Goal: Task Accomplishment & Management: Manage account settings

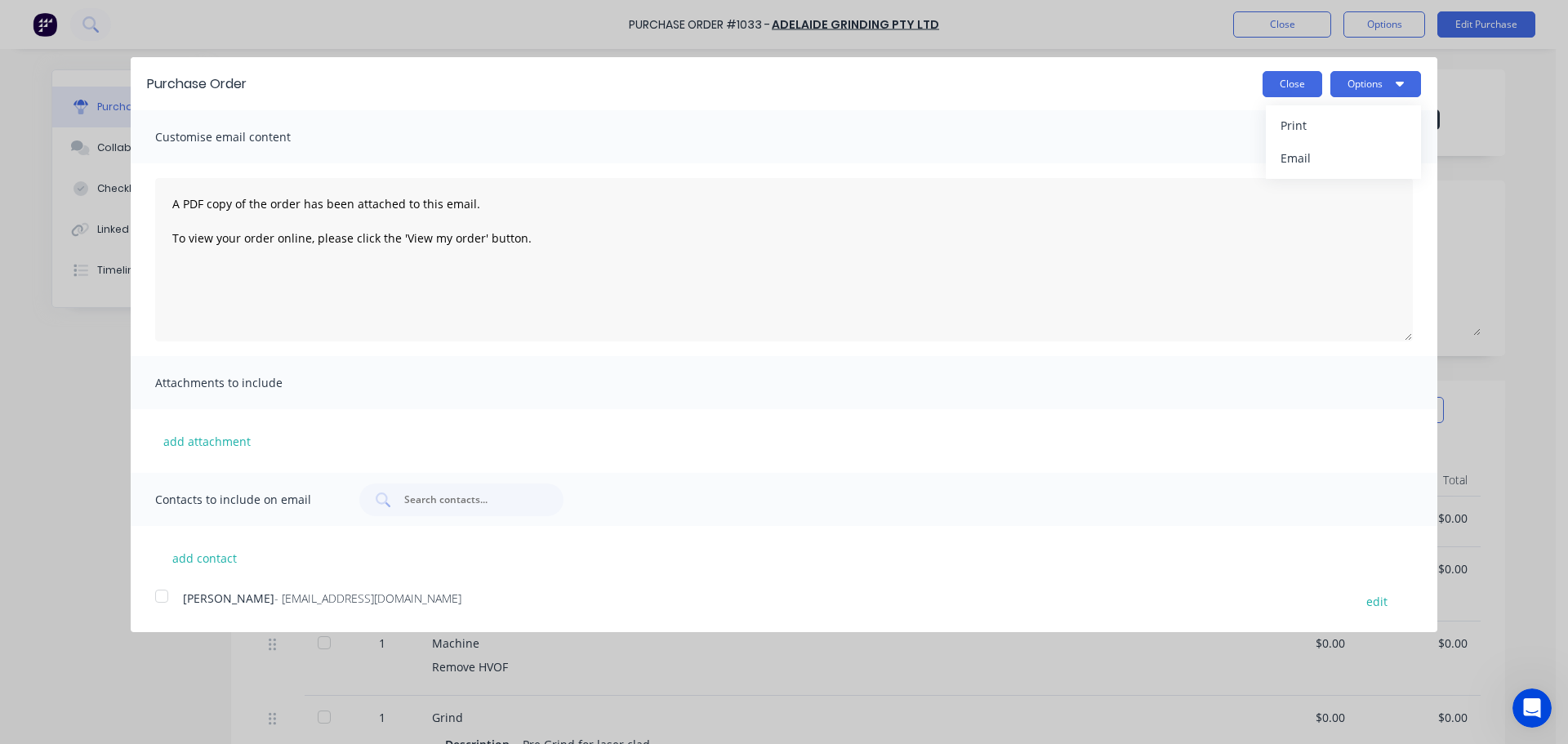
click at [1269, 87] on button "Close" at bounding box center [1292, 84] width 60 height 26
type textarea "x"
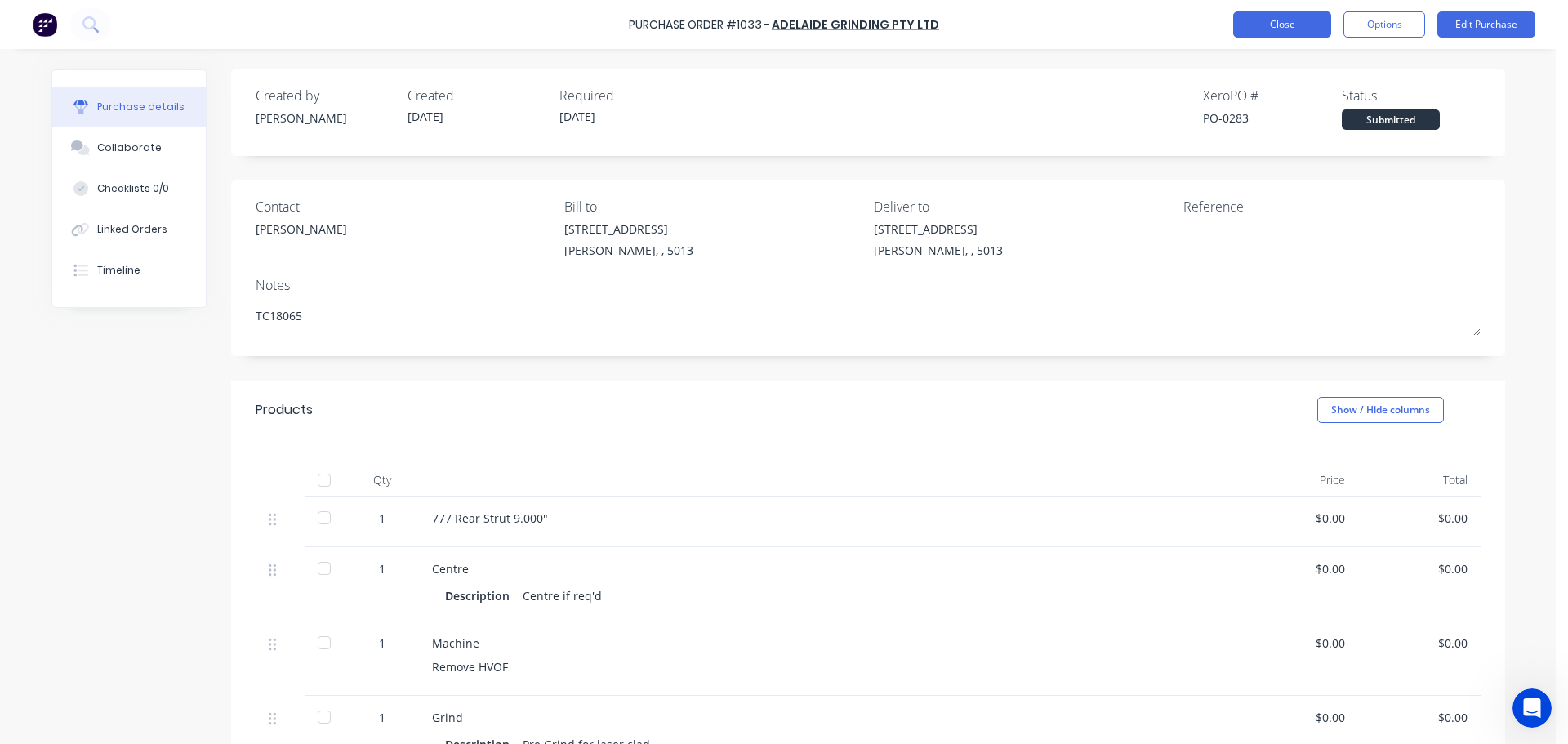
click at [1286, 29] on button "Close" at bounding box center [1282, 24] width 98 height 26
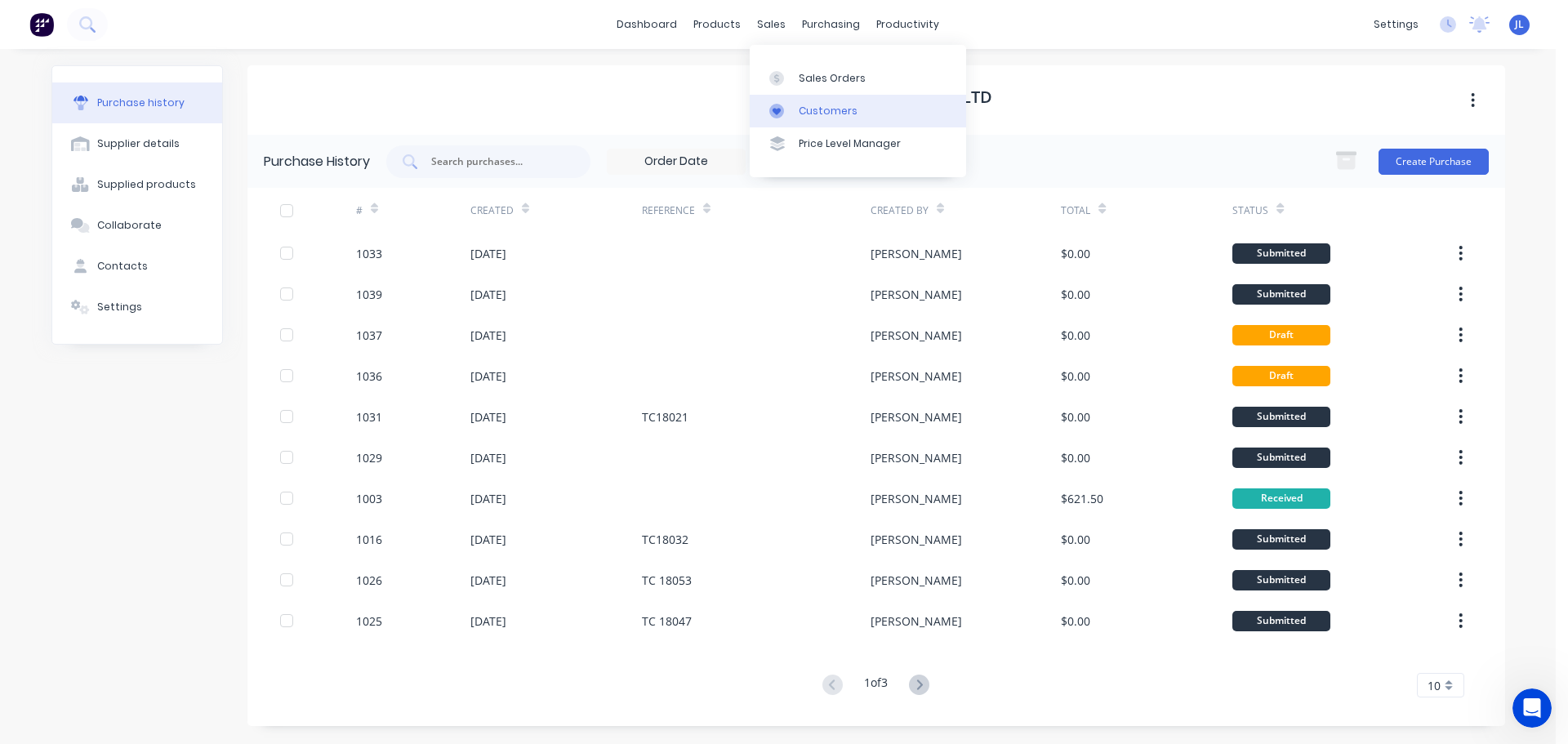
click at [813, 111] on div "Customers" at bounding box center [828, 111] width 59 height 15
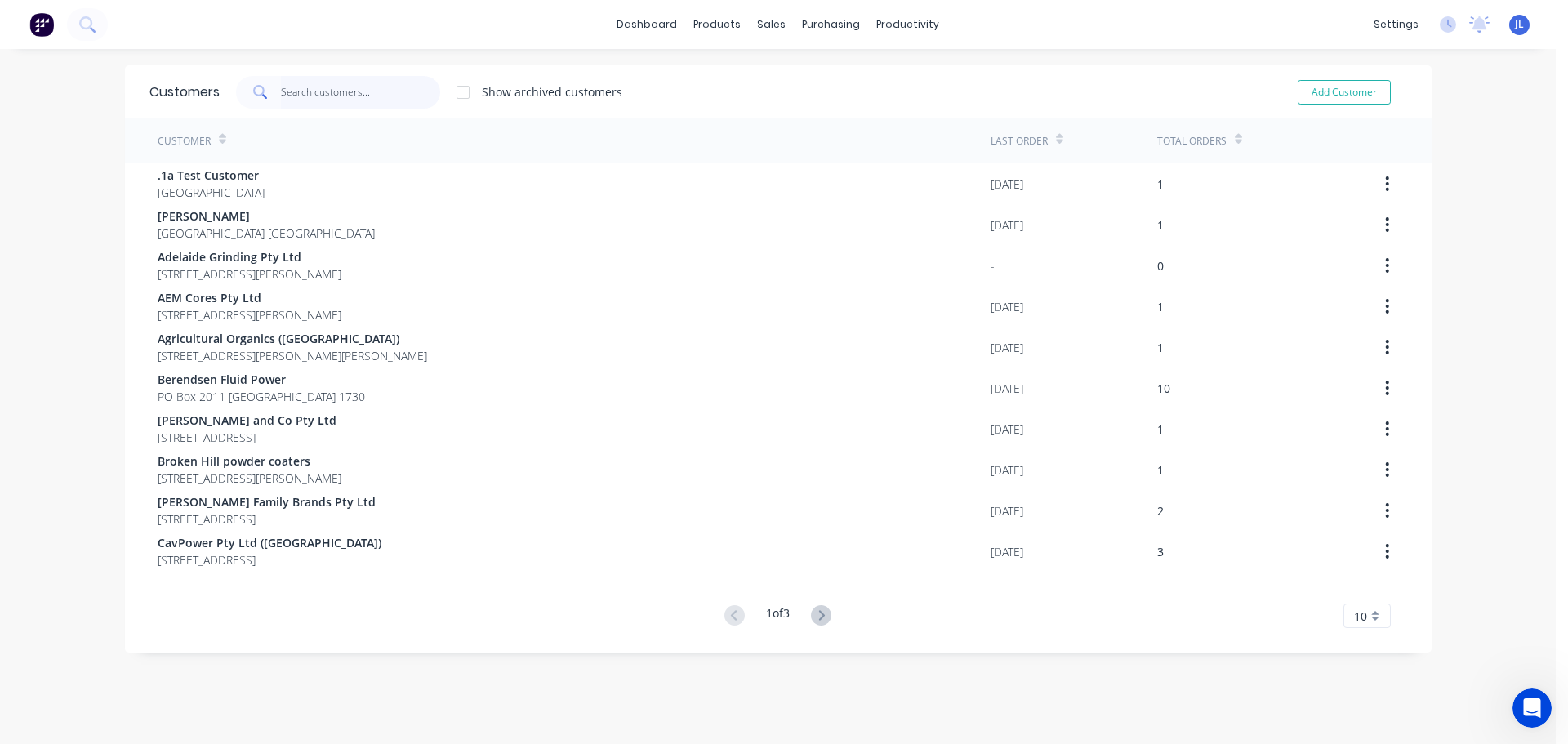
click at [334, 95] on input "text" at bounding box center [360, 92] width 159 height 33
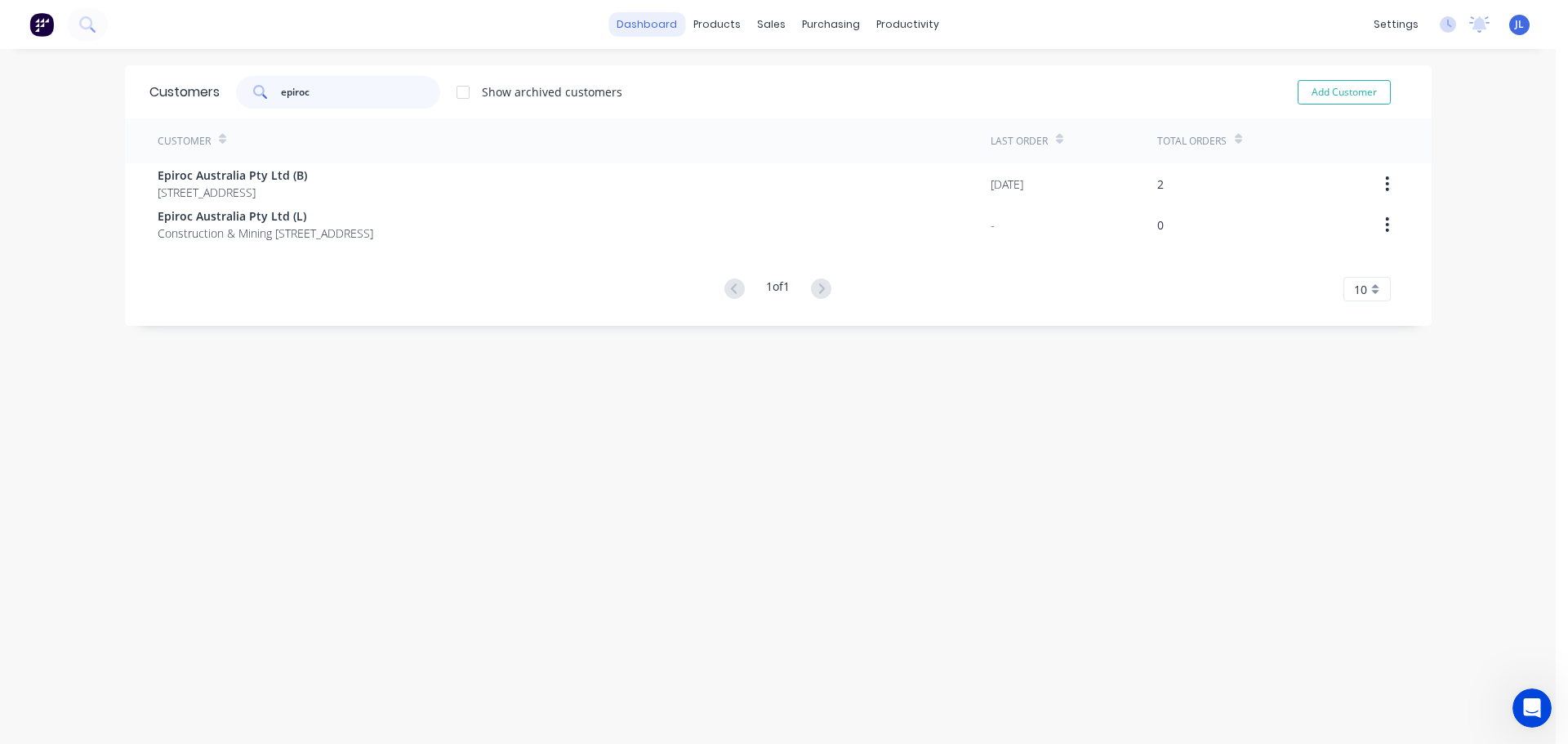
type input "epiroc"
click at [783, 85] on div at bounding box center [775, 79] width 24 height 15
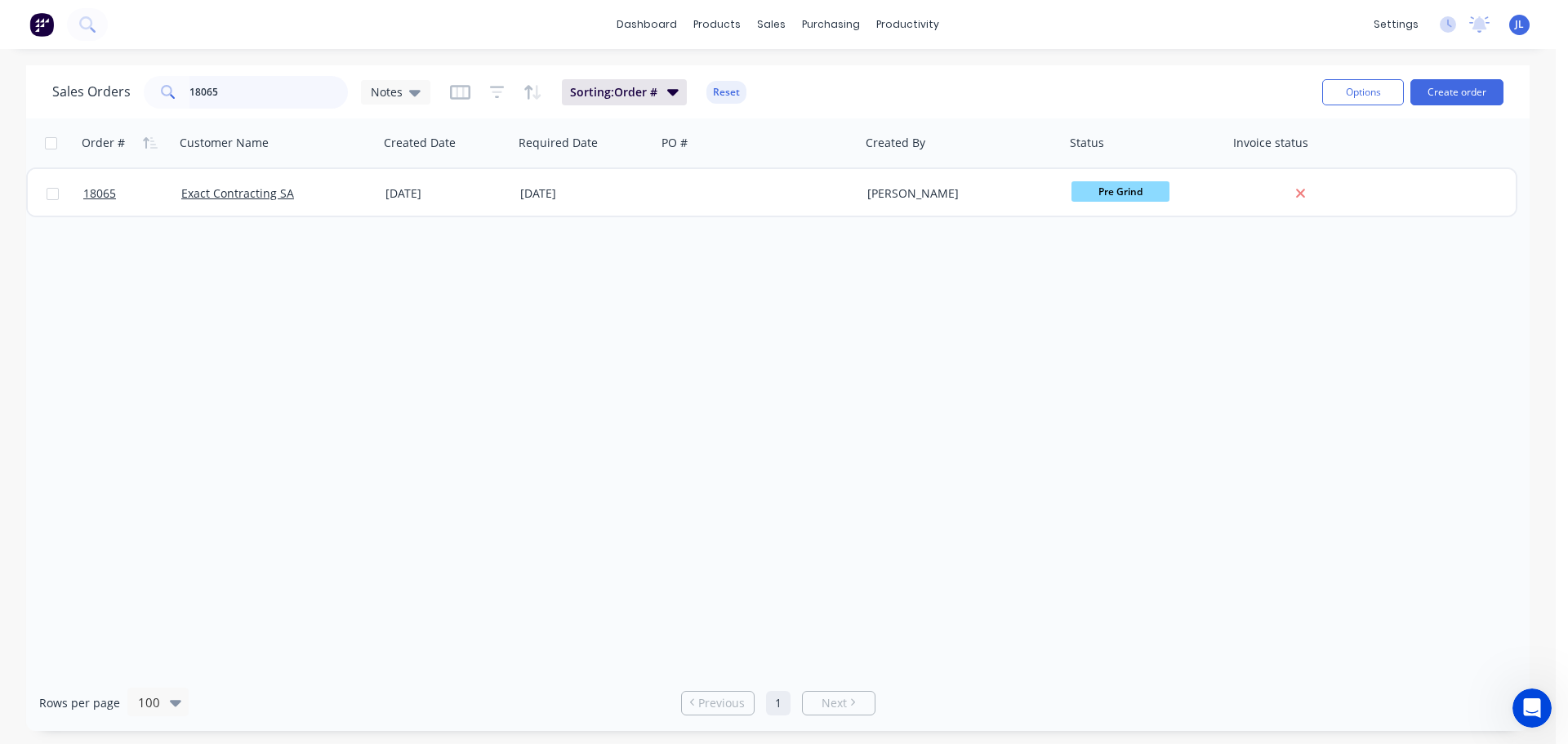
click at [242, 101] on input "18065" at bounding box center [269, 92] width 159 height 33
click at [244, 93] on input "preci" at bounding box center [269, 92] width 159 height 33
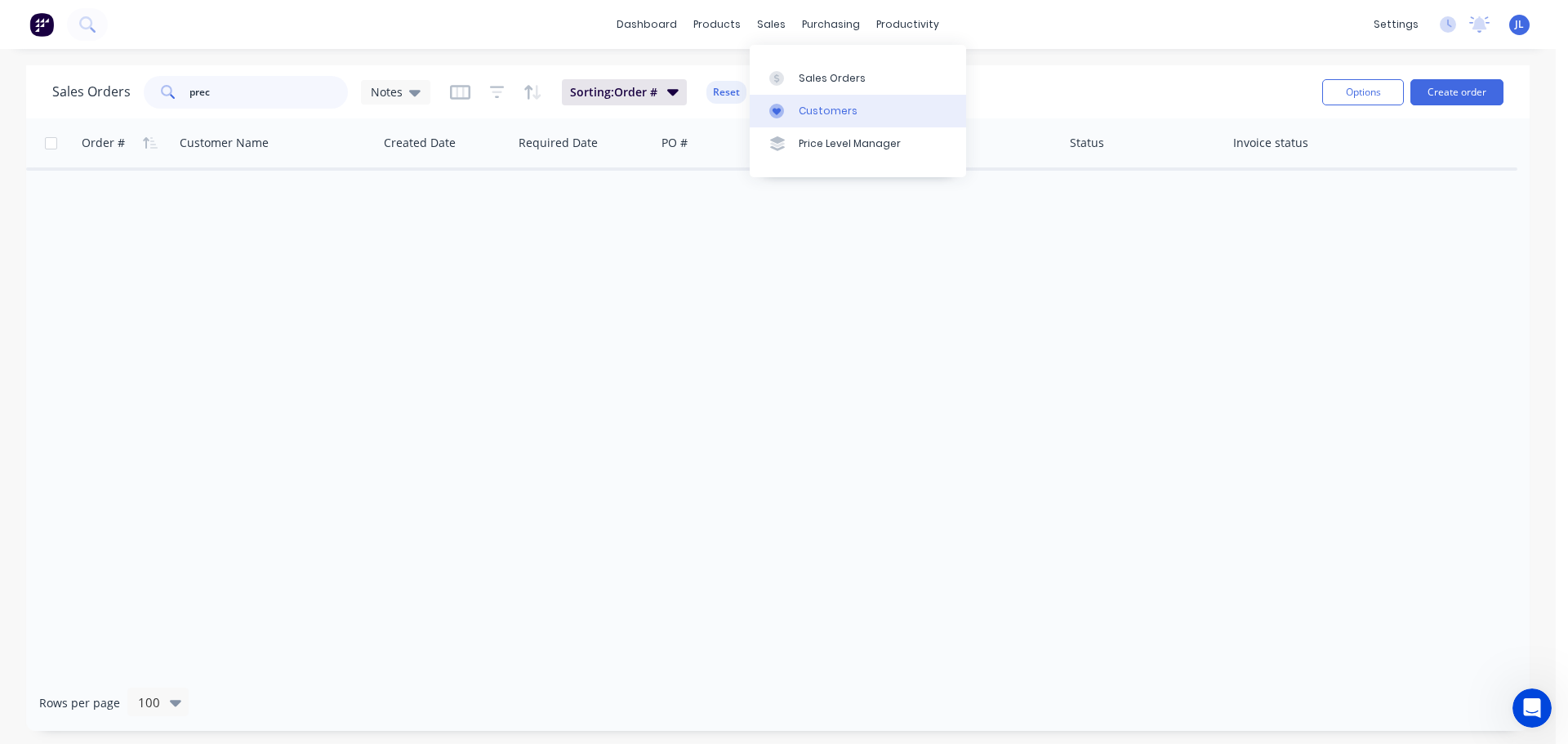
type input "prec"
click at [801, 106] on div "Customers" at bounding box center [828, 111] width 59 height 15
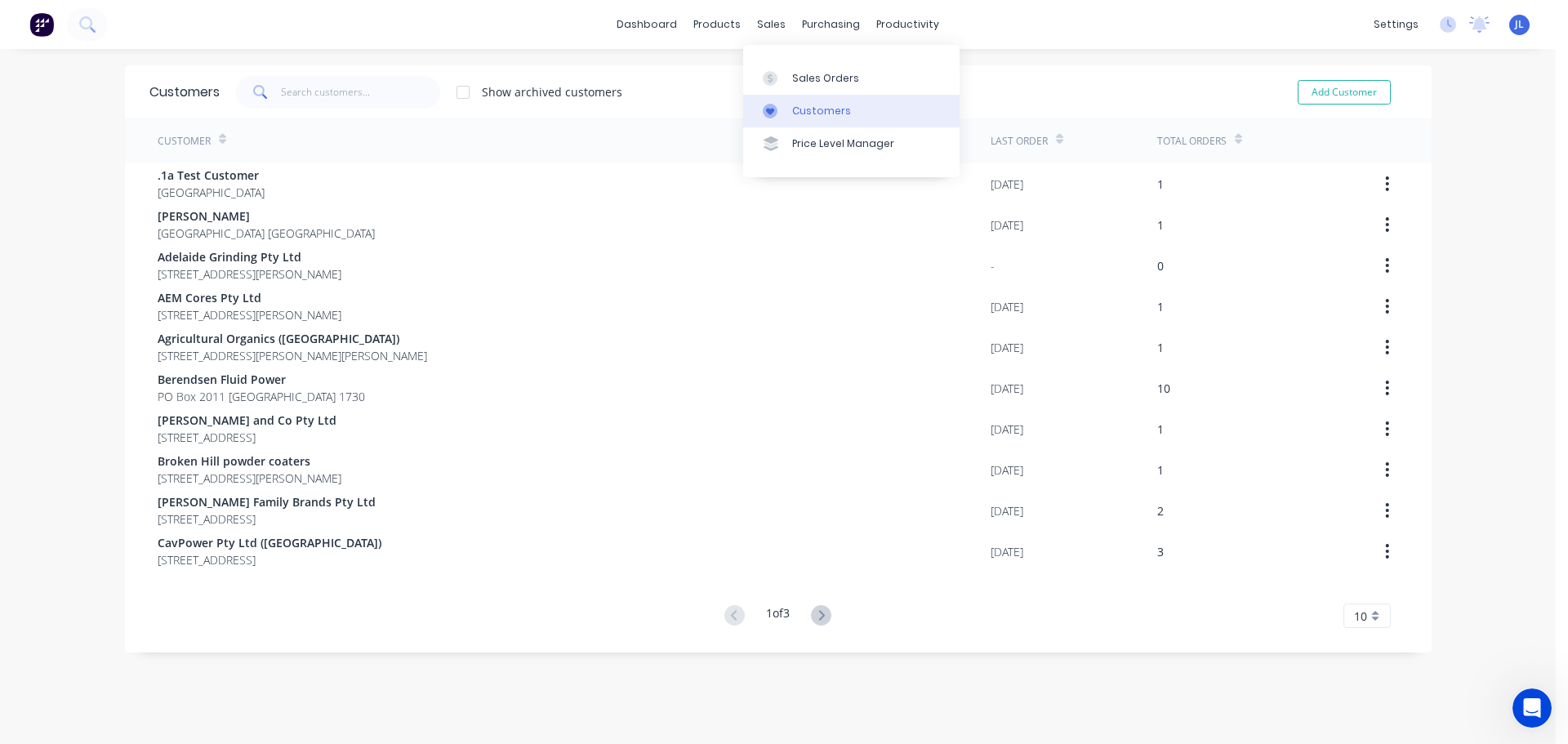
click at [785, 106] on div at bounding box center [775, 111] width 24 height 15
click at [329, 97] on input "text" at bounding box center [360, 92] width 159 height 33
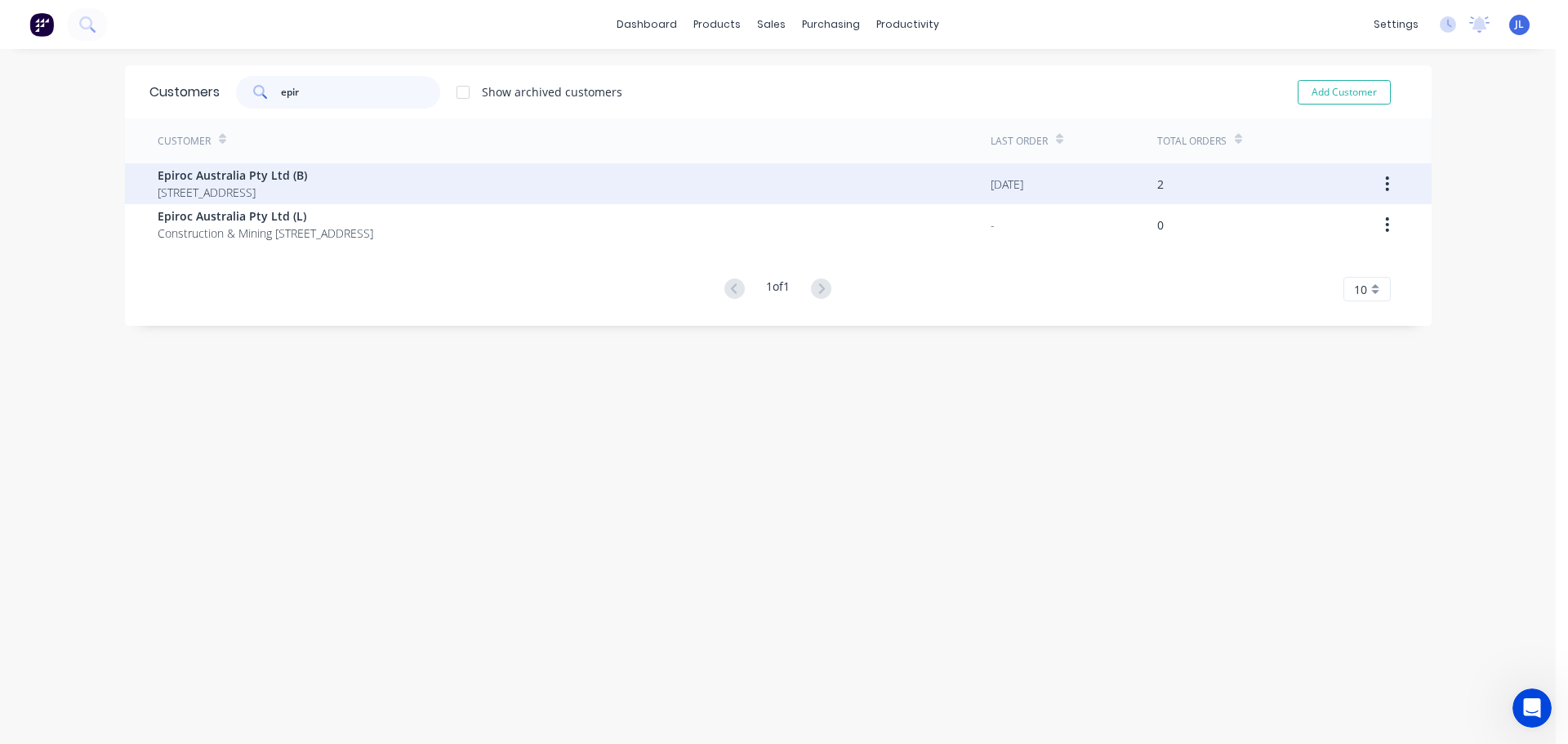
type input "epir"
click at [307, 188] on span "PO Box 6134 Delivery Centre Blacktown 2148" at bounding box center [232, 192] width 150 height 17
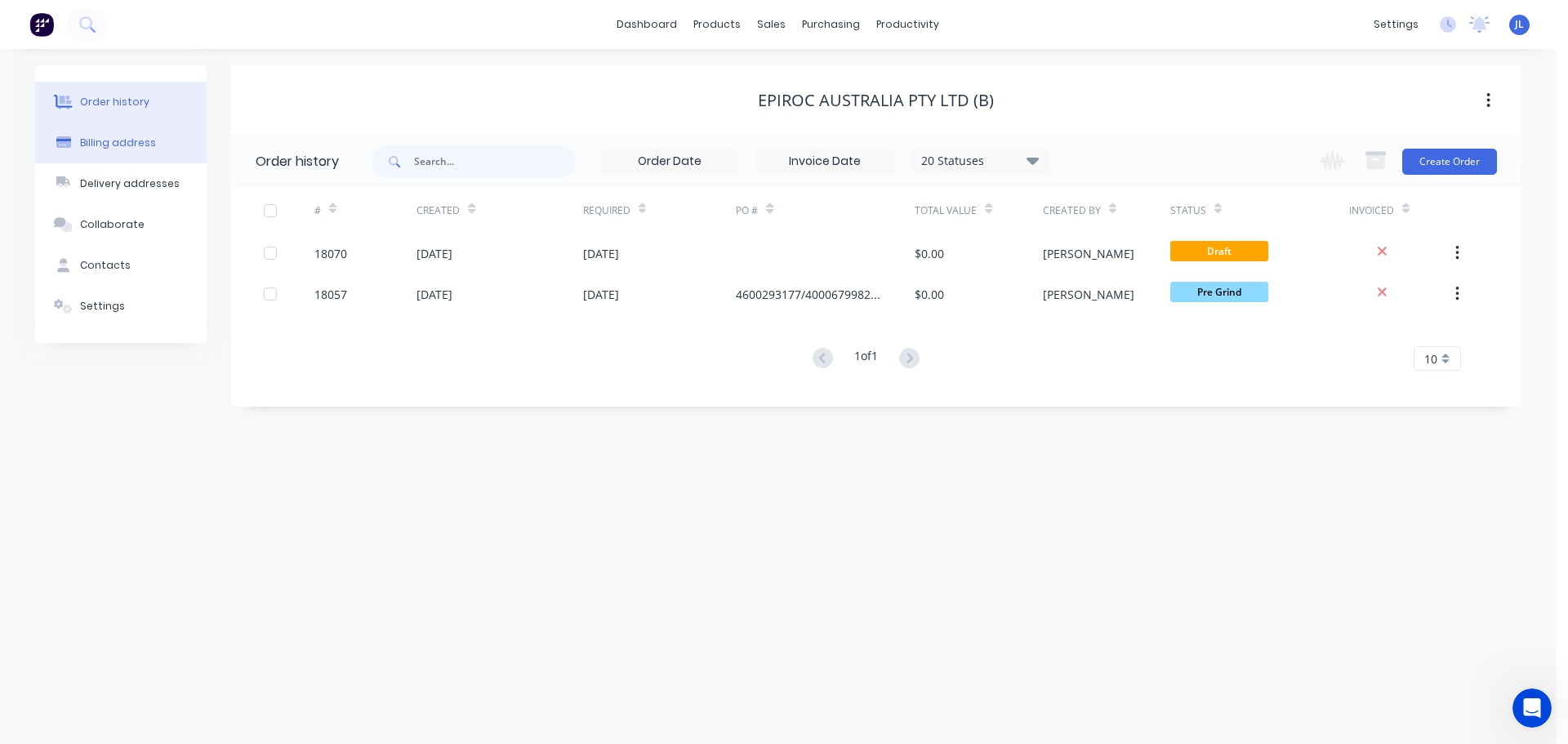
click at [143, 138] on div "Billing address" at bounding box center [117, 143] width 76 height 15
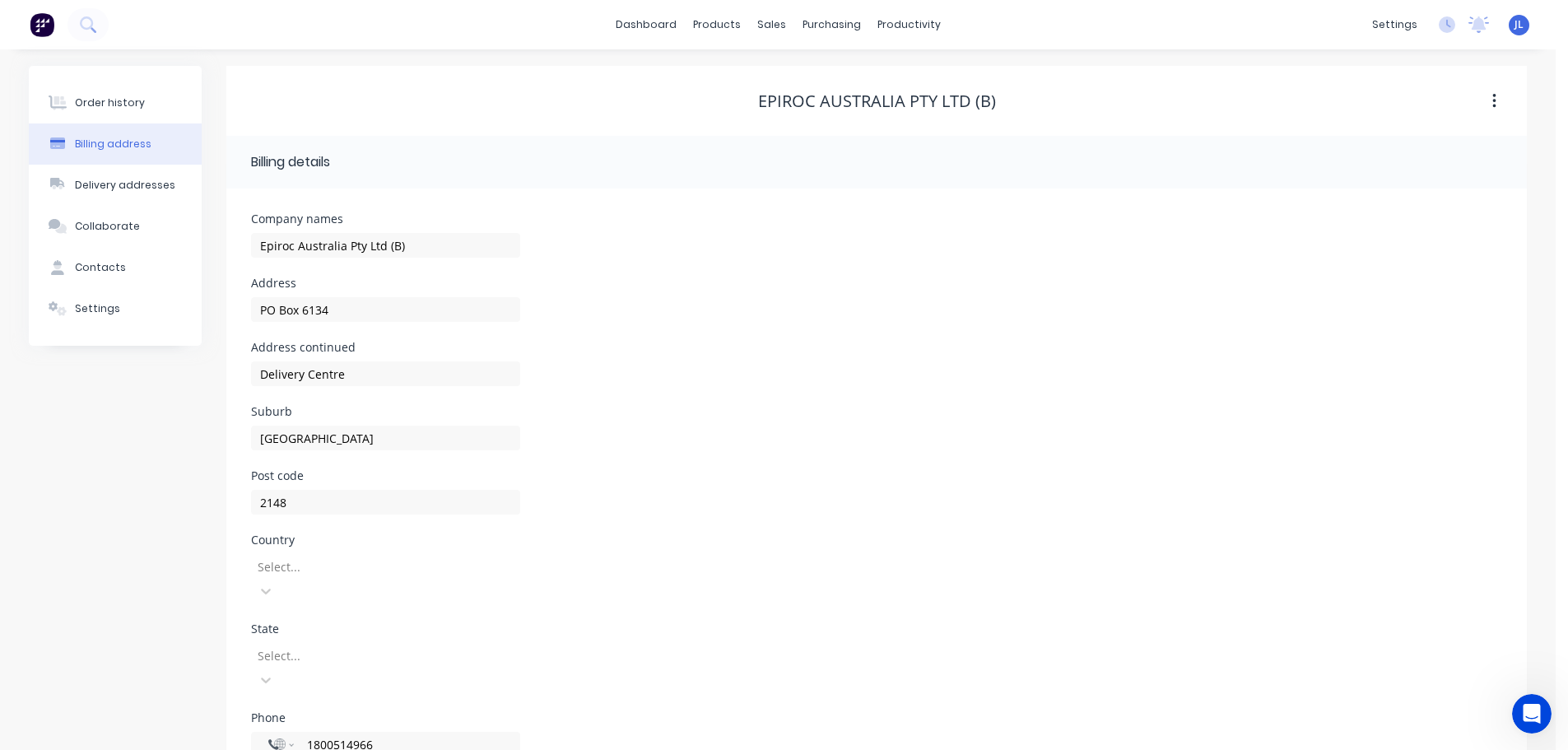
click at [1498, 106] on button "button" at bounding box center [1493, 101] width 39 height 29
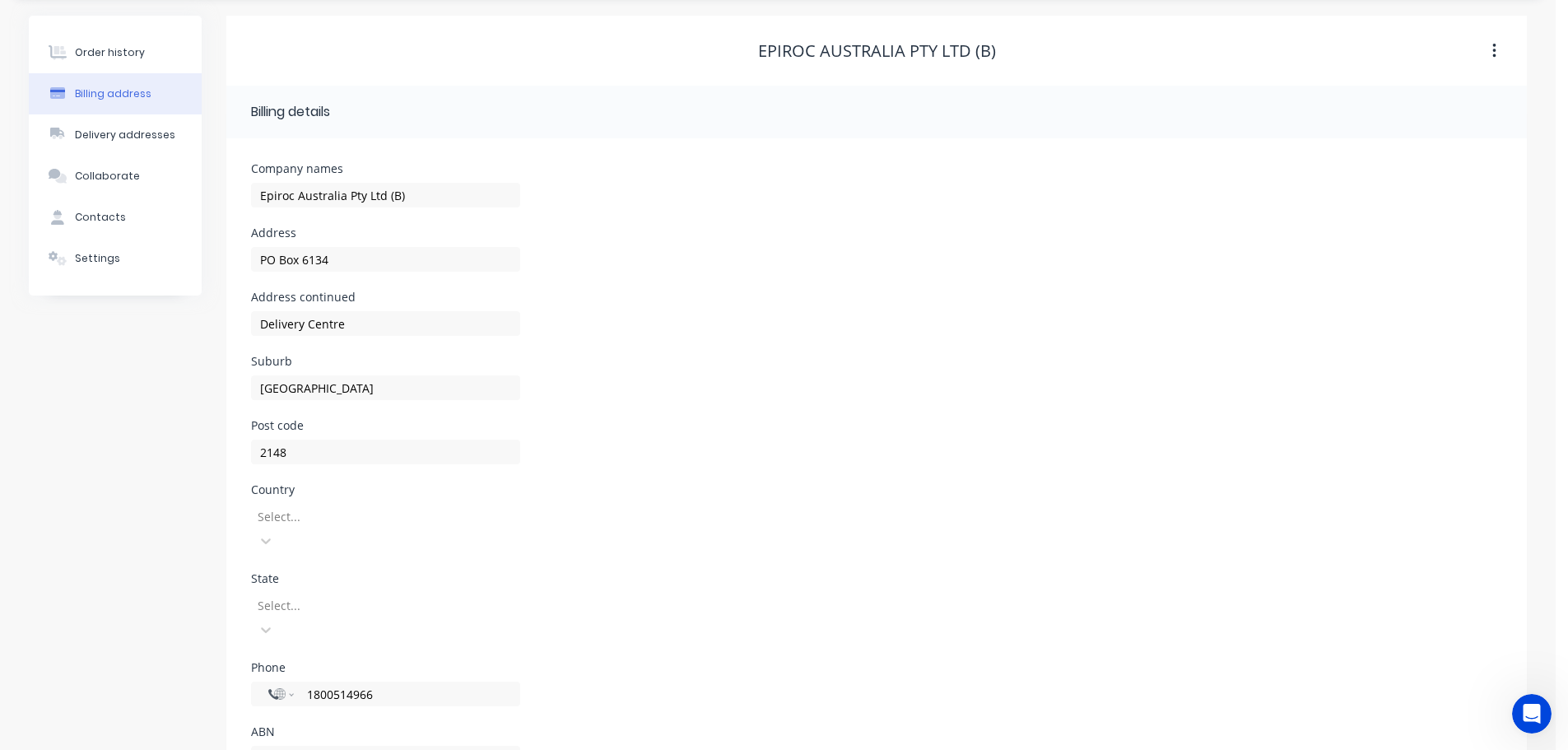
scroll to position [74, 0]
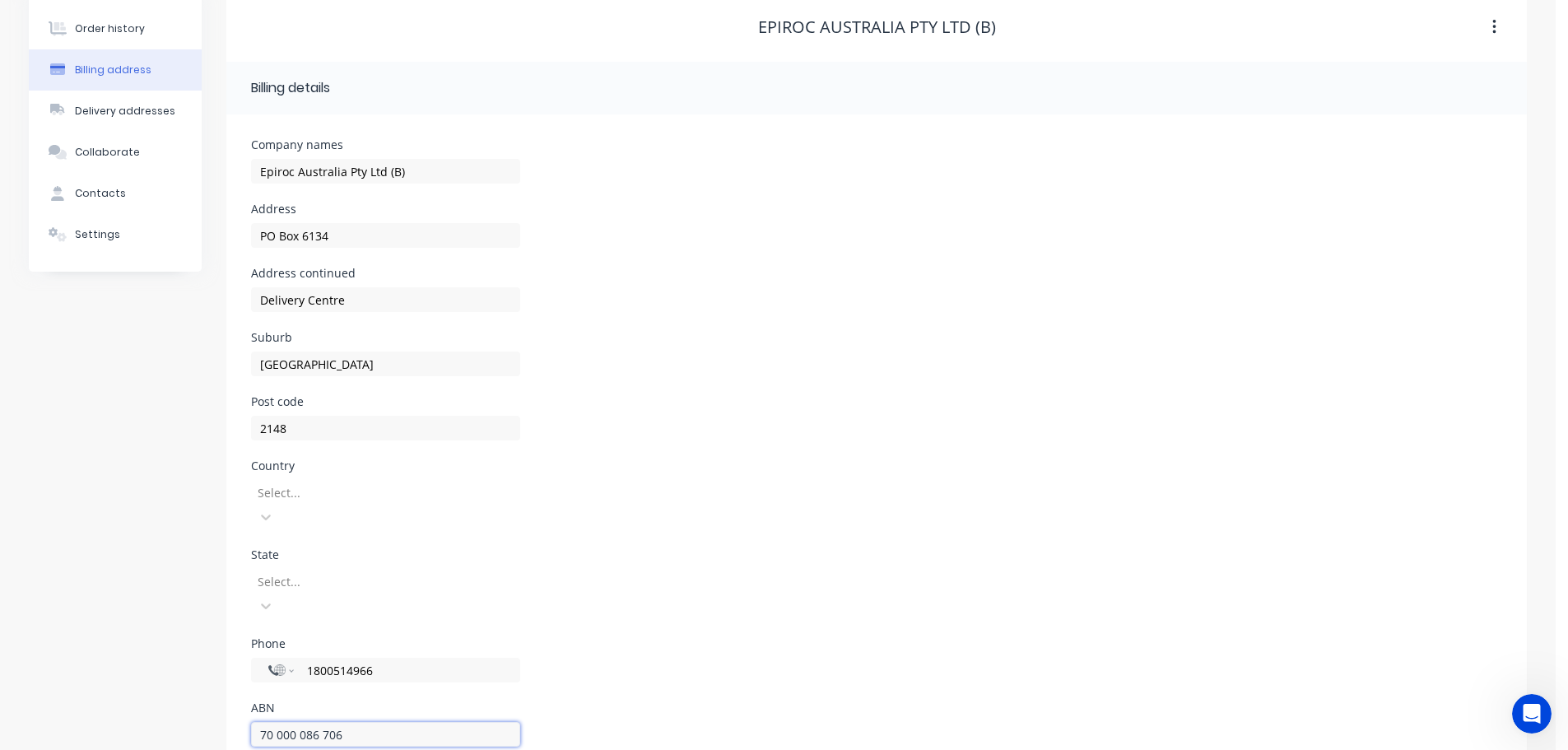
drag, startPoint x: 352, startPoint y: 679, endPoint x: 197, endPoint y: 677, distance: 155.0
click at [197, 677] on div "Order history Billing address Delivery addresses Collaborate Contacts Settings …" at bounding box center [777, 387] width 1497 height 791
click at [721, 425] on div "Post code 2148" at bounding box center [876, 428] width 1251 height 64
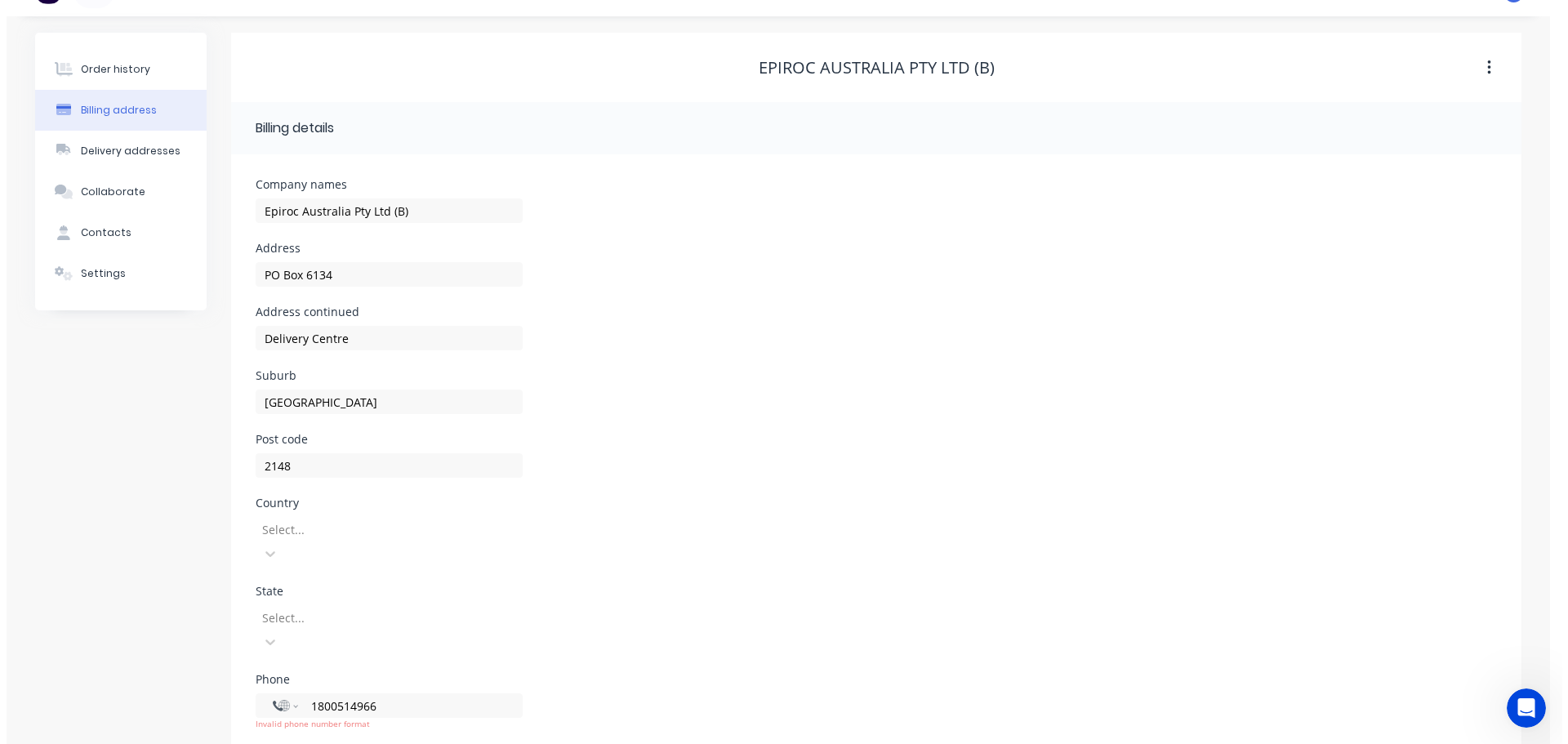
scroll to position [0, 0]
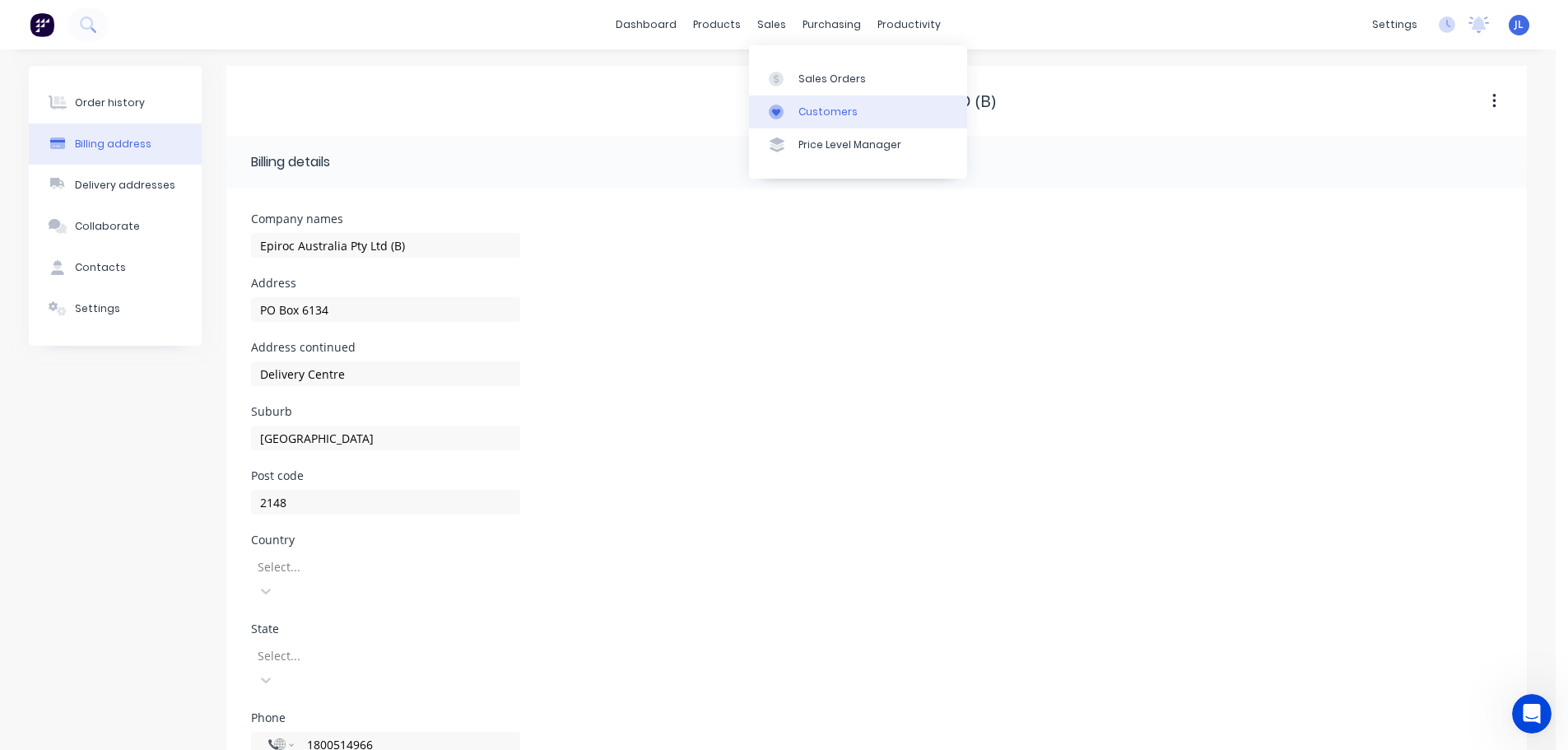
click at [789, 109] on div at bounding box center [781, 112] width 25 height 15
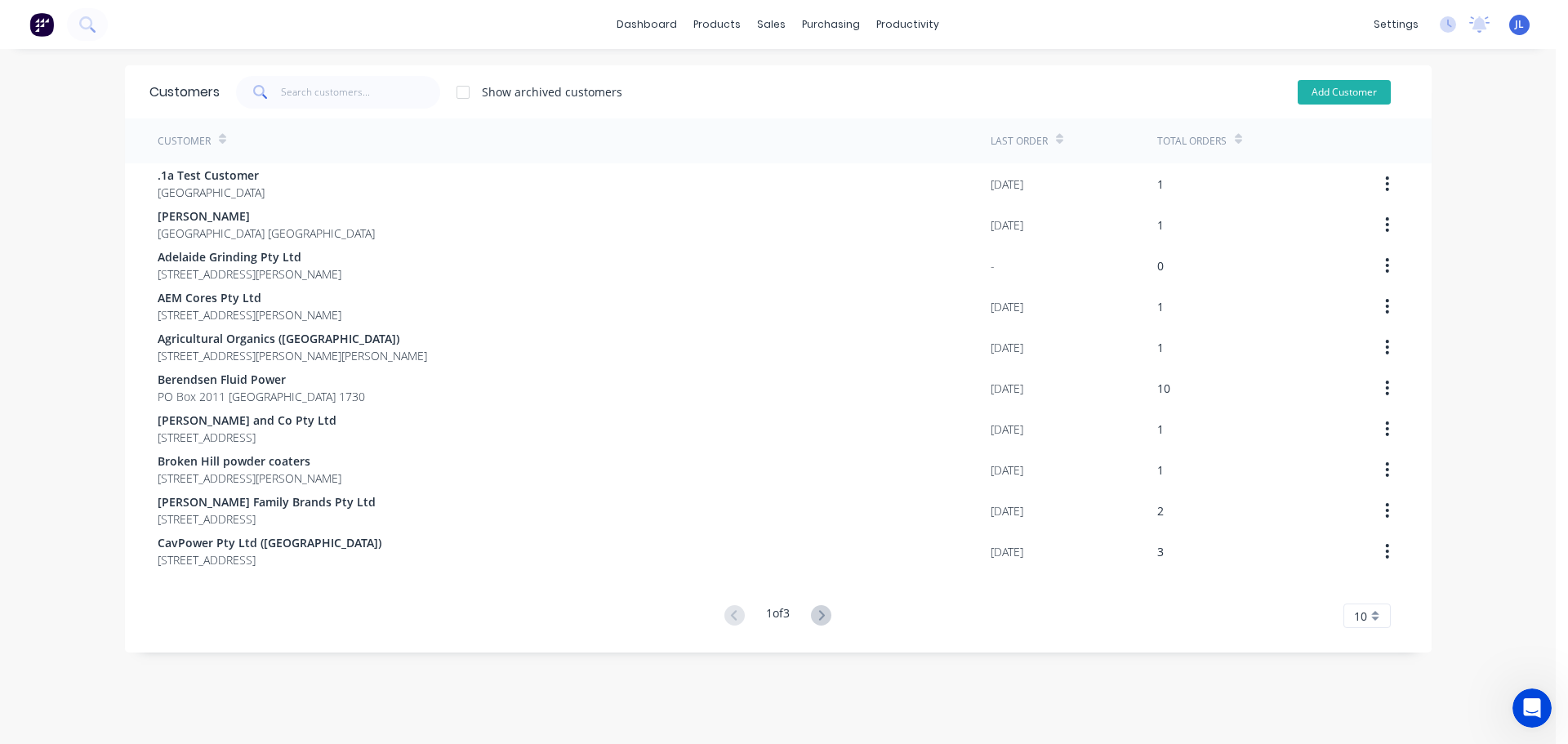
click at [1356, 87] on button "Add Customer" at bounding box center [1343, 92] width 93 height 24
select select "AU"
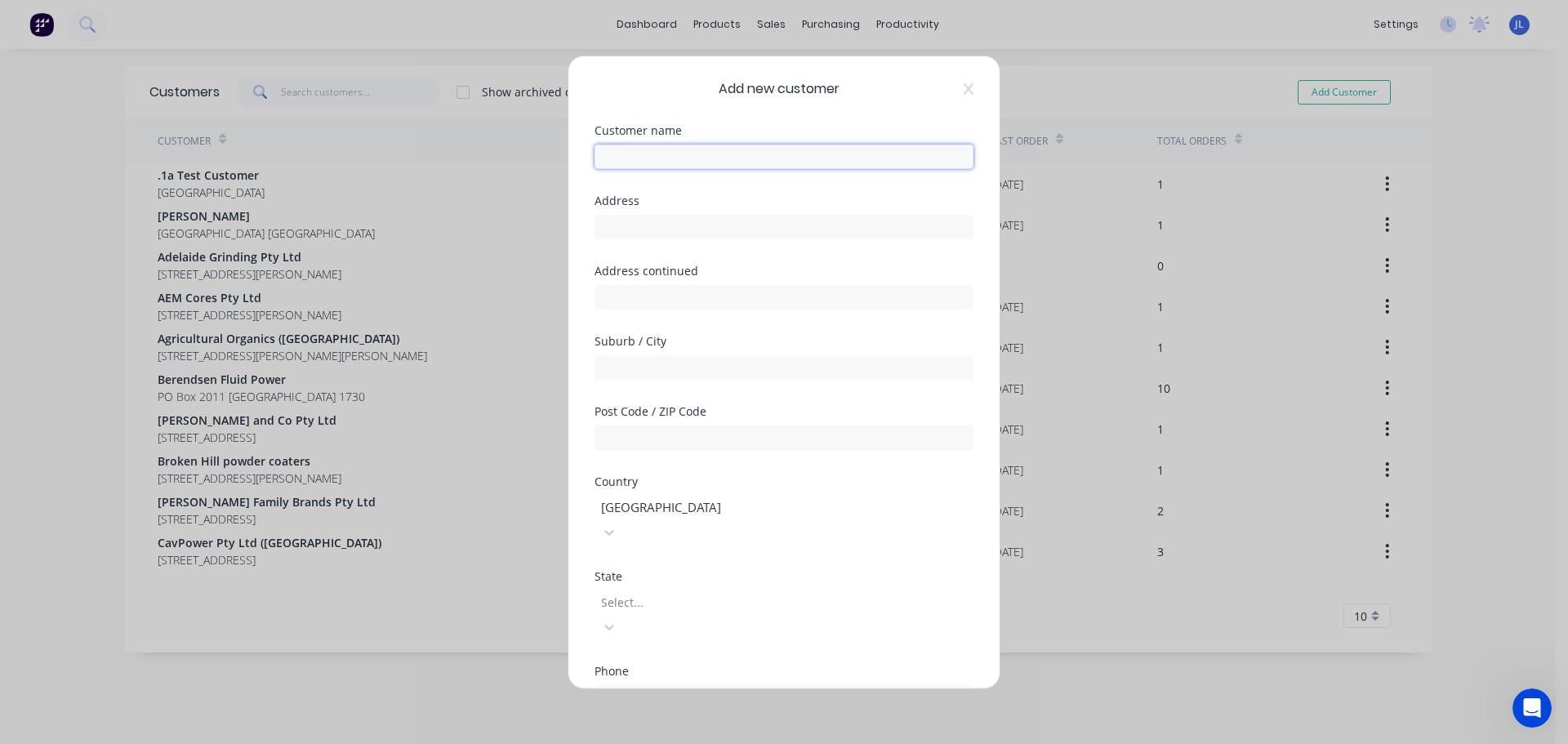
click at [753, 154] on input "text" at bounding box center [784, 156] width 379 height 24
type input "Epiroc Australia Pty Ltd (O)"
click at [688, 226] on input "text" at bounding box center [784, 226] width 379 height 24
type input "6 Ralston Drive"
click at [674, 357] on input "text" at bounding box center [784, 367] width 379 height 24
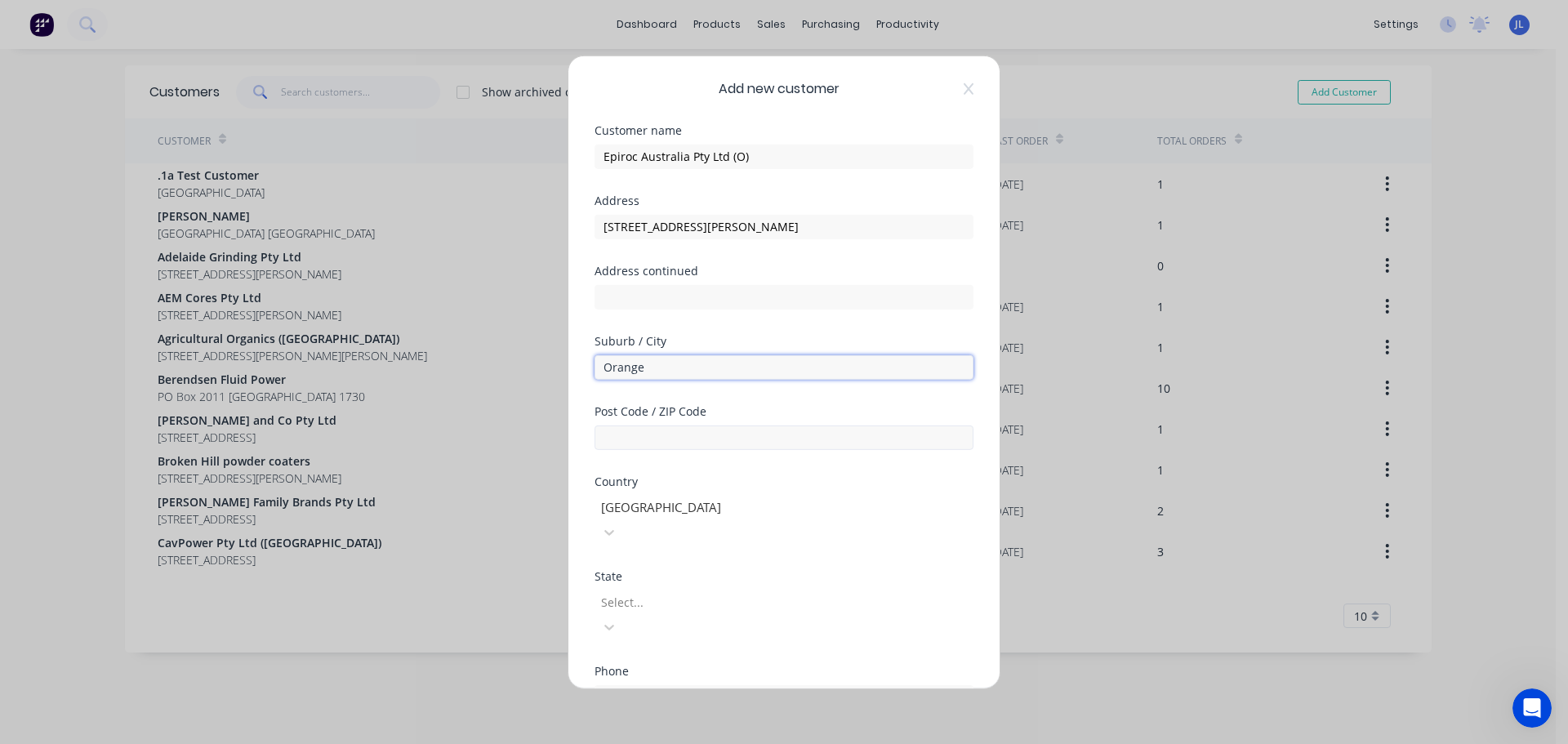
type input "Orange"
click at [681, 430] on input "text" at bounding box center [784, 437] width 379 height 24
type input "2800"
click at [660, 591] on div at bounding box center [716, 602] width 235 height 21
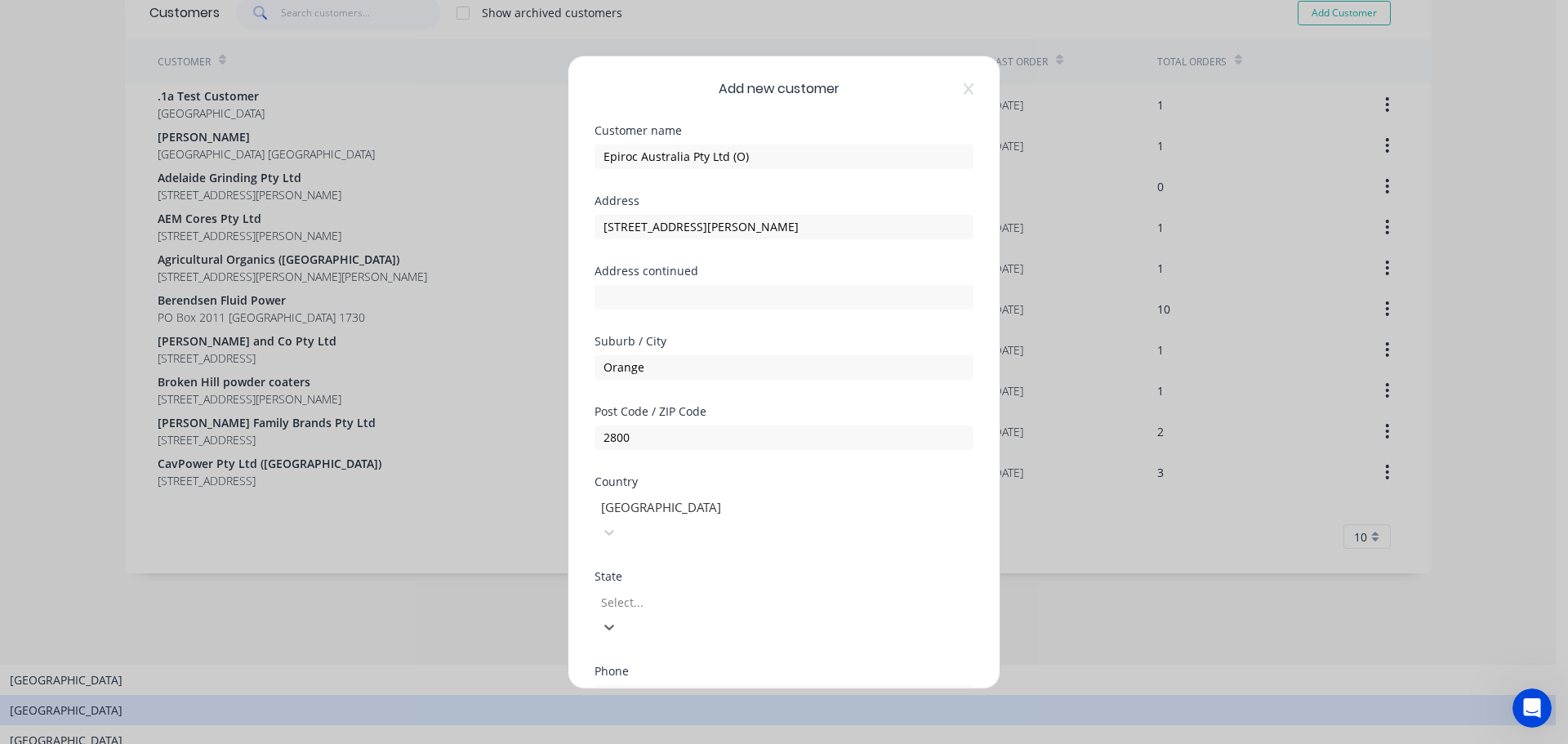
click at [678, 694] on div "New South Wales" at bounding box center [778, 709] width 1556 height 30
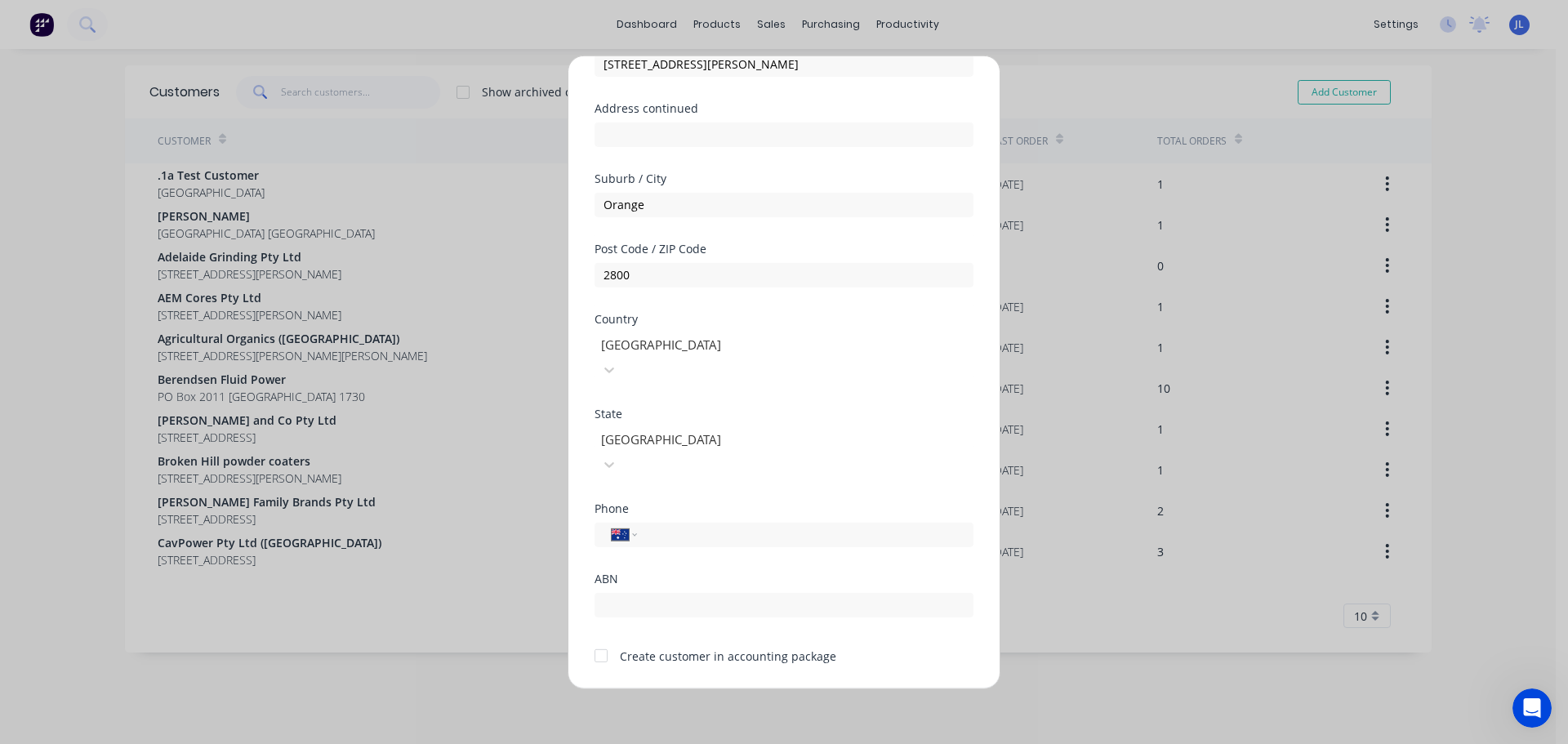
scroll to position [163, 0]
click at [693, 524] on input "tel" at bounding box center [802, 533] width 308 height 19
click at [693, 524] on input "(08)" at bounding box center [802, 533] width 308 height 19
type input "0"
click at [715, 524] on input "(02)" at bounding box center [802, 533] width 308 height 19
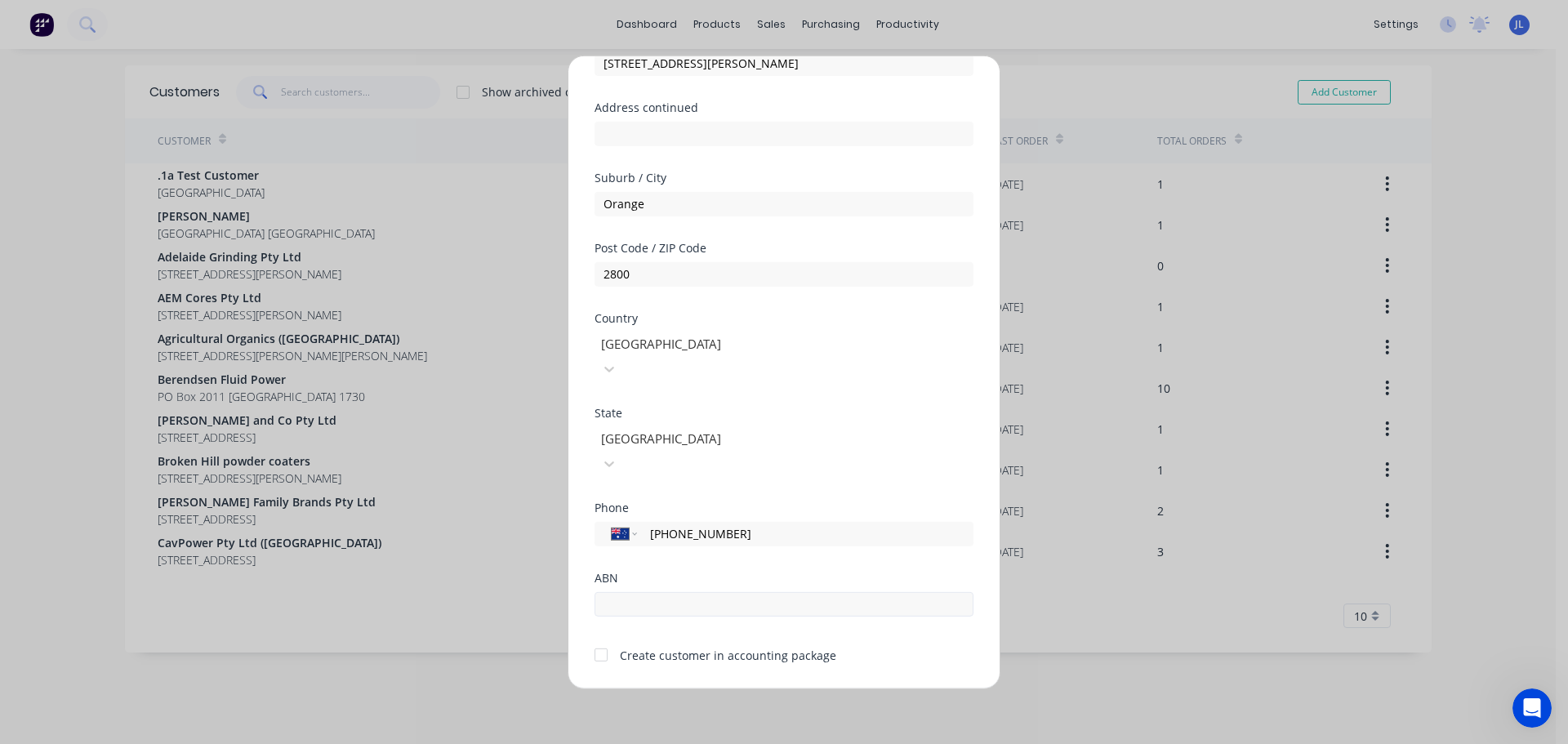
type input "(02) 6363 2745"
click at [688, 591] on input "text" at bounding box center [784, 603] width 379 height 24
paste input "70 000 086 706"
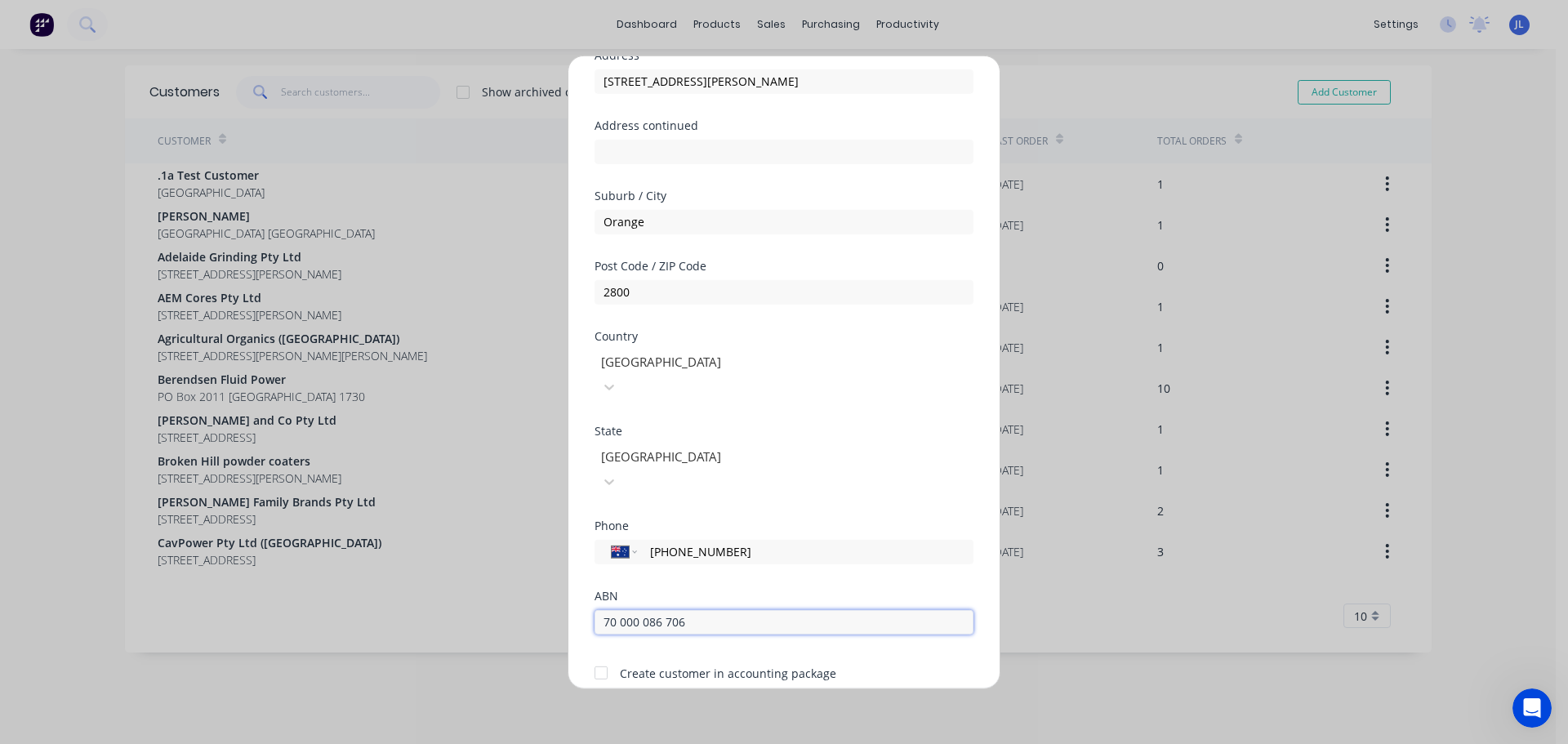
scroll to position [165, 0]
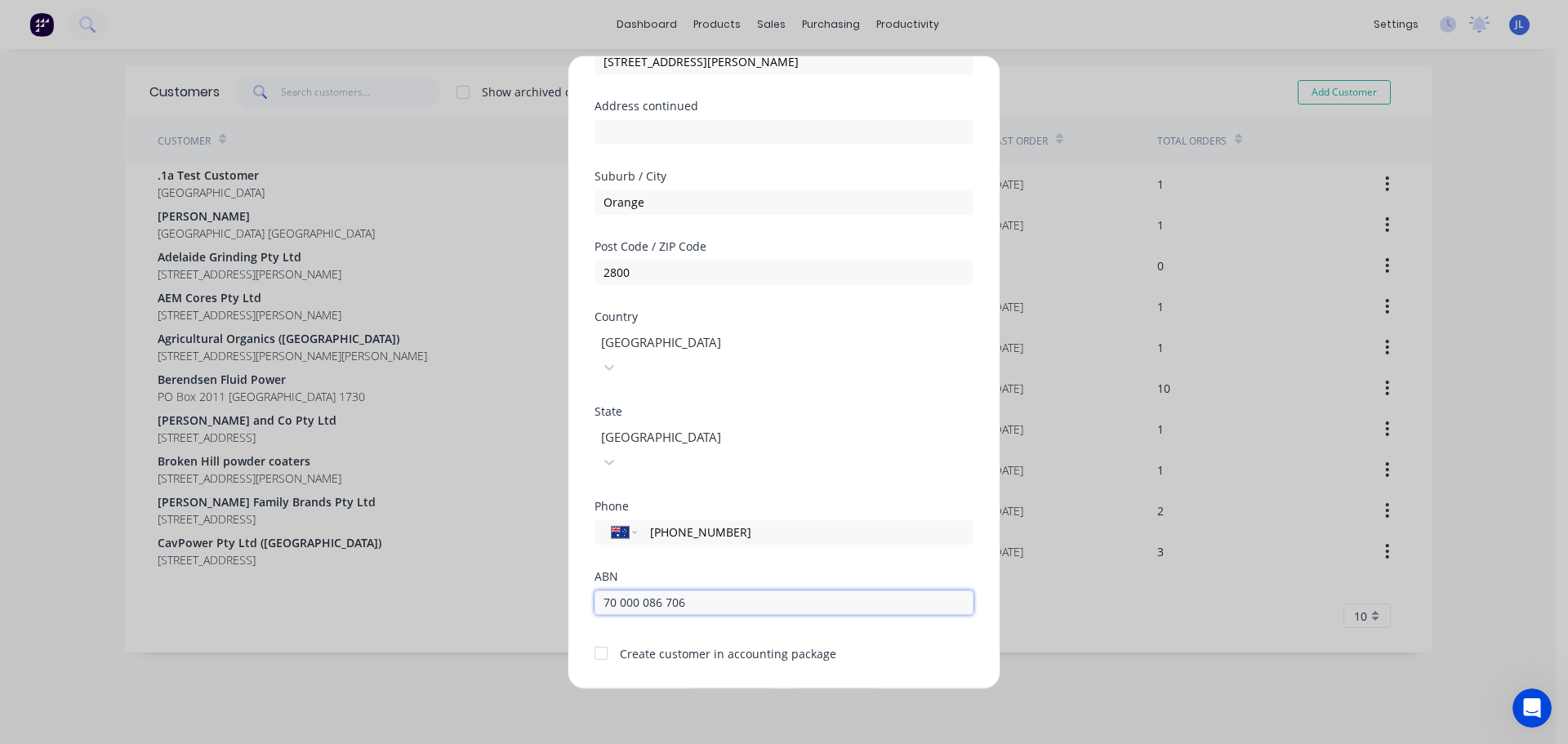
type input "70 000 086 706"
click at [602, 636] on div at bounding box center [600, 652] width 33 height 33
click at [711, 687] on button "Save" at bounding box center [732, 700] width 90 height 26
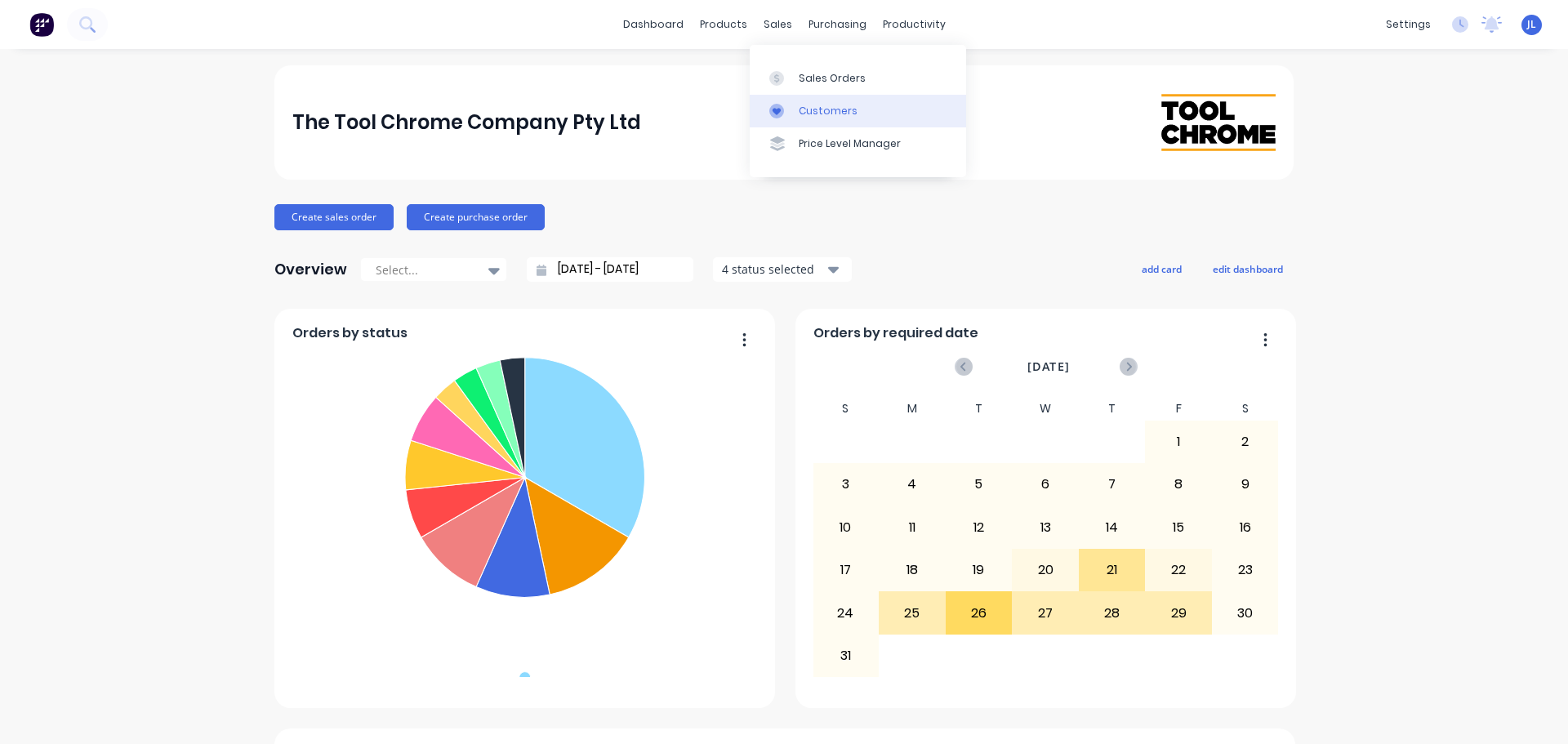
click at [806, 99] on link "Customers" at bounding box center [857, 110] width 216 height 33
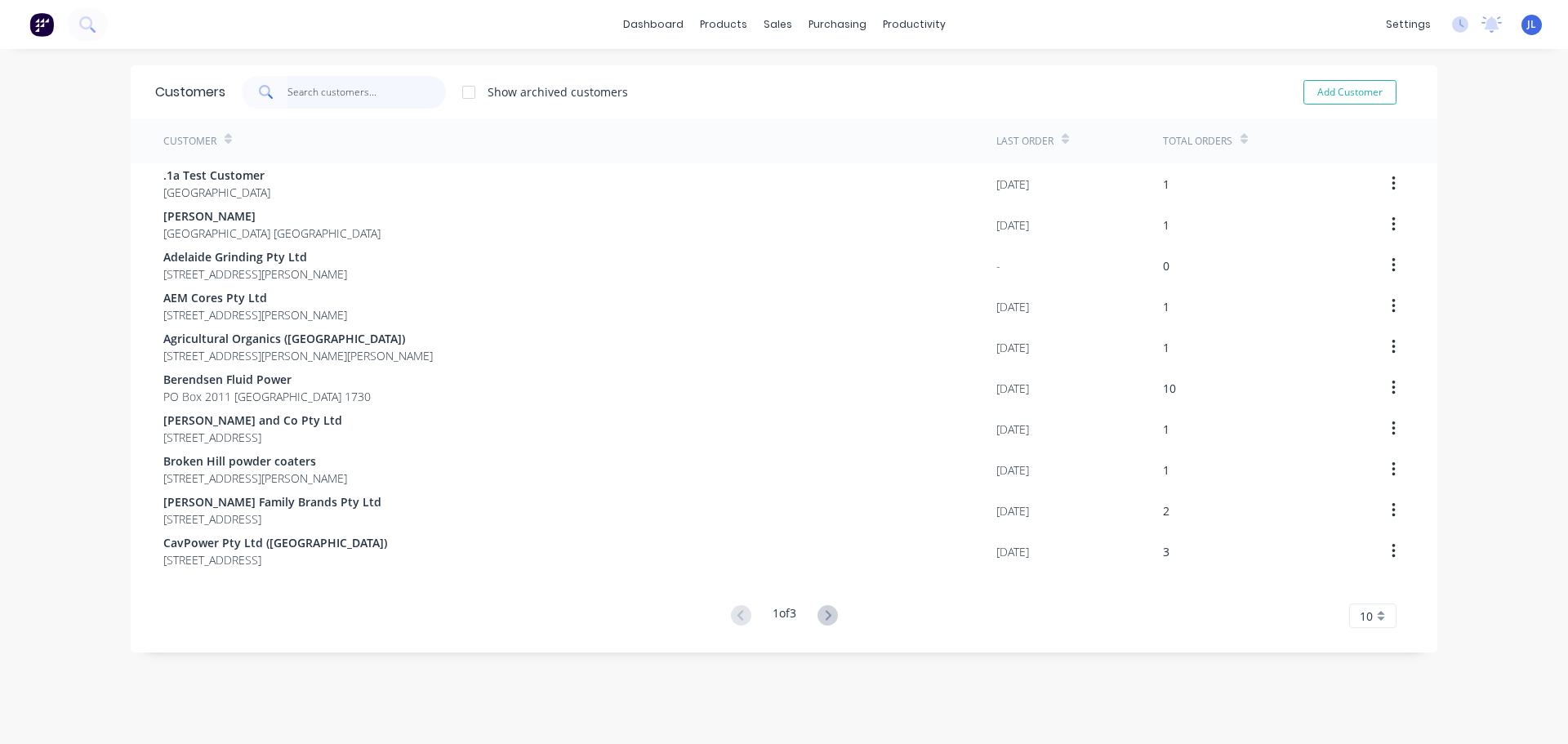
click at [330, 99] on input "text" at bounding box center [367, 92] width 159 height 33
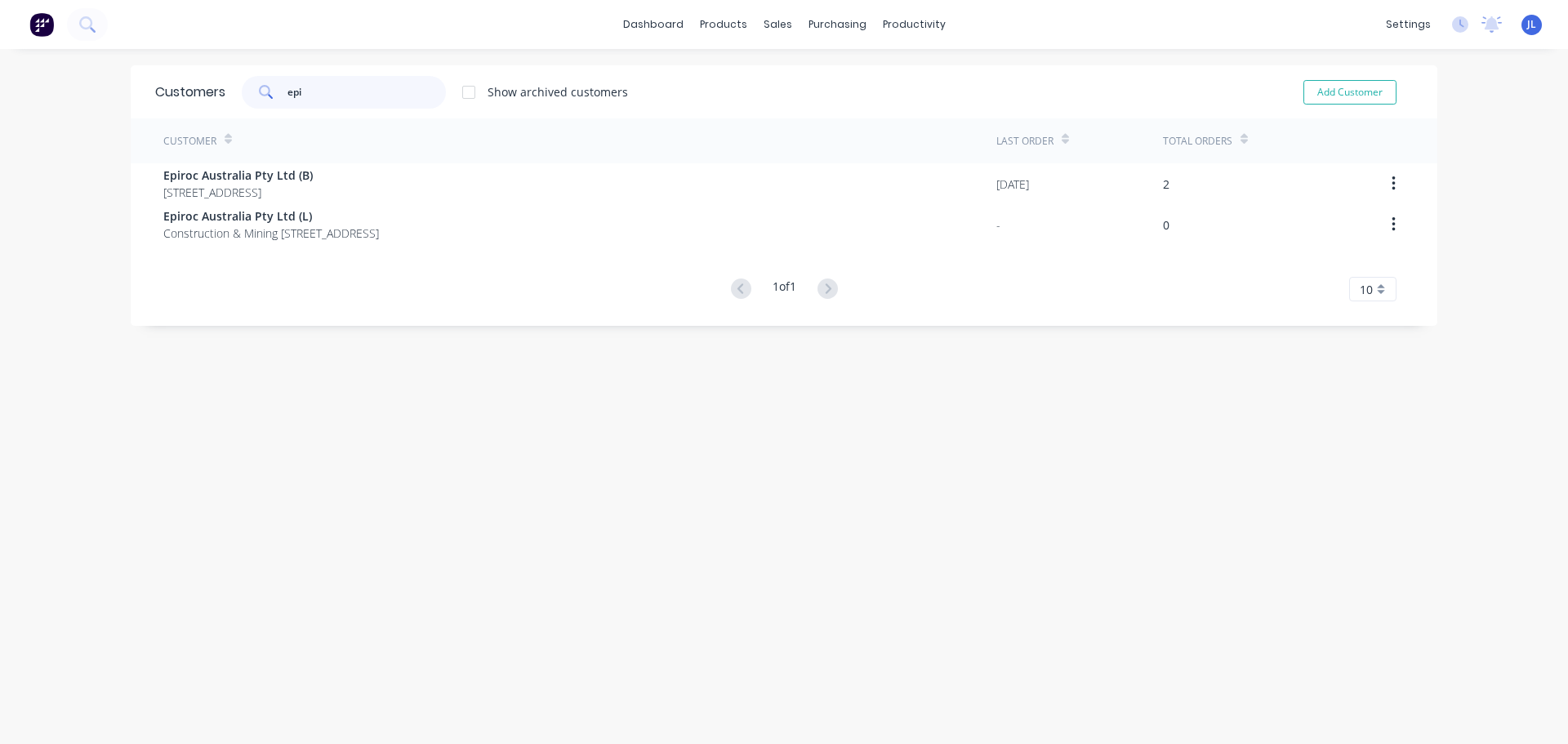
type input "epi"
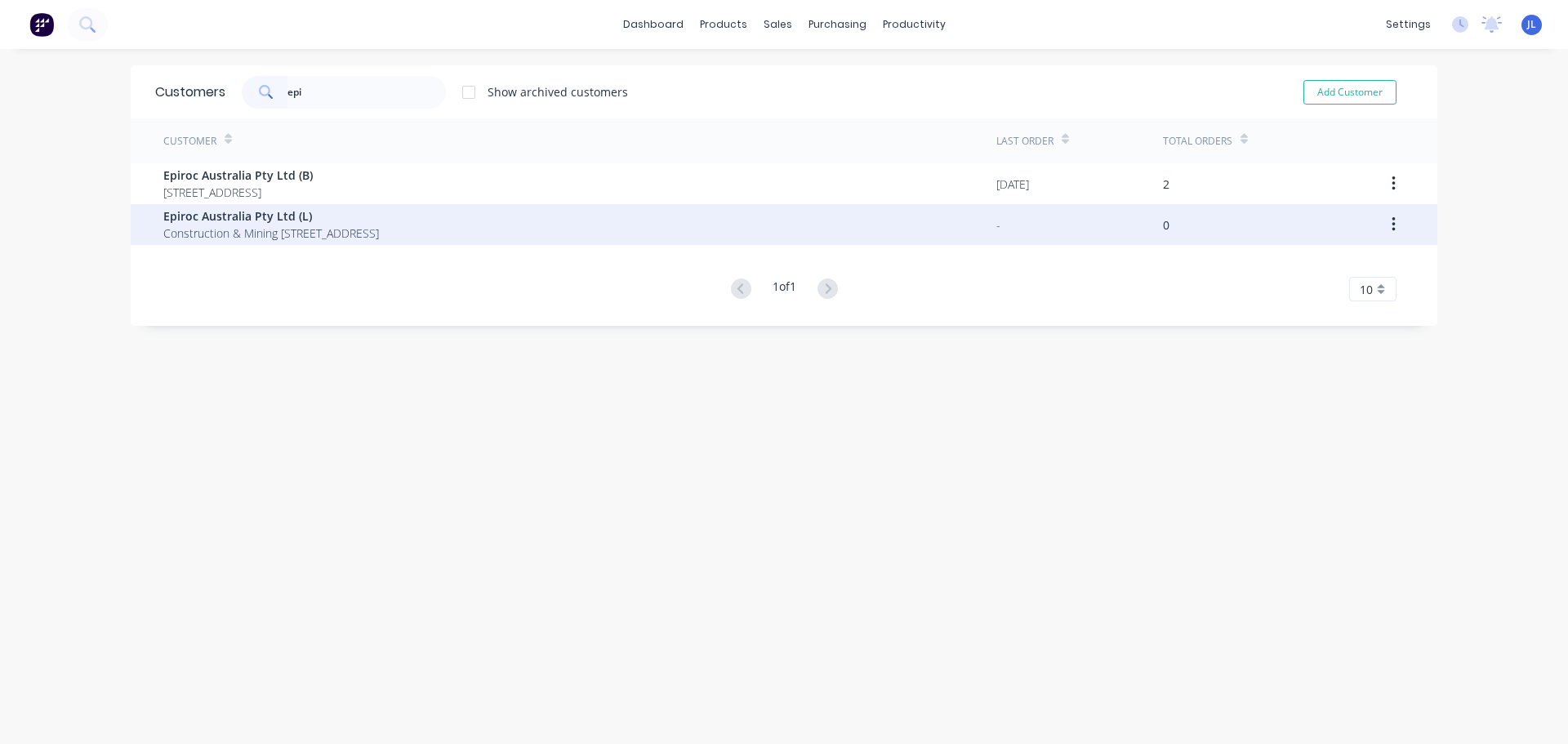
click at [379, 220] on span "Epiroc Australia Pty Ltd (L)" at bounding box center [271, 216] width 215 height 17
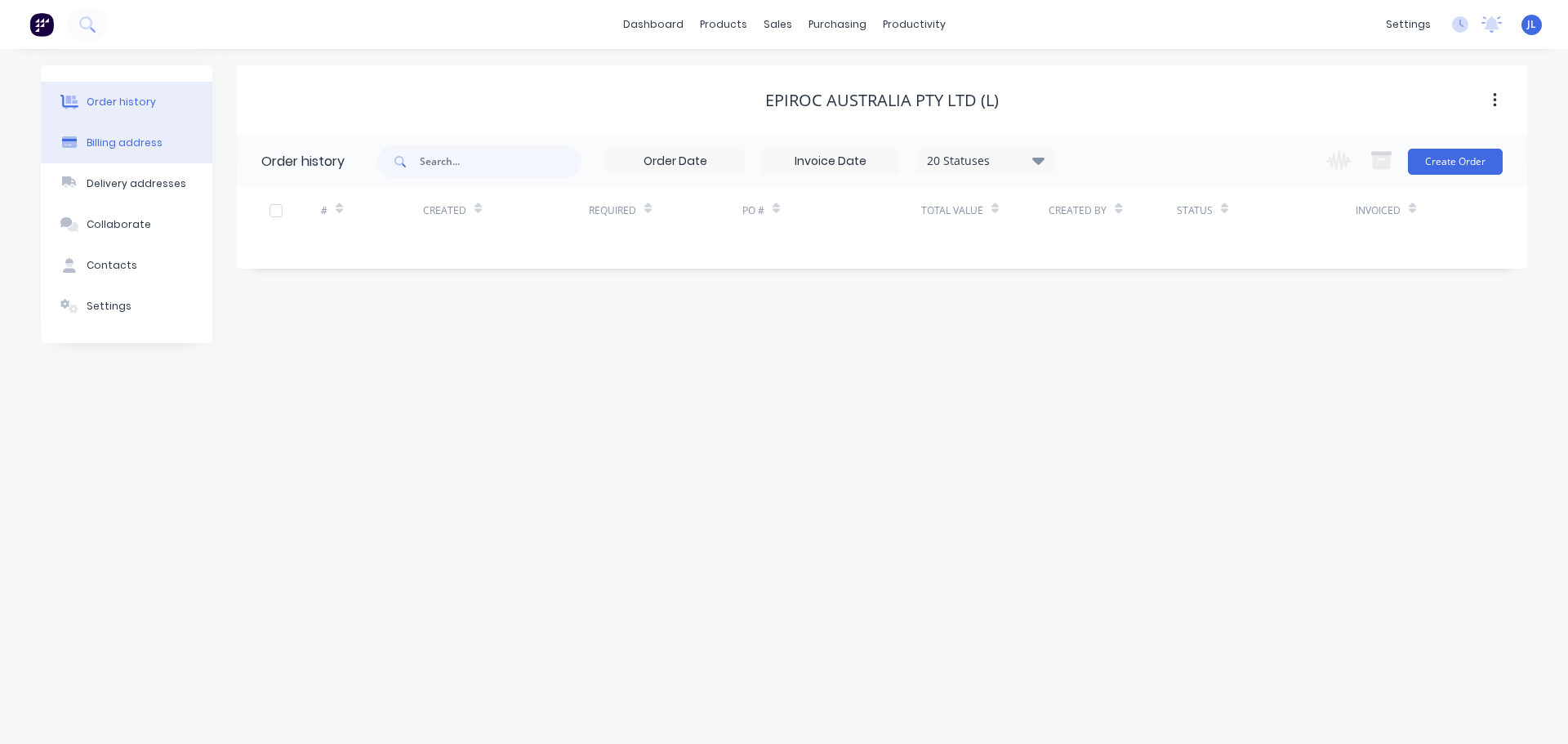
click at [110, 142] on div "Billing address" at bounding box center [124, 143] width 76 height 15
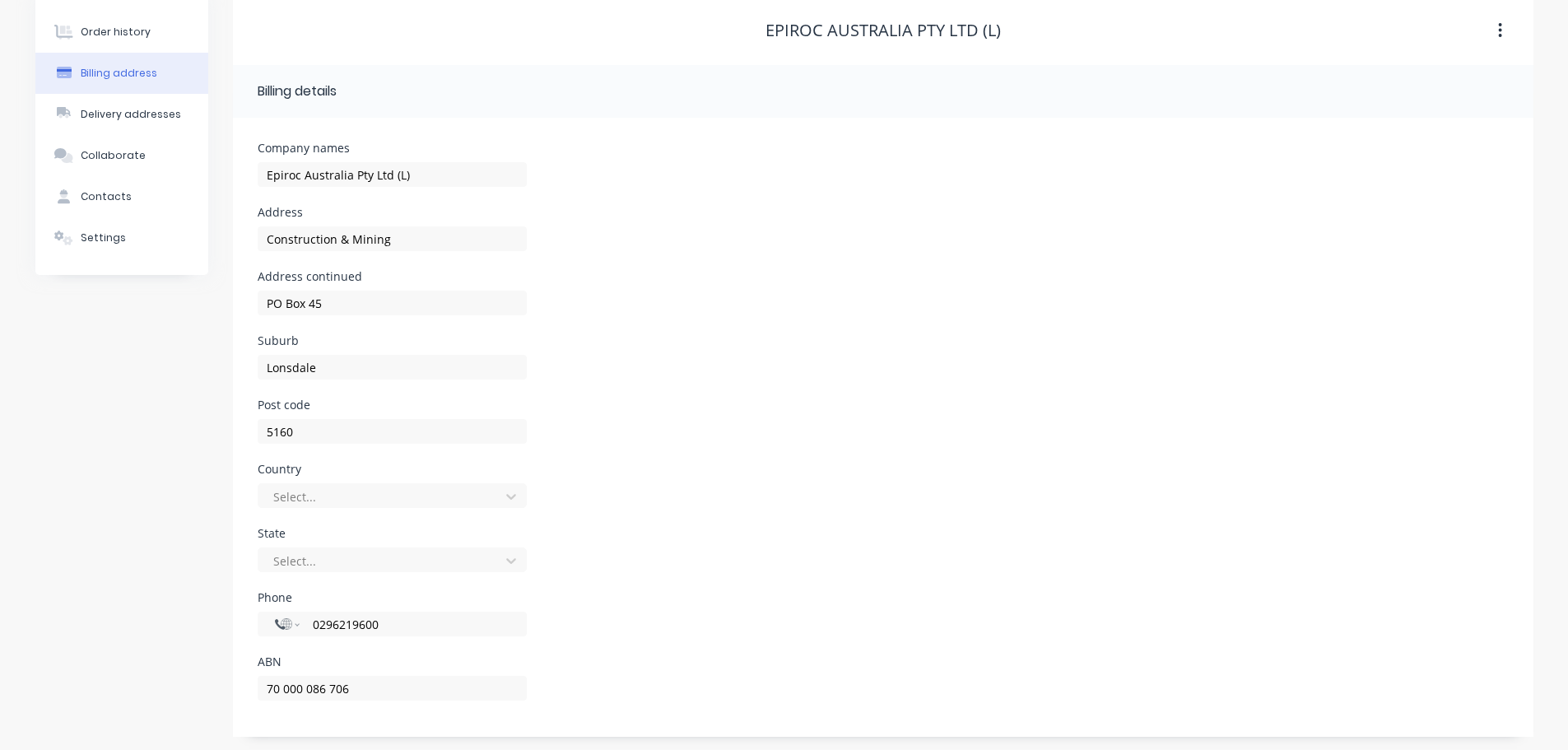
scroll to position [74, 0]
click at [140, 114] on div "Delivery addresses" at bounding box center [130, 111] width 100 height 15
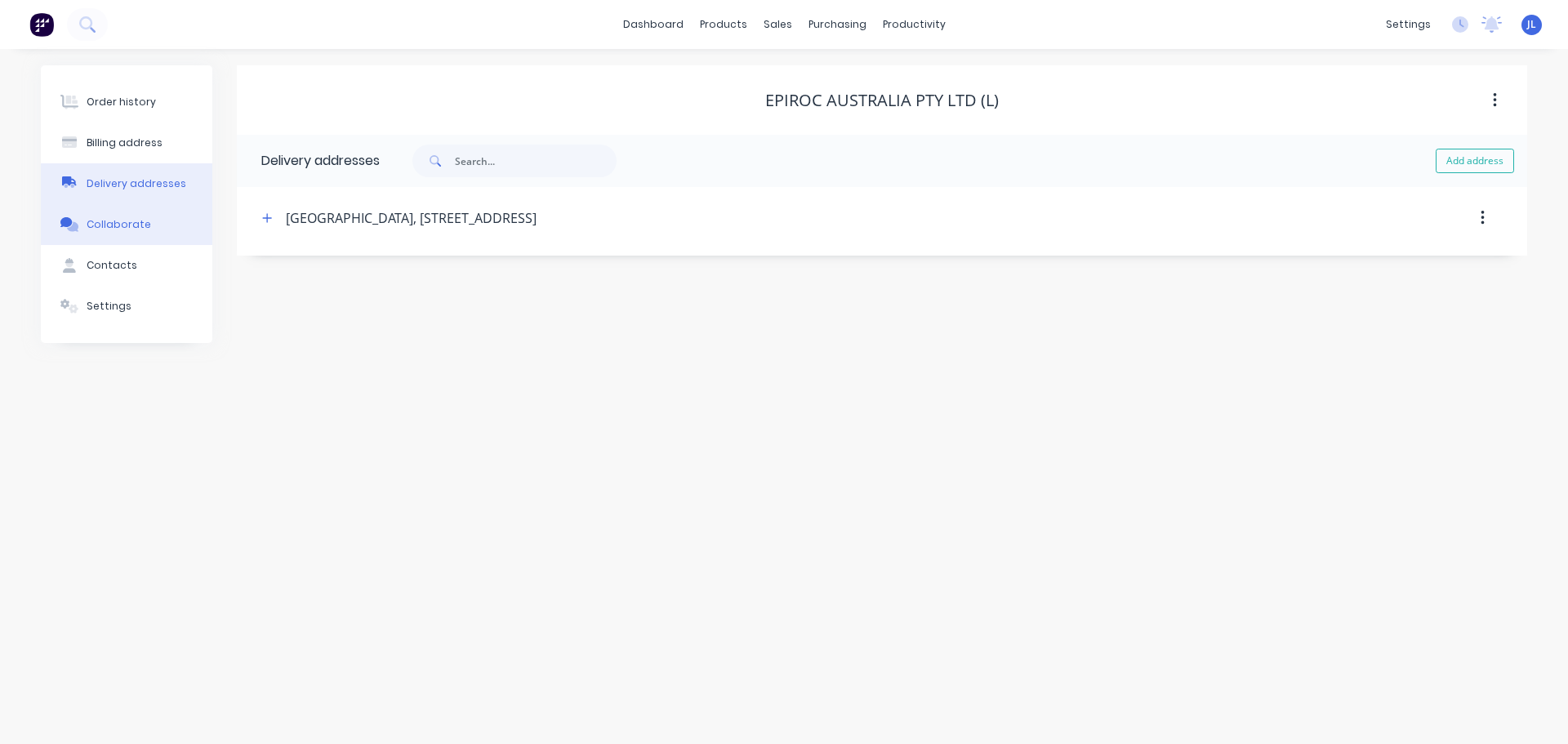
click at [135, 220] on div "Collaborate" at bounding box center [118, 225] width 65 height 15
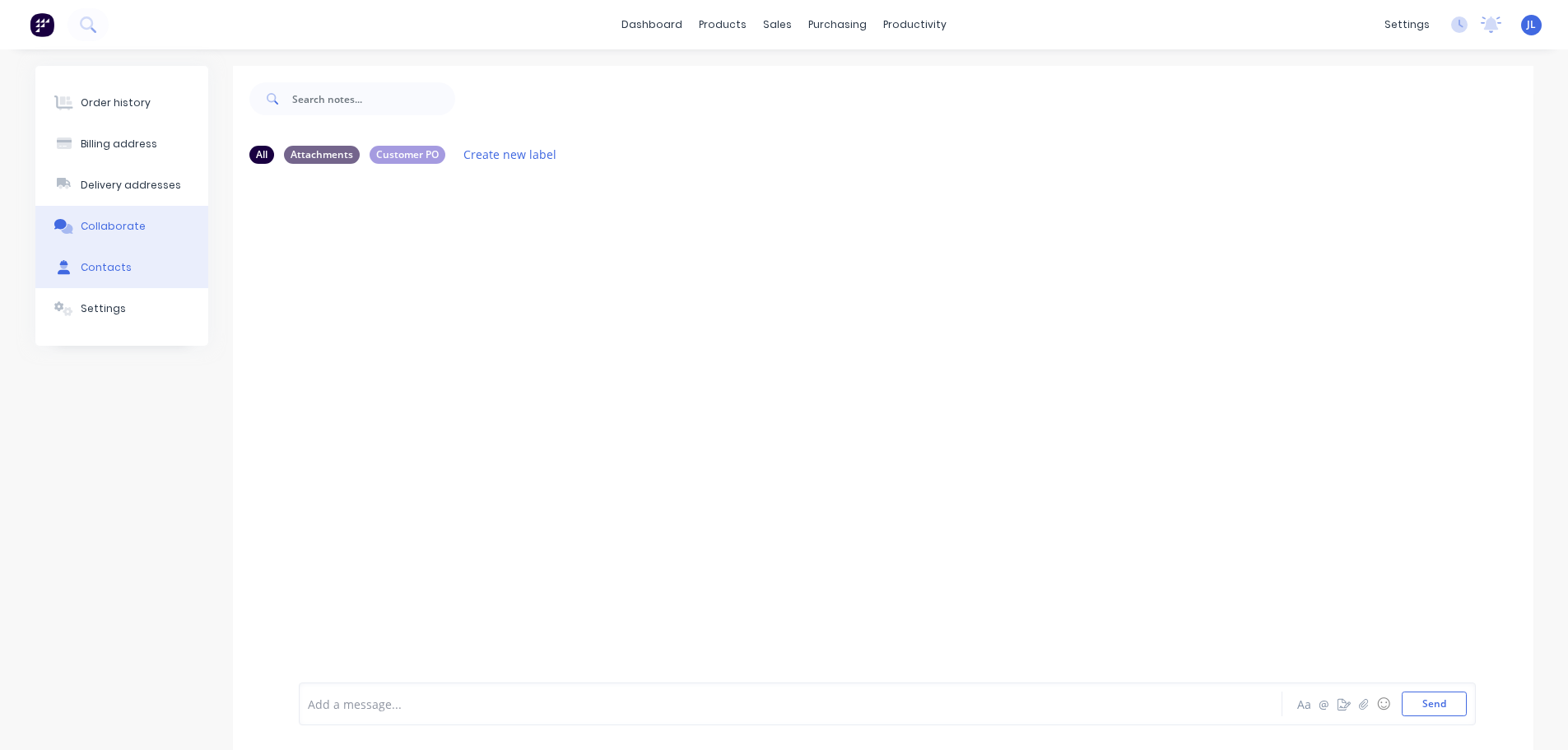
click at [139, 271] on button "Contacts" at bounding box center [122, 268] width 173 height 42
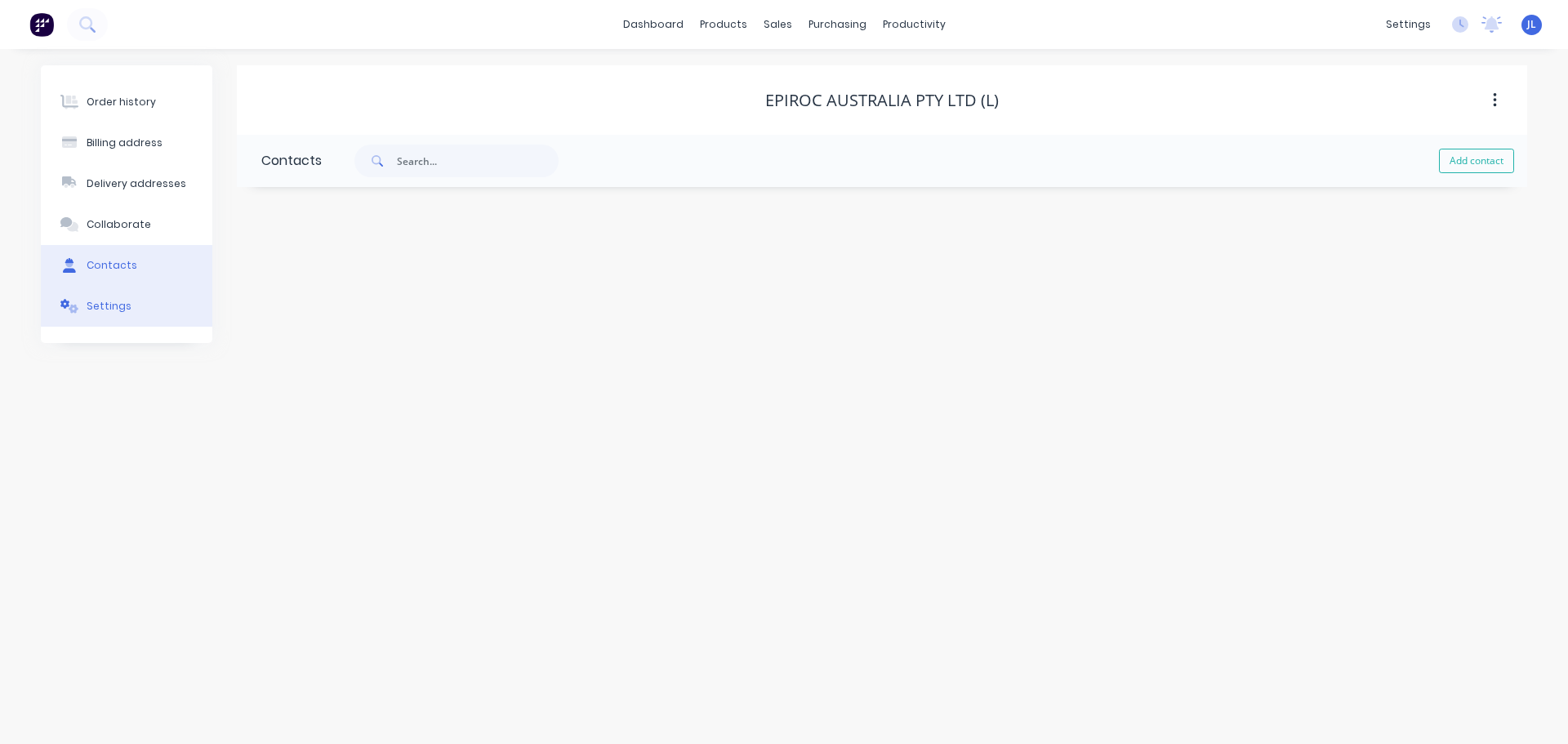
click at [137, 318] on button "Settings" at bounding box center [126, 306] width 171 height 41
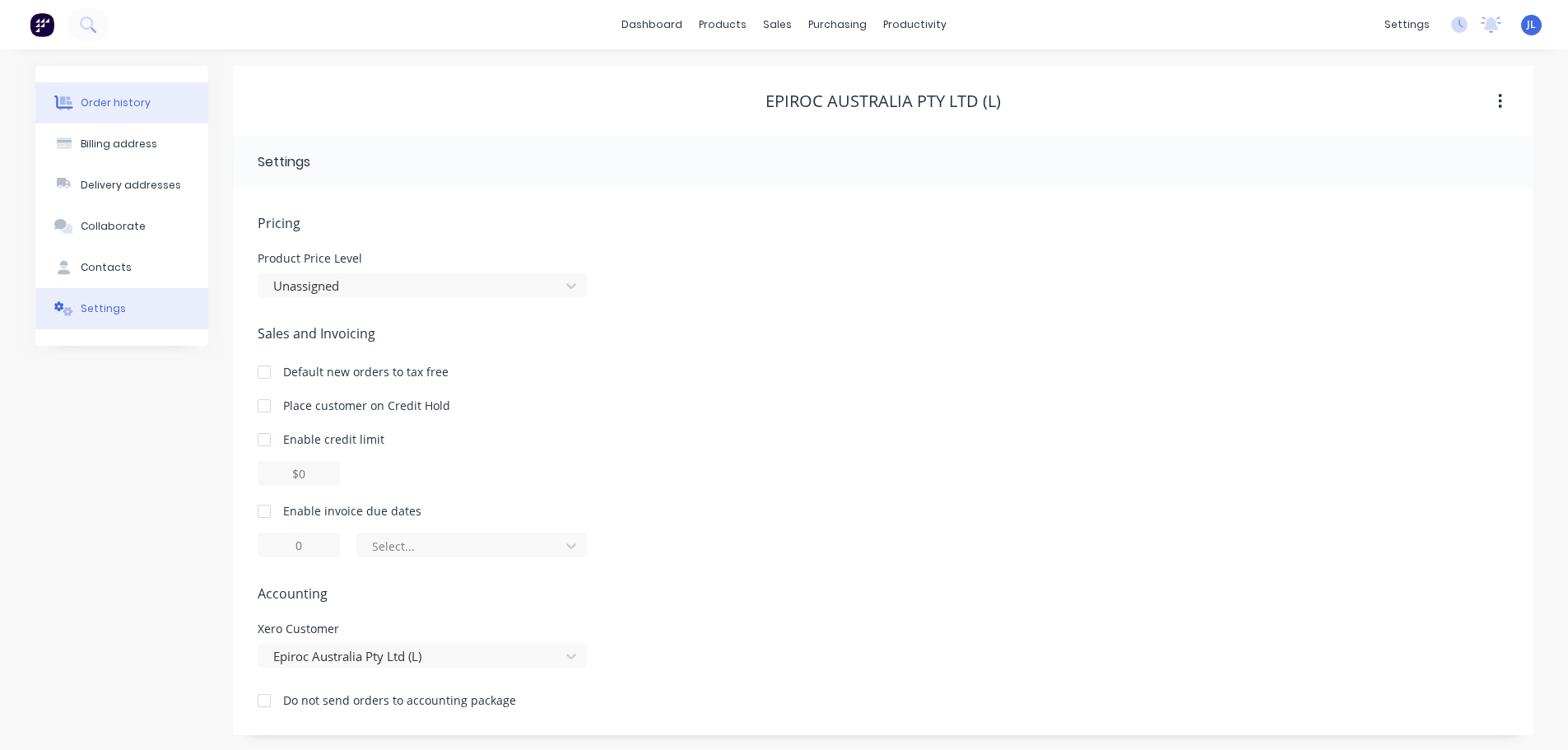
click at [125, 102] on div "Order history" at bounding box center [115, 103] width 70 height 15
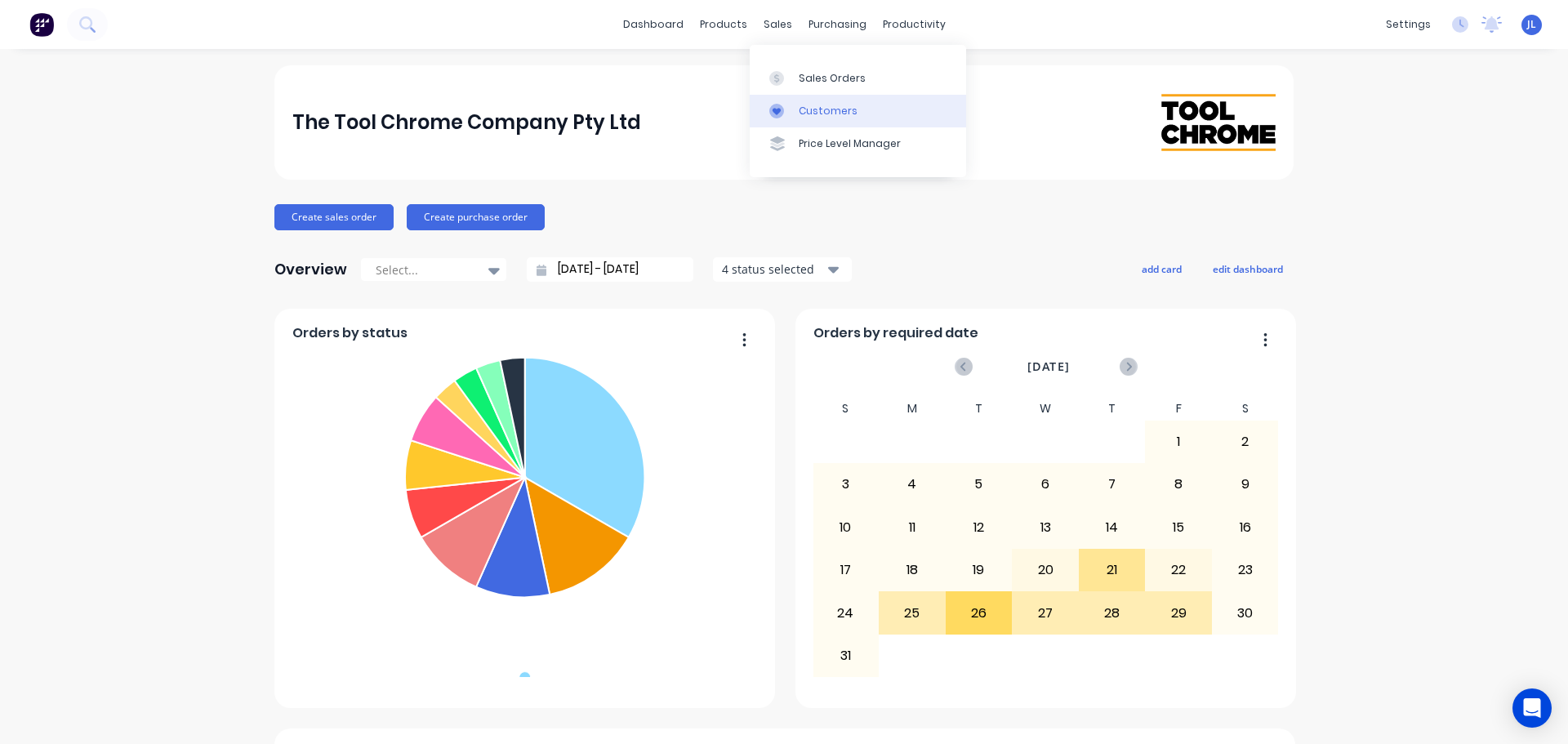
click at [793, 118] on link "Customers" at bounding box center [857, 110] width 216 height 33
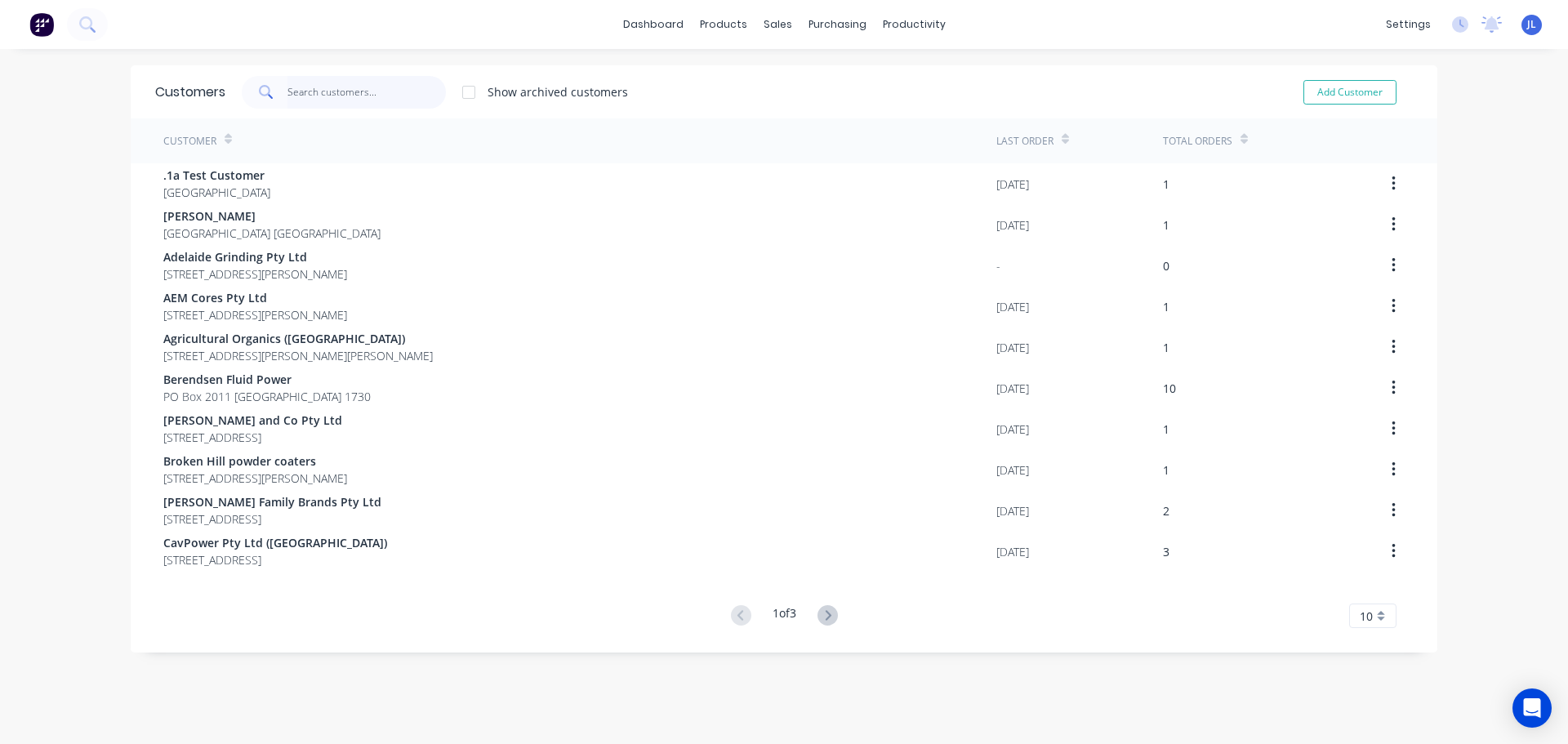
click at [362, 95] on input "text" at bounding box center [367, 92] width 159 height 33
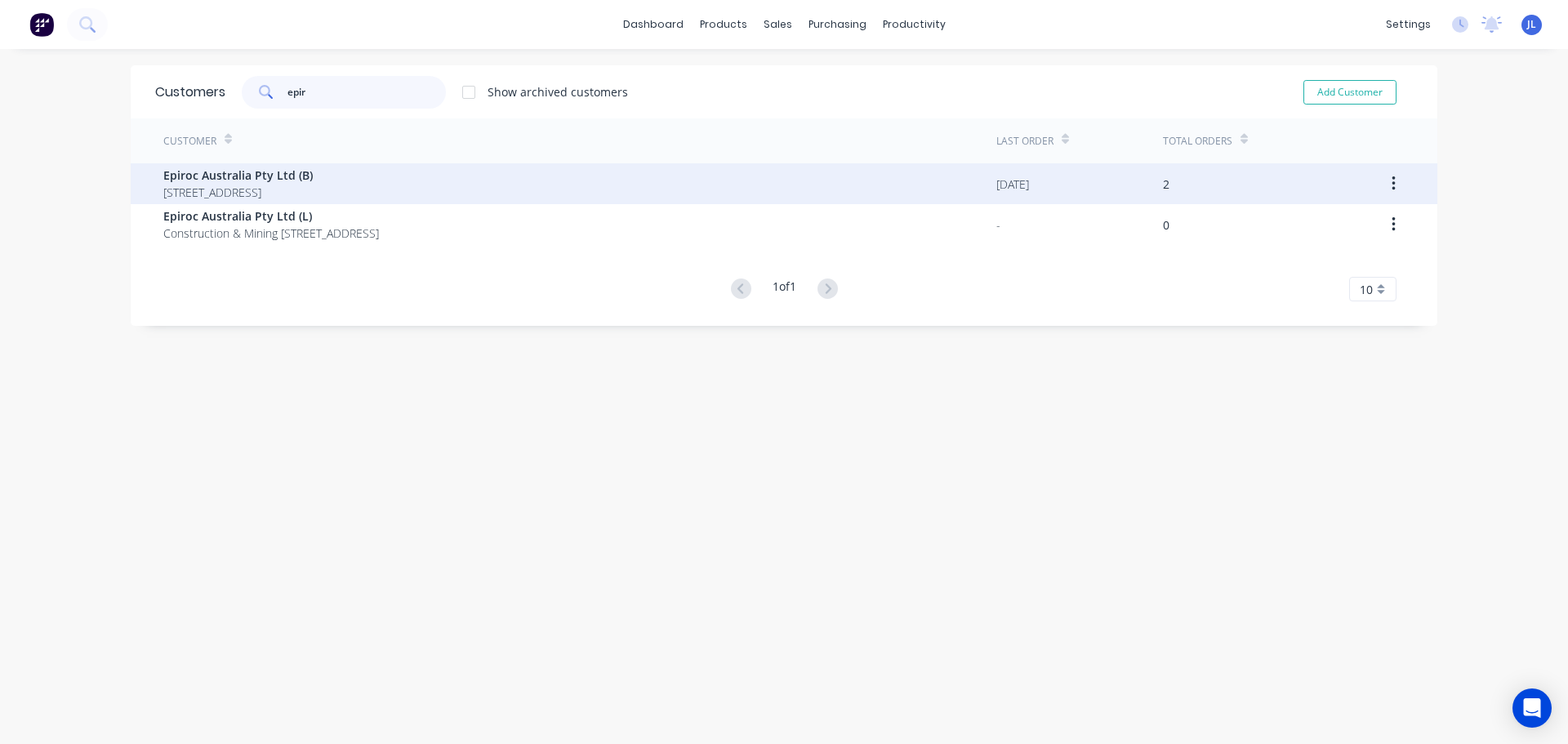
type input "epir"
click at [313, 182] on span "Epiroc Australia Pty Ltd (B)" at bounding box center [238, 175] width 150 height 17
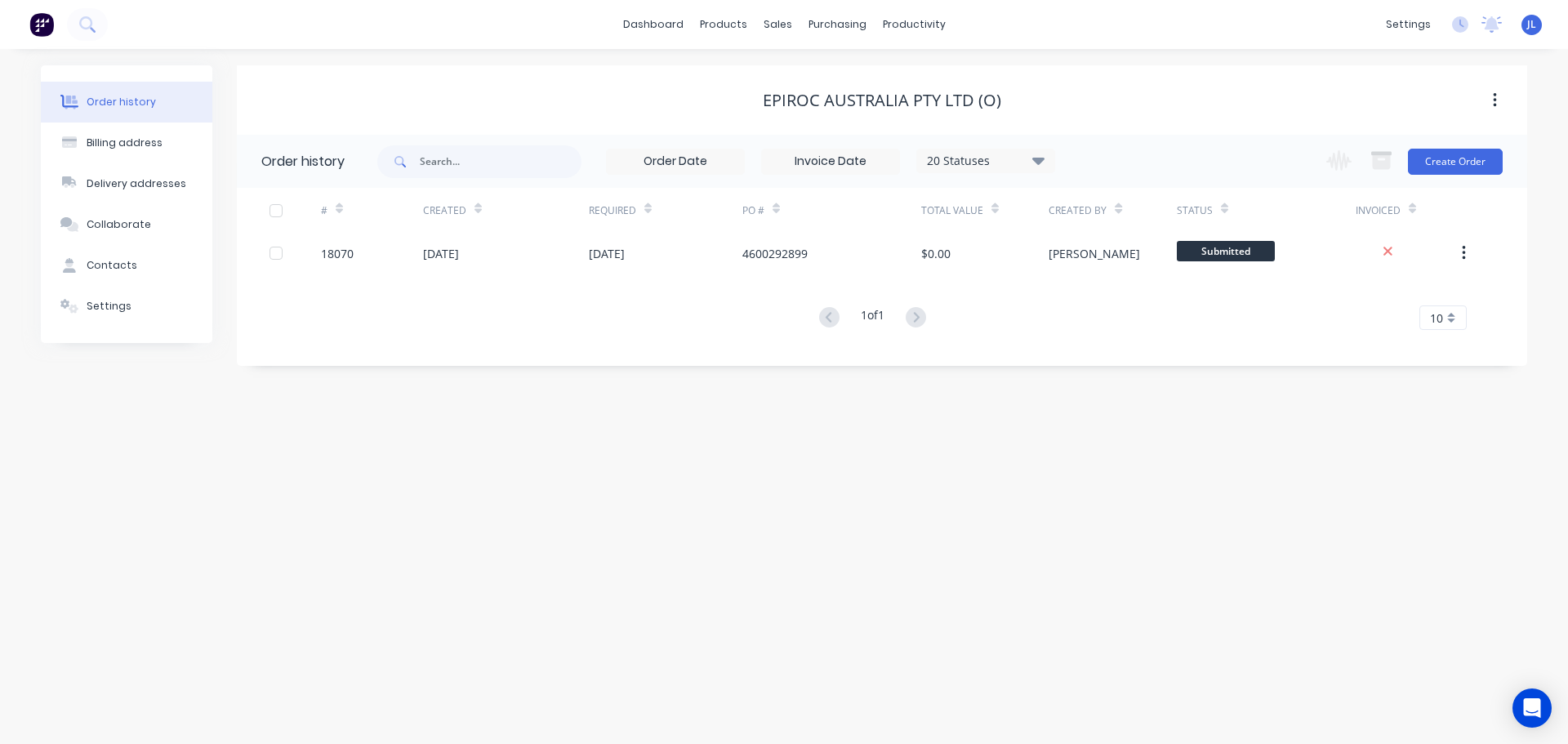
click at [38, 23] on img at bounding box center [41, 24] width 24 height 24
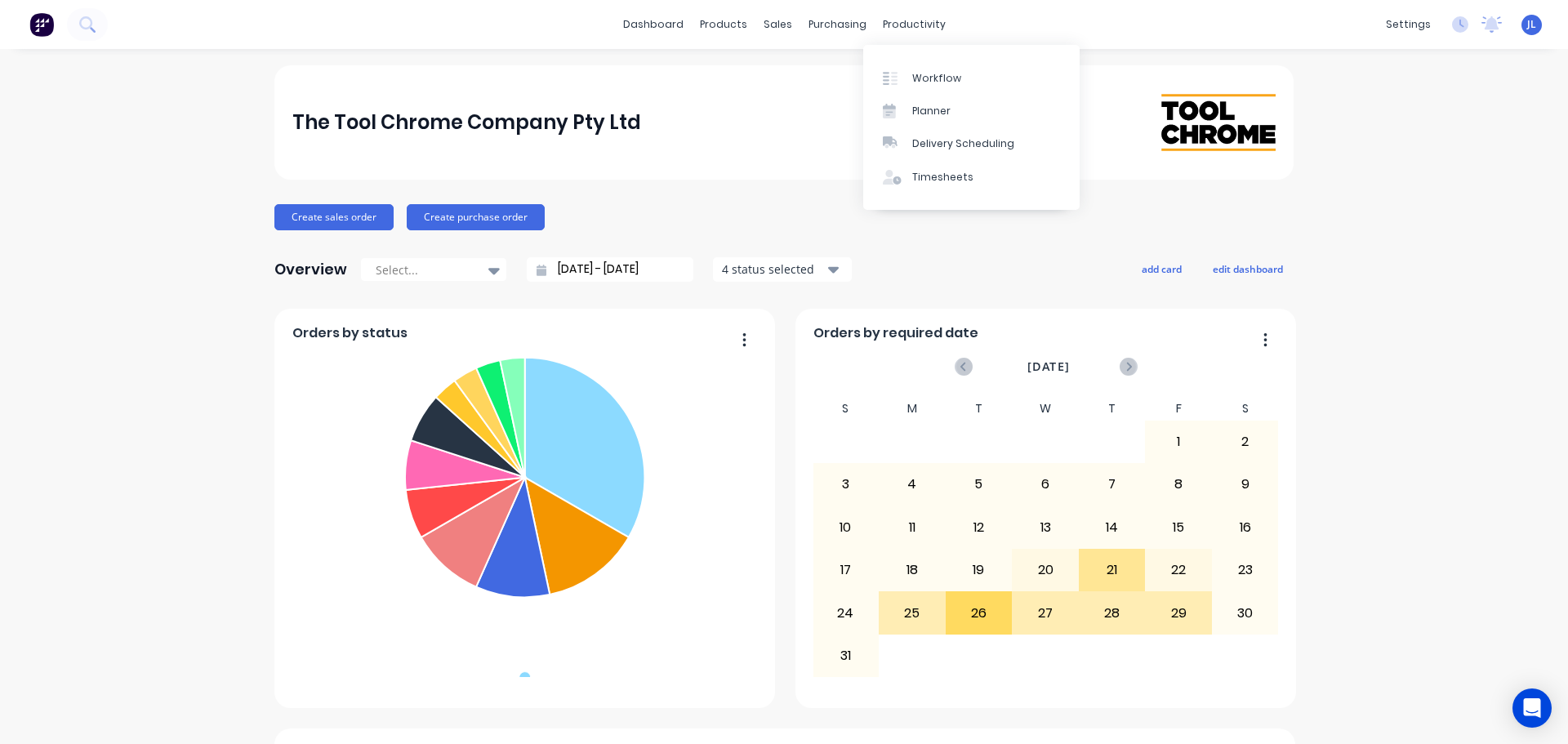
click at [1531, 706] on icon "Open Intercom Messenger" at bounding box center [1531, 708] width 19 height 22
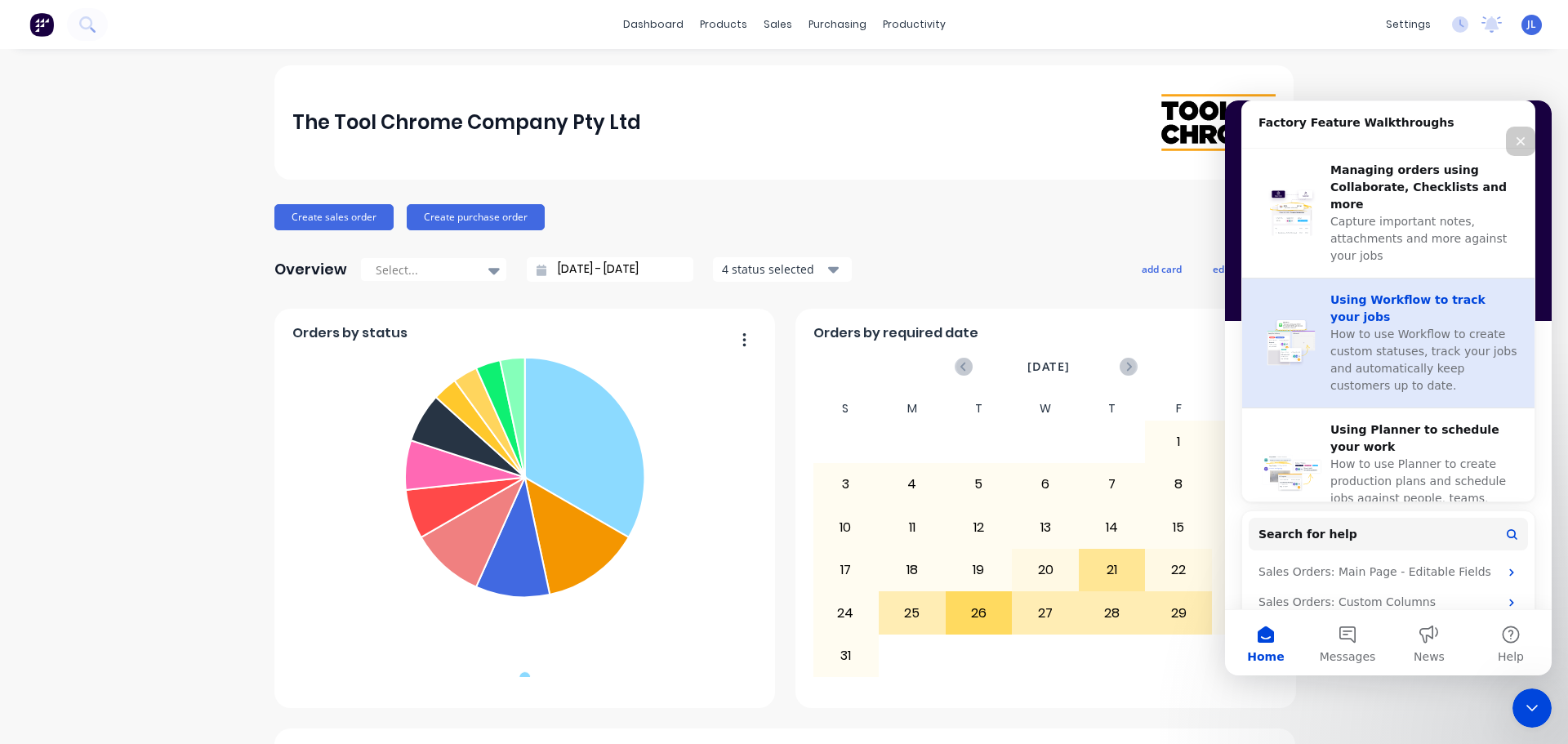
scroll to position [720, 0]
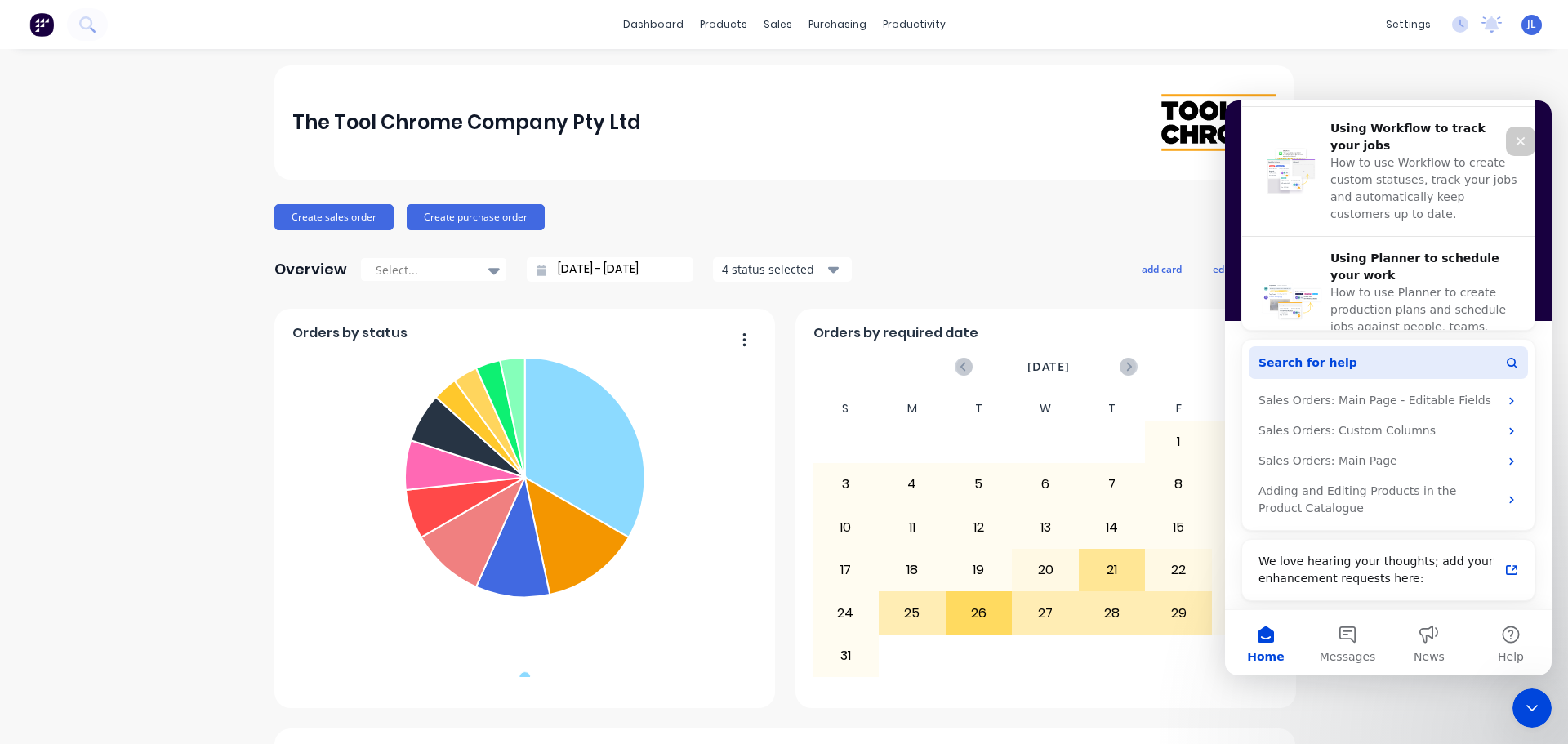
click at [1370, 362] on button "Search for help" at bounding box center [1388, 362] width 279 height 33
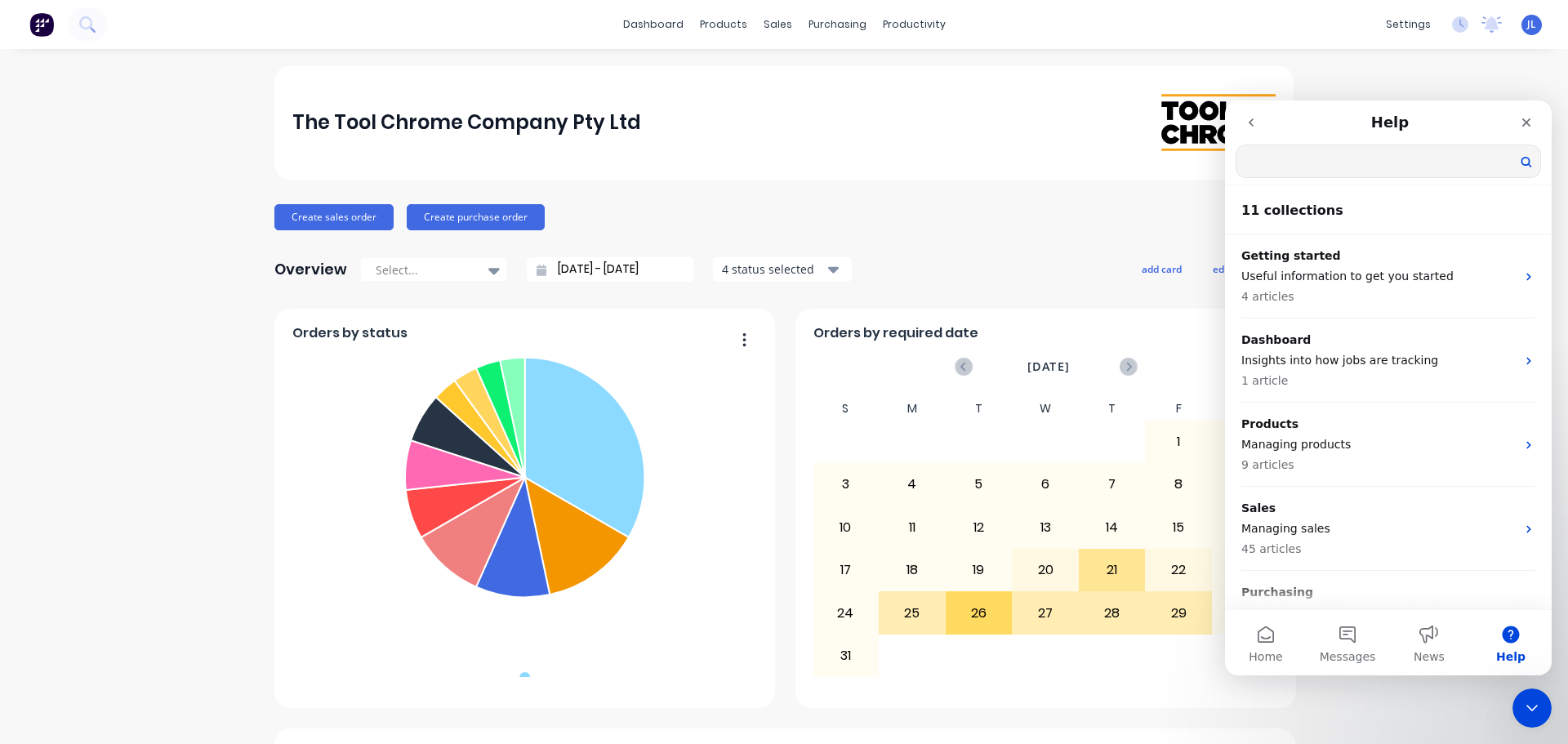
scroll to position [0, 0]
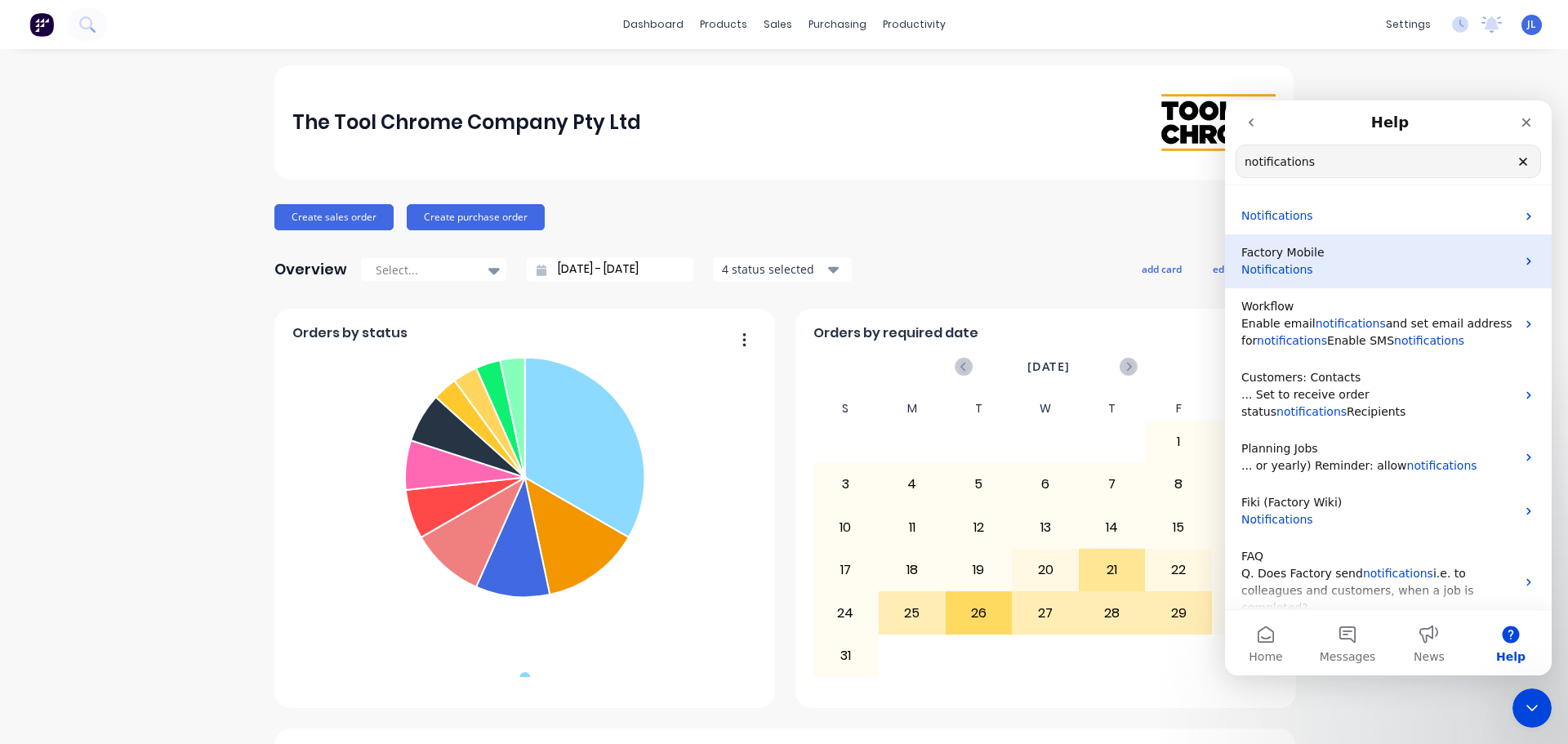
type input "notifications"
click at [1322, 257] on p "Factory Mobile" at bounding box center [1378, 253] width 274 height 17
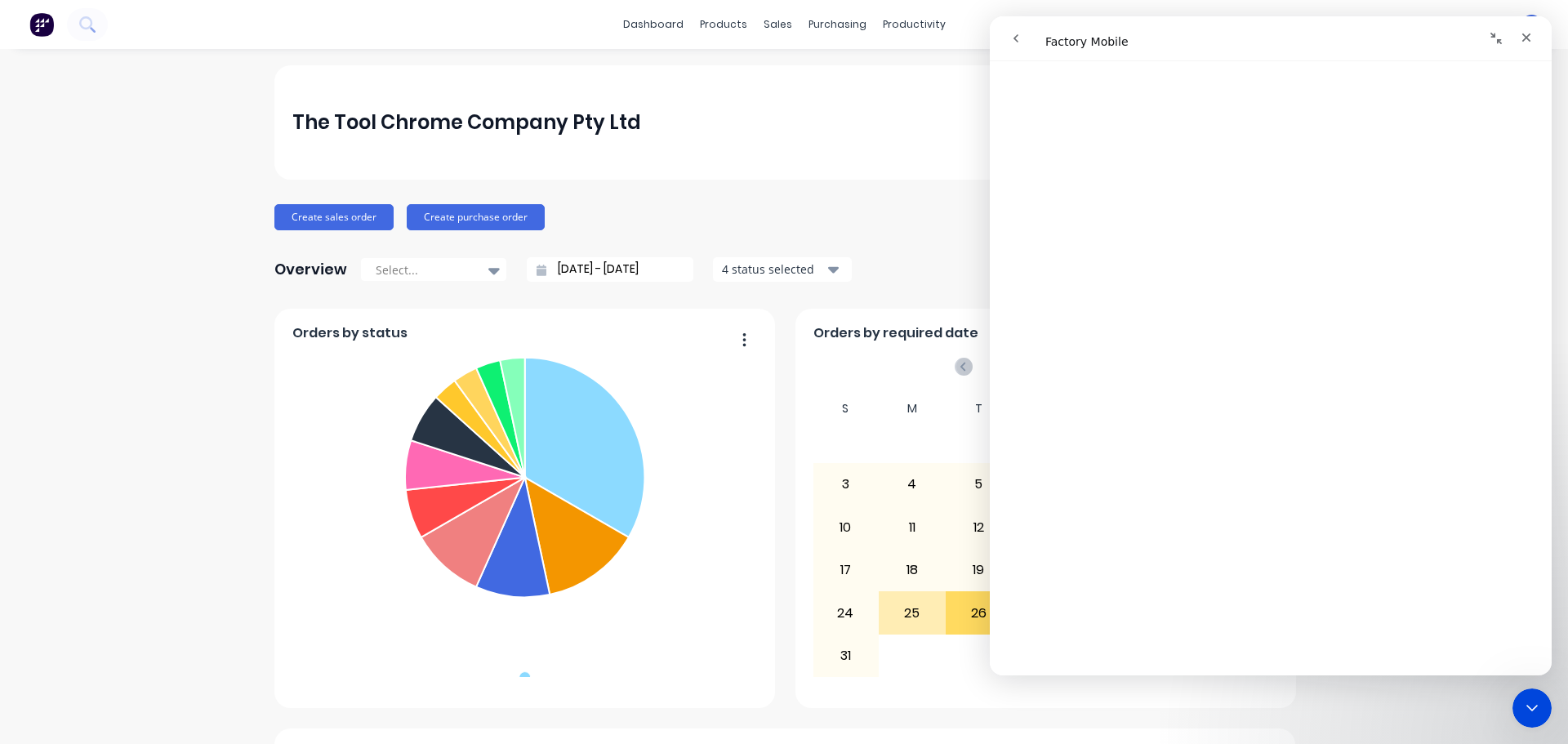
scroll to position [81, 0]
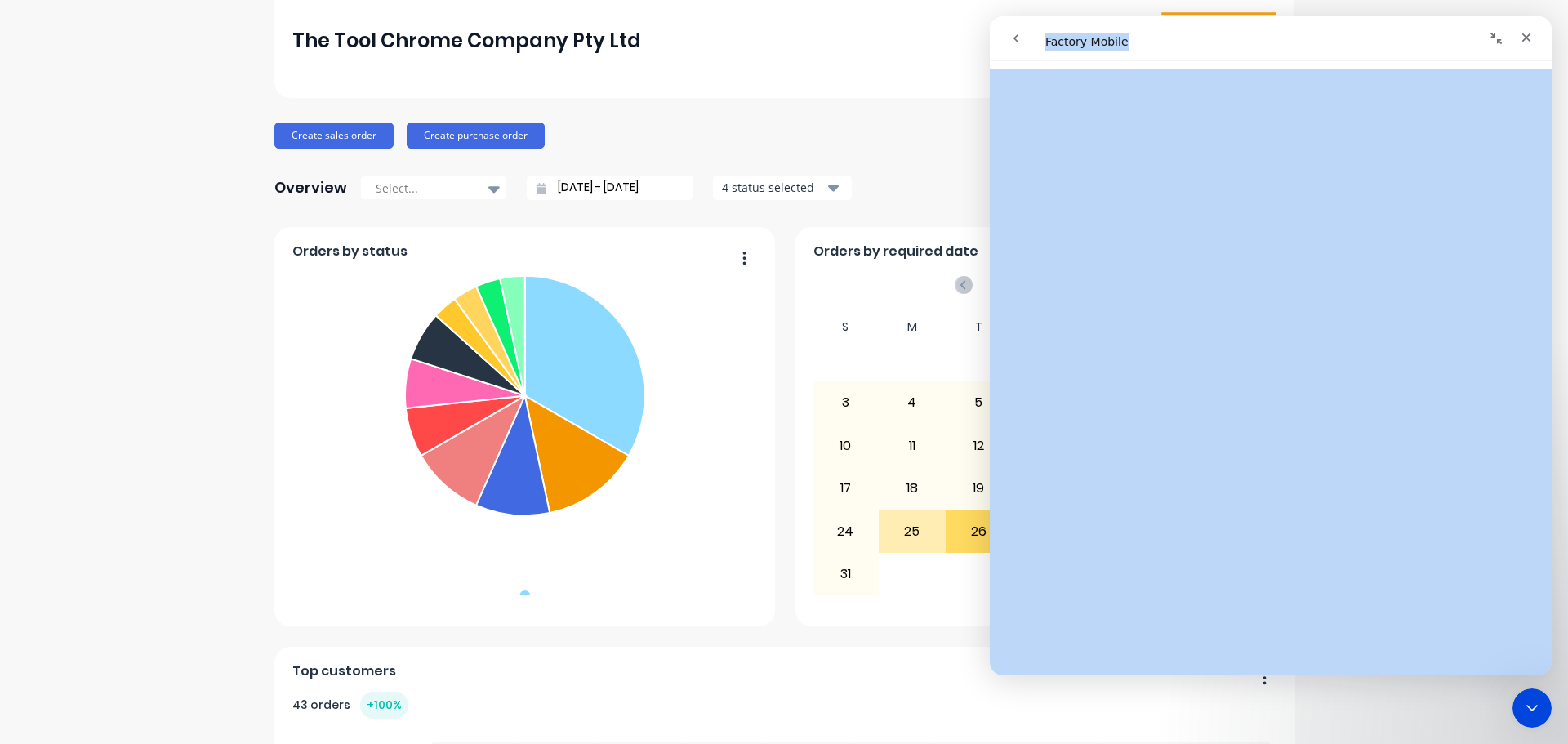
drag, startPoint x: 1248, startPoint y: 26, endPoint x: 1251, endPoint y: 48, distance: 22.2
click at [1159, 51] on div "Intercom messenger" at bounding box center [1133, 37] width 267 height 31
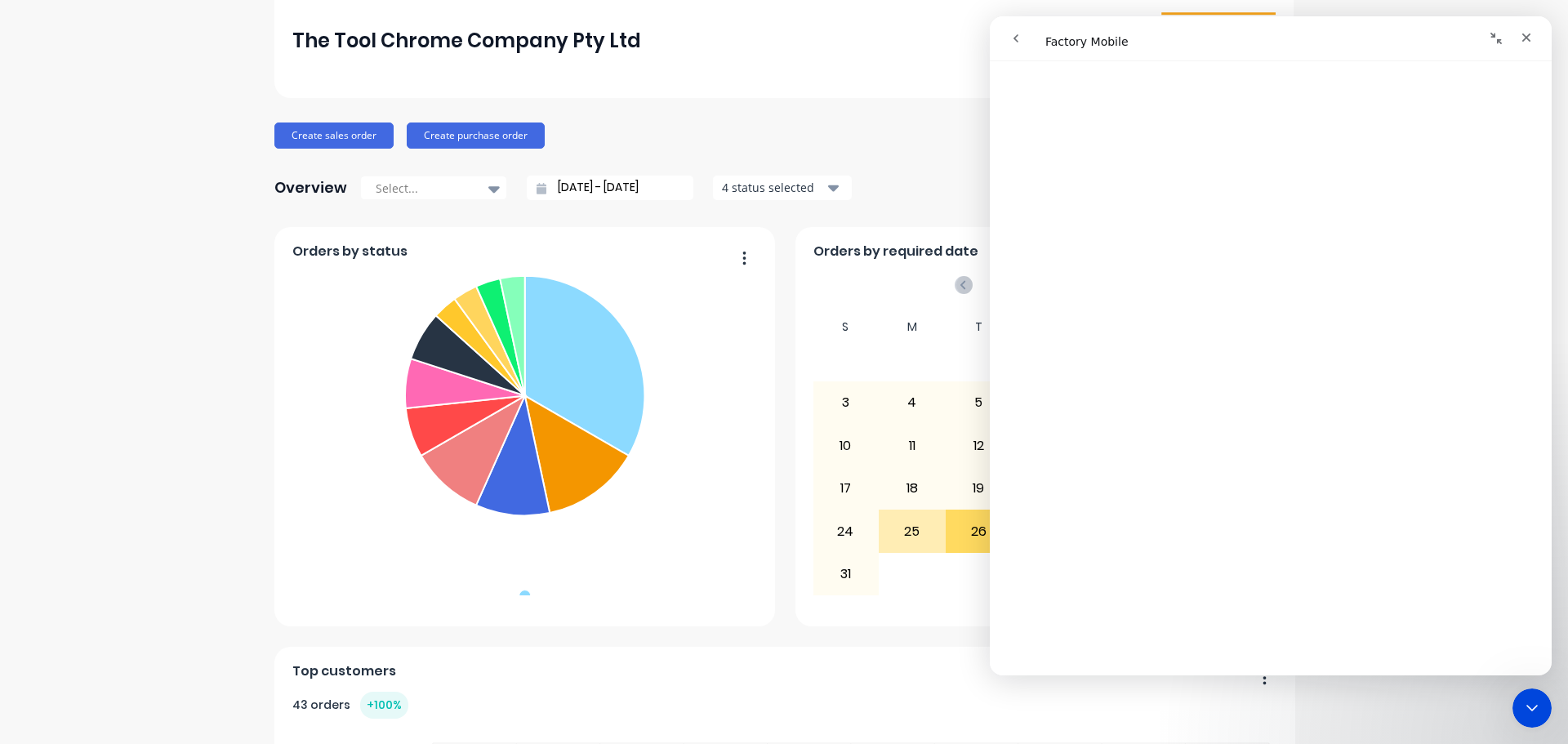
drag, startPoint x: 1433, startPoint y: 36, endPoint x: 1224, endPoint y: 58, distance: 210.2
click at [1227, 59] on nav "Intercom messenger" at bounding box center [1270, 38] width 562 height 45
drag, startPoint x: 1013, startPoint y: 36, endPoint x: 1251, endPoint y: 51, distance: 238.5
click at [1251, 51] on div "Intercom messenger" at bounding box center [1133, 37] width 267 height 31
drag, startPoint x: 1419, startPoint y: 20, endPoint x: 1359, endPoint y: 45, distance: 65.0
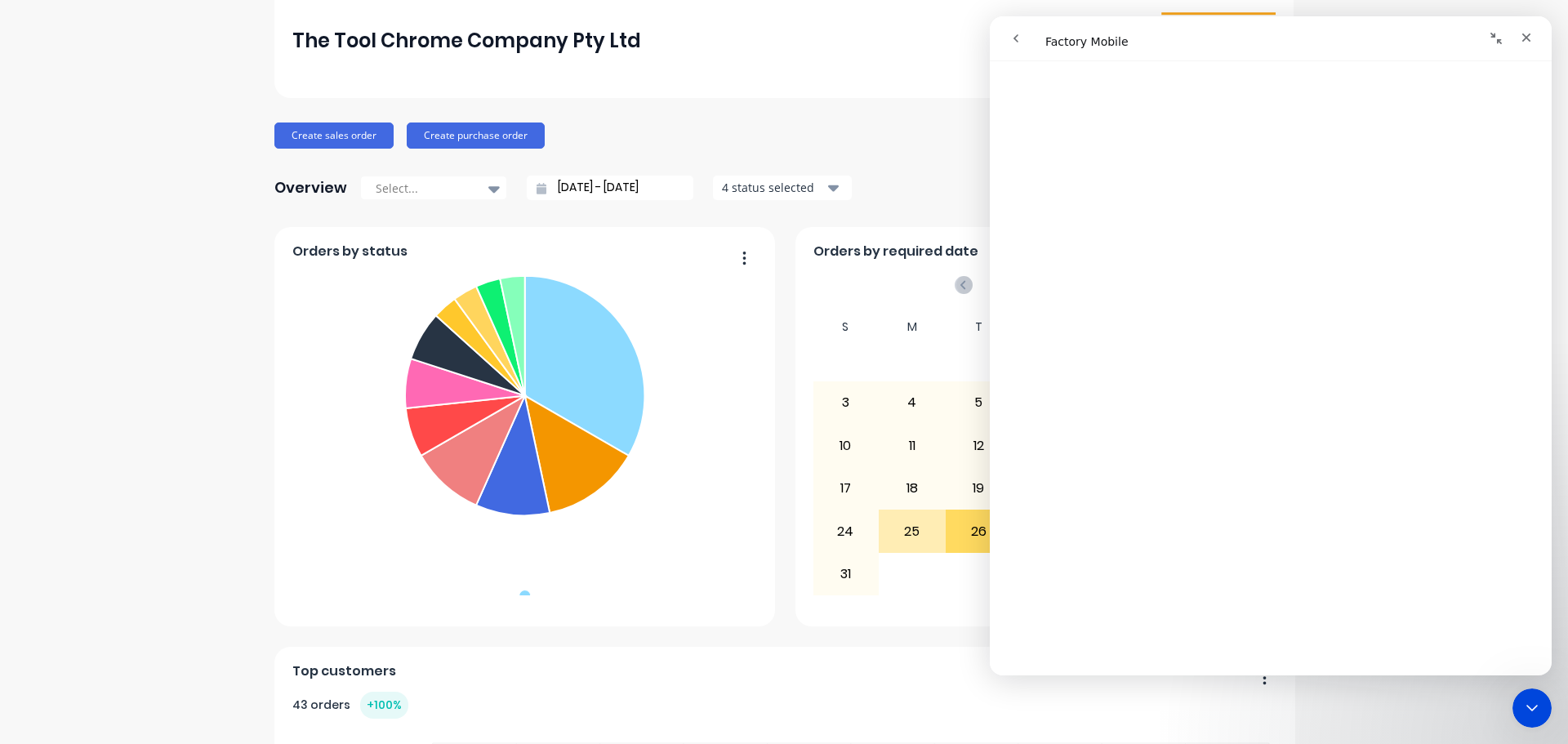
click at [1359, 45] on nav "Intercom messenger" at bounding box center [1270, 38] width 562 height 45
click at [768, 86] on div "The Tool Chrome Company Pty Ltd" at bounding box center [784, 41] width 1018 height 114
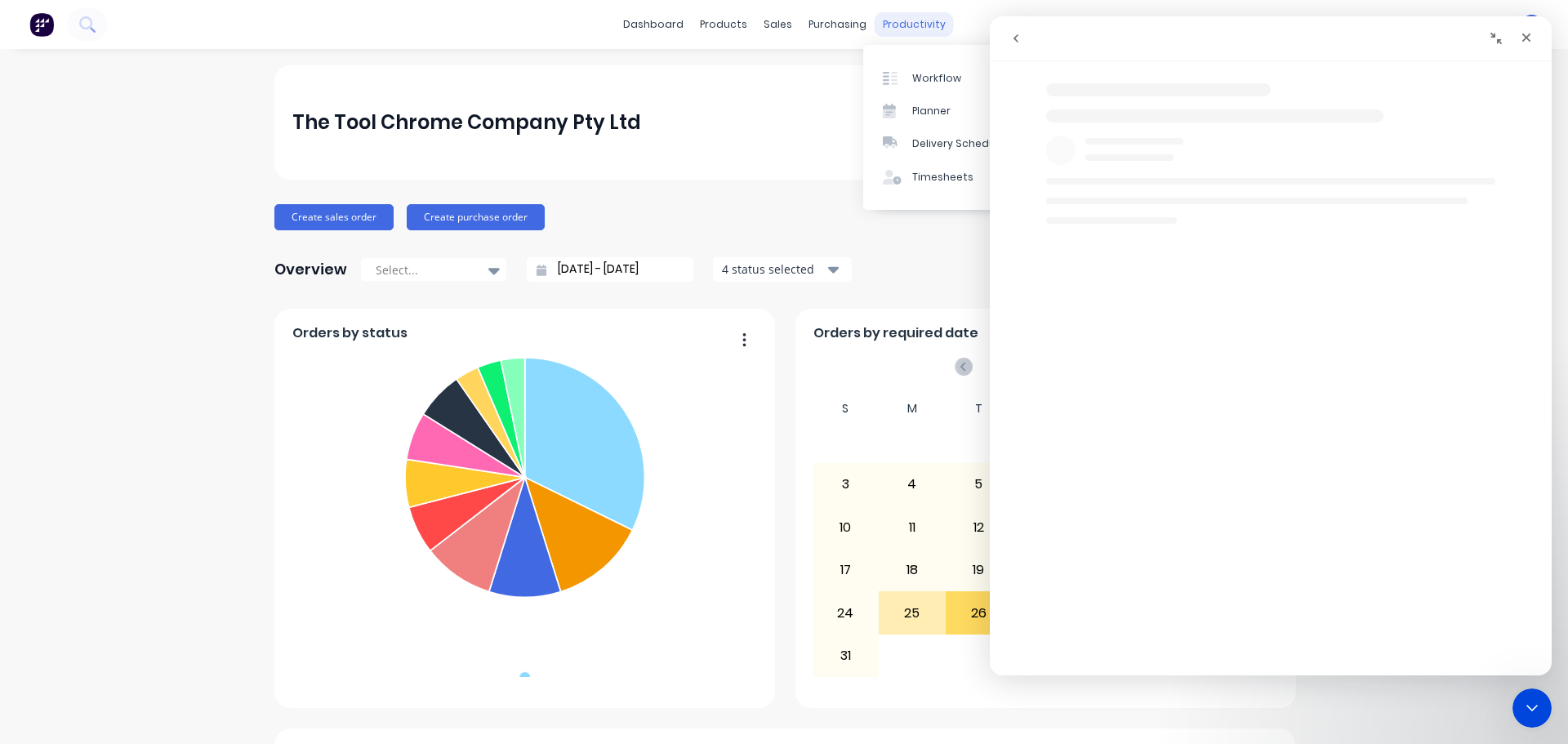
click at [922, 21] on div "productivity" at bounding box center [914, 24] width 80 height 24
click at [913, 66] on link "Workflow" at bounding box center [971, 77] width 216 height 33
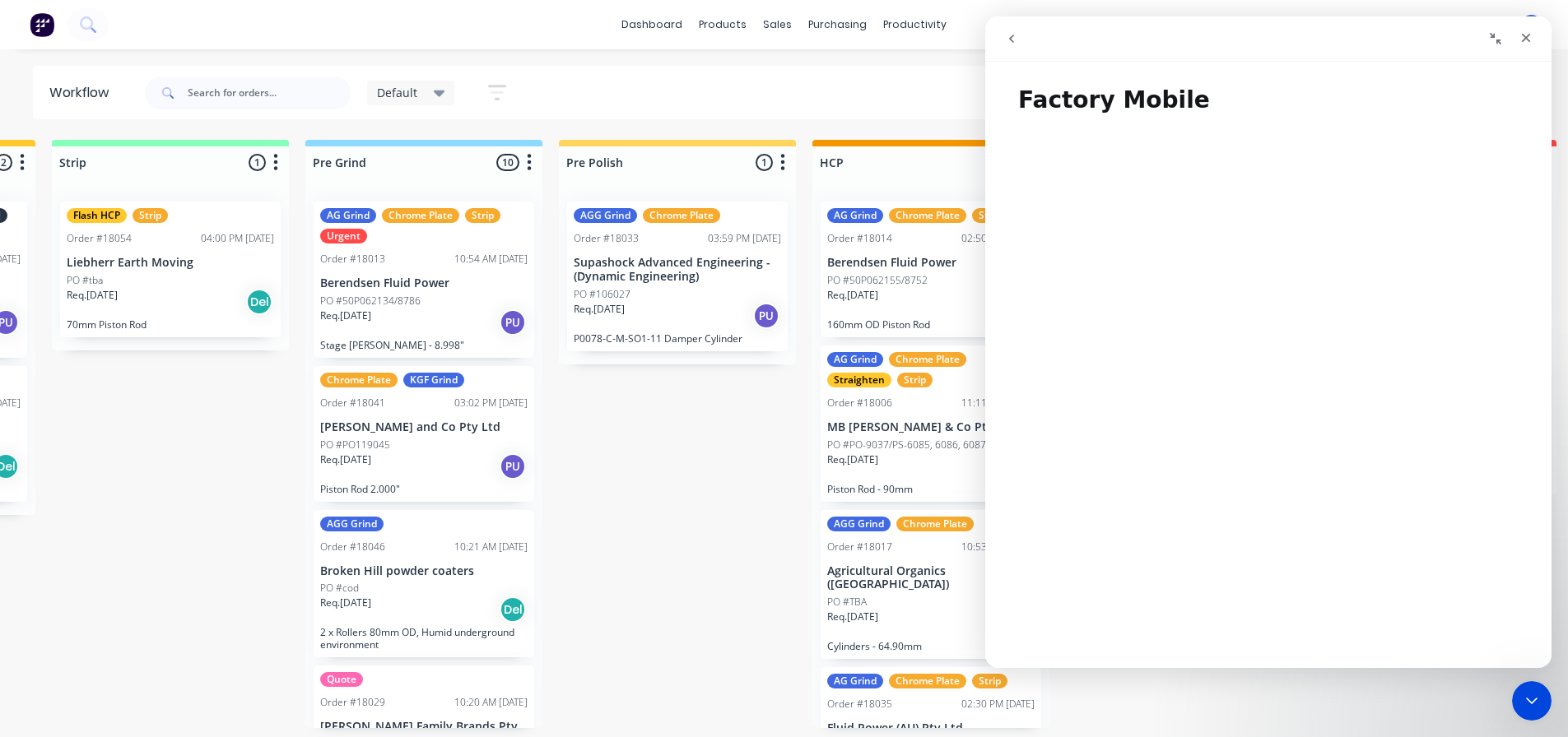
scroll to position [0, 743]
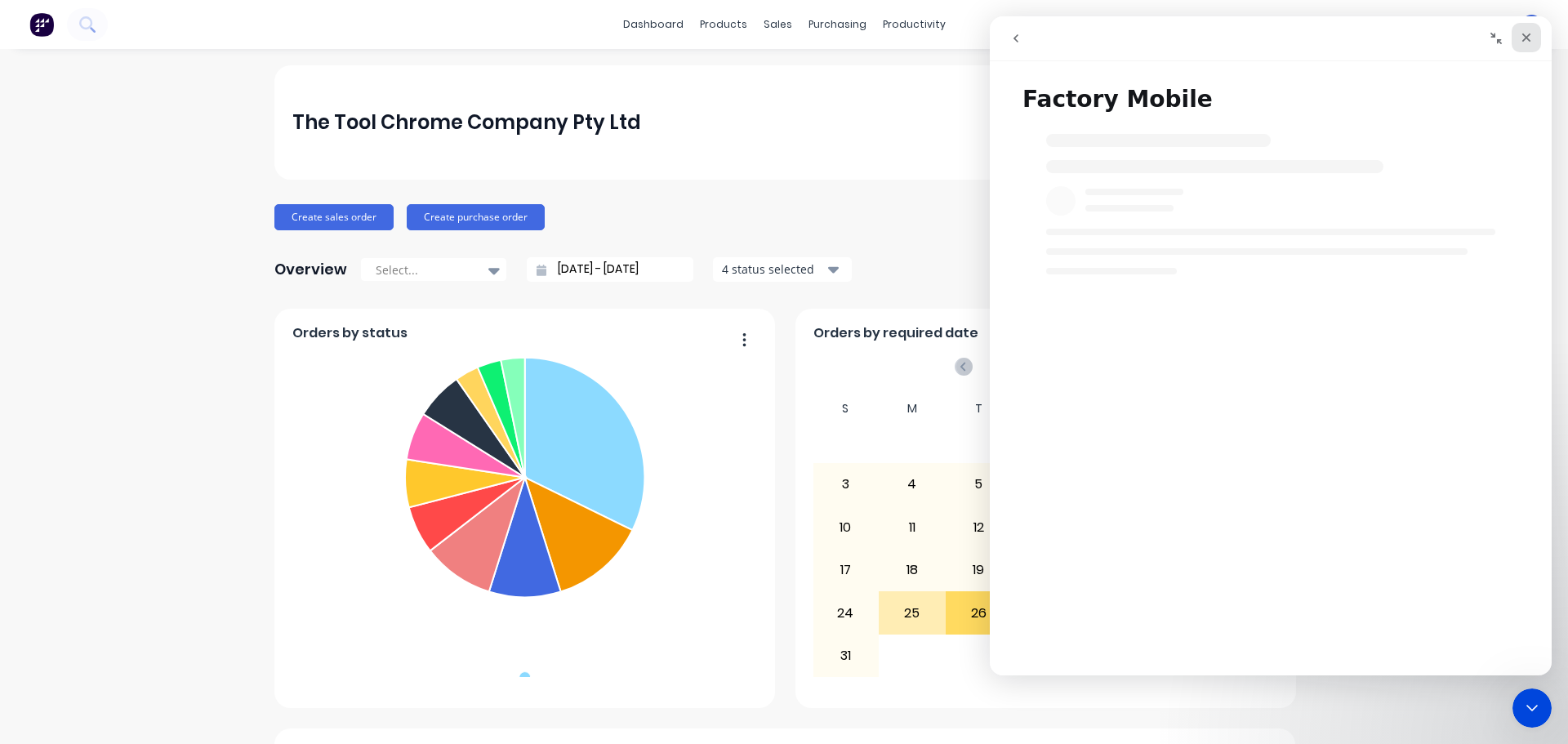
click at [1528, 40] on icon "Close" at bounding box center [1527, 38] width 9 height 9
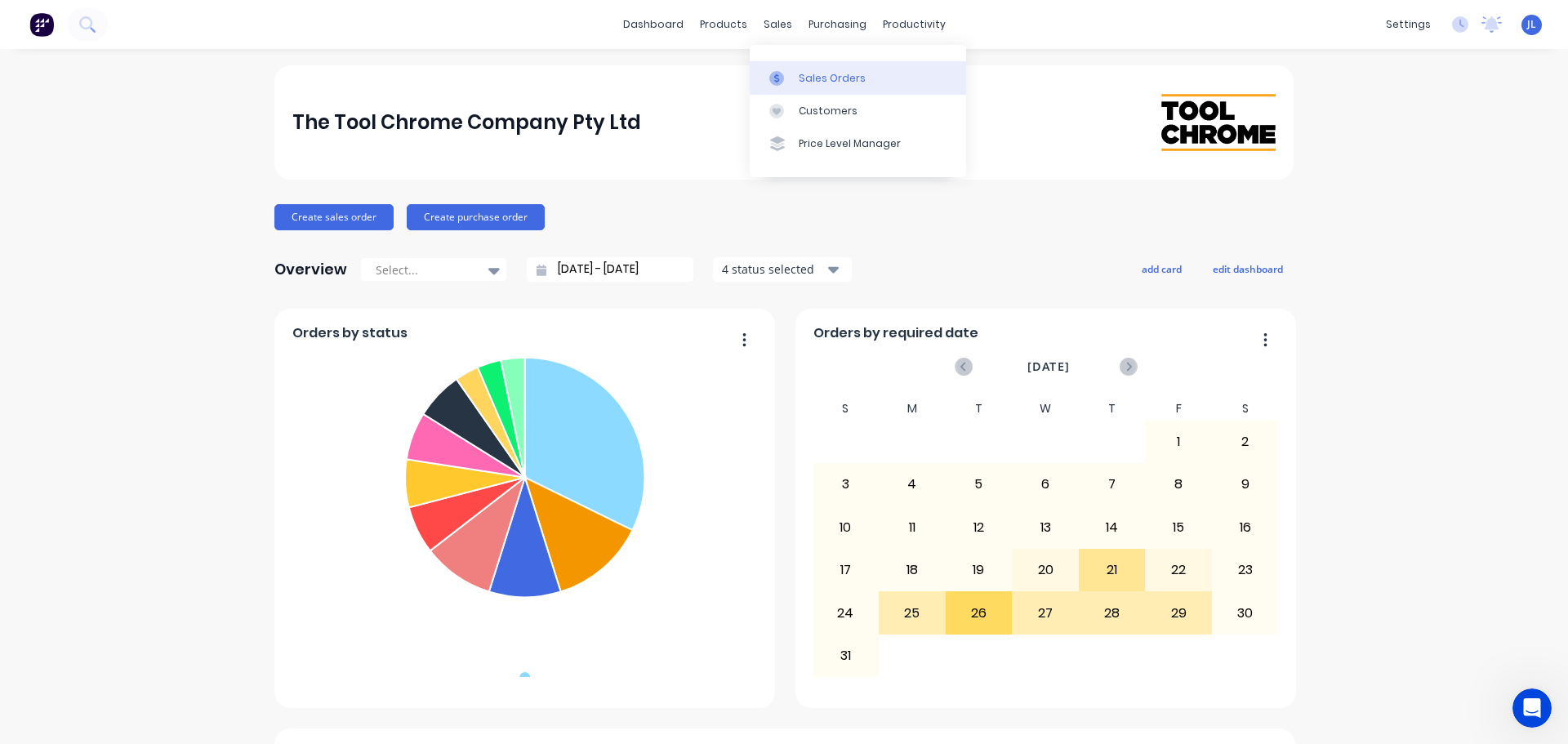
click at [789, 61] on link "Sales Orders" at bounding box center [857, 77] width 216 height 33
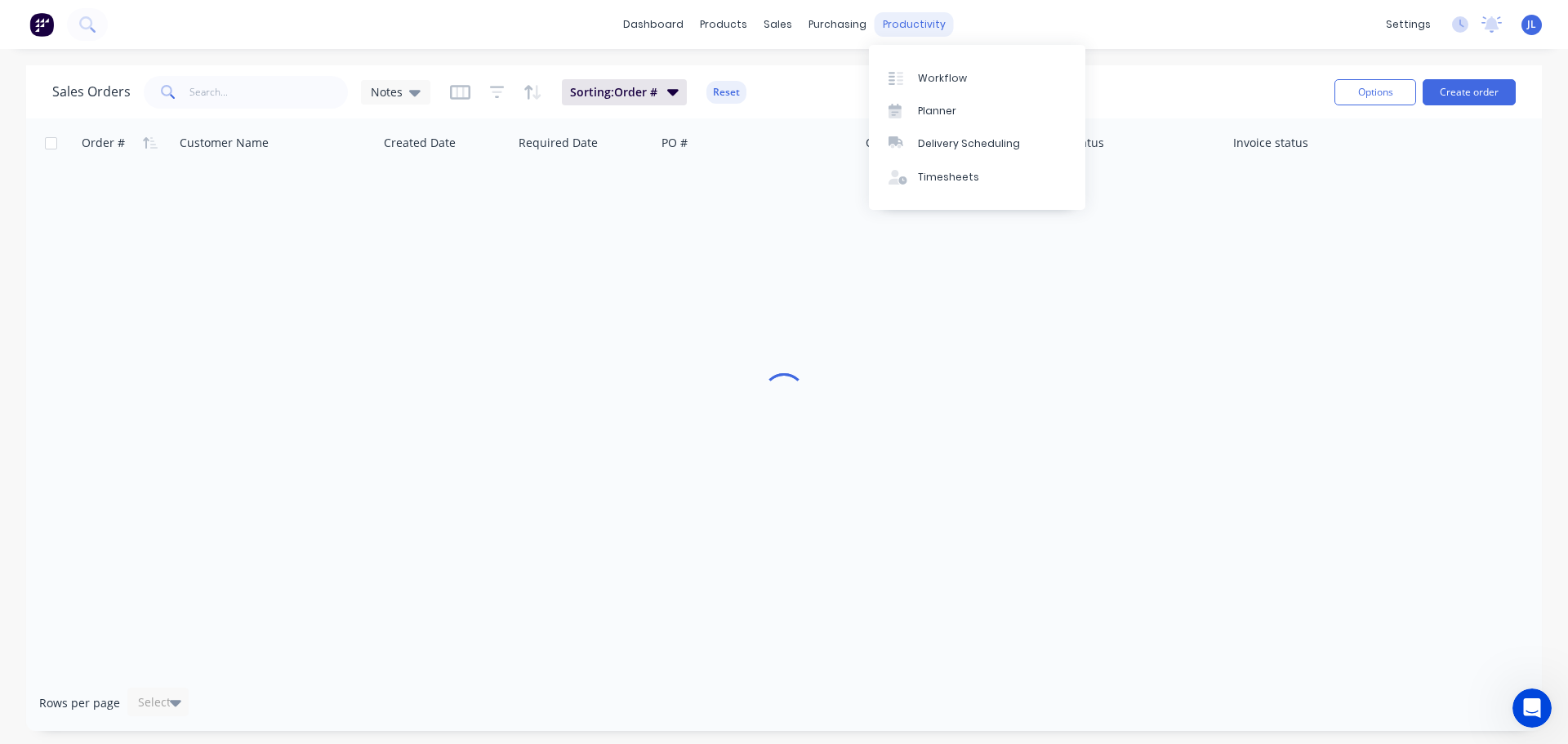
click at [907, 27] on div "productivity" at bounding box center [914, 24] width 80 height 24
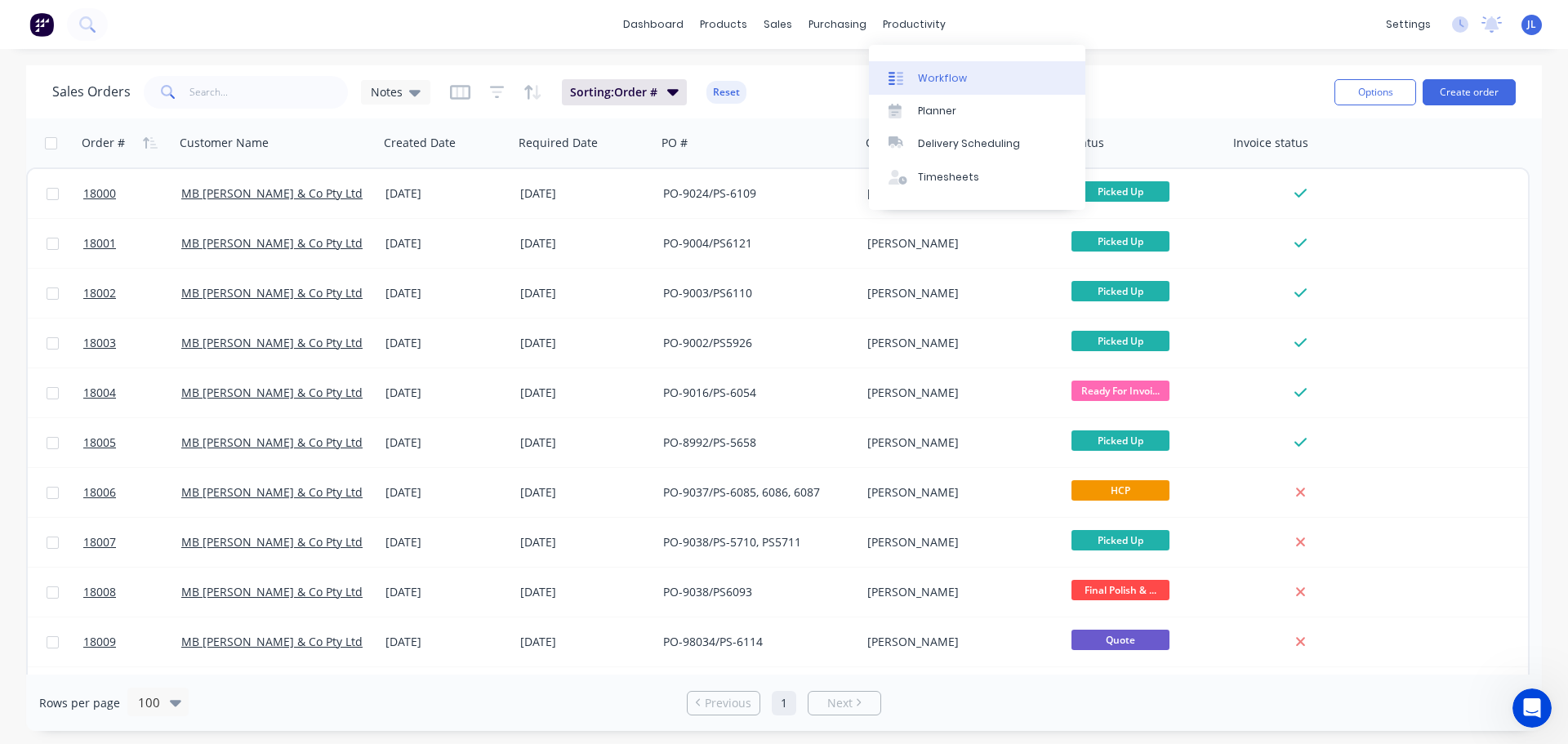
click at [940, 80] on div "Workflow" at bounding box center [942, 79] width 49 height 15
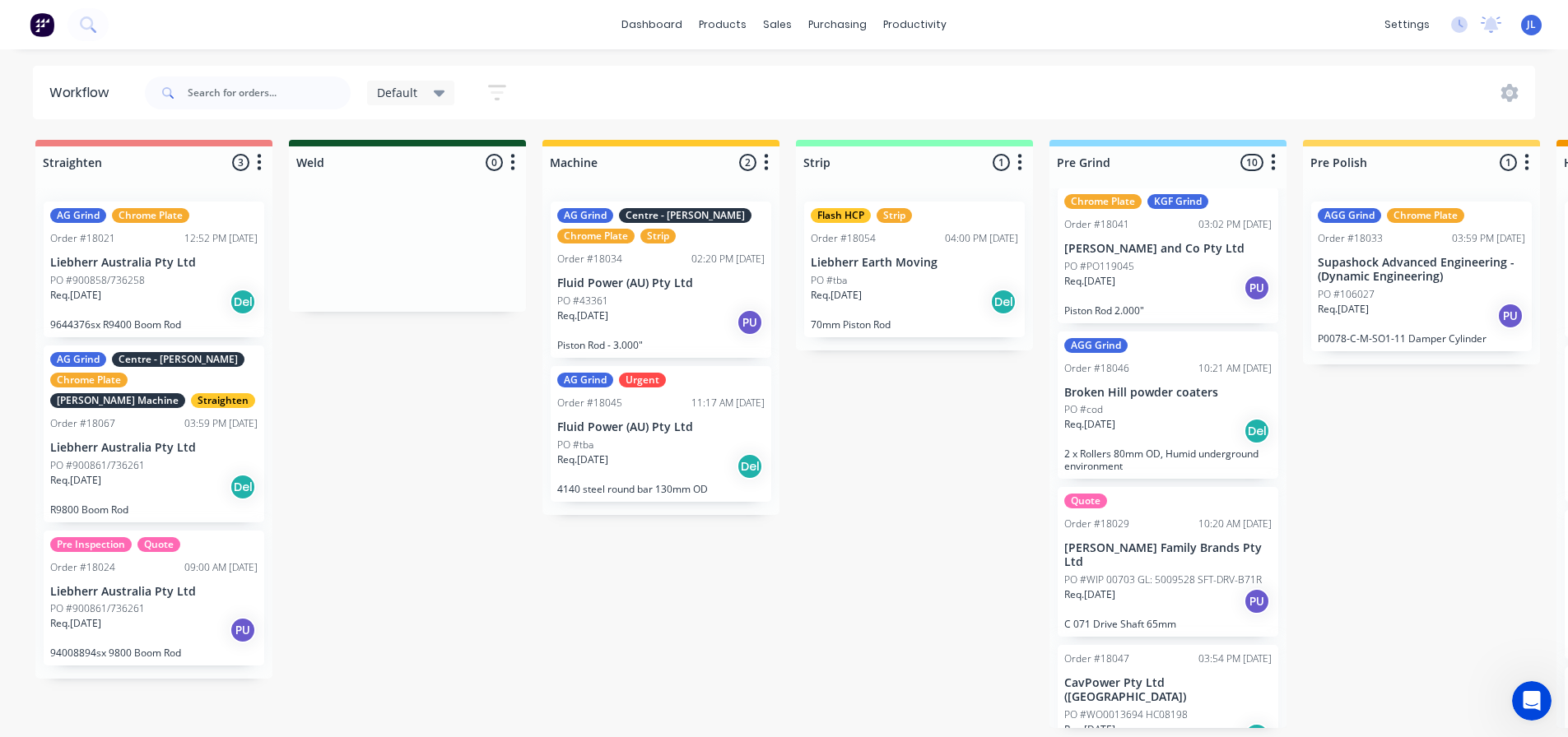
scroll to position [247, 0]
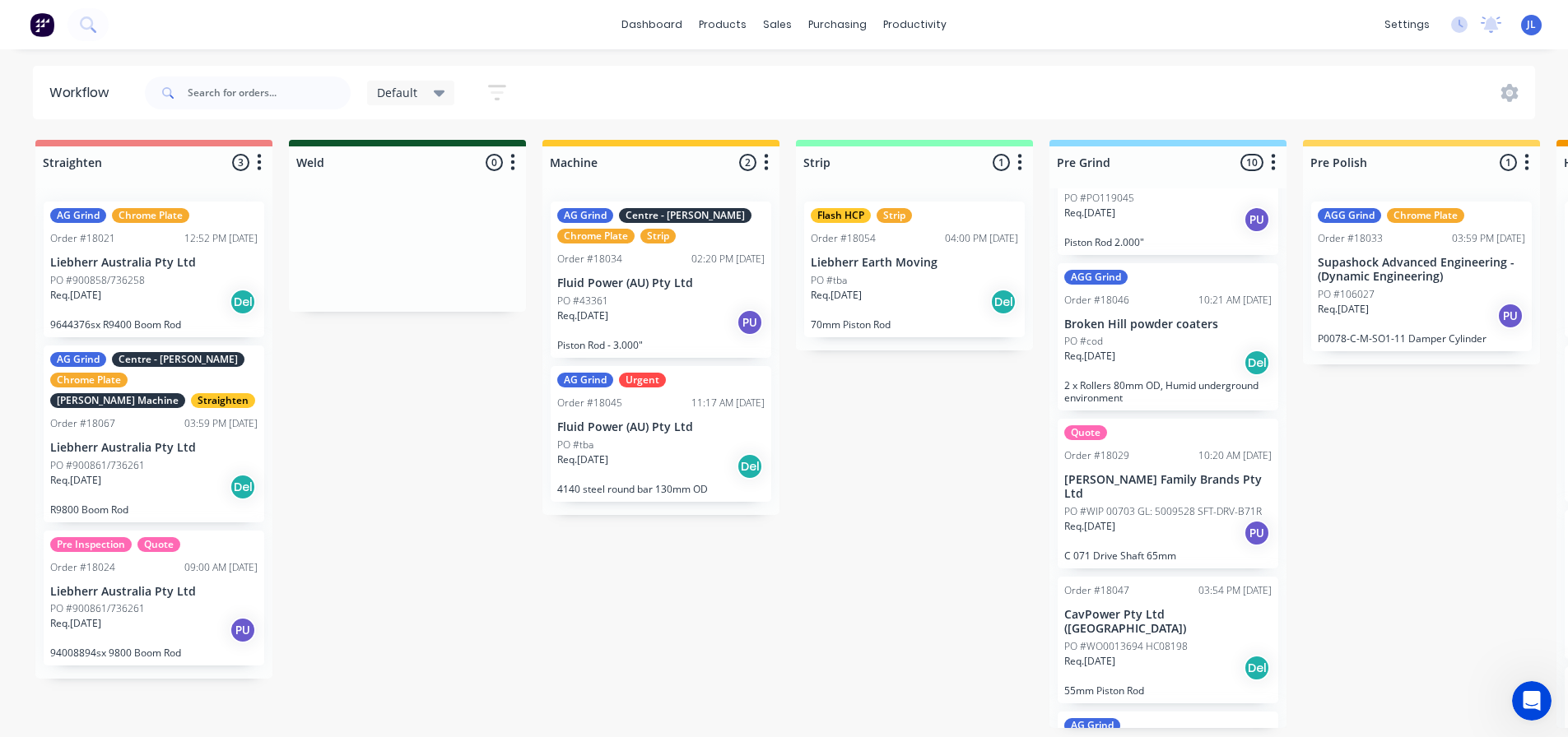
click at [1157, 444] on div "Quote Order #18029 10:20 AM [DATE] [PERSON_NAME] Family Brands Pty Ltd PO #WIP …" at bounding box center [1168, 494] width 221 height 150
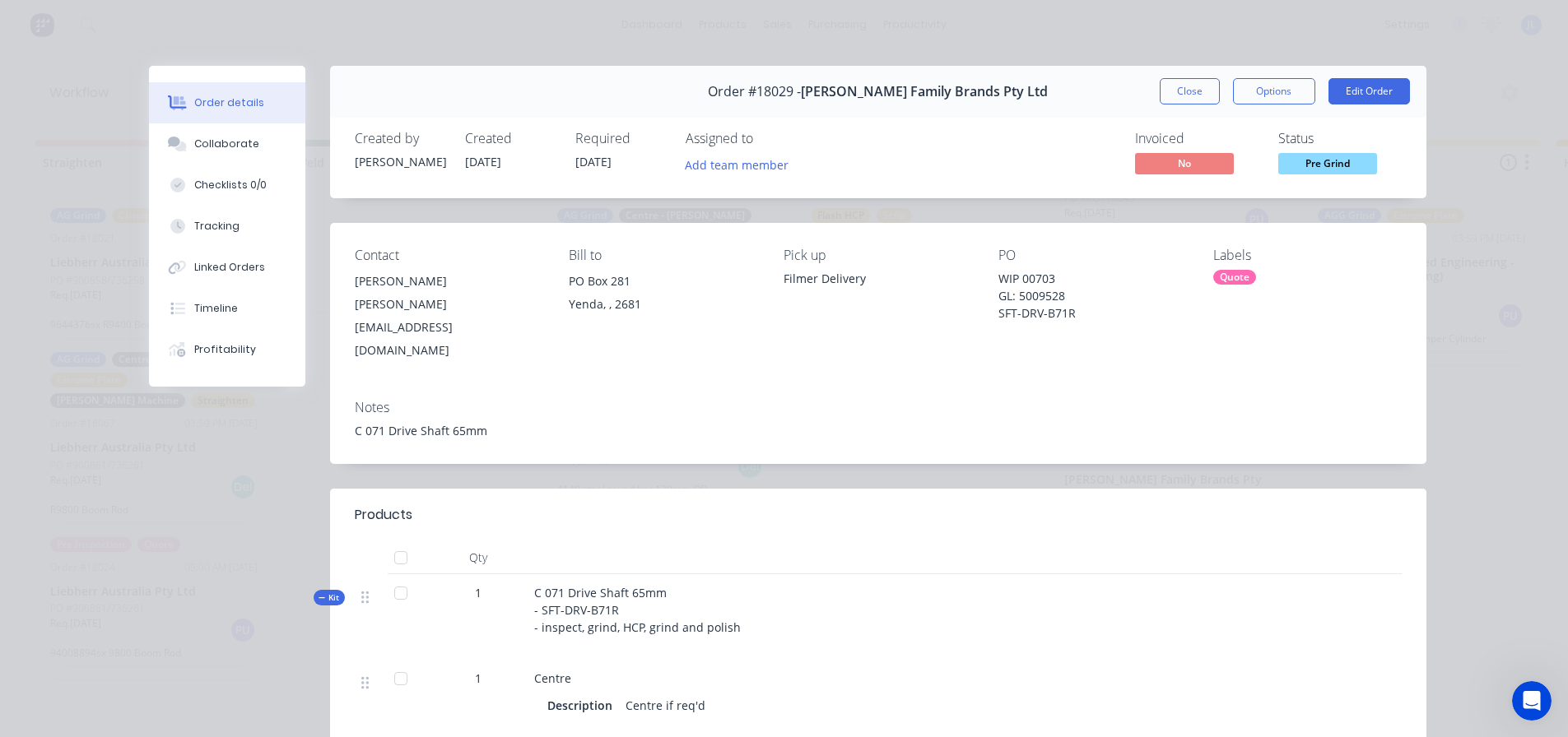
click at [1233, 273] on div "Quote" at bounding box center [1234, 277] width 42 height 15
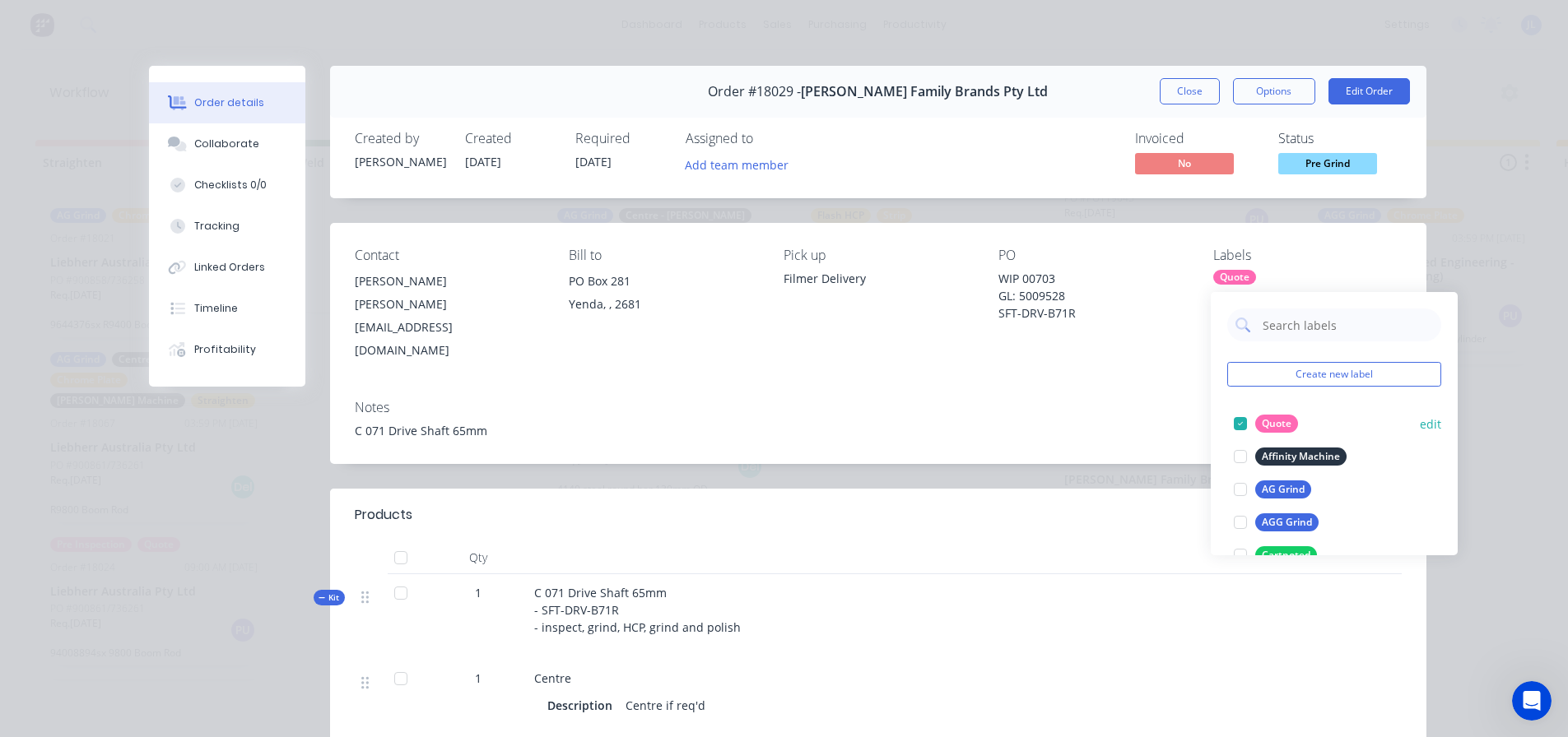
click at [1240, 416] on div at bounding box center [1240, 424] width 33 height 33
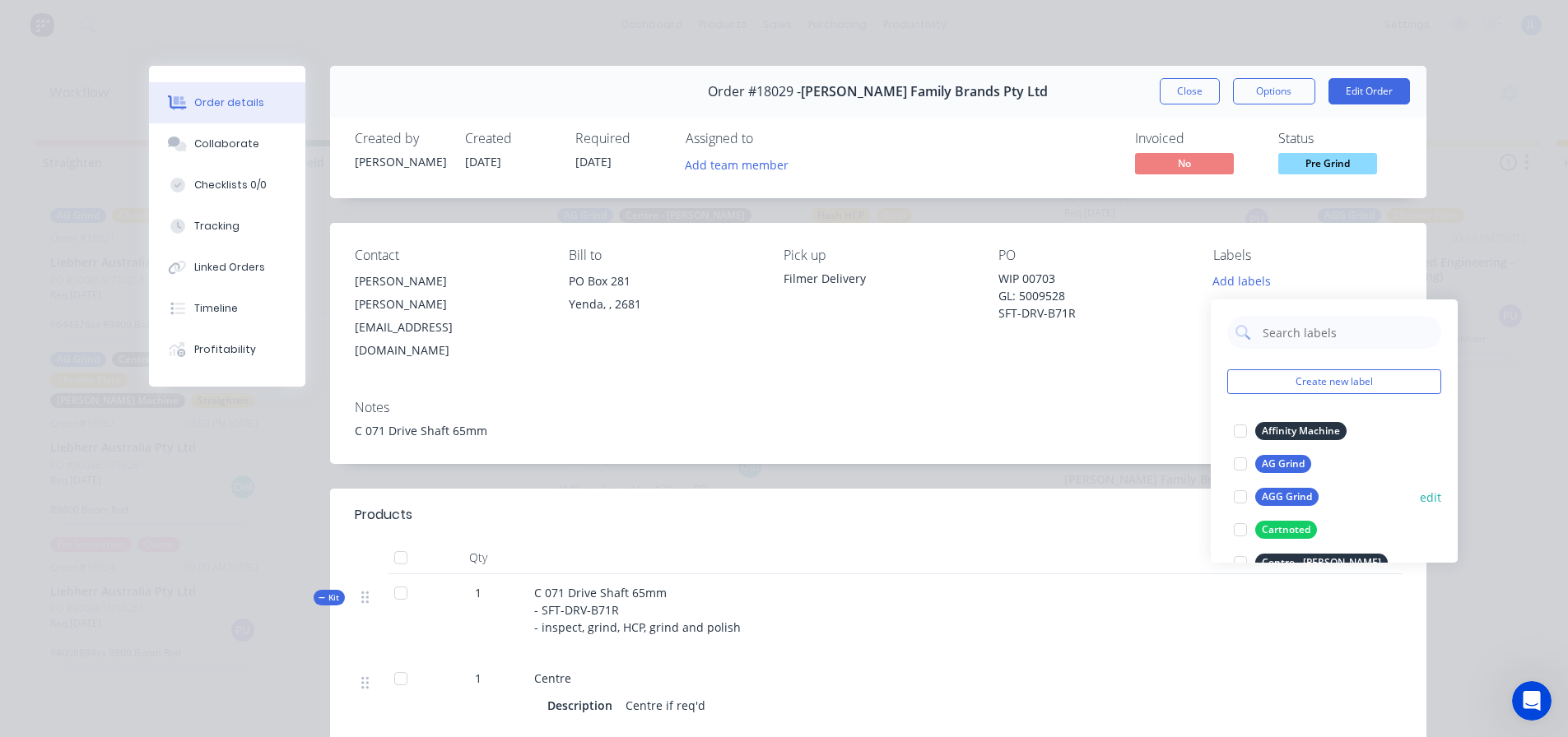
click at [1243, 494] on div at bounding box center [1240, 496] width 33 height 33
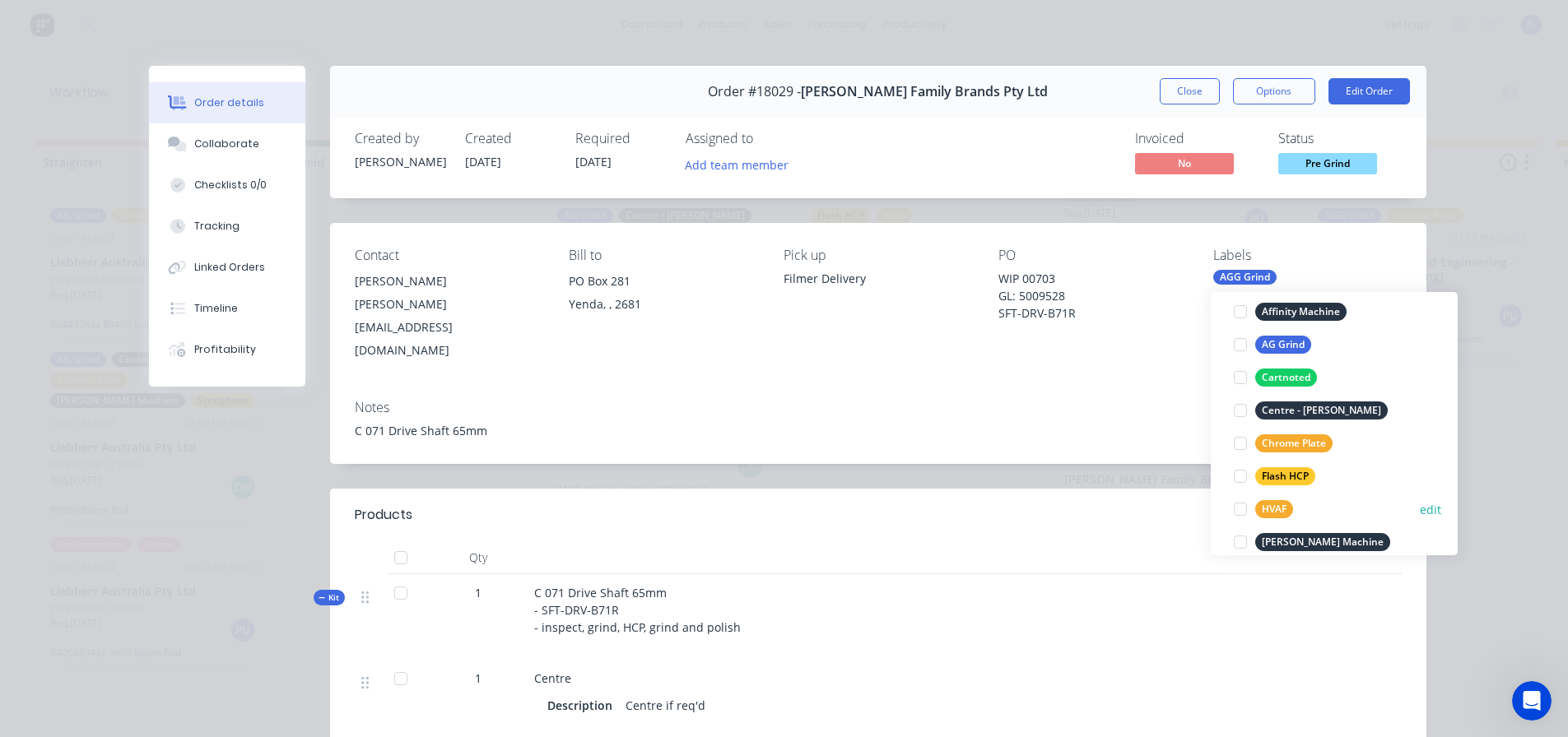
scroll to position [164, 0]
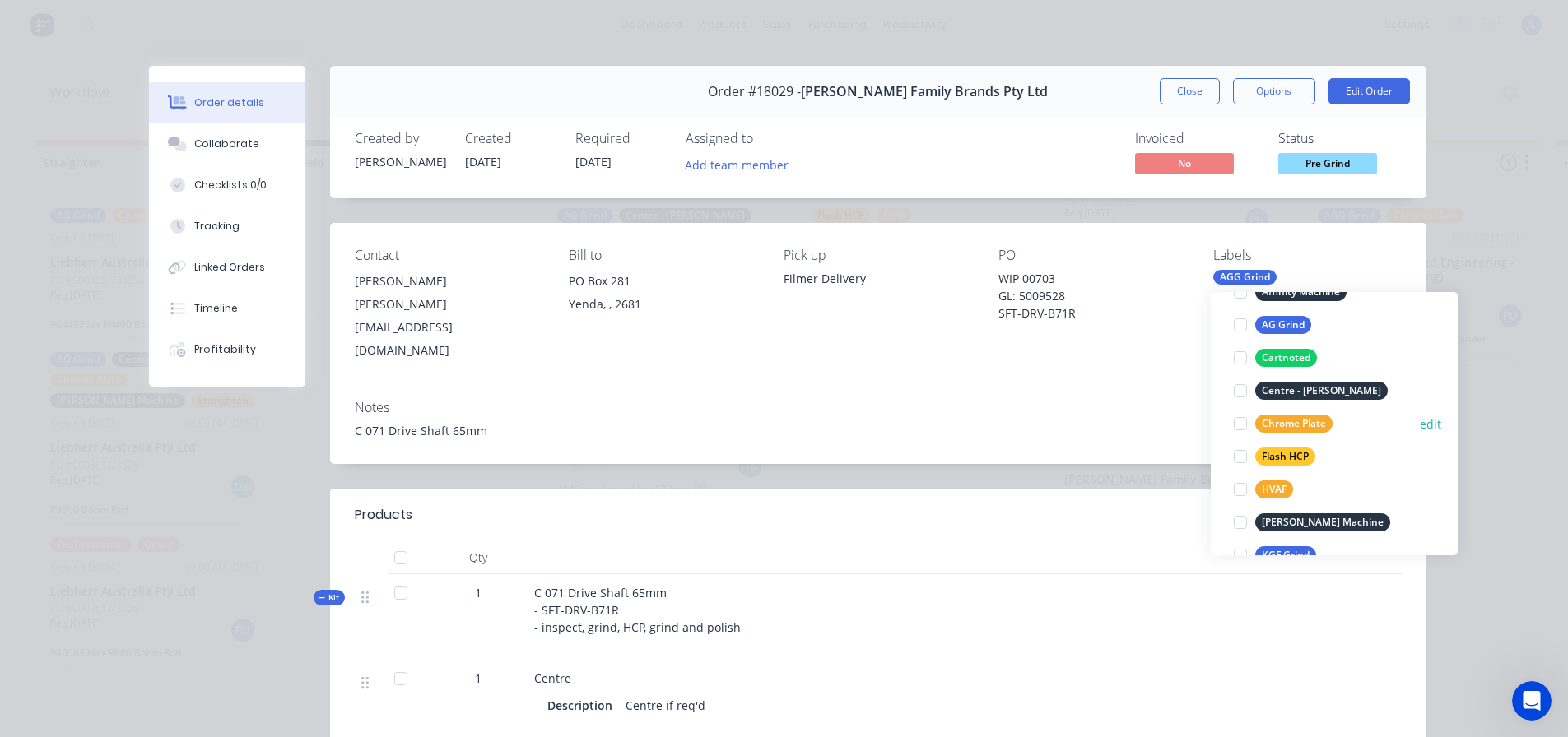
click at [1237, 423] on div at bounding box center [1240, 424] width 33 height 33
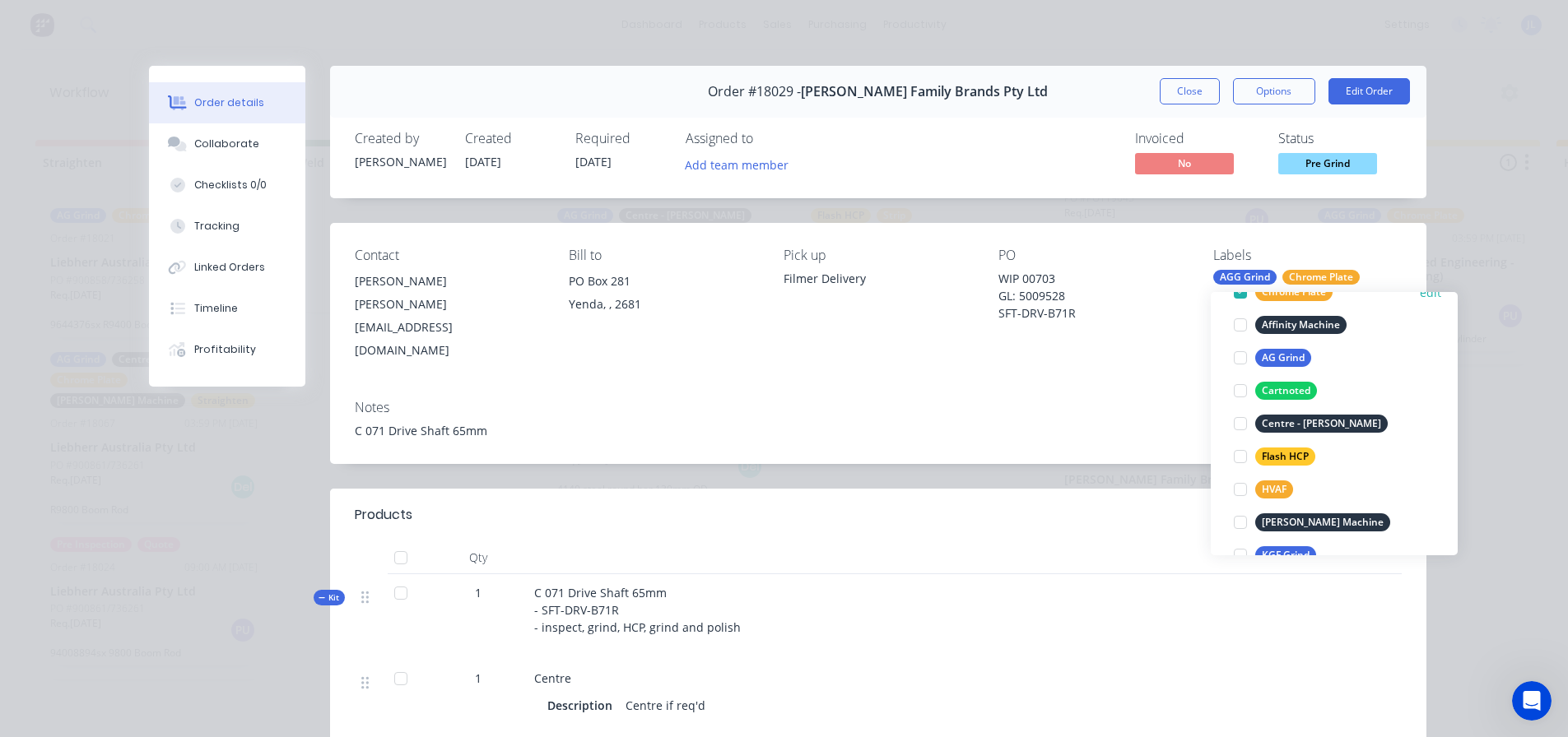
scroll to position [33, 0]
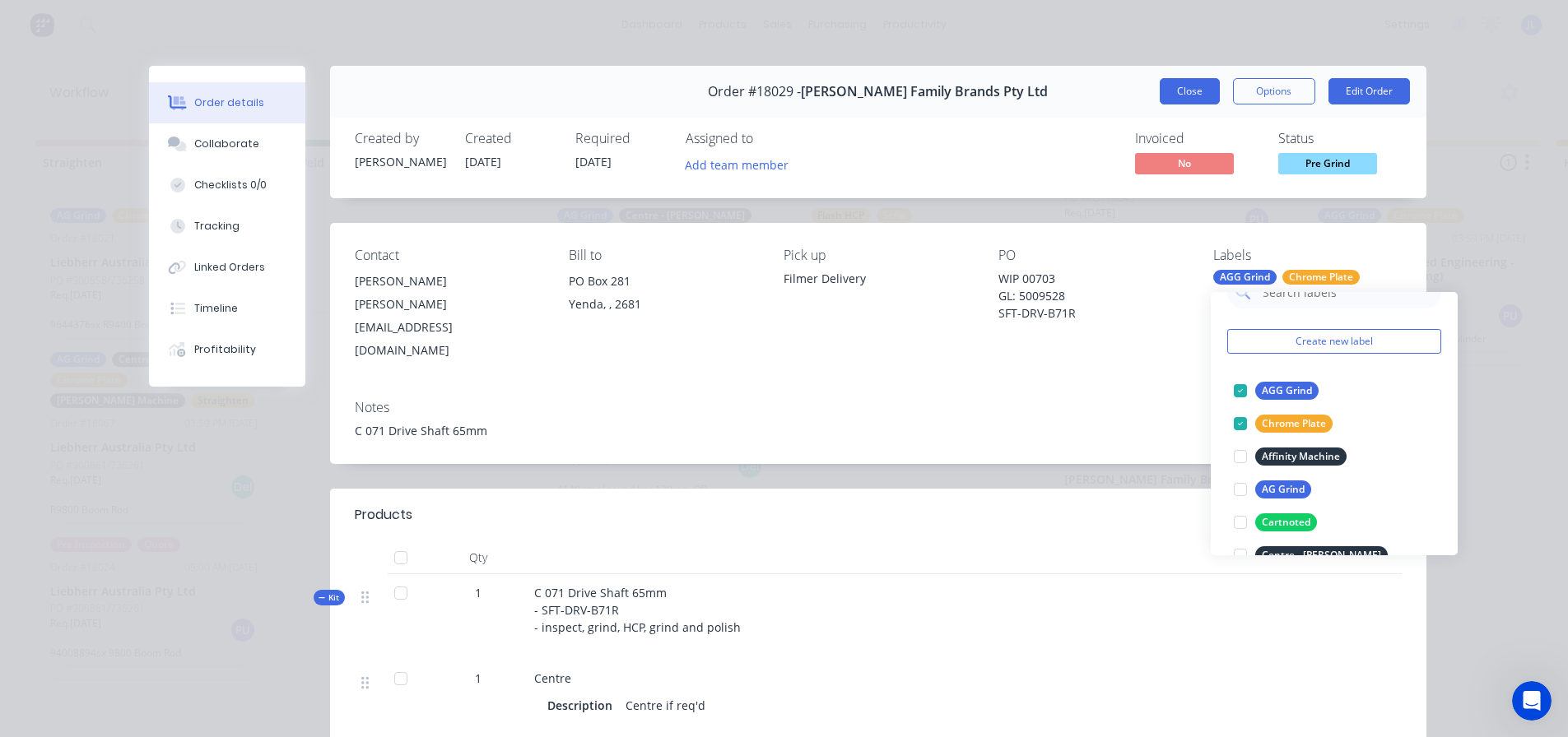
click at [1176, 82] on button "Close" at bounding box center [1190, 92] width 60 height 26
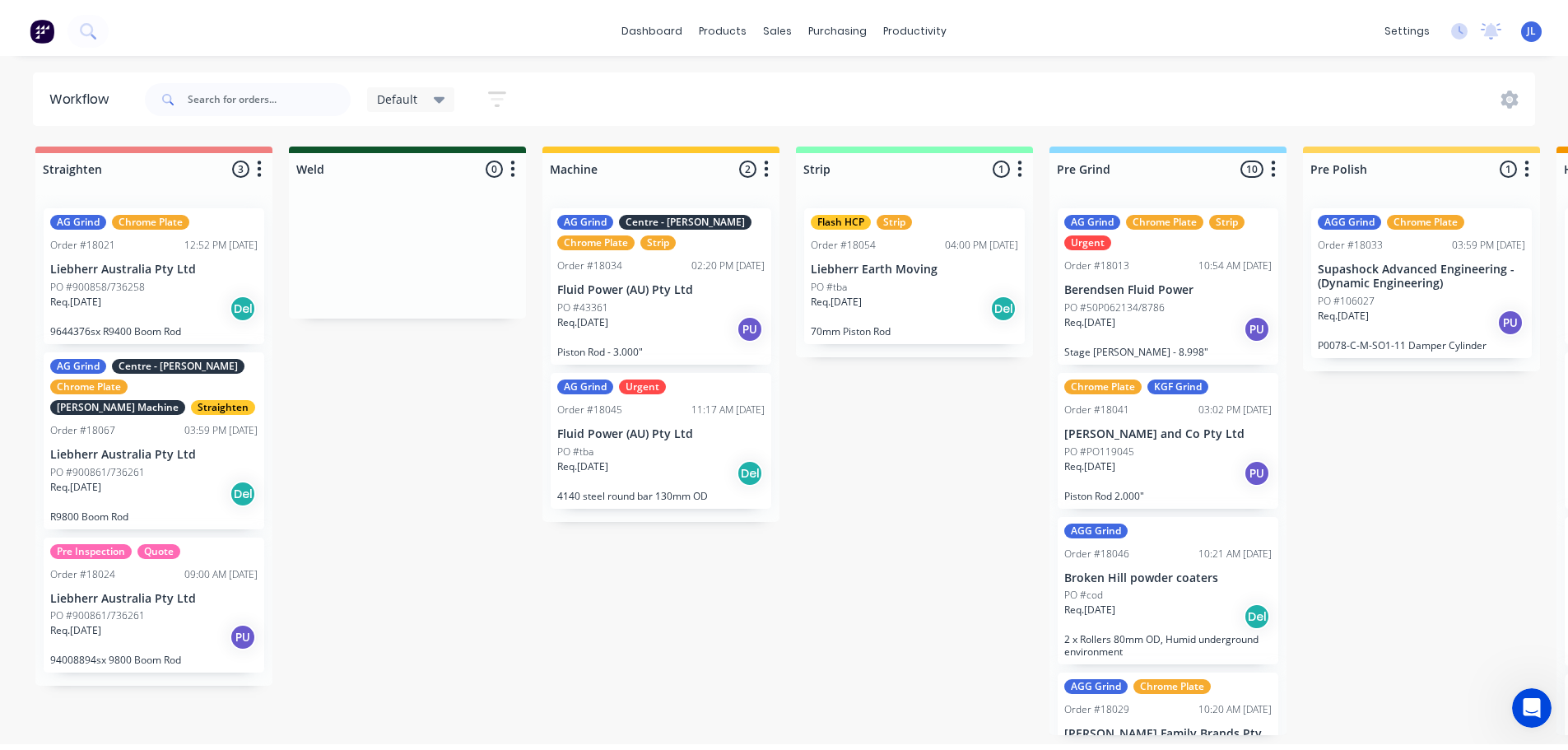
scroll to position [0, 0]
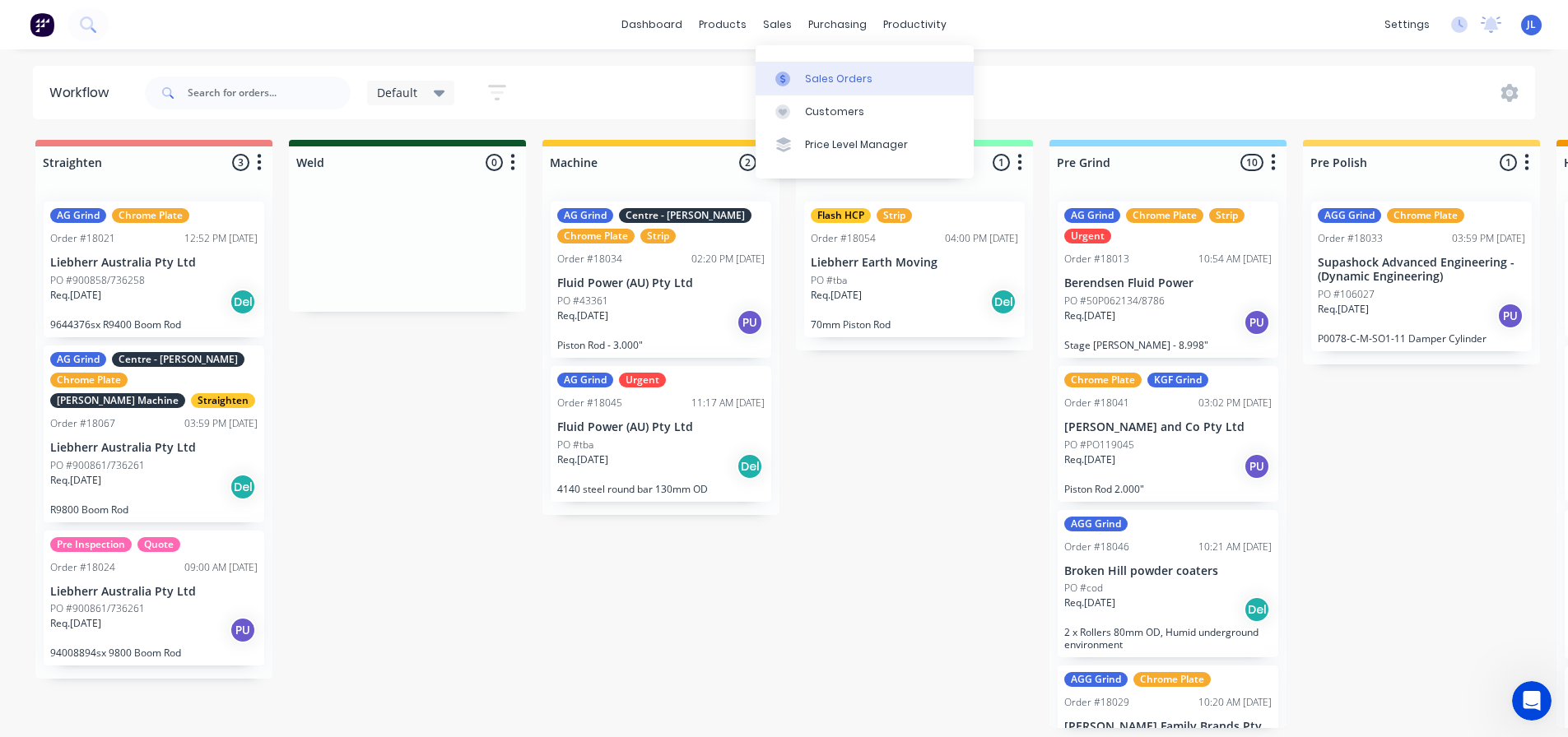
click at [794, 75] on div at bounding box center [788, 79] width 25 height 15
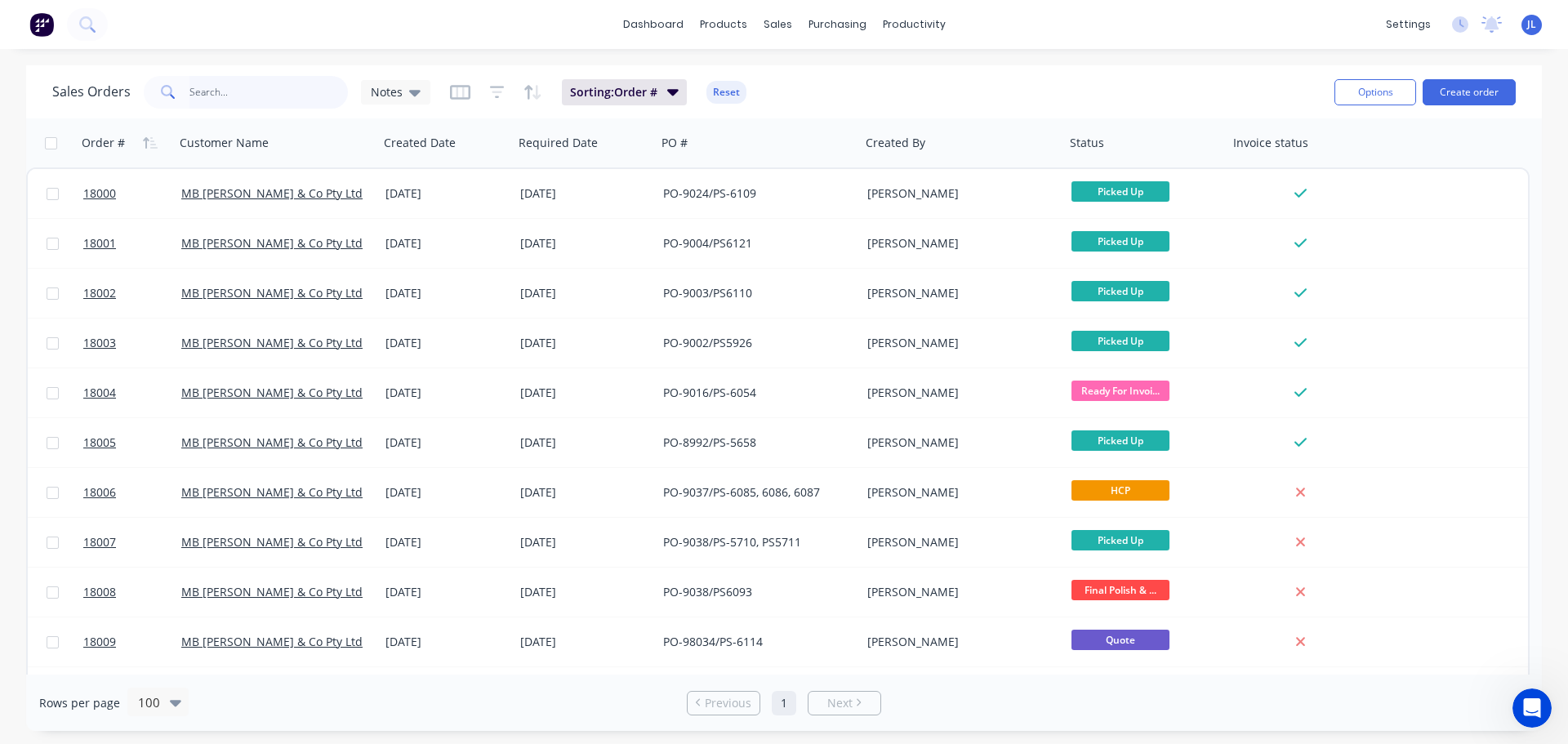
click at [258, 93] on input "text" at bounding box center [269, 92] width 159 height 33
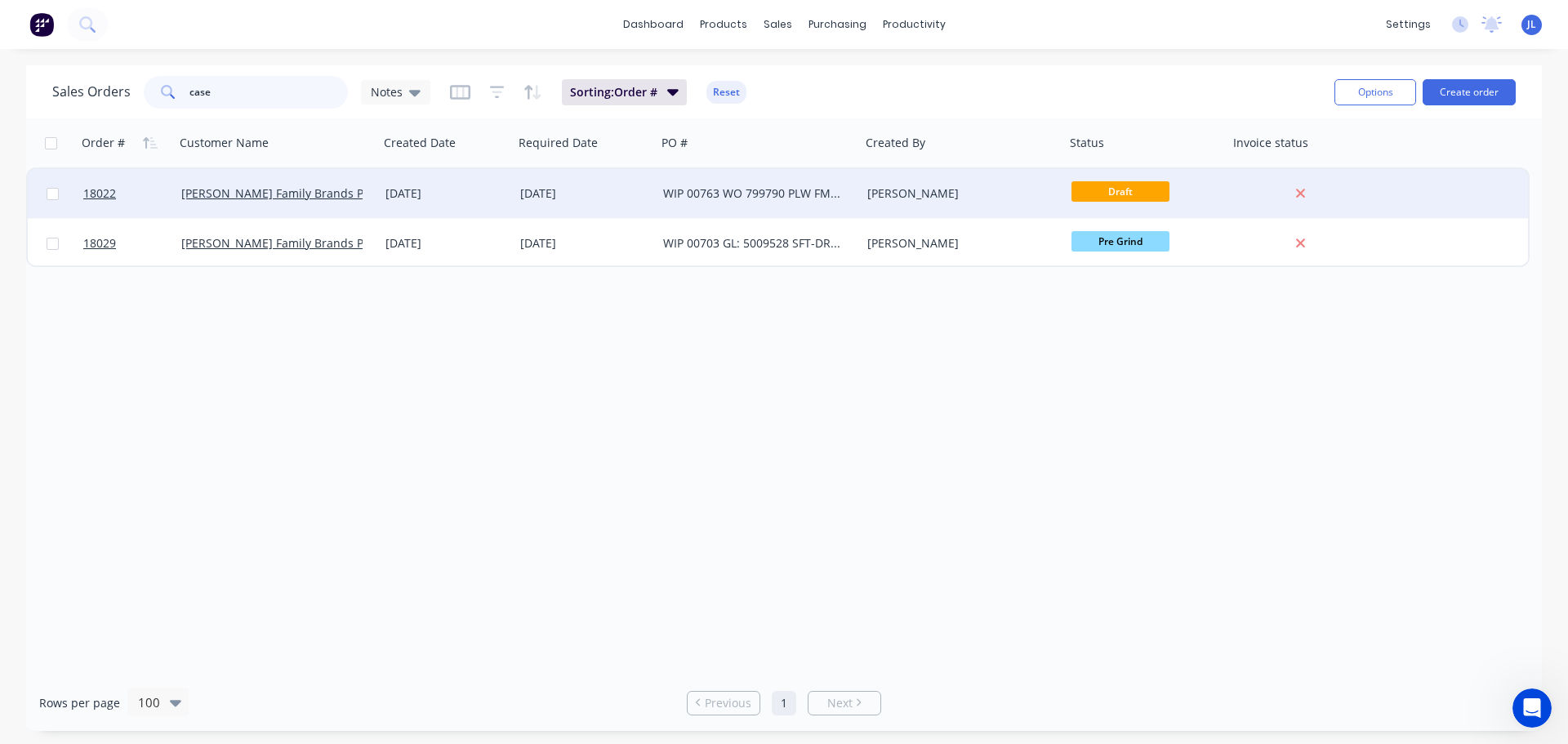
type input "case"
click at [828, 195] on div "WIP 00763 WO 799790 PLW FMP 01" at bounding box center [754, 193] width 182 height 16
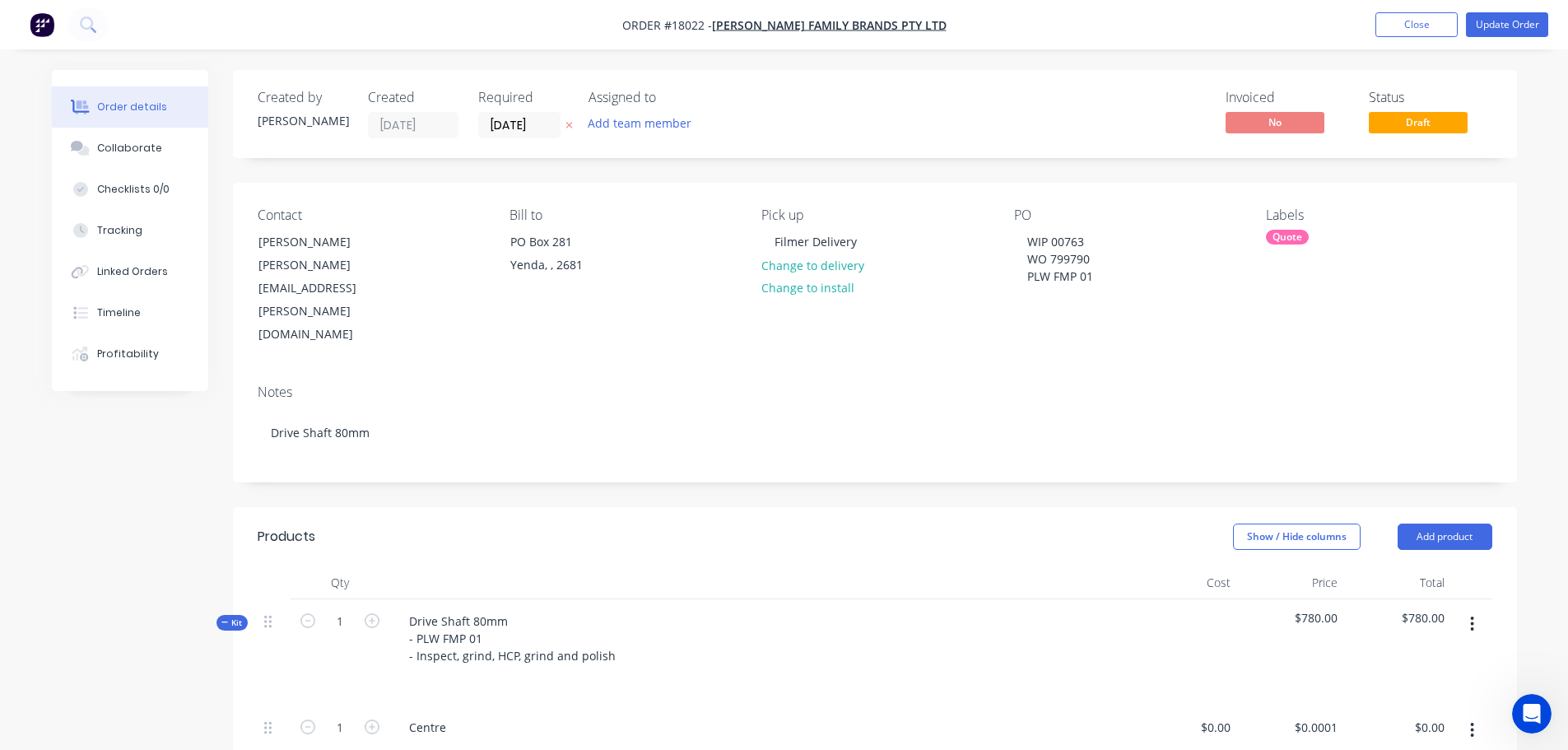
click at [1423, 132] on span "Draft" at bounding box center [1417, 123] width 99 height 21
click at [1498, 29] on button "Update Order" at bounding box center [1506, 25] width 82 height 25
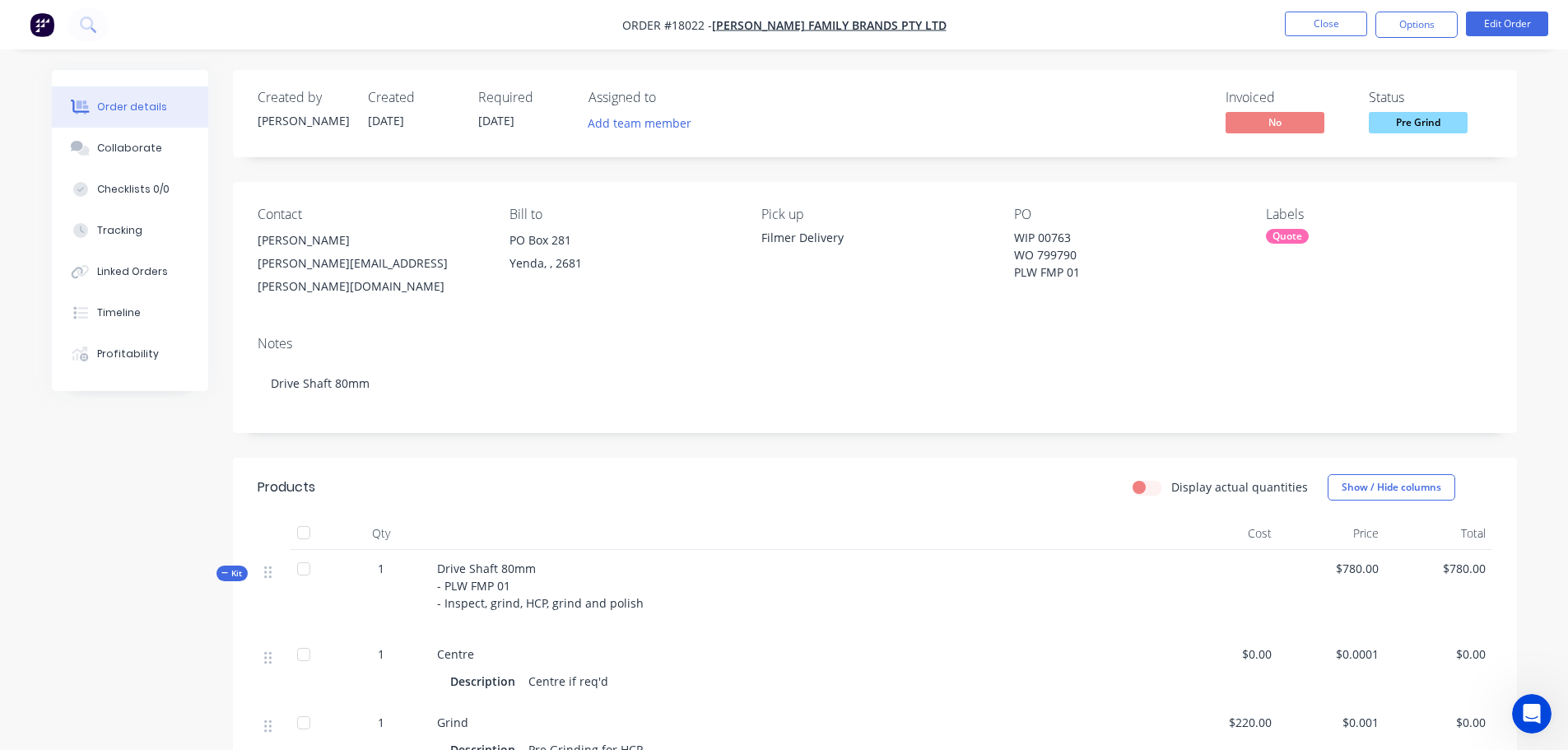
click at [1412, 125] on span "Pre Grind" at bounding box center [1417, 123] width 99 height 21
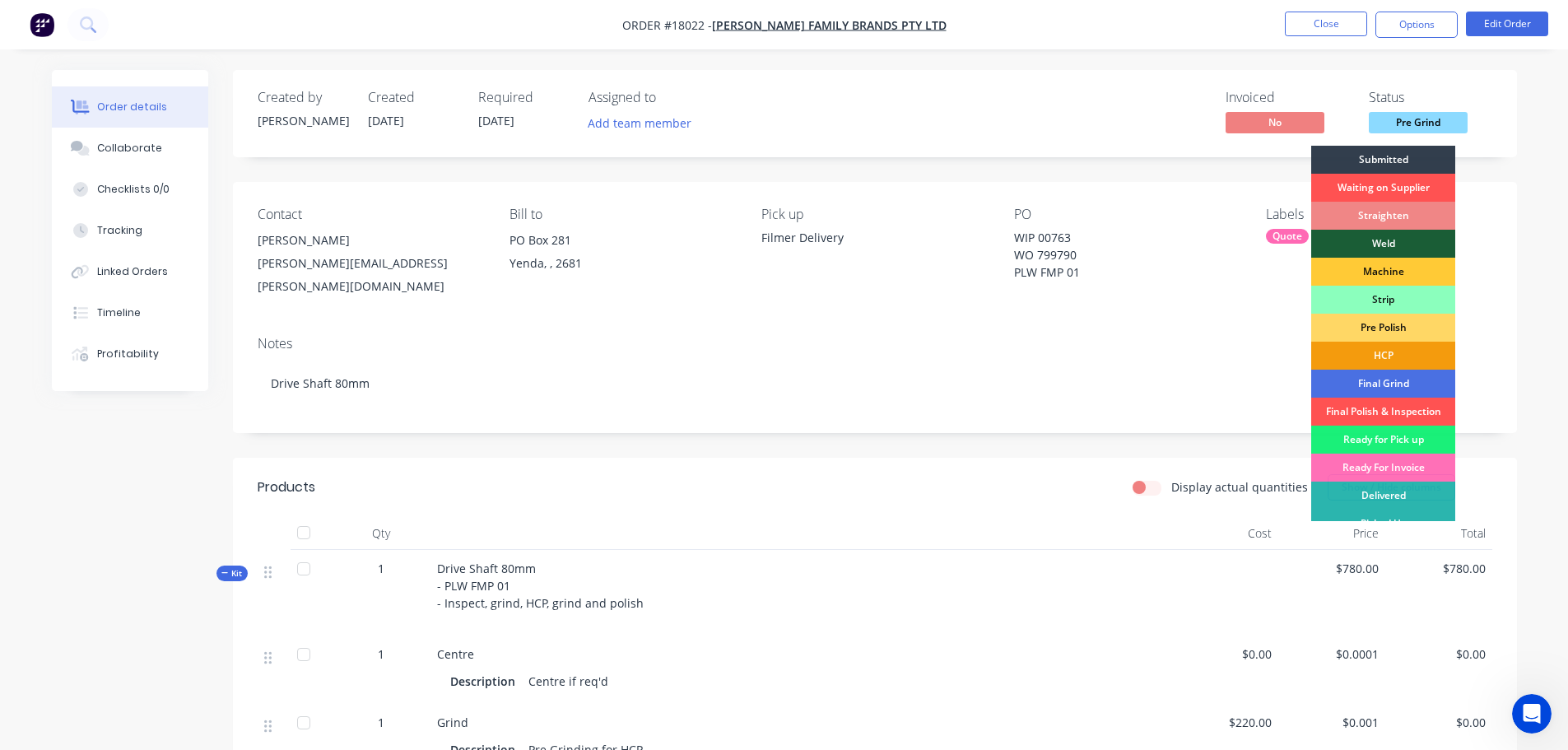
click at [1090, 98] on div "Invoiced No Status Pre Grind Submitted Waiting on Supplier Straighten Weld Mach…" at bounding box center [1122, 113] width 739 height 48
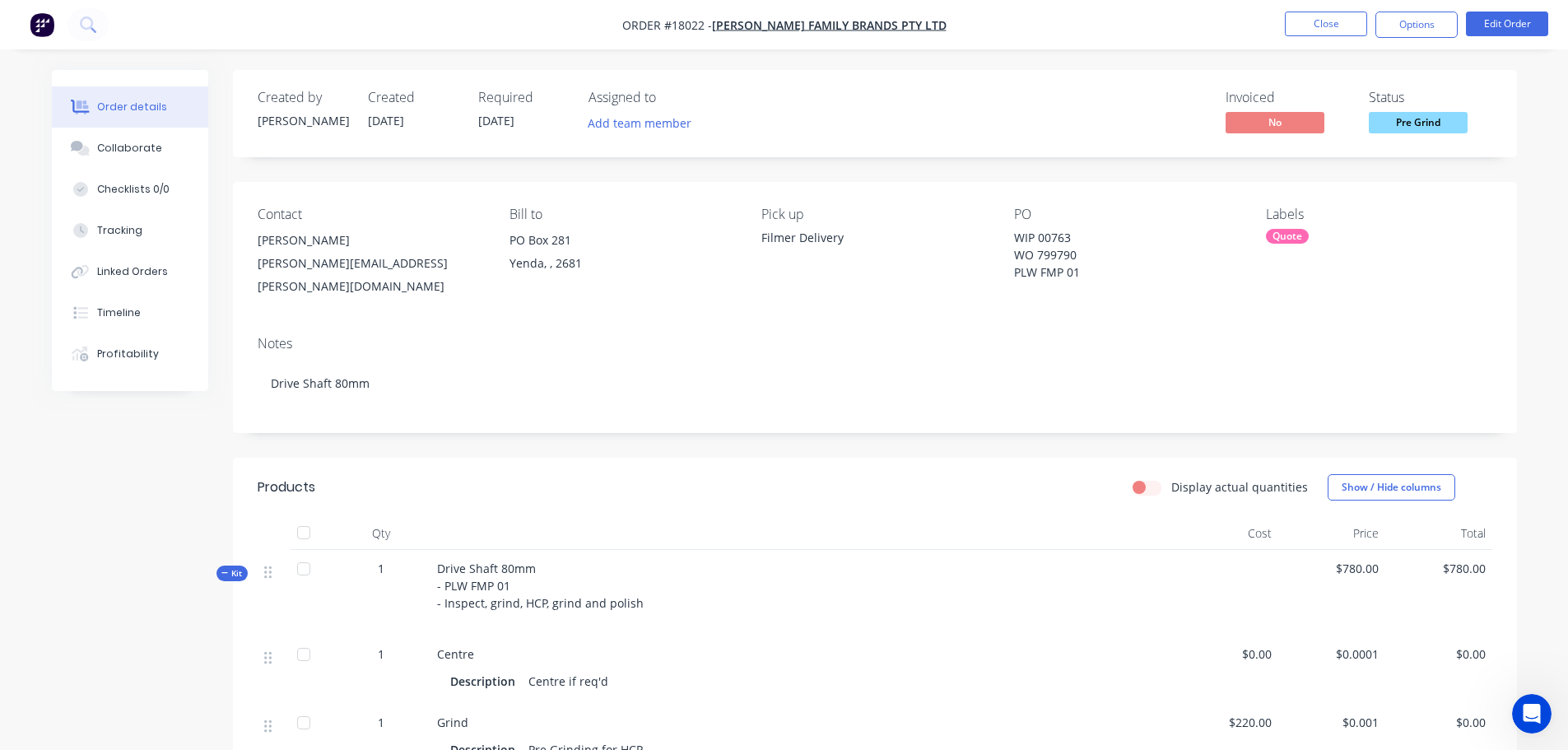
click at [1284, 242] on div "Quote" at bounding box center [1286, 236] width 42 height 15
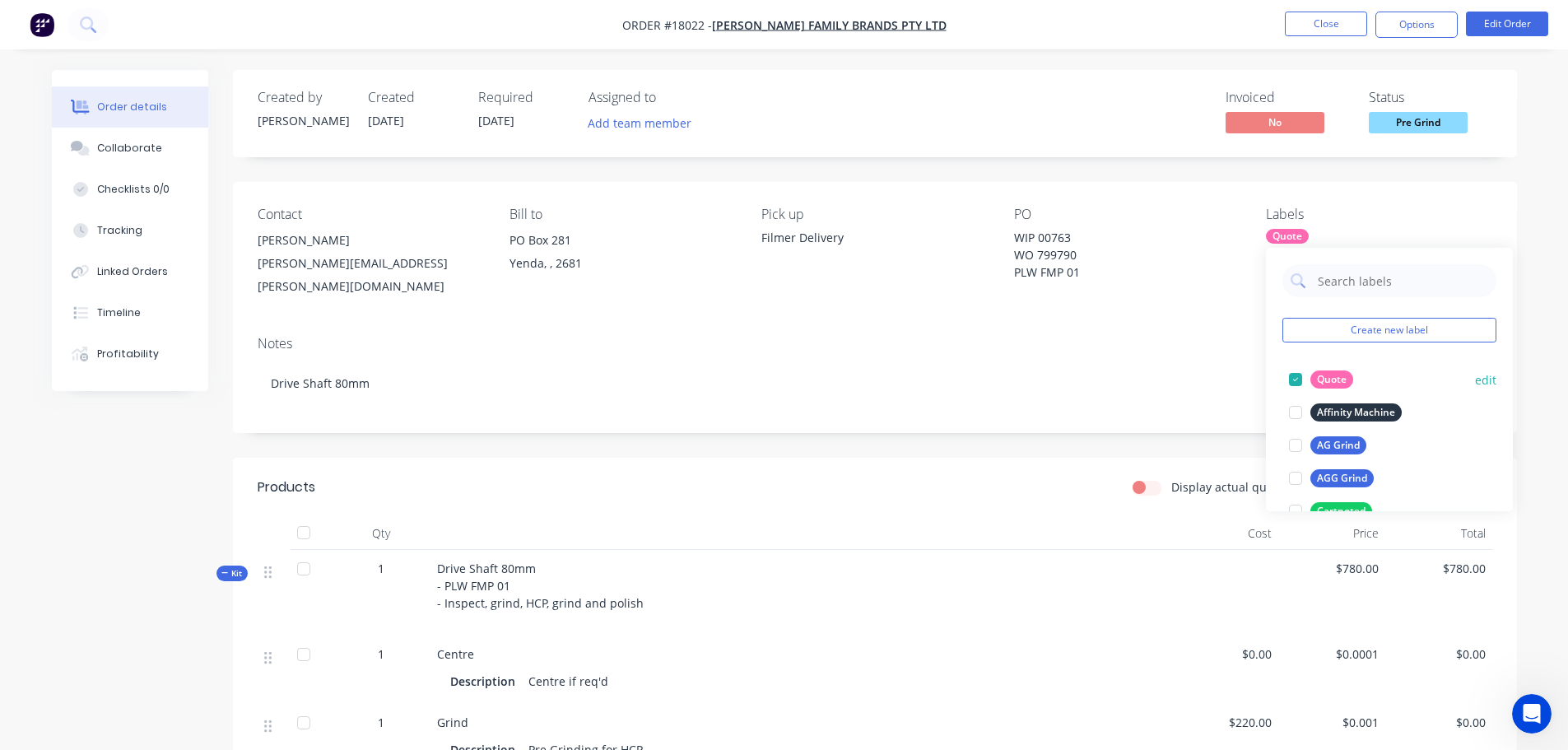
click at [1294, 370] on div at bounding box center [1294, 379] width 33 height 33
click at [1295, 449] on div at bounding box center [1294, 452] width 33 height 33
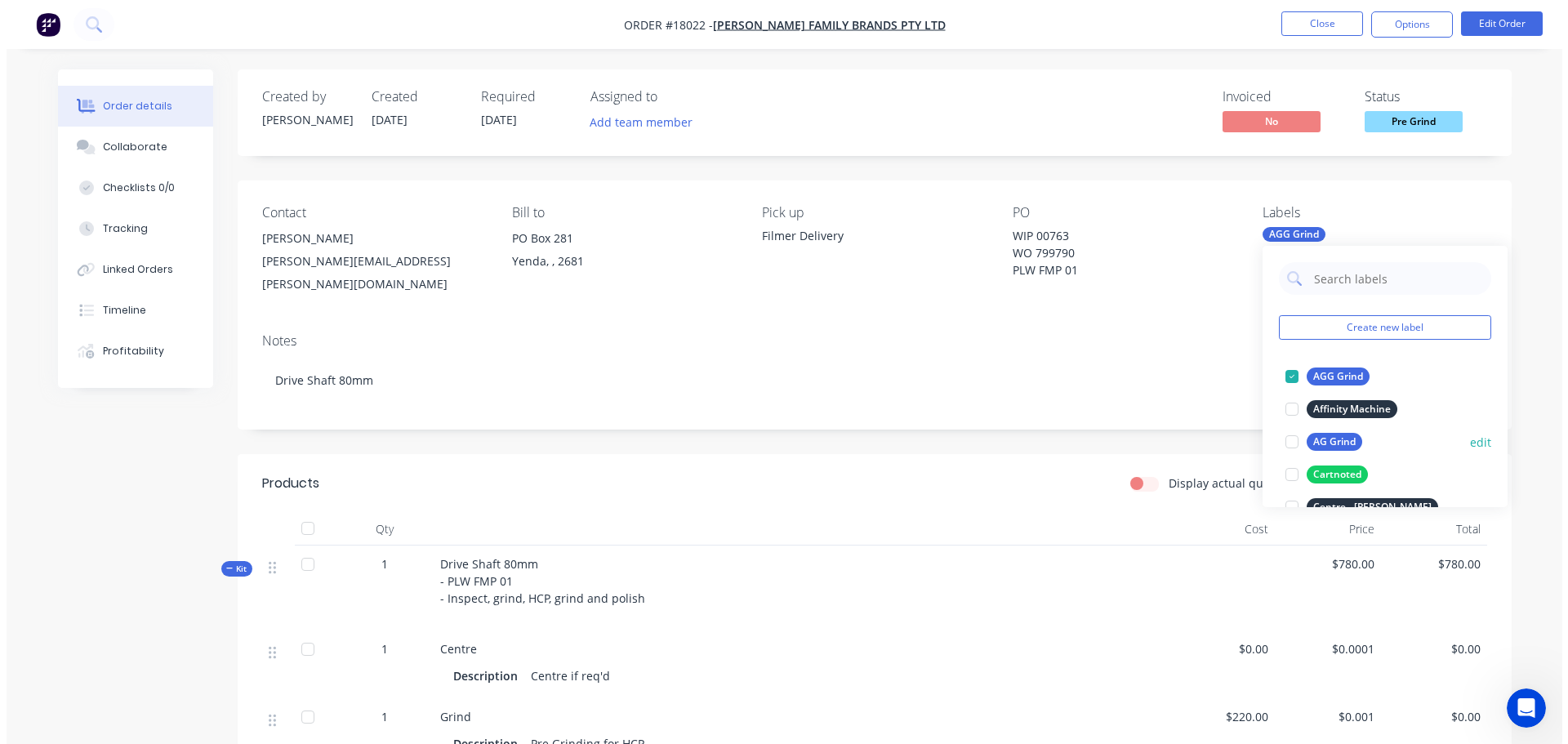
scroll to position [81, 0]
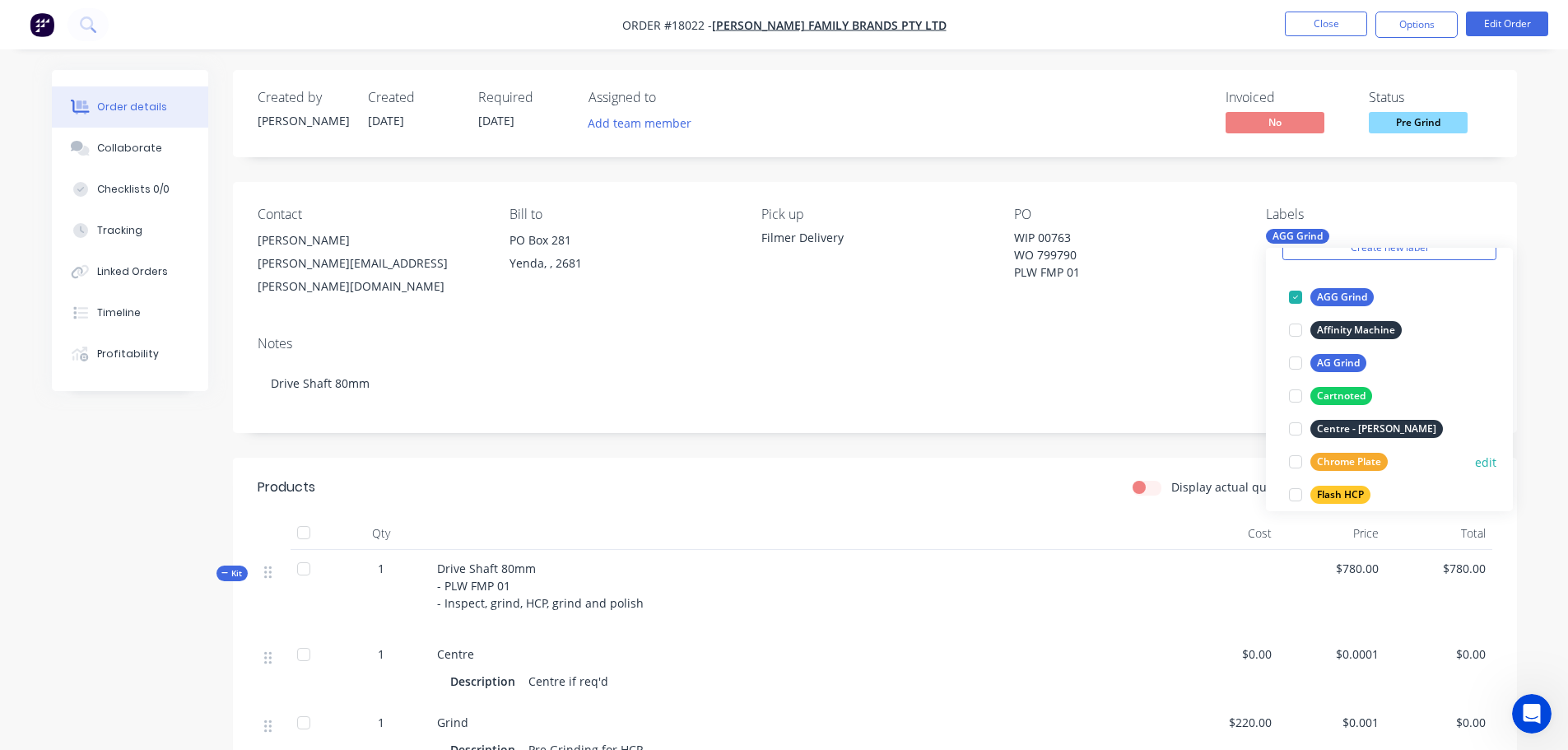
click at [1292, 460] on div at bounding box center [1294, 461] width 33 height 33
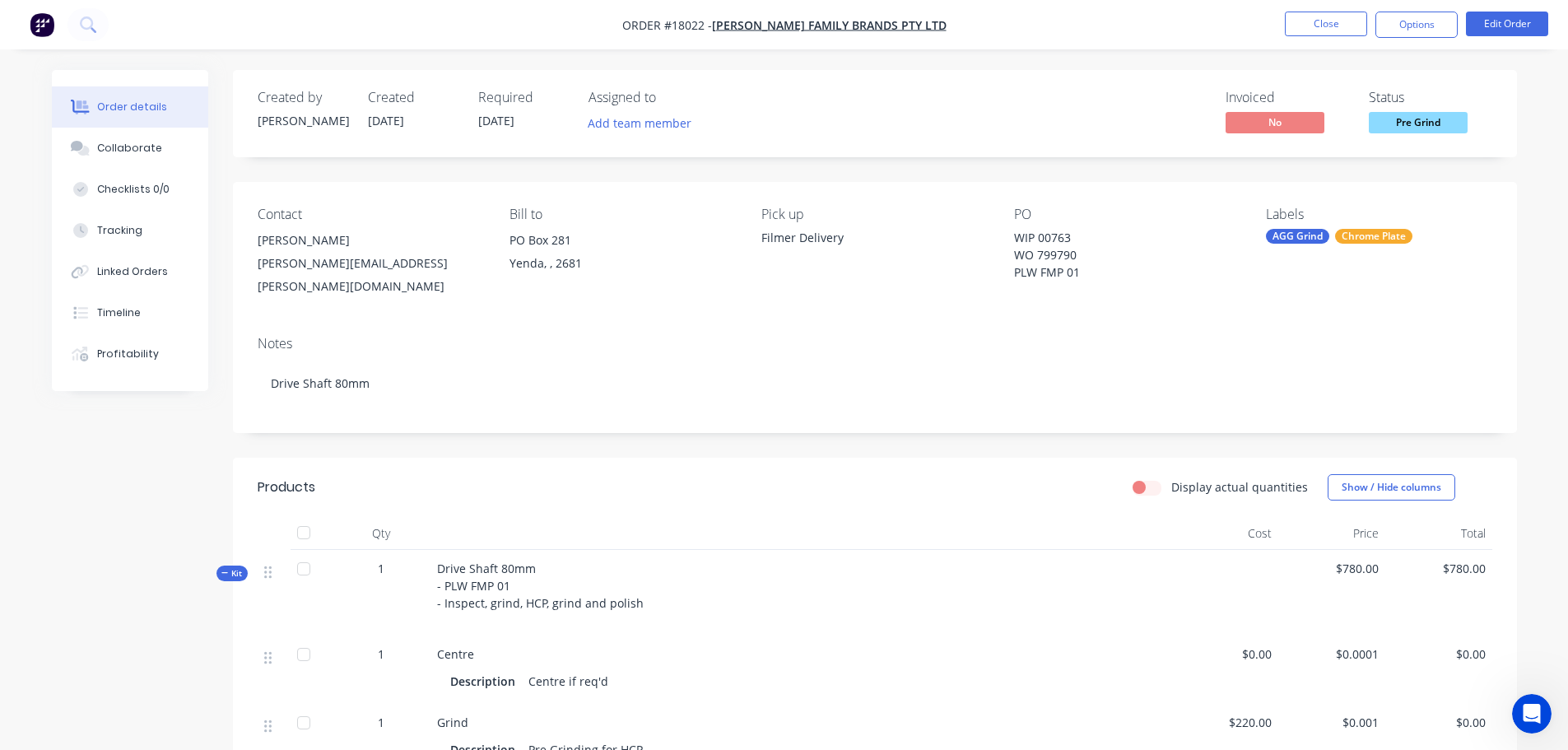
drag, startPoint x: 993, startPoint y: 441, endPoint x: 1178, endPoint y: 391, distance: 191.6
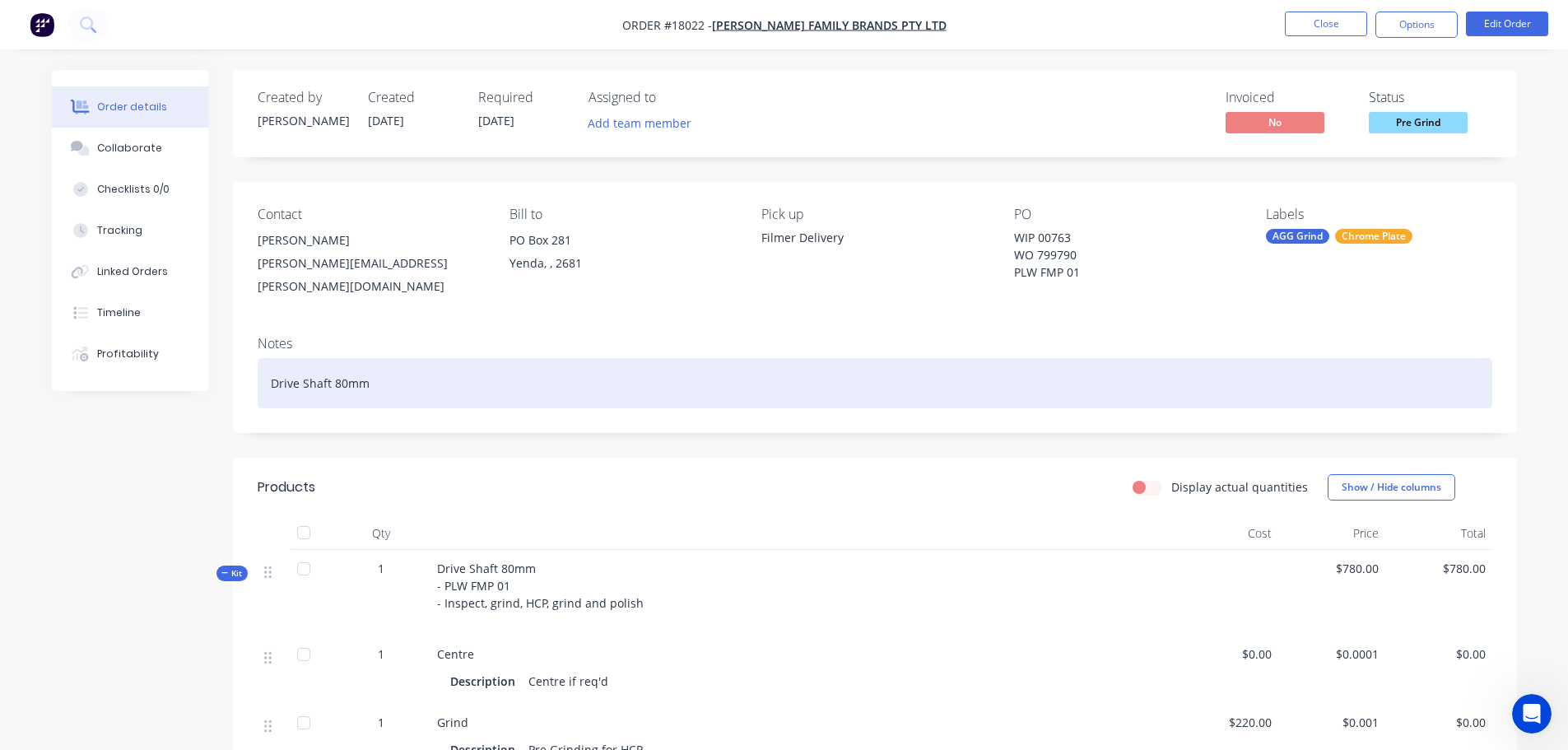
click at [993, 458] on header "Products Display actual quantities Show / Hide columns" at bounding box center [875, 487] width 1284 height 59
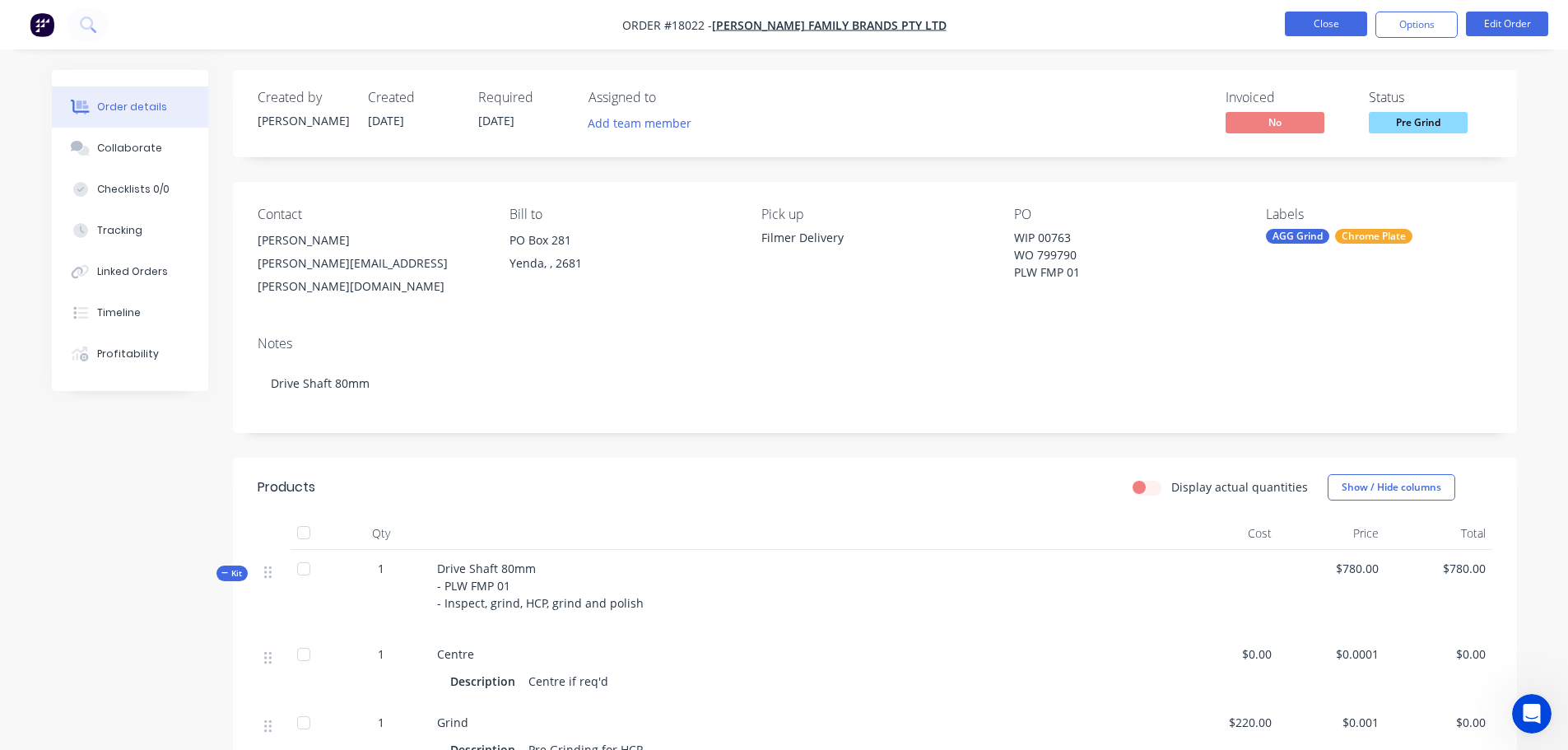
click at [1317, 28] on button "Close" at bounding box center [1325, 24] width 82 height 25
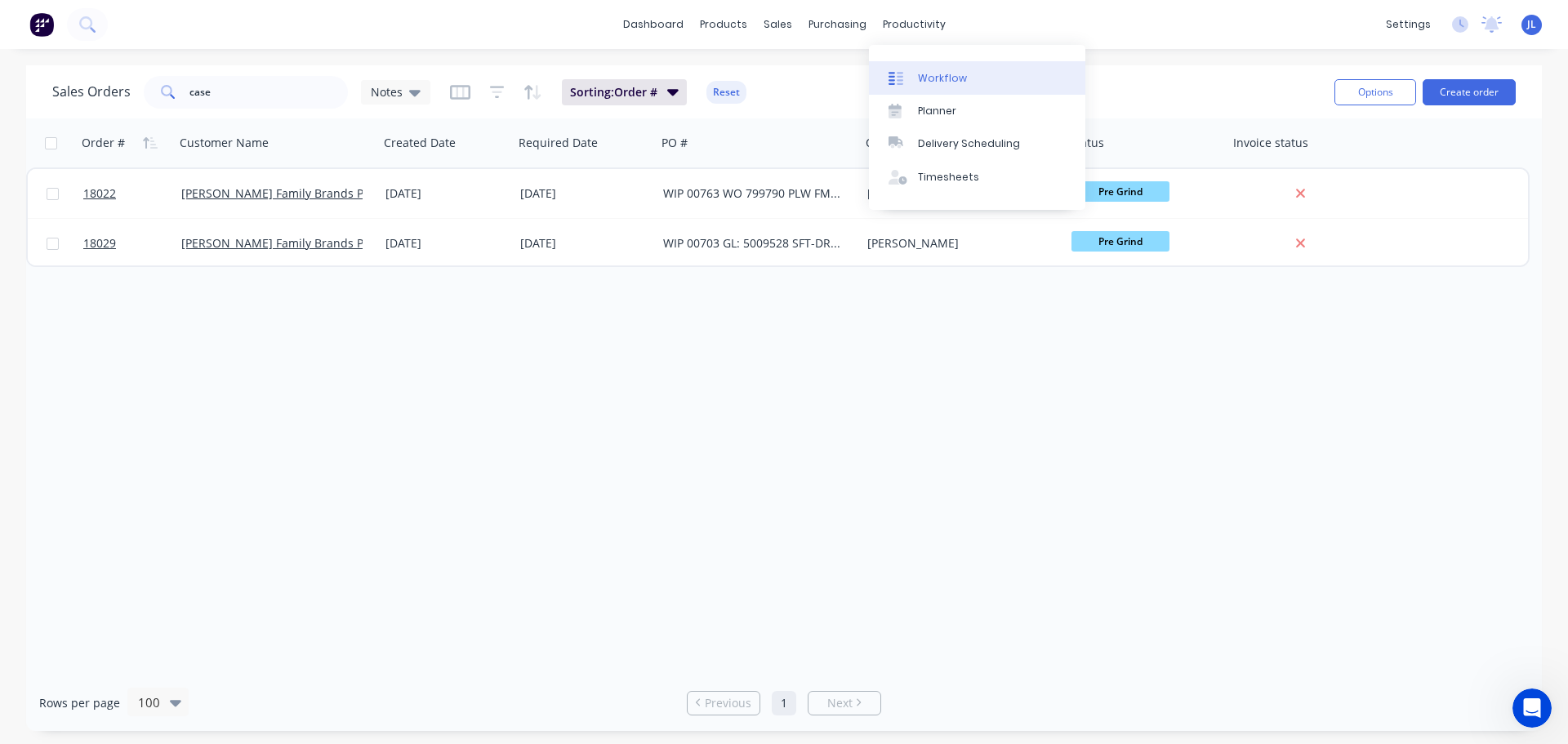
click at [902, 67] on link "Workflow" at bounding box center [976, 77] width 216 height 33
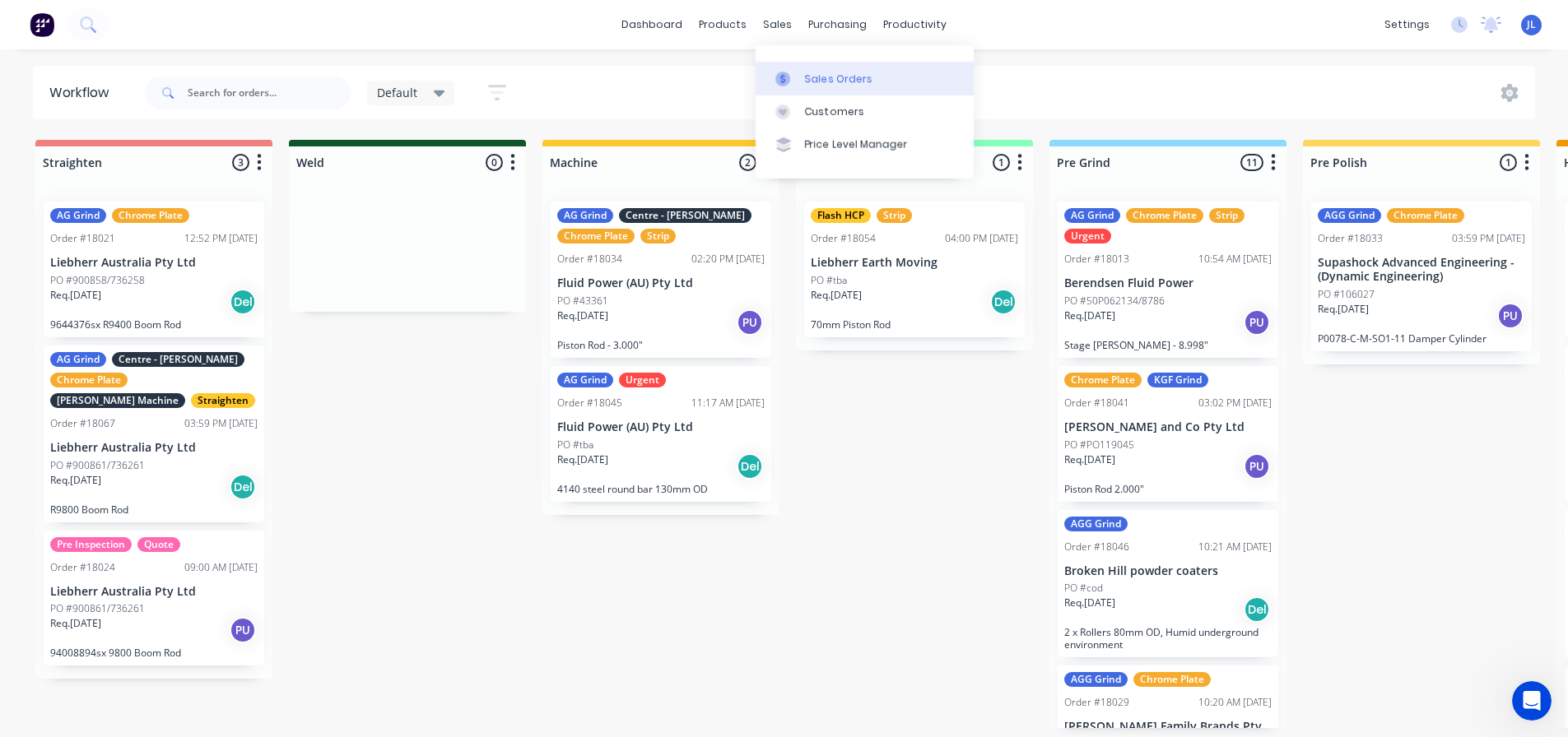
click at [800, 70] on link "Sales Orders" at bounding box center [864, 77] width 218 height 33
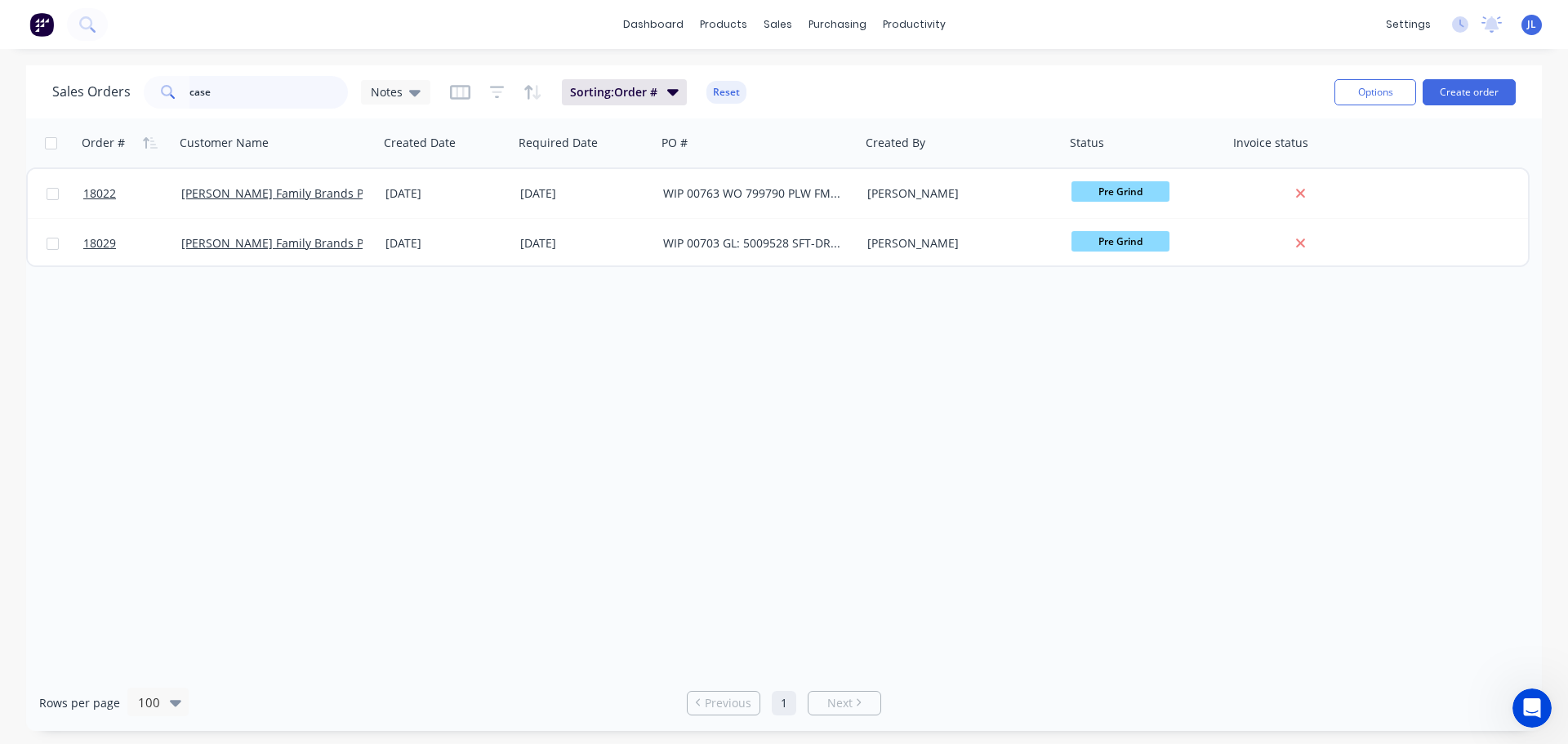
click at [227, 93] on input "case" at bounding box center [269, 92] width 159 height 33
type input "c"
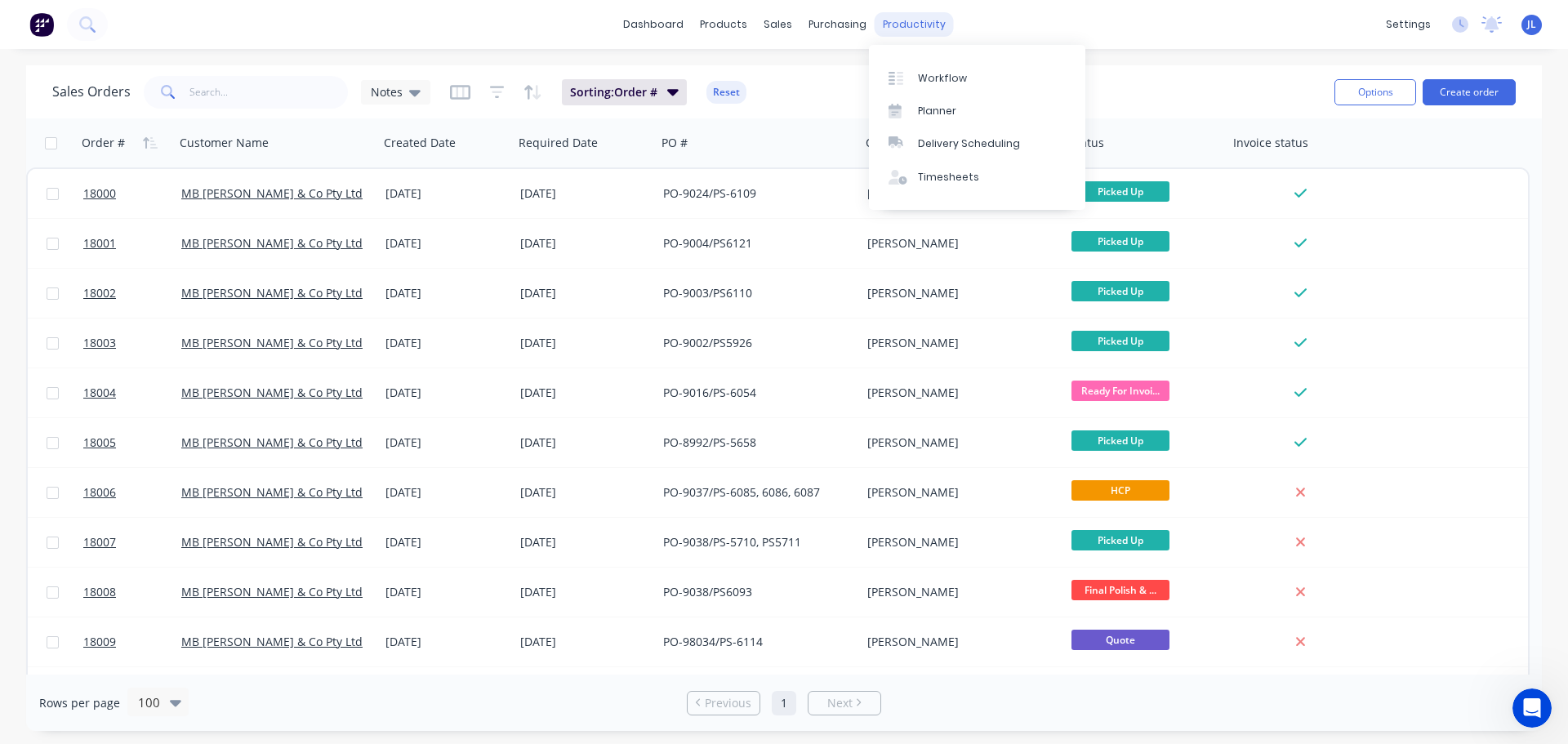
click at [898, 30] on div "productivity" at bounding box center [914, 24] width 80 height 24
click at [950, 80] on div "Workflow" at bounding box center [942, 79] width 49 height 15
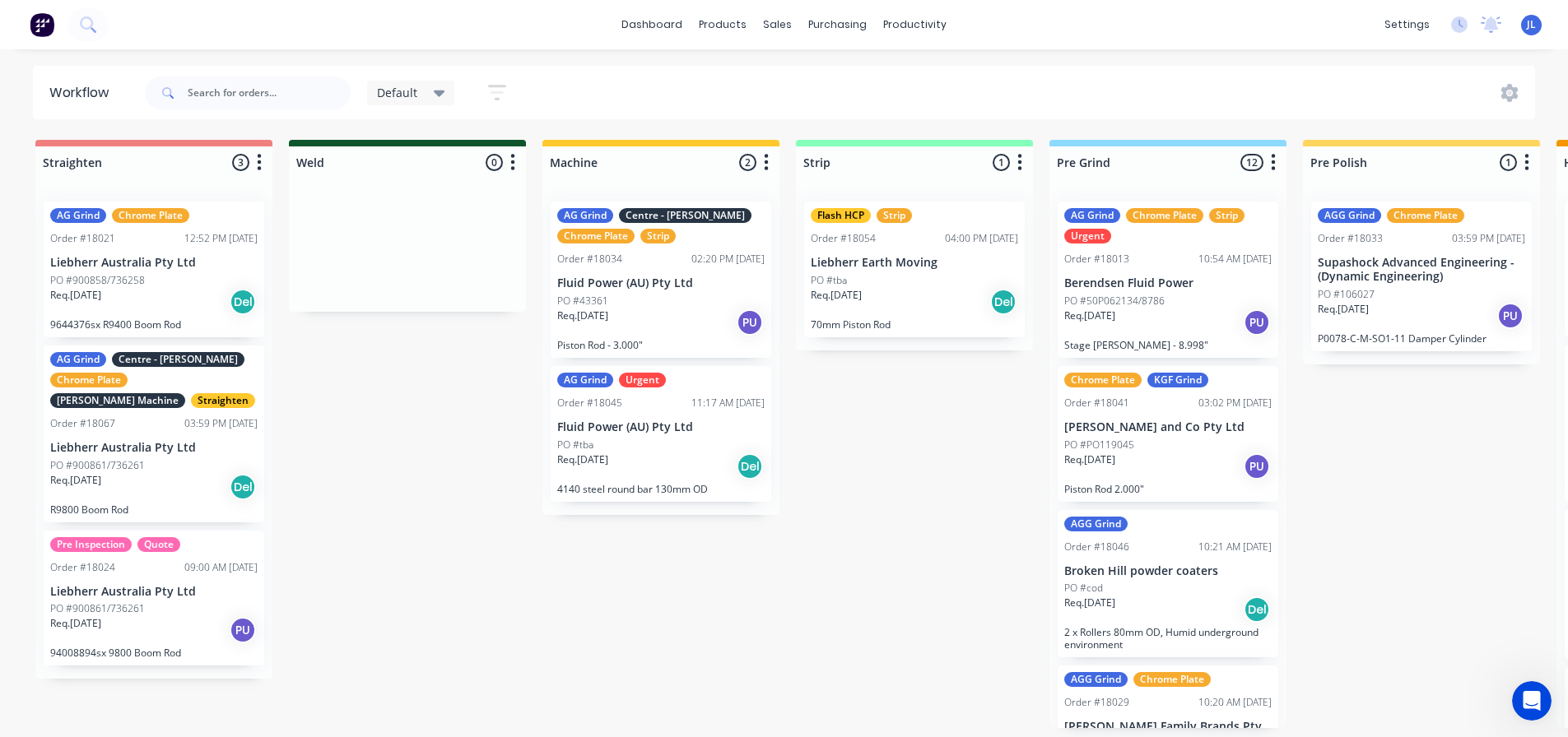
click at [447, 96] on div "Default" at bounding box center [410, 92] width 88 height 25
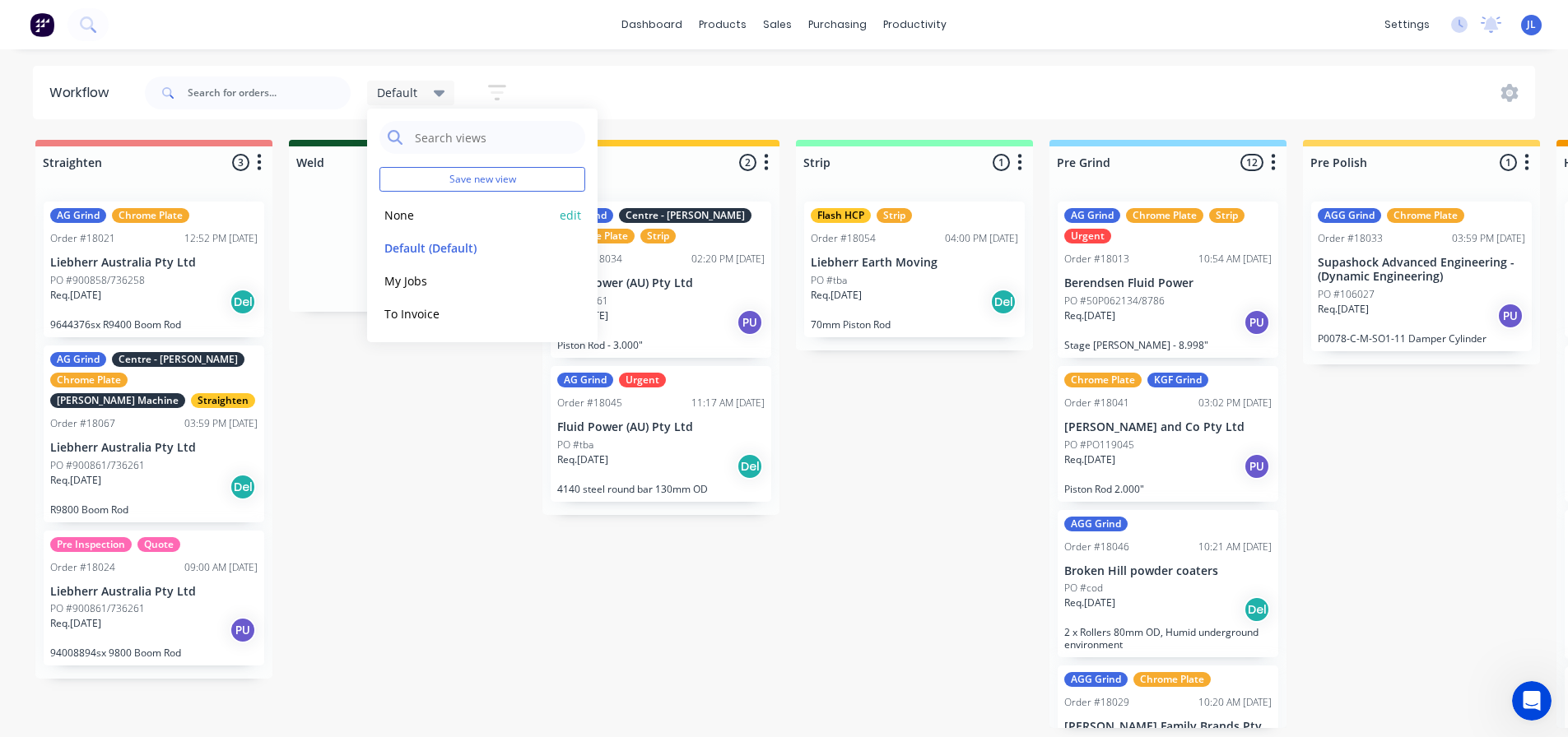
click at [424, 225] on div "None edit" at bounding box center [482, 214] width 206 height 33
click at [409, 211] on button "None" at bounding box center [467, 215] width 175 height 19
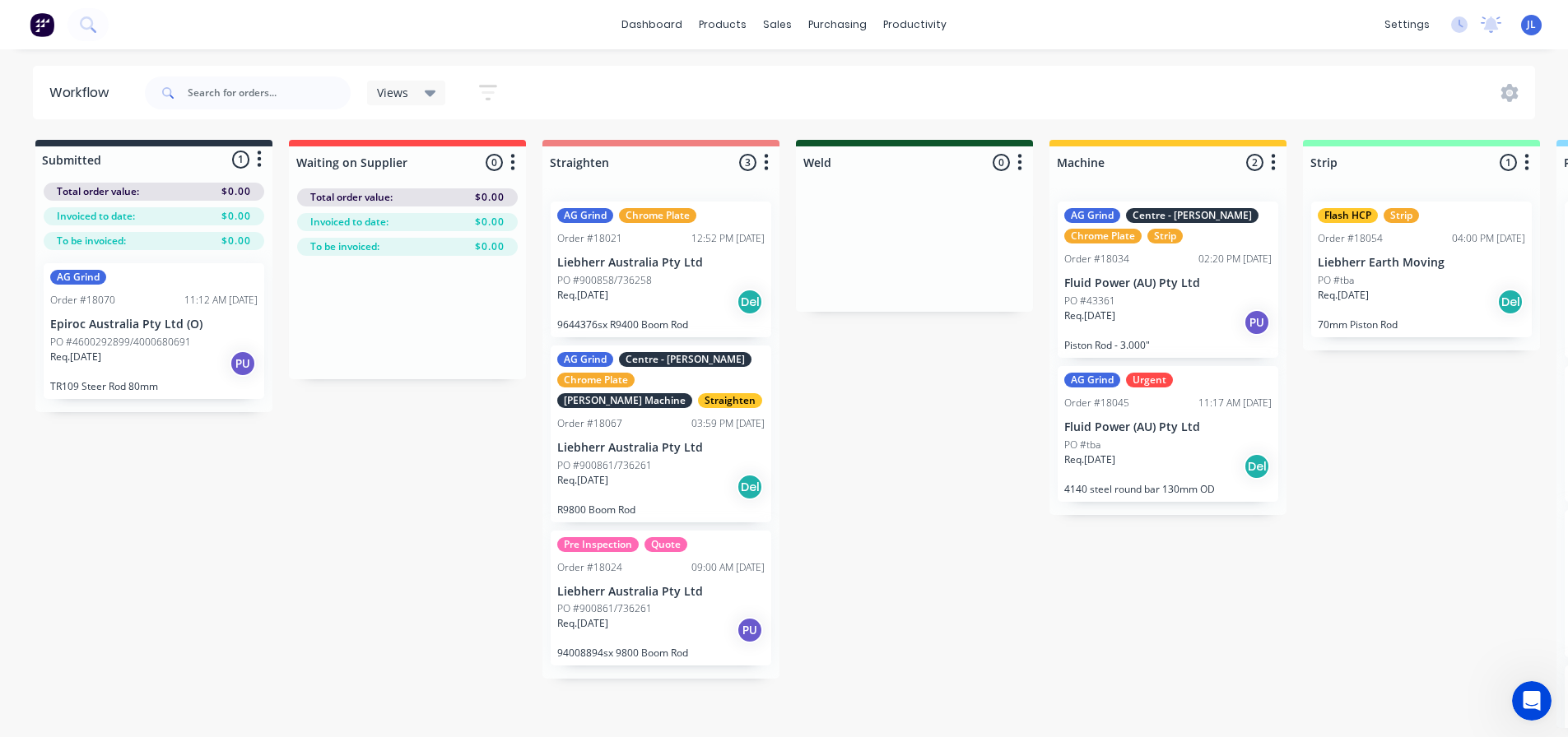
click at [645, 578] on div "Pre Inspection Quote Order #18024 09:00 AM [DATE] Liebherr Australia Pty Ltd PO…" at bounding box center [660, 599] width 221 height 136
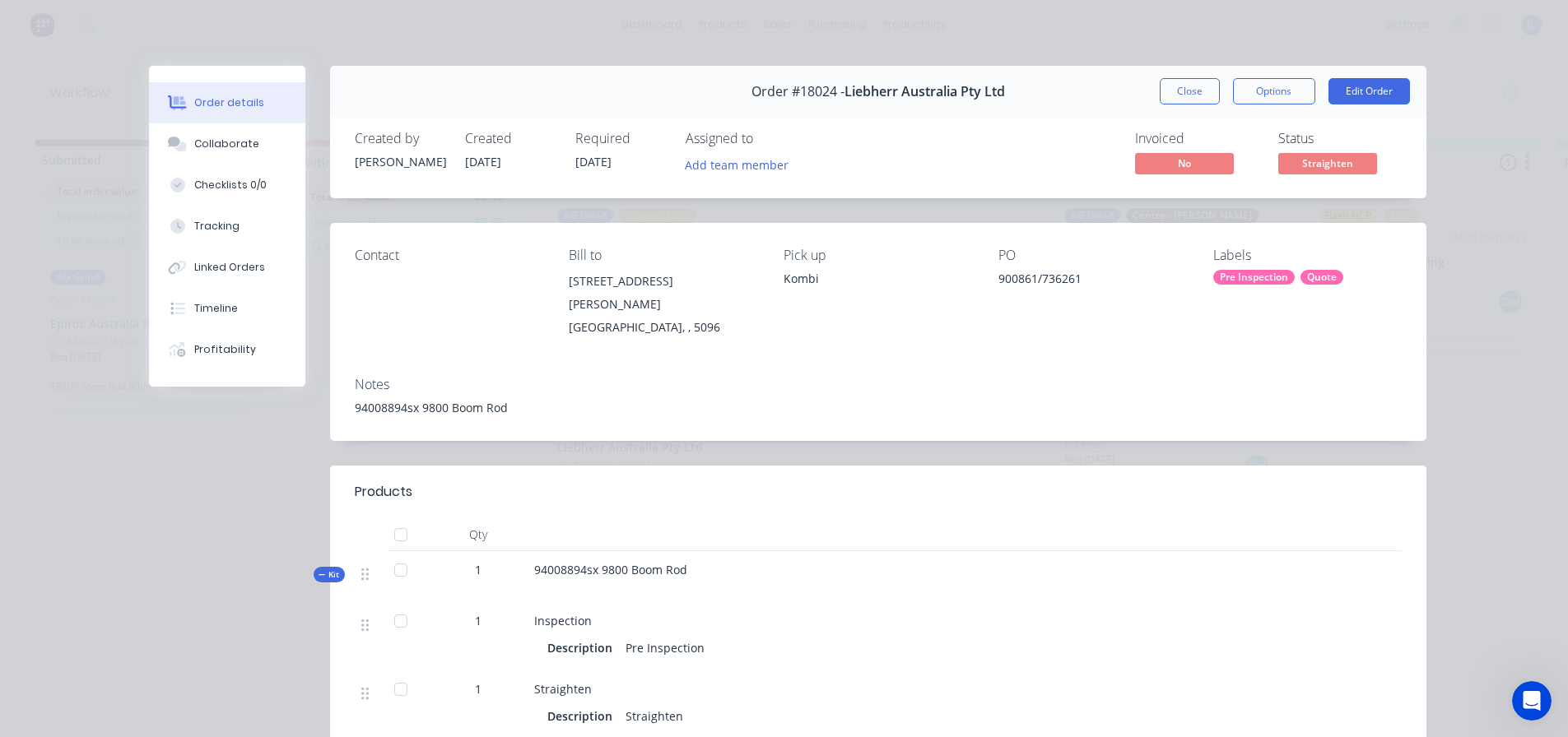
click at [1255, 280] on div "Pre Inspection" at bounding box center [1254, 277] width 81 height 15
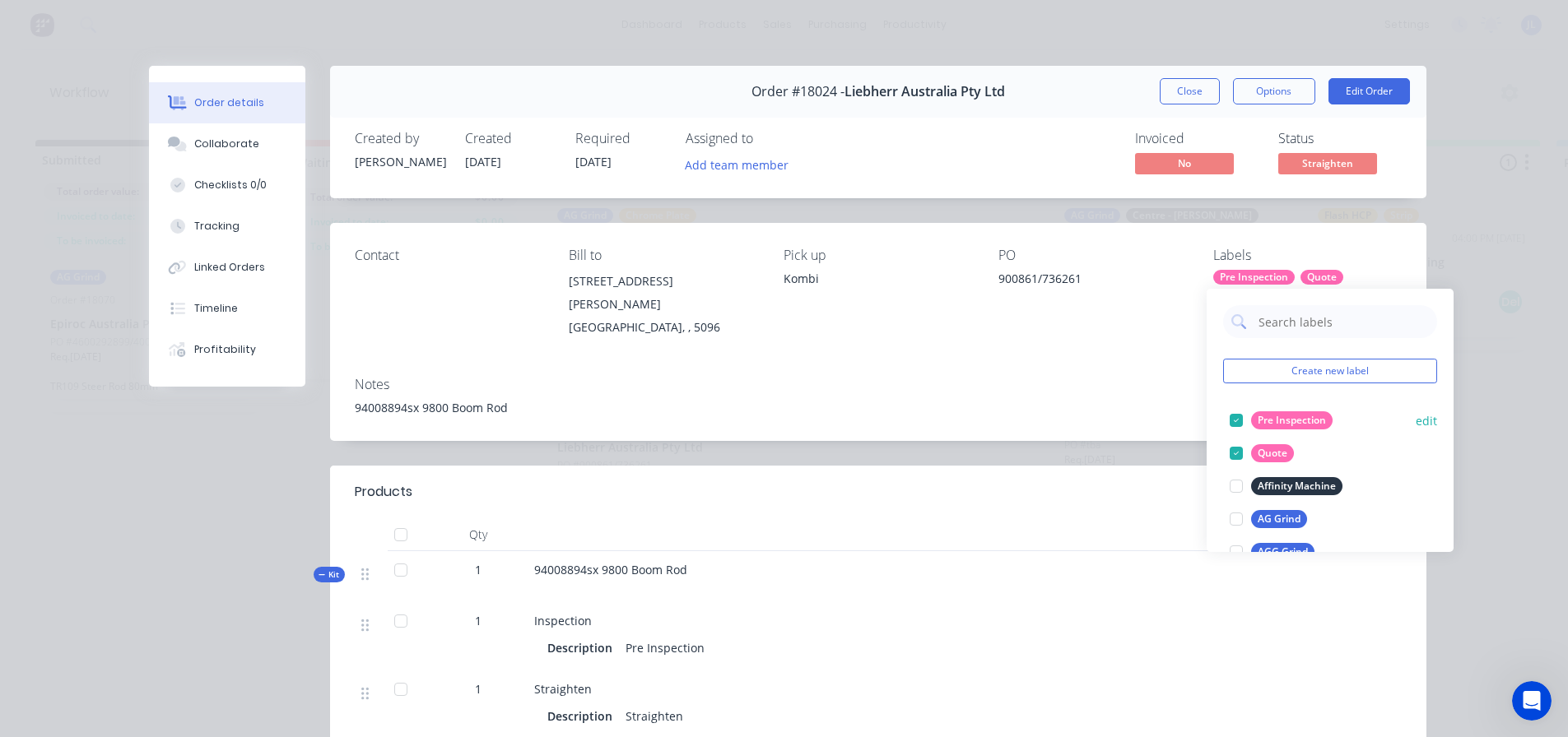
click at [1240, 421] on div at bounding box center [1236, 420] width 33 height 33
click at [1235, 422] on div at bounding box center [1236, 420] width 33 height 33
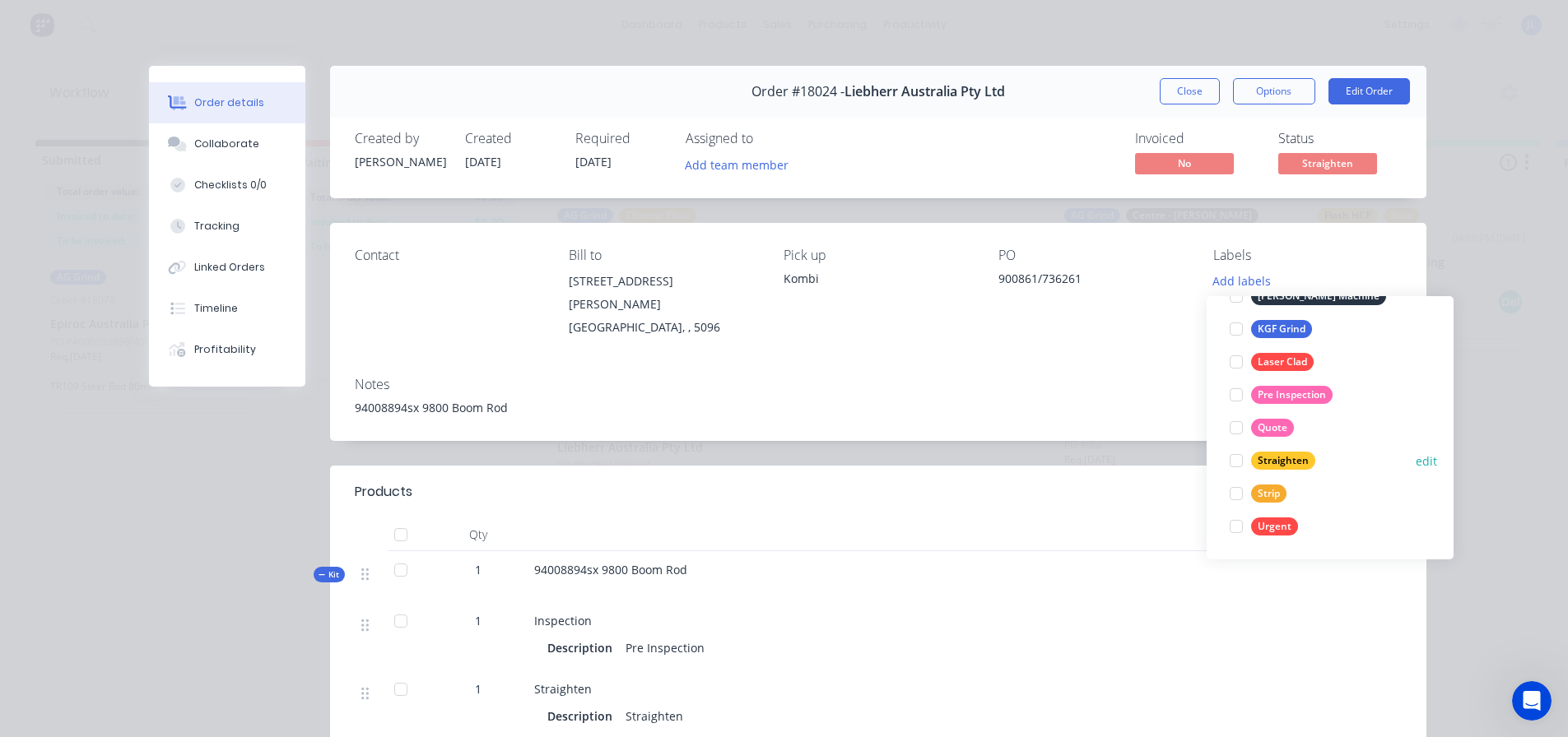
scroll to position [3, 0]
click at [1240, 459] on div at bounding box center [1236, 463] width 33 height 33
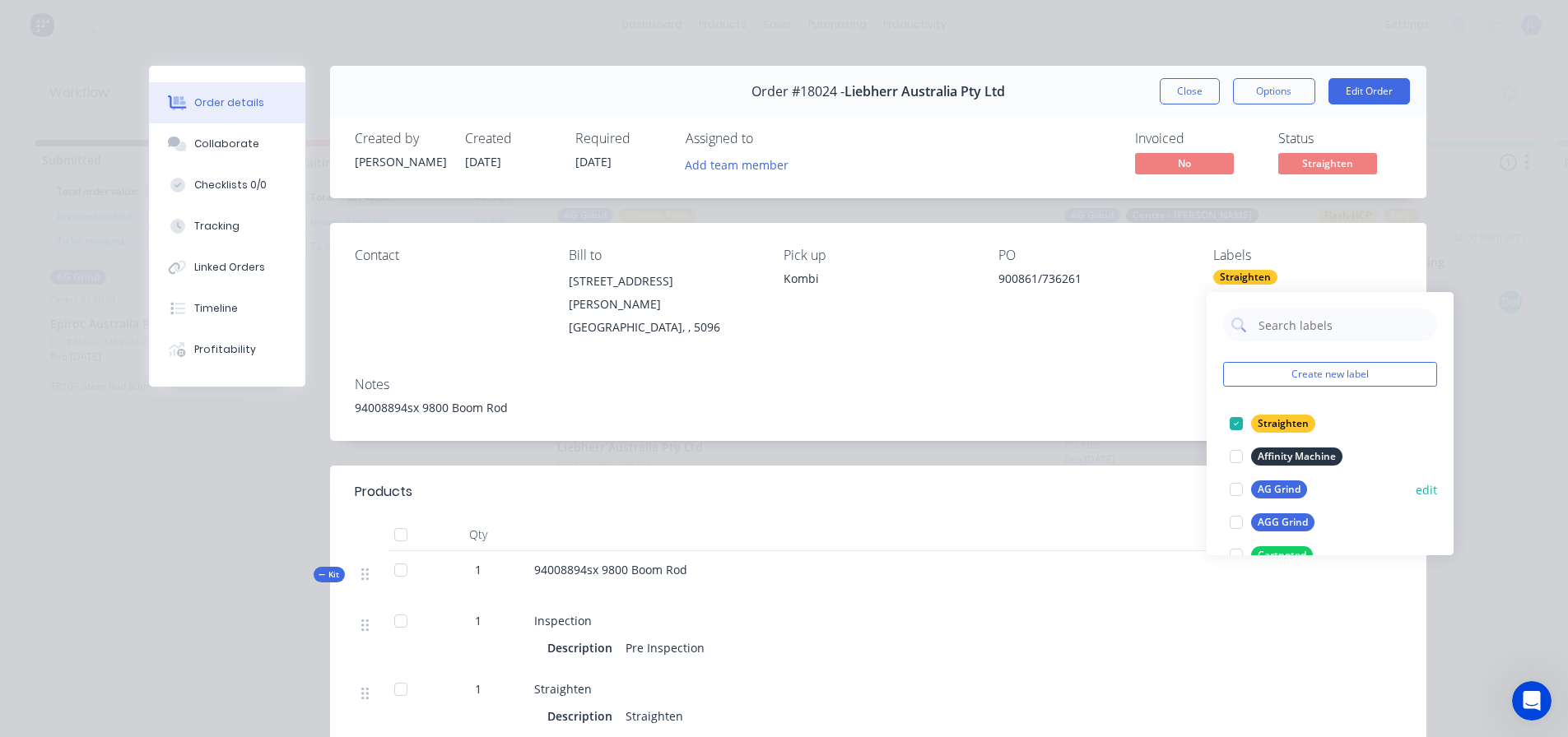
click at [1234, 482] on div at bounding box center [1236, 490] width 33 height 33
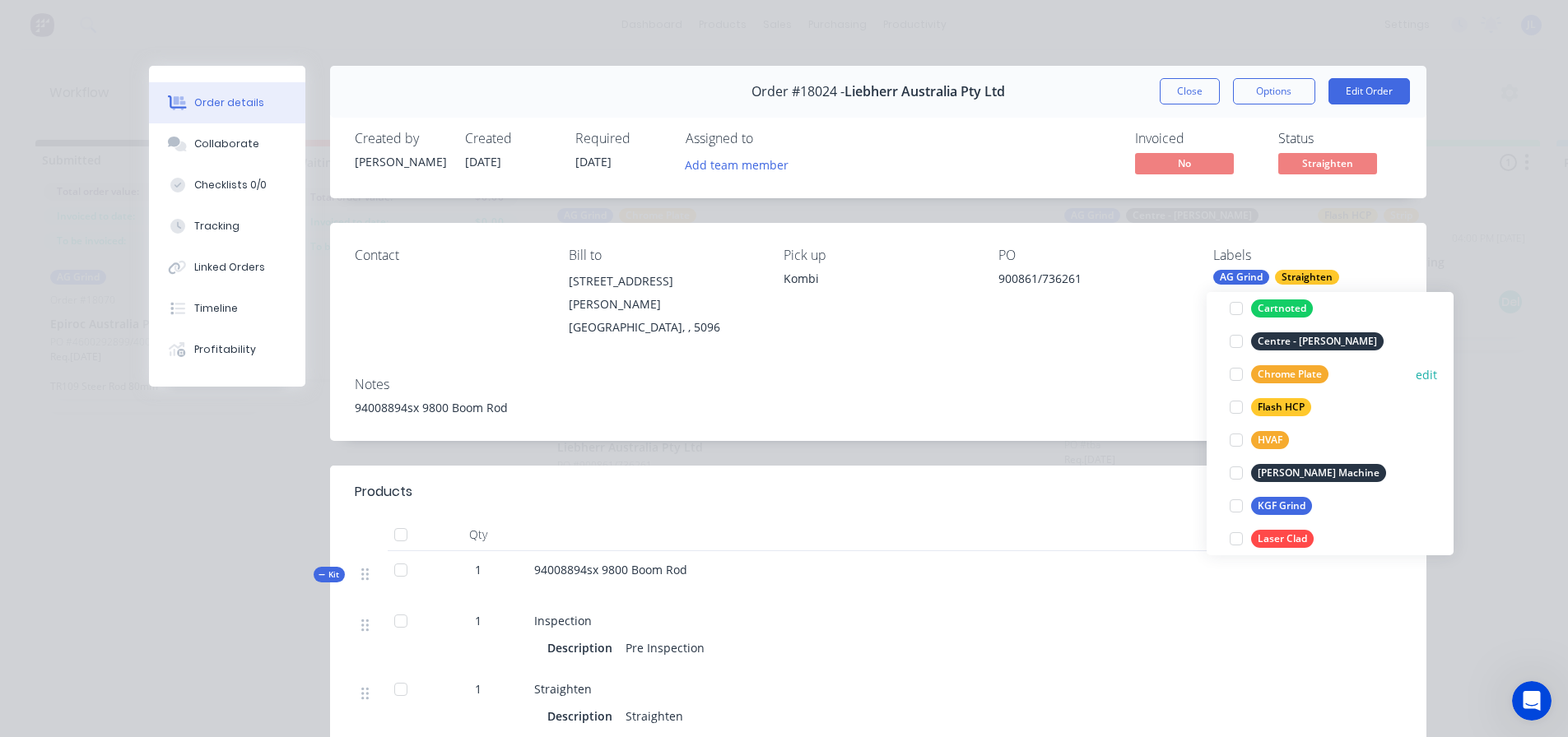
click at [1235, 370] on div at bounding box center [1236, 374] width 33 height 33
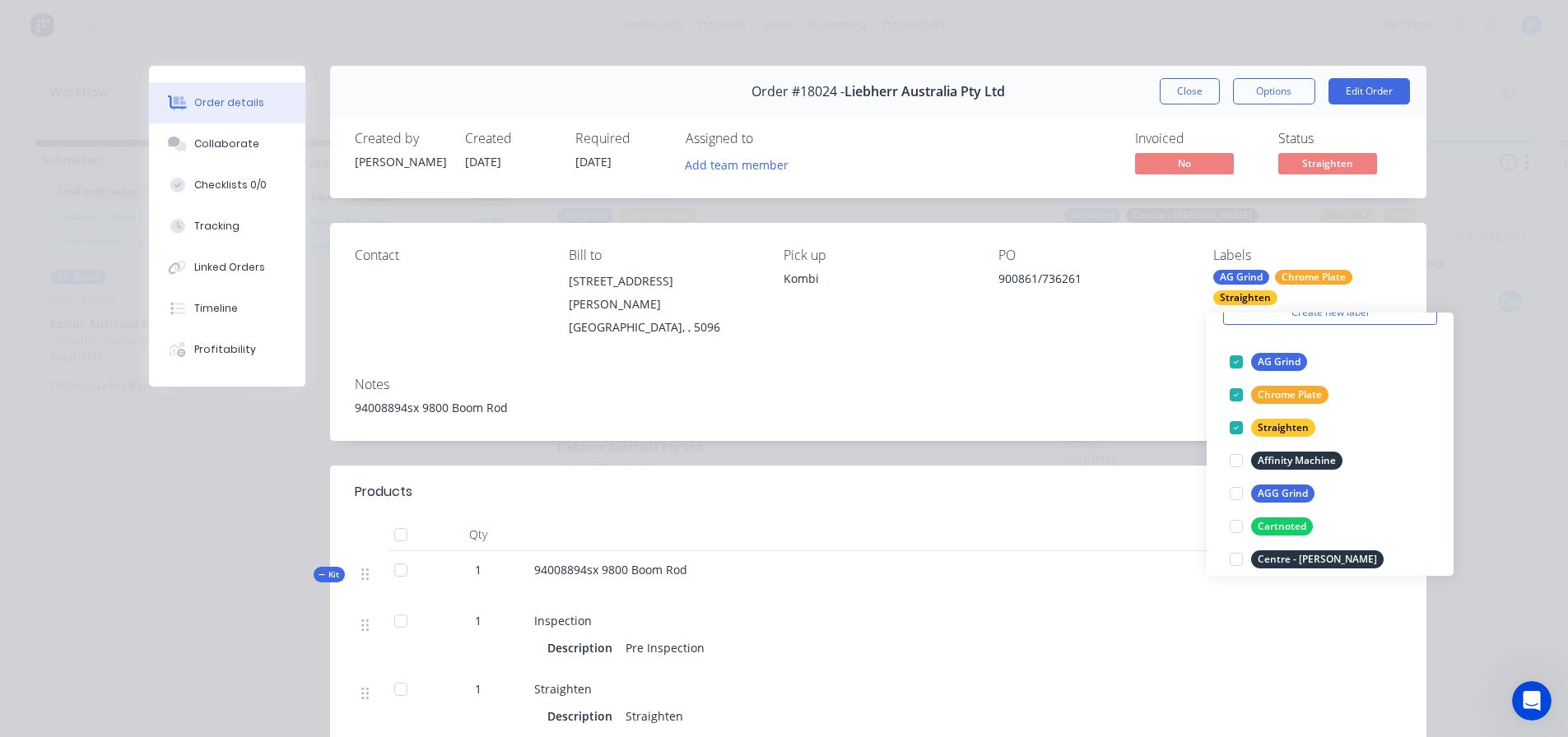
click at [1093, 466] on header "Products" at bounding box center [878, 493] width 1096 height 53
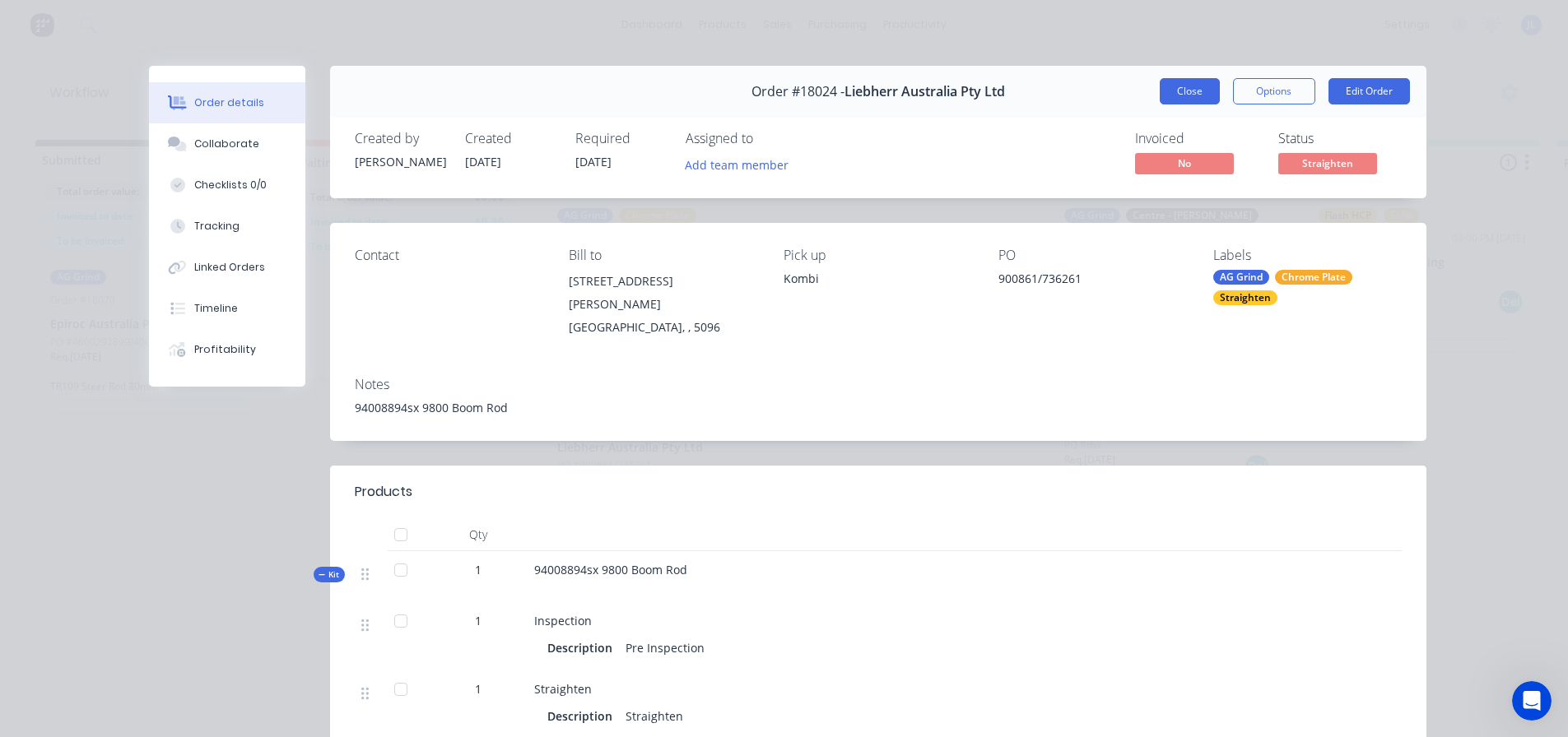
click at [1183, 100] on button "Close" at bounding box center [1190, 92] width 60 height 26
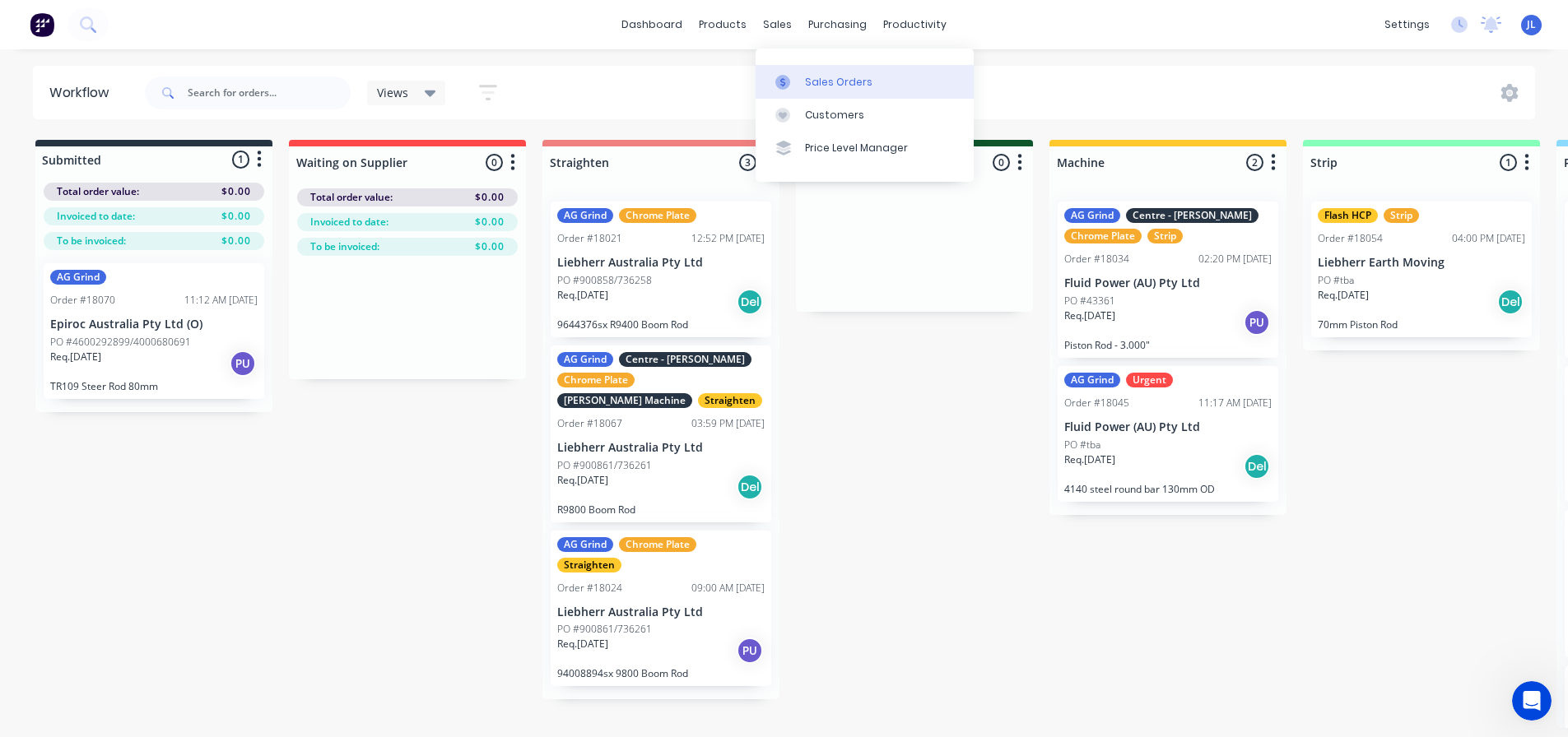
click at [793, 75] on div at bounding box center [788, 82] width 25 height 15
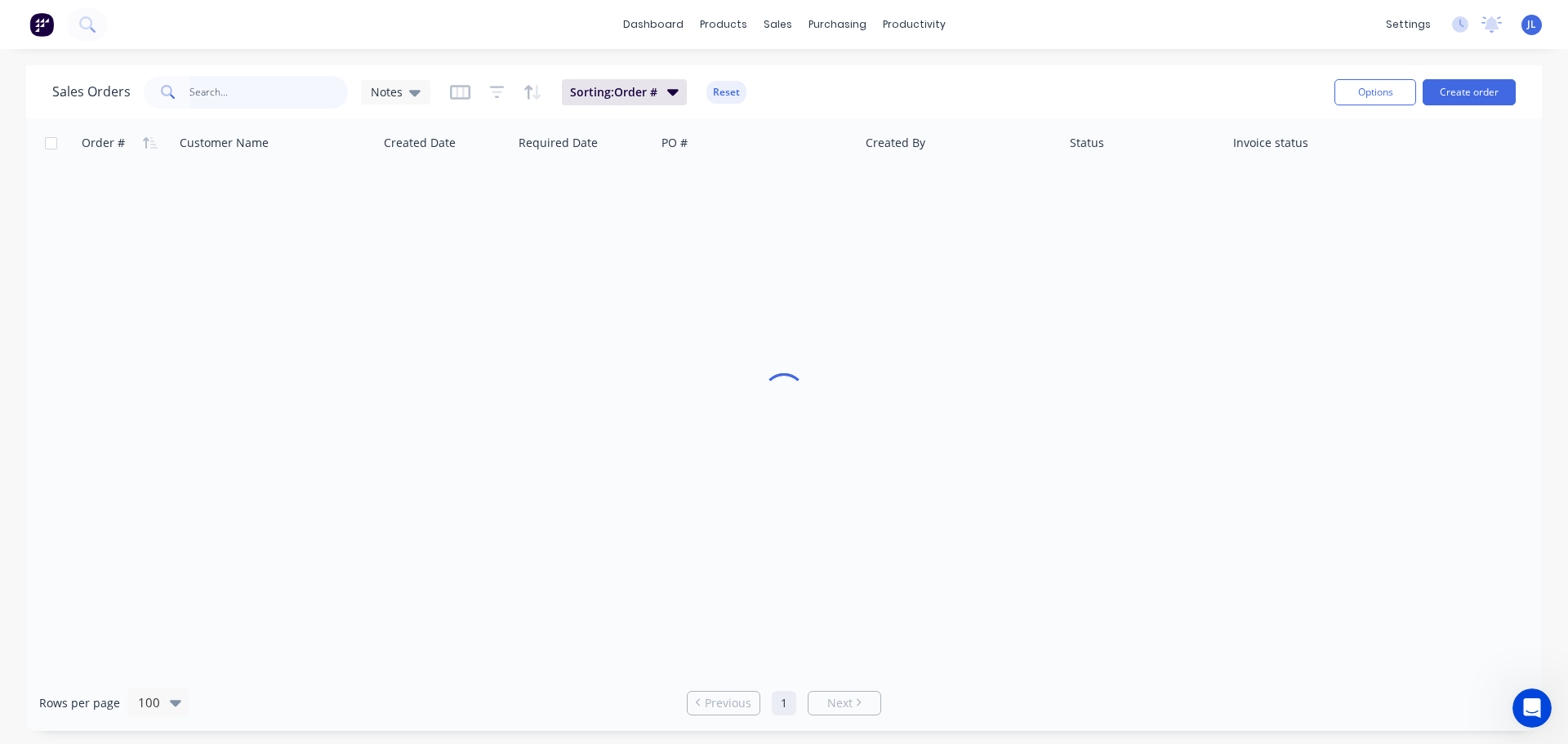
click at [208, 91] on input "text" at bounding box center [269, 92] width 159 height 33
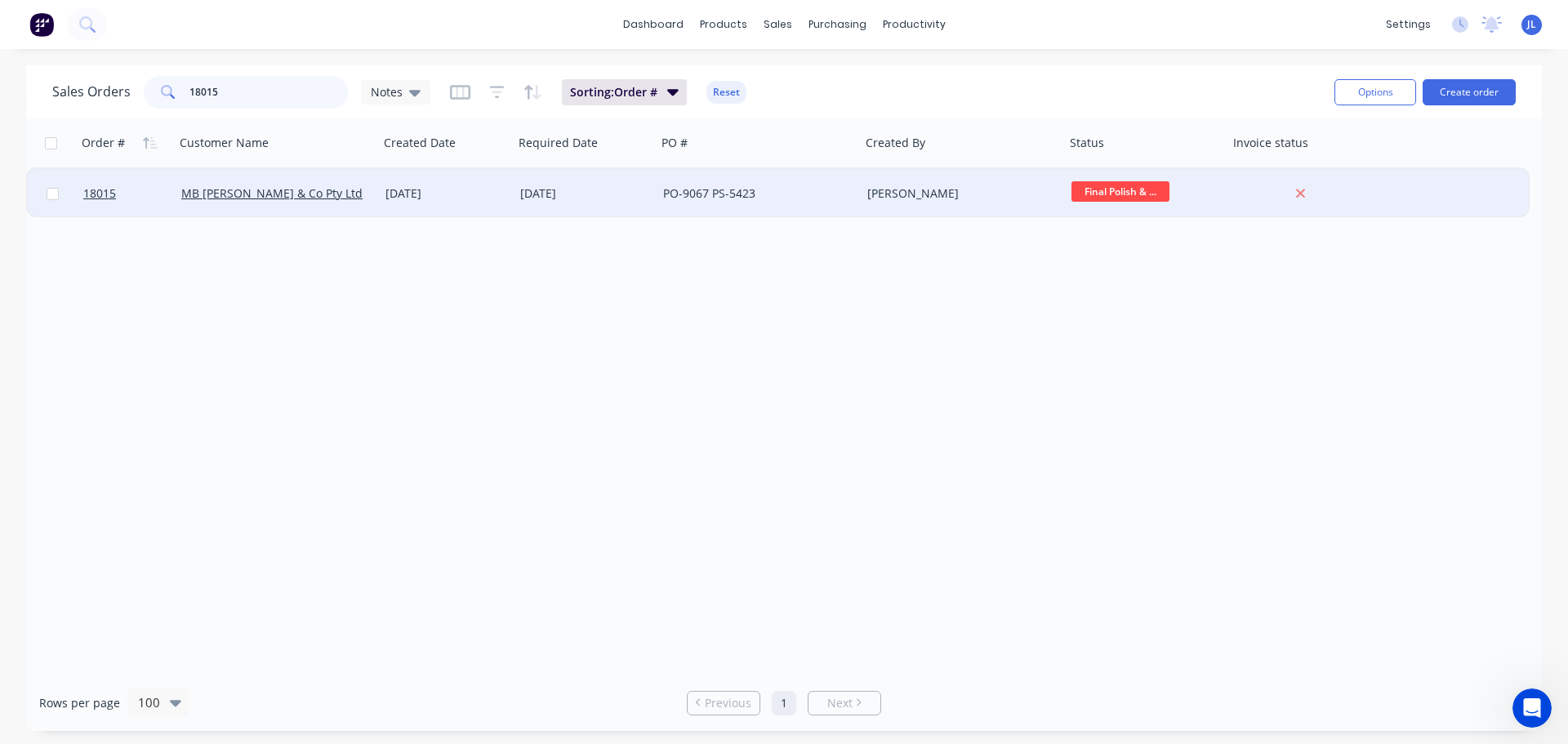
type input "18015"
click at [1111, 199] on span "Final Polish & ..." at bounding box center [1120, 192] width 98 height 21
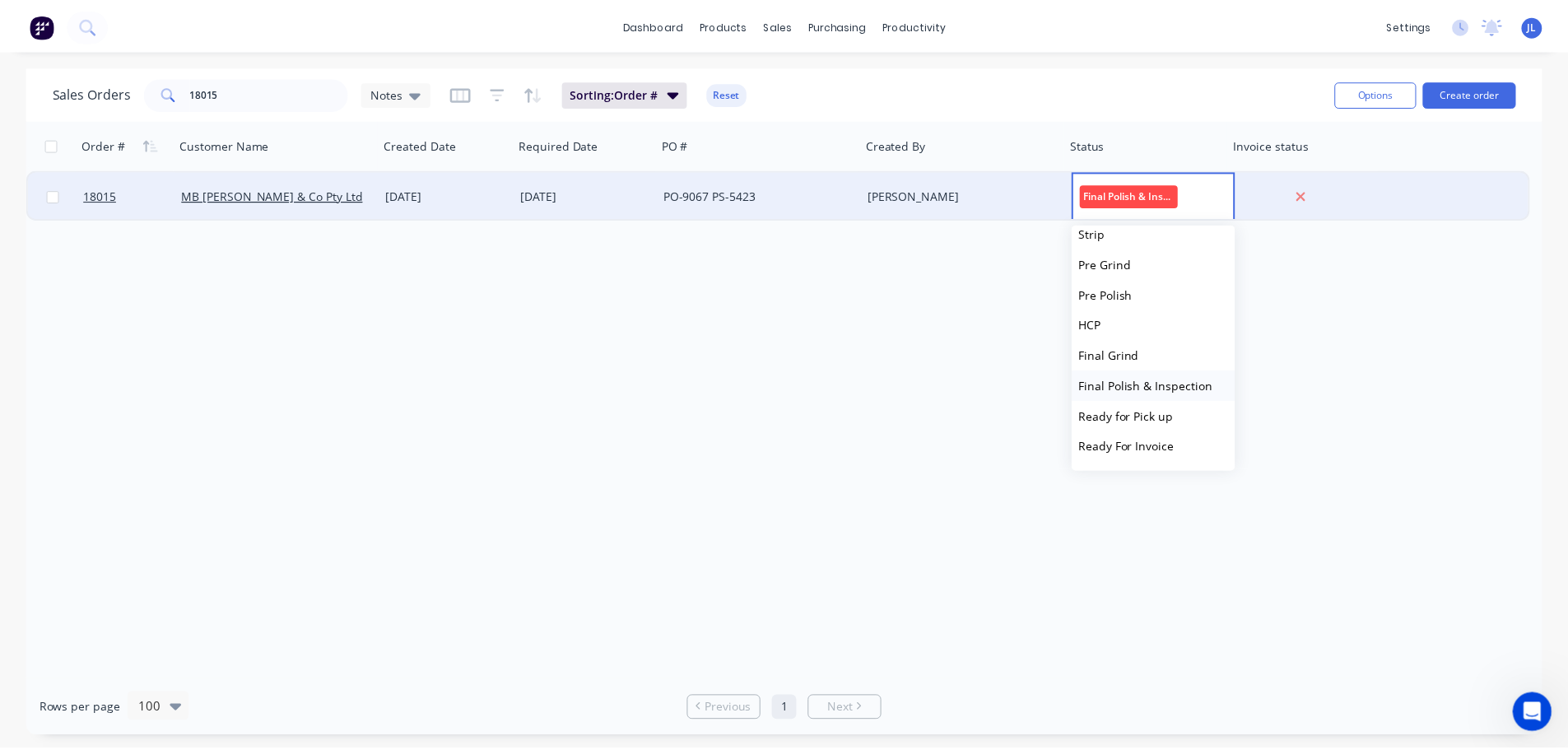
scroll to position [223, 0]
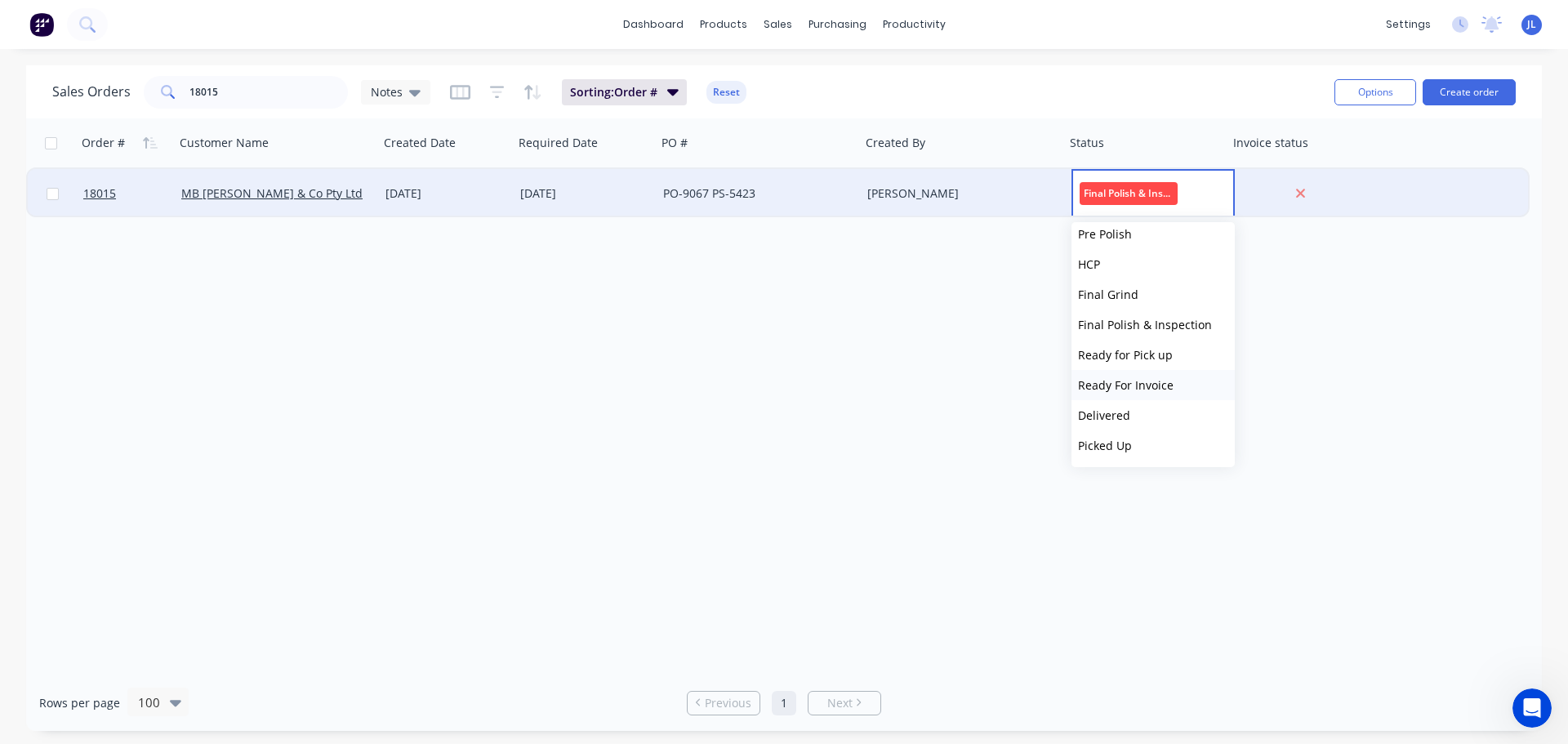
click at [1135, 387] on span "Ready For Invoice" at bounding box center [1125, 385] width 95 height 16
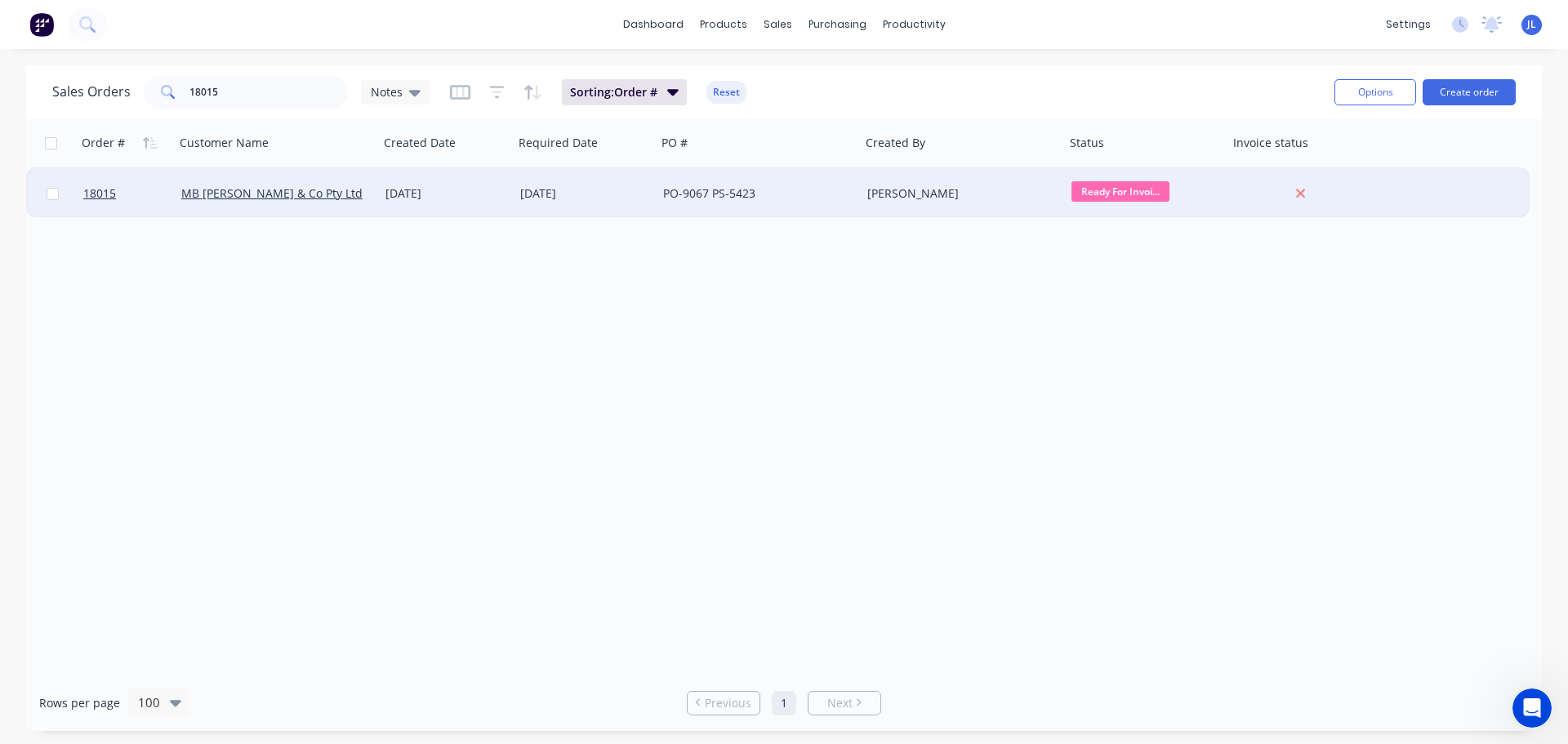
click at [811, 198] on div "PO-9067 PS-5423" at bounding box center [754, 193] width 182 height 16
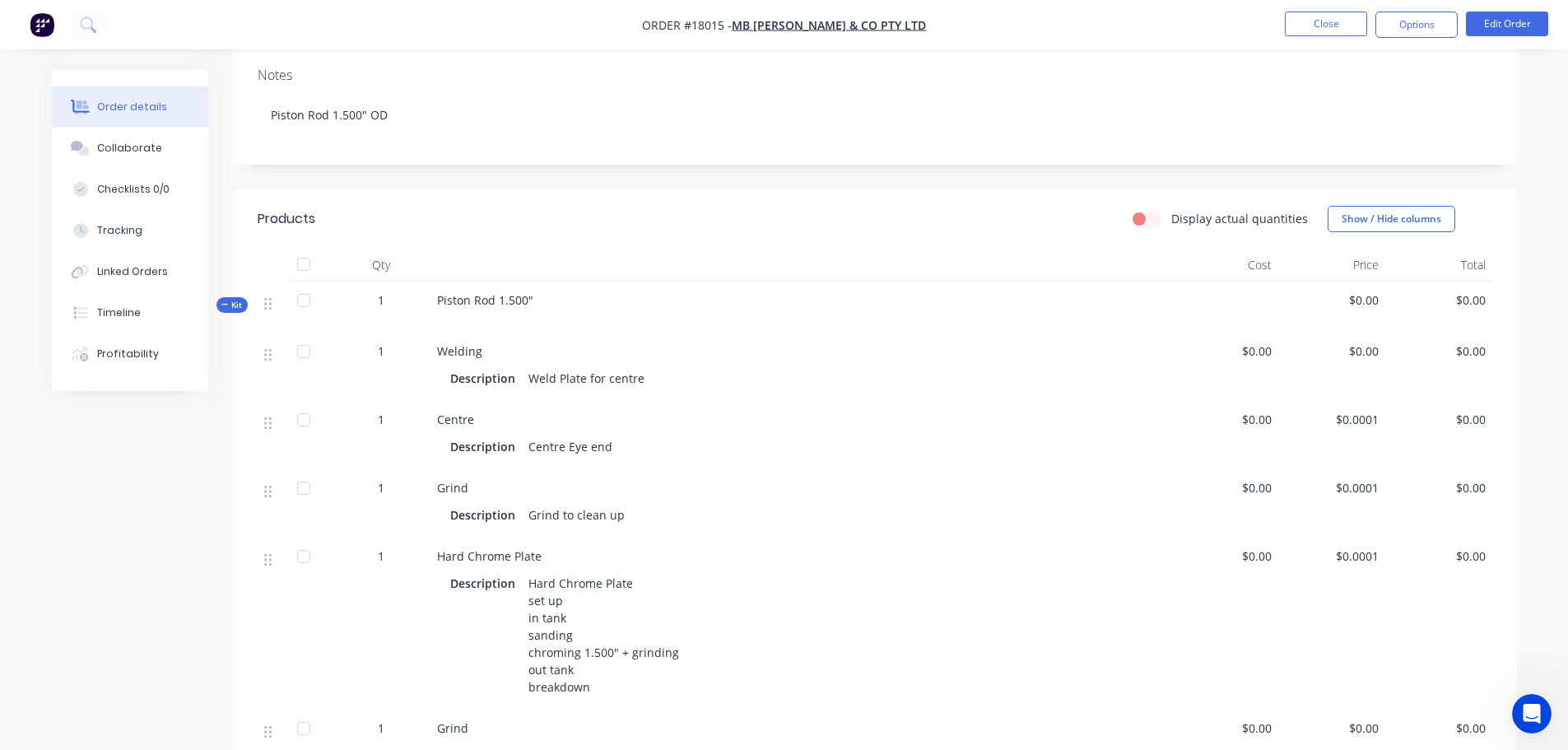
scroll to position [329, 0]
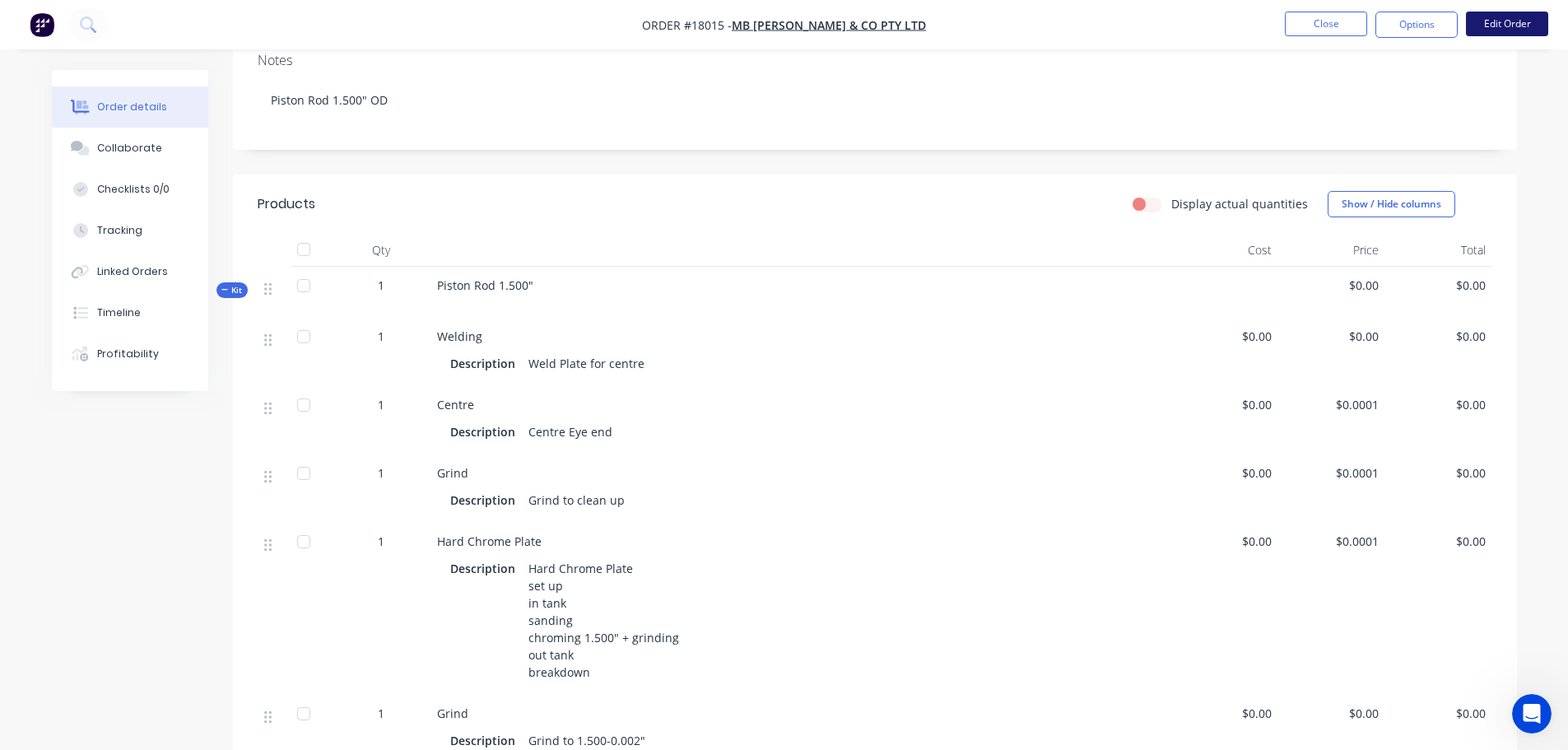
click at [1531, 26] on button "Edit Order" at bounding box center [1506, 24] width 82 height 25
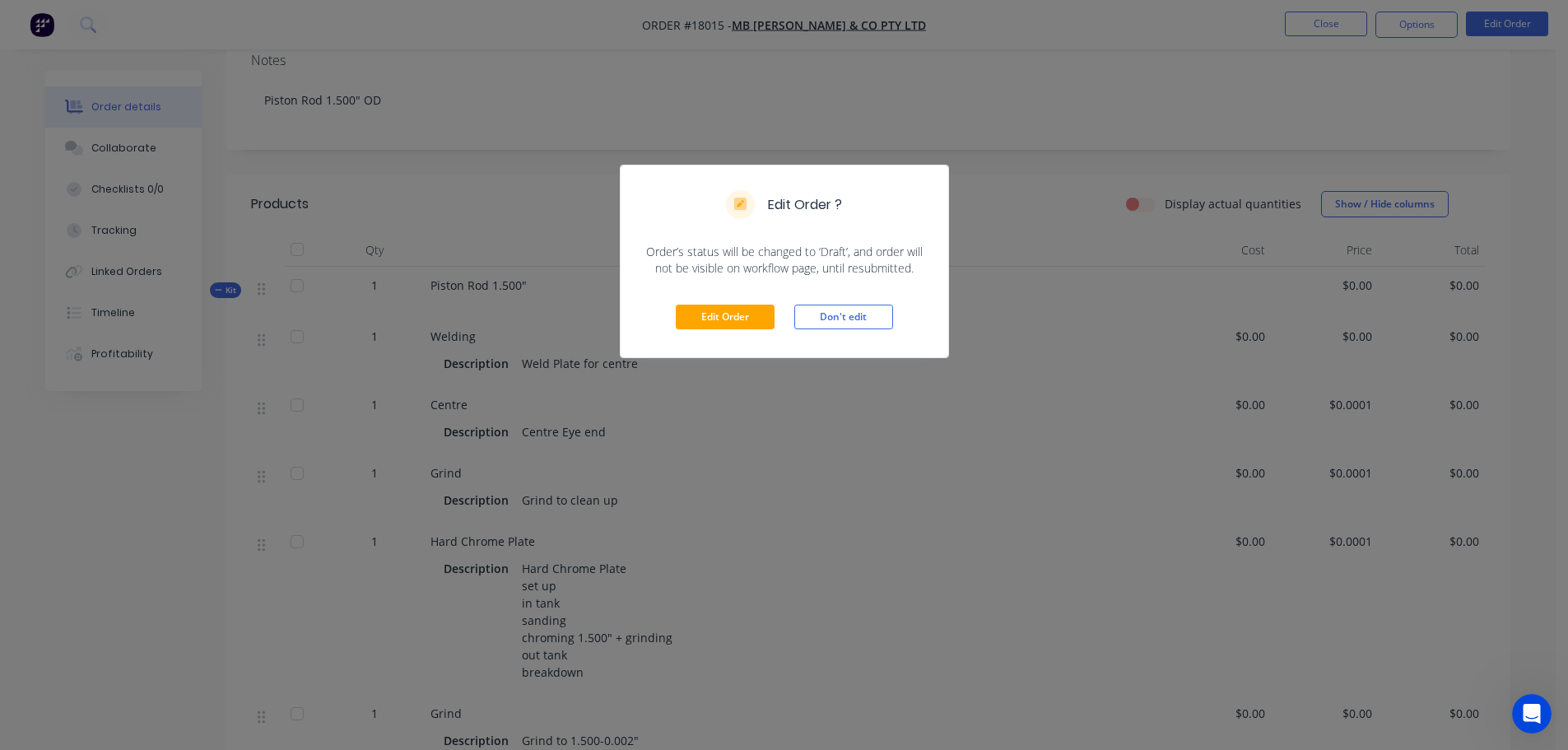
click at [690, 330] on div "Edit Order Don't edit" at bounding box center [784, 316] width 327 height 80
click at [697, 323] on button "Edit Order" at bounding box center [725, 317] width 99 height 25
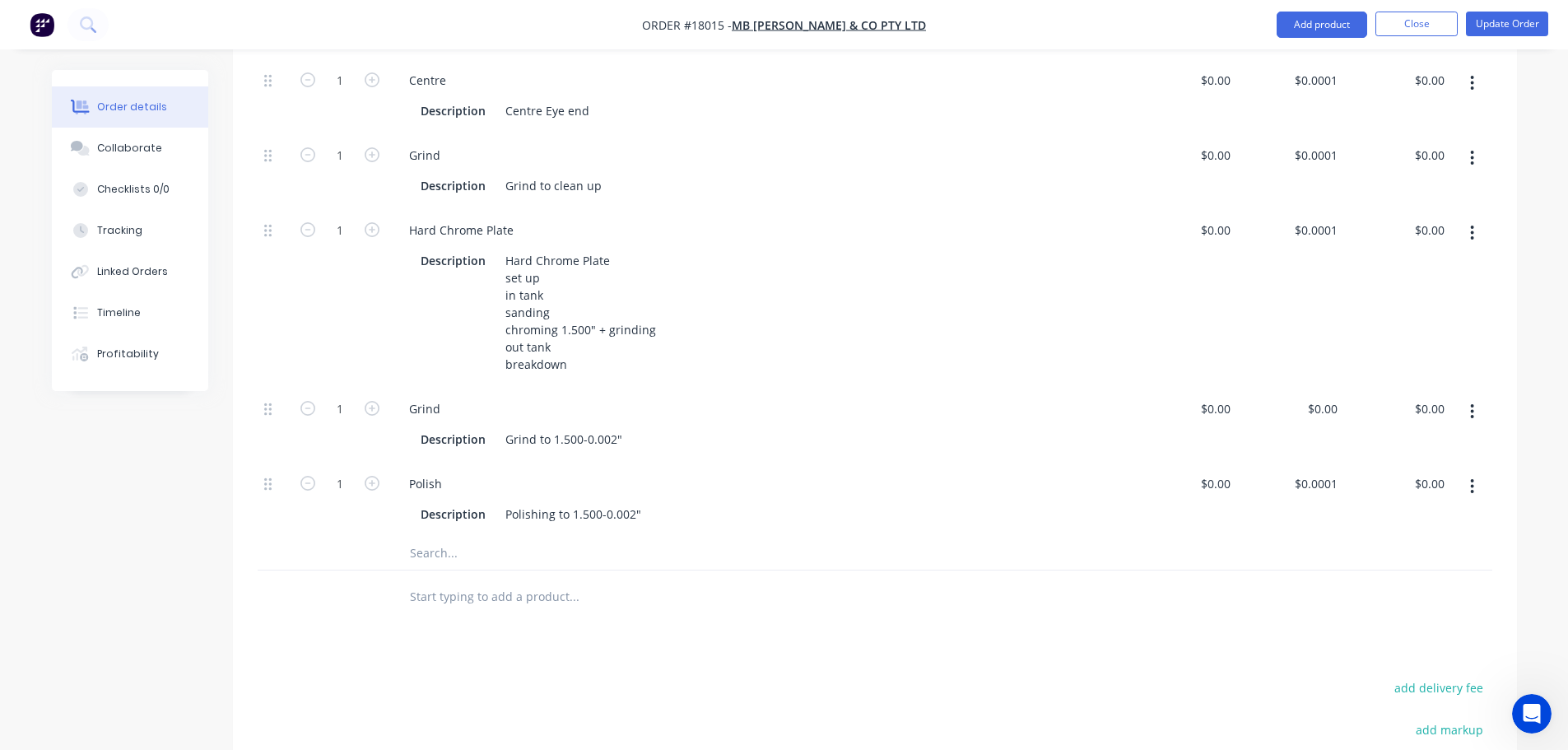
scroll to position [741, 0]
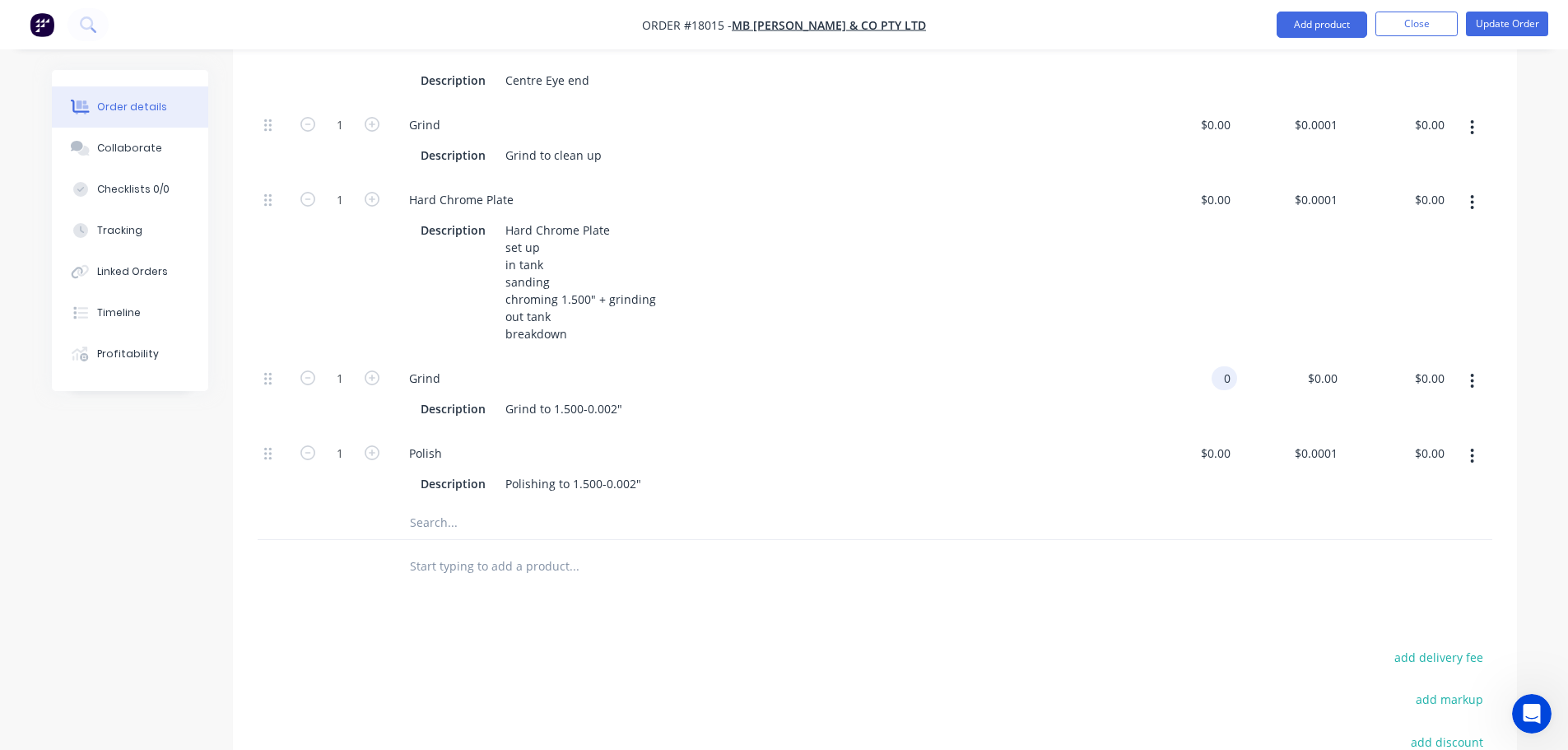
click at [1212, 366] on div "0 0" at bounding box center [1224, 377] width 25 height 24
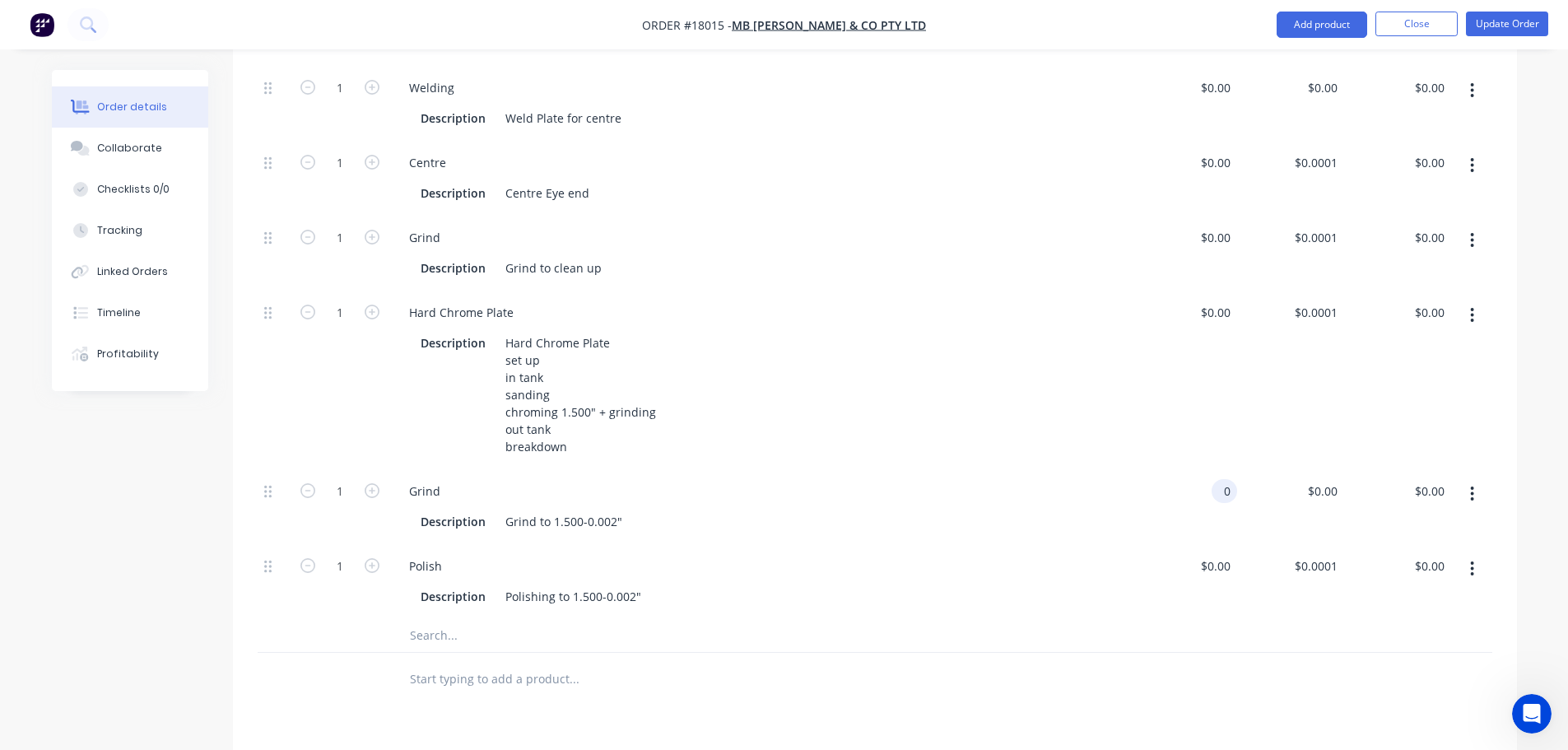
scroll to position [658, 0]
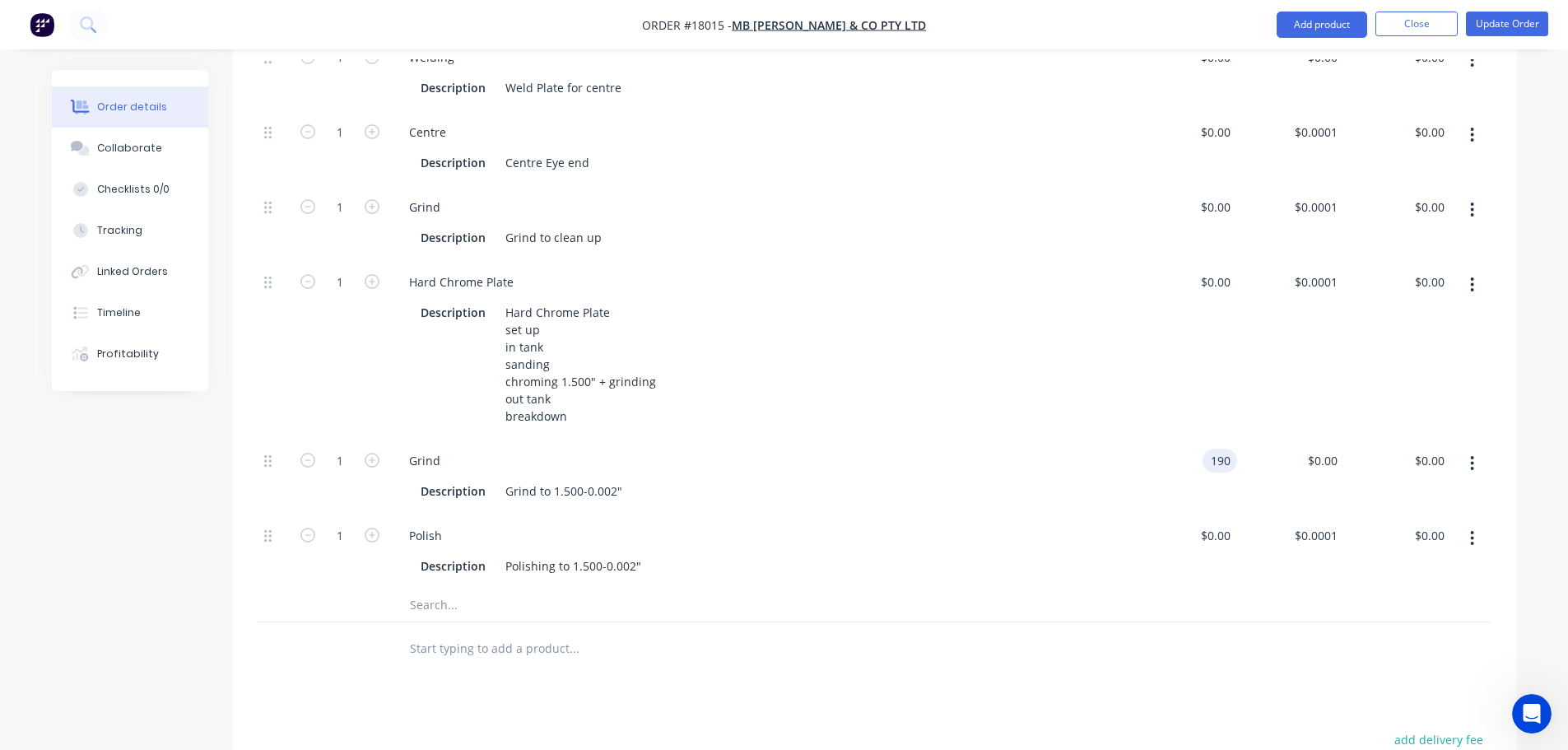
type input "$190.00"
click at [1152, 622] on div at bounding box center [875, 648] width 1234 height 54
click at [1499, 25] on button "Update Order" at bounding box center [1506, 24] width 82 height 25
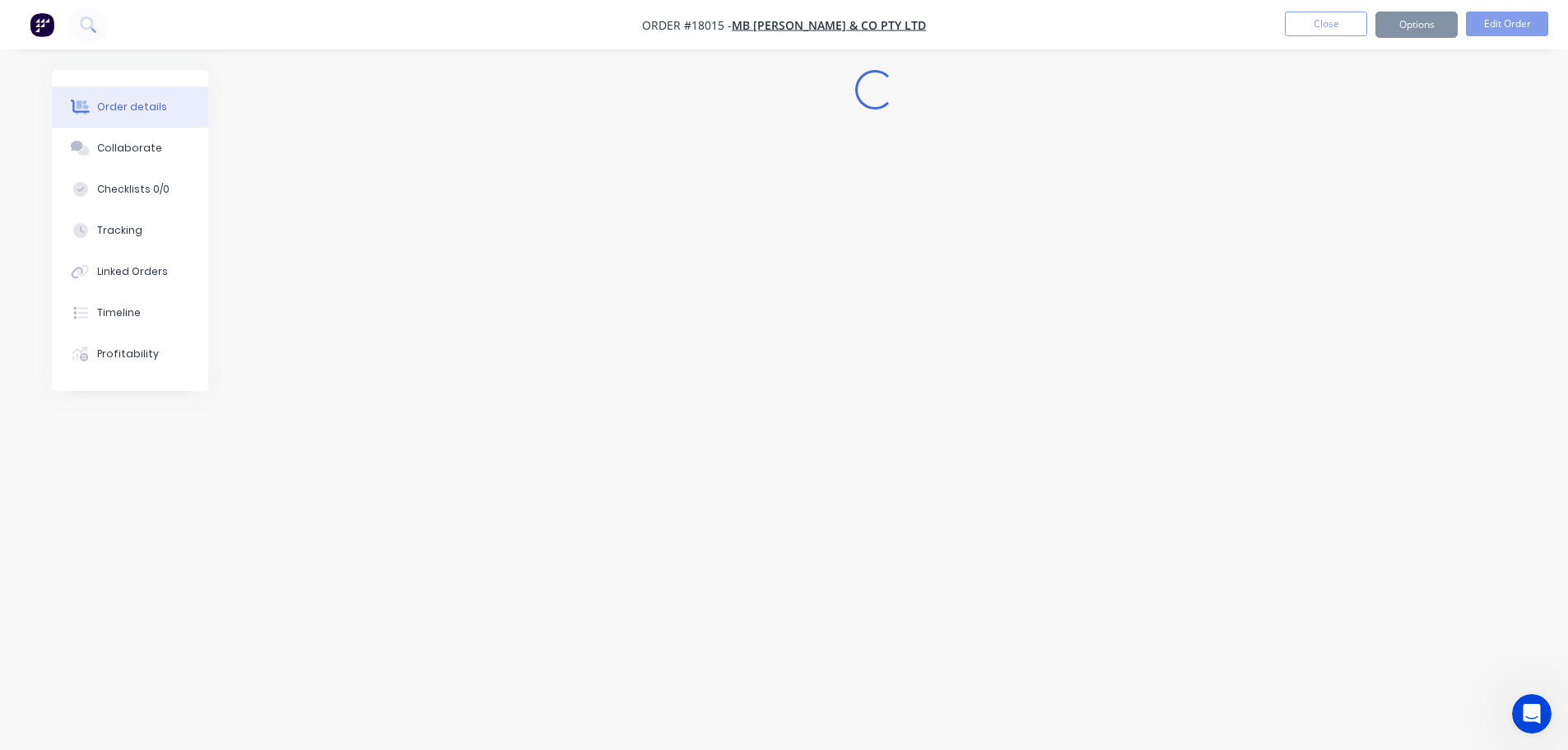
scroll to position [0, 0]
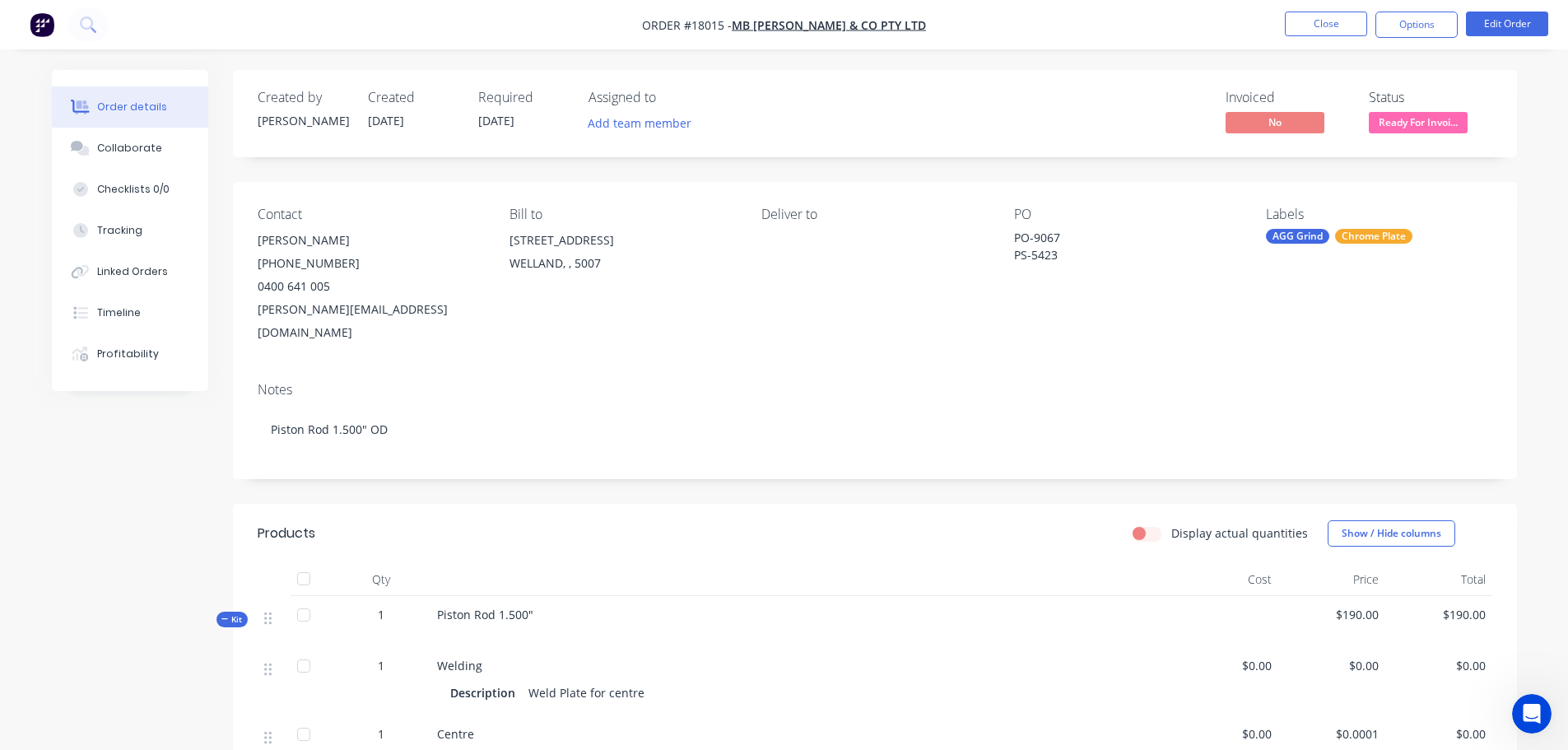
click at [1400, 41] on nav "Order #18015 - MB [PERSON_NAME] & Co Pty Ltd Close Options Edit Order" at bounding box center [784, 25] width 1568 height 49
click at [1407, 26] on button "Options" at bounding box center [1415, 25] width 82 height 26
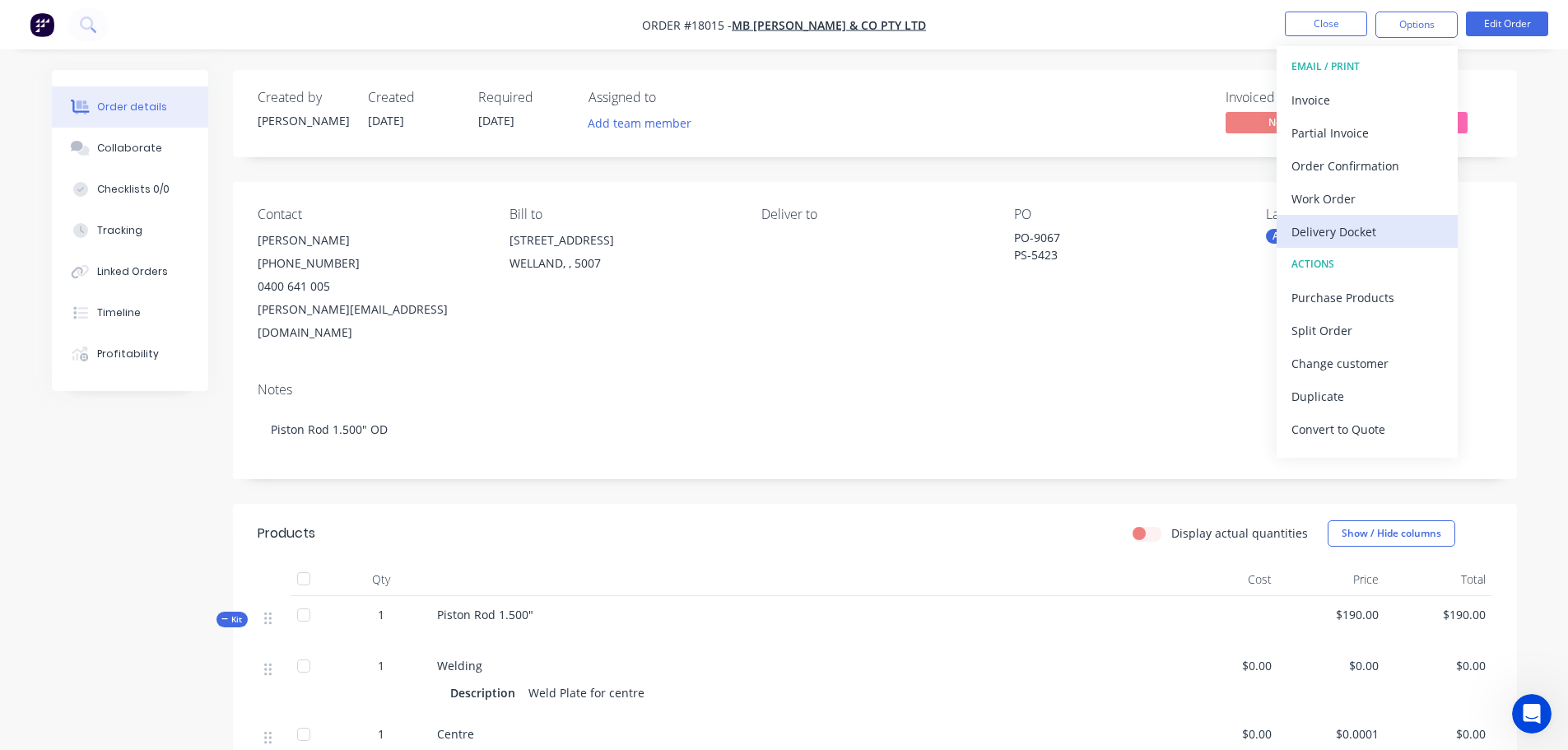
click at [1315, 222] on div "Delivery Docket" at bounding box center [1366, 231] width 151 height 24
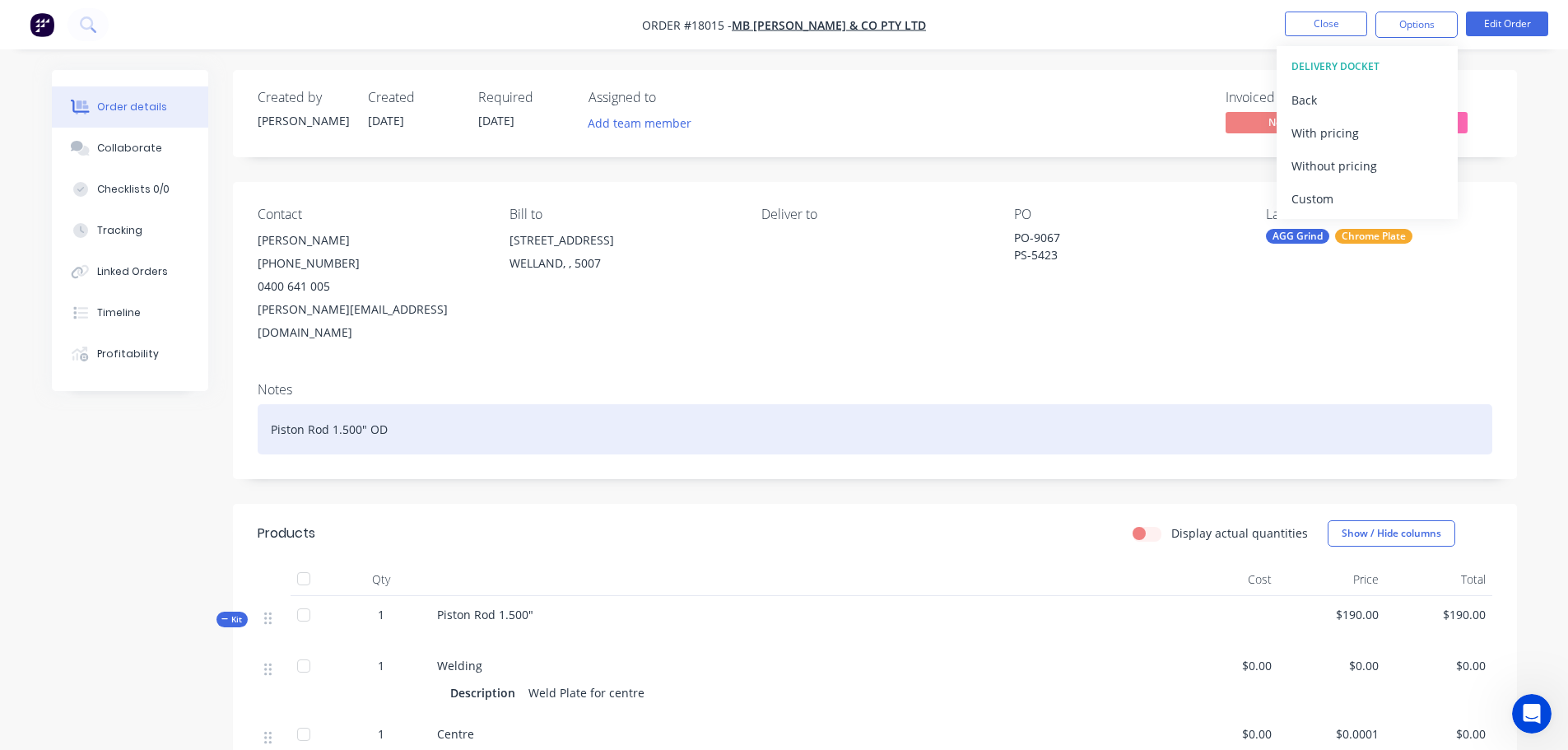
click at [829, 425] on div "Piston Rod 1.500" OD" at bounding box center [875, 428] width 1234 height 50
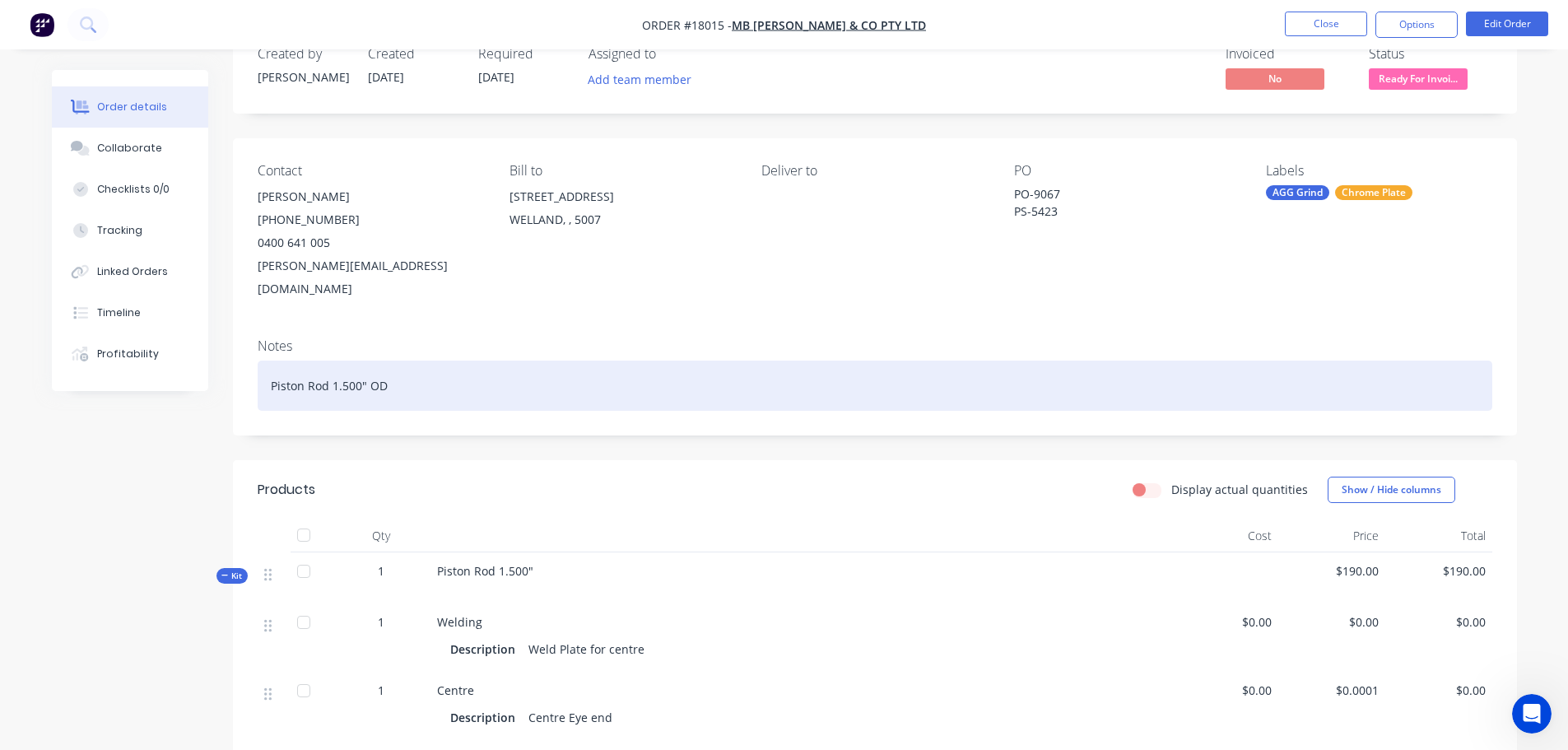
scroll to position [82, 0]
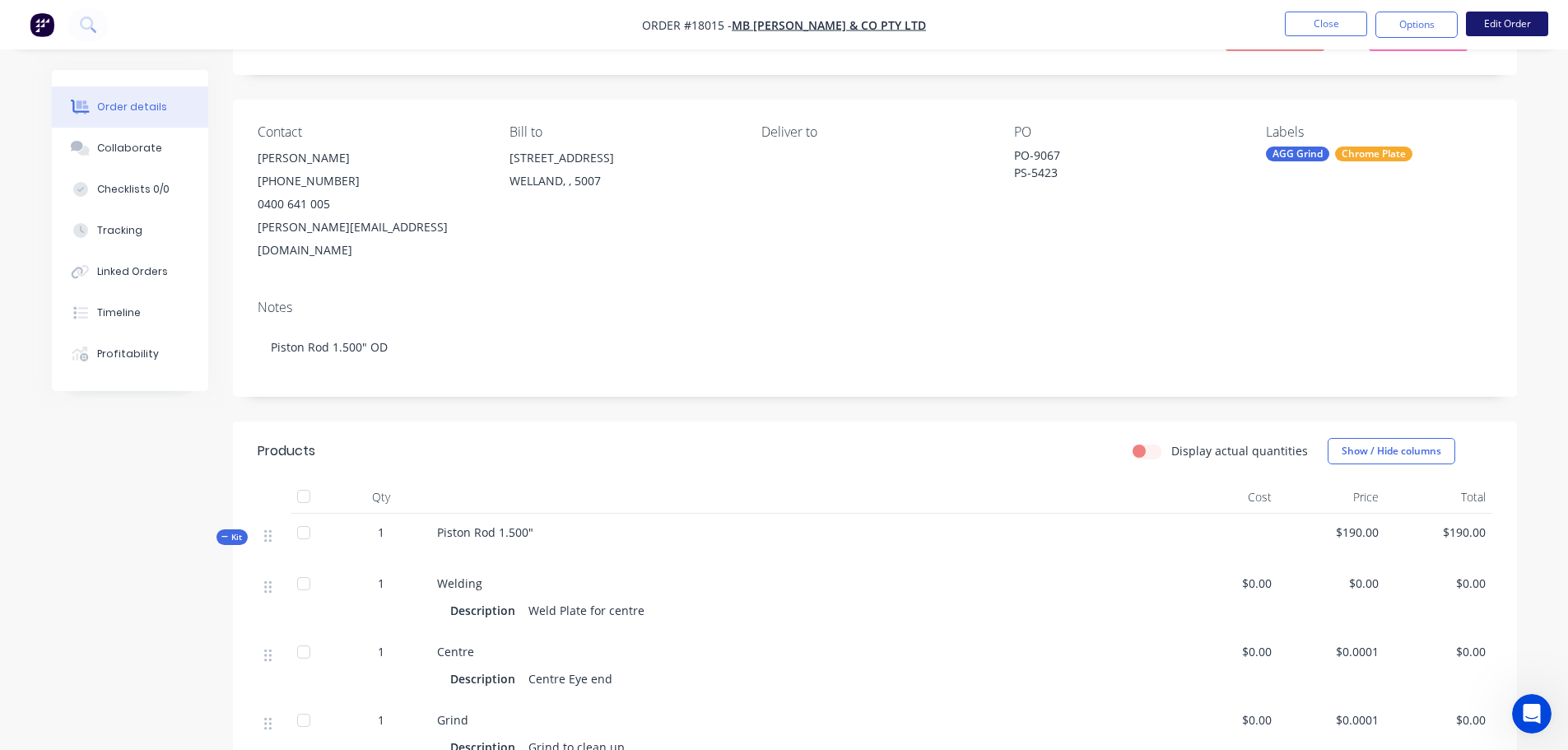
click at [1507, 22] on button "Edit Order" at bounding box center [1506, 24] width 82 height 25
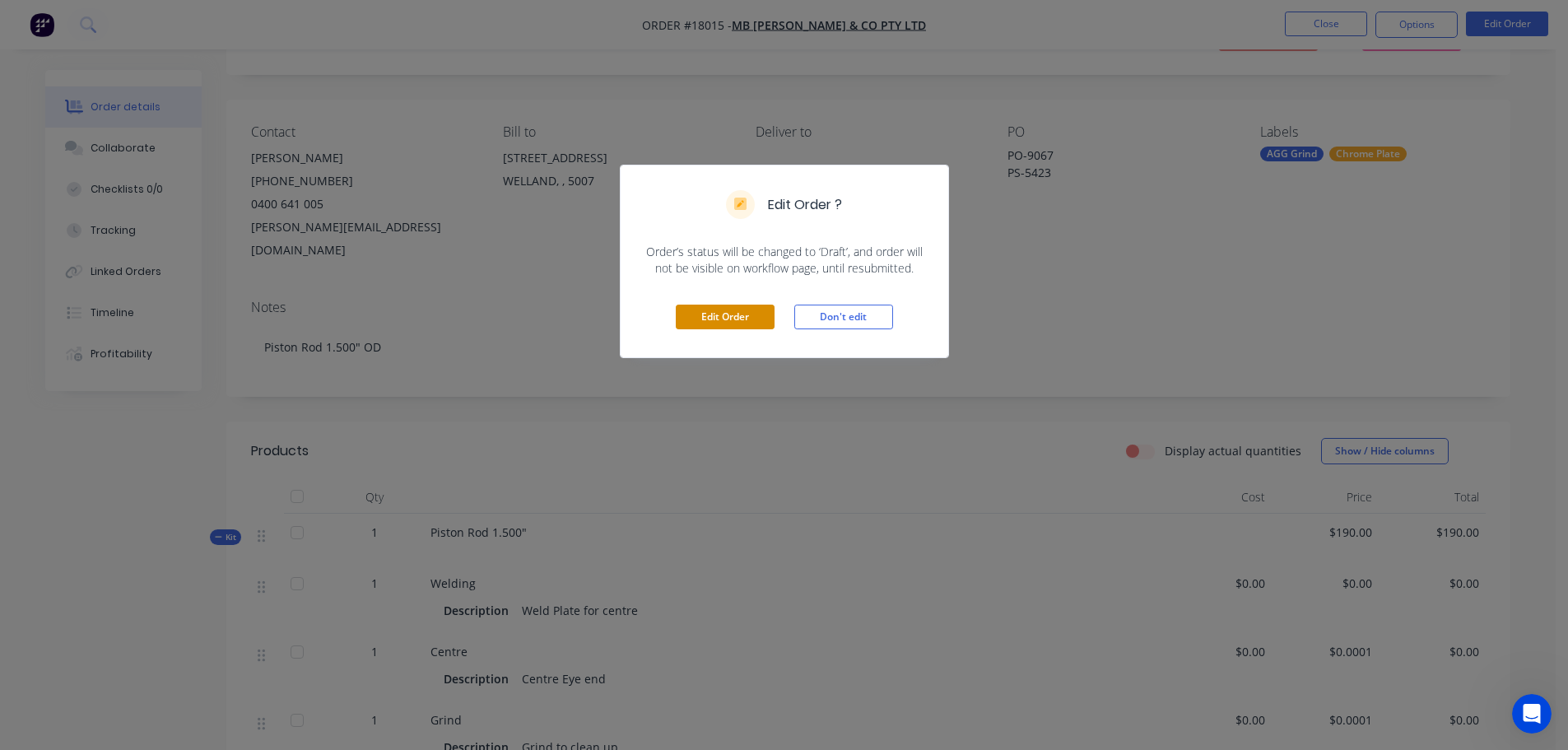
click at [755, 314] on button "Edit Order" at bounding box center [725, 317] width 99 height 25
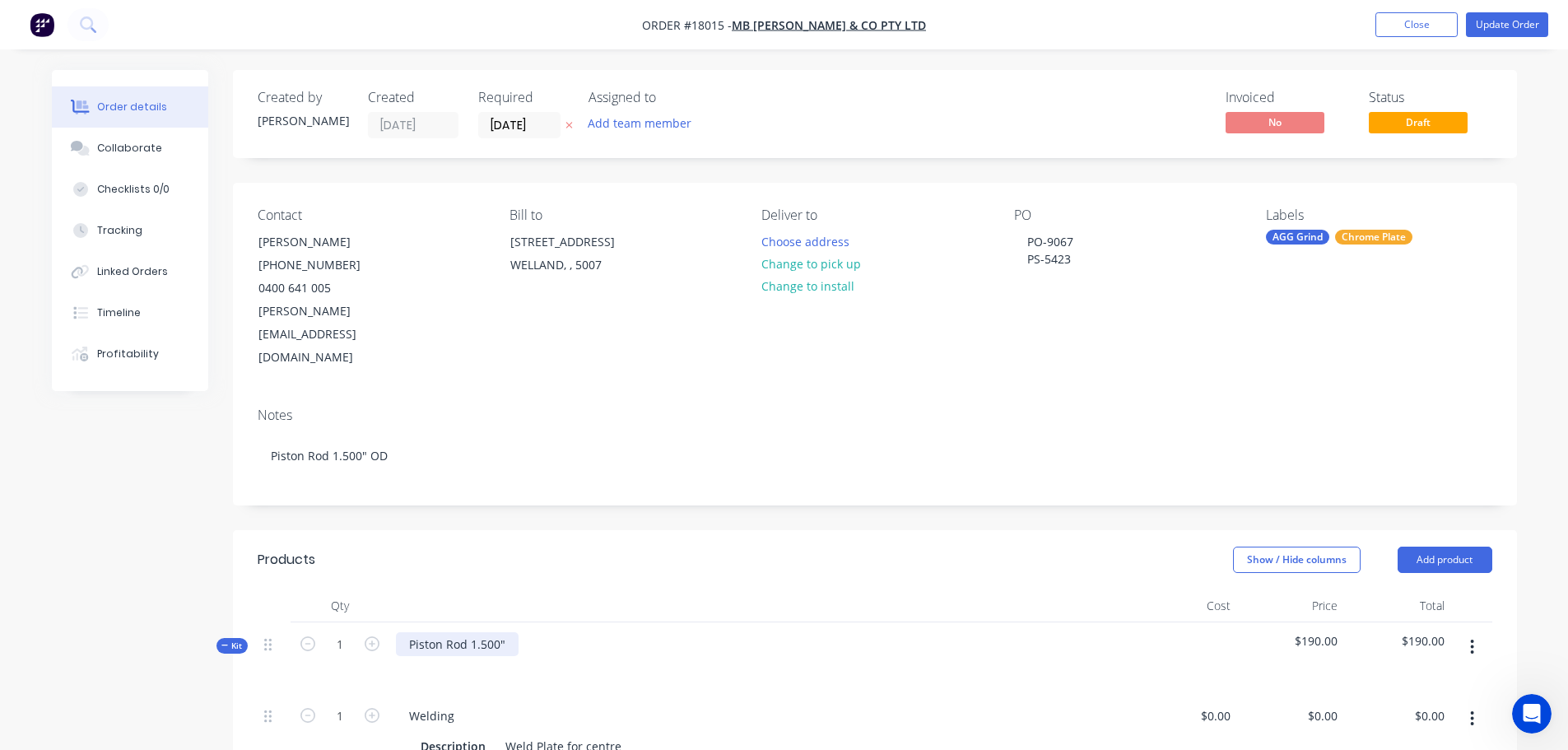
click at [504, 632] on div "Piston Rod 1.500"" at bounding box center [458, 643] width 123 height 24
drag, startPoint x: 409, startPoint y: 614, endPoint x: 507, endPoint y: 634, distance: 100.0
click at [507, 634] on div "Piston Rod 1.500" Centre PG - HCP- FG - P" at bounding box center [458, 661] width 123 height 58
click at [531, 631] on div "Piston Rod 1.500" Centre PG - HCP- FG - P" at bounding box center [759, 675] width 741 height 107
click at [1474, 28] on button "Update Order" at bounding box center [1506, 25] width 82 height 25
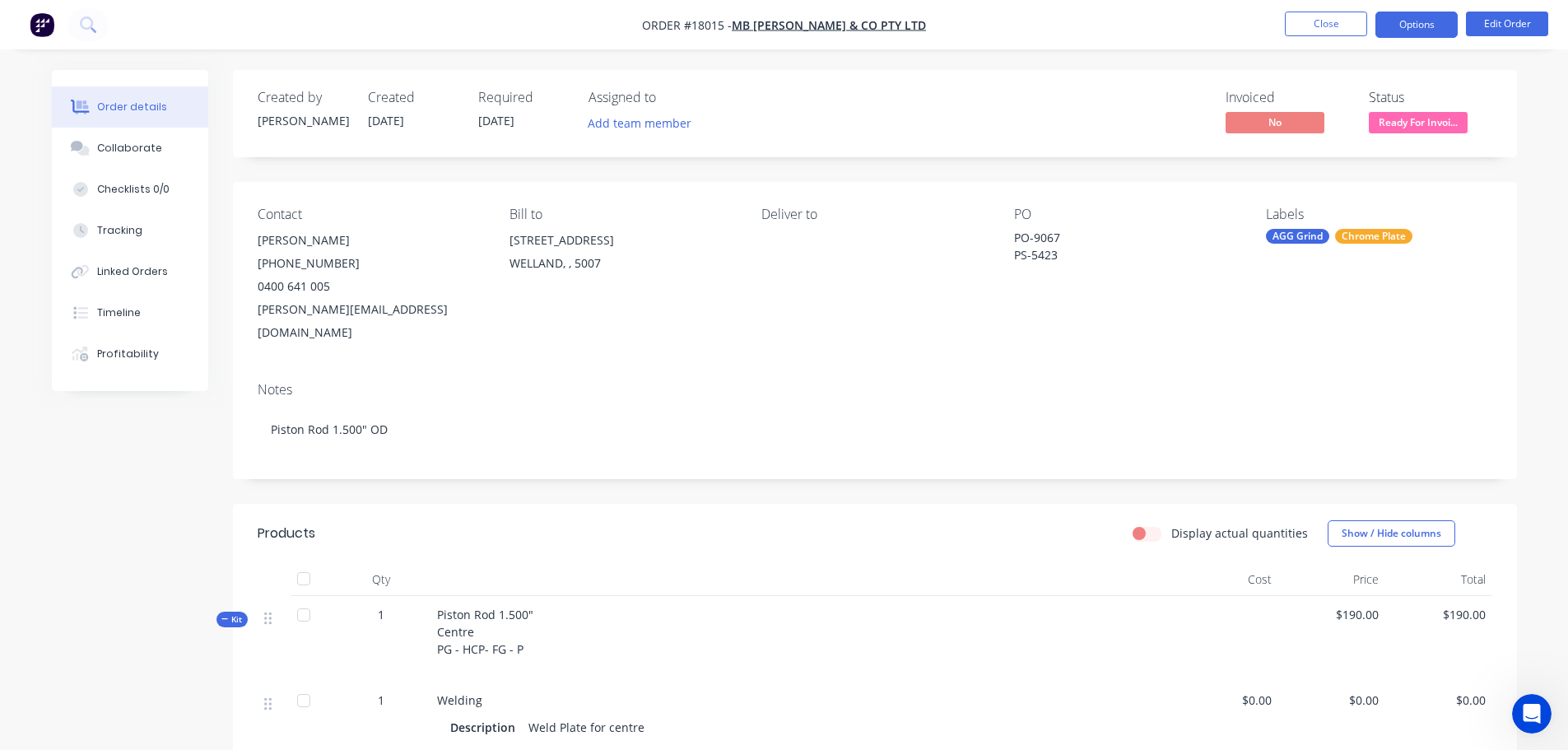
click at [1400, 24] on button "Options" at bounding box center [1415, 25] width 82 height 26
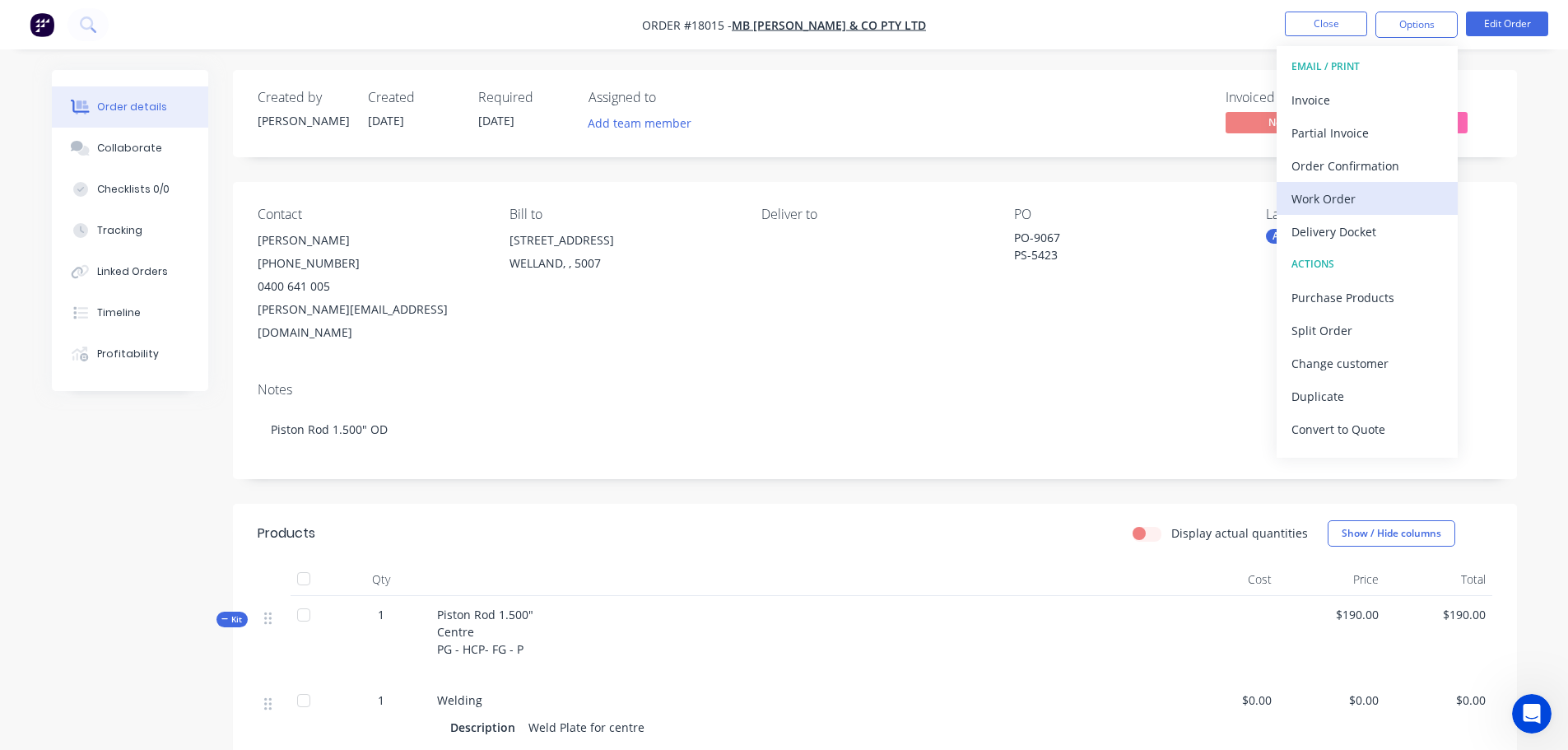
click at [1342, 192] on div "Work Order" at bounding box center [1366, 198] width 151 height 24
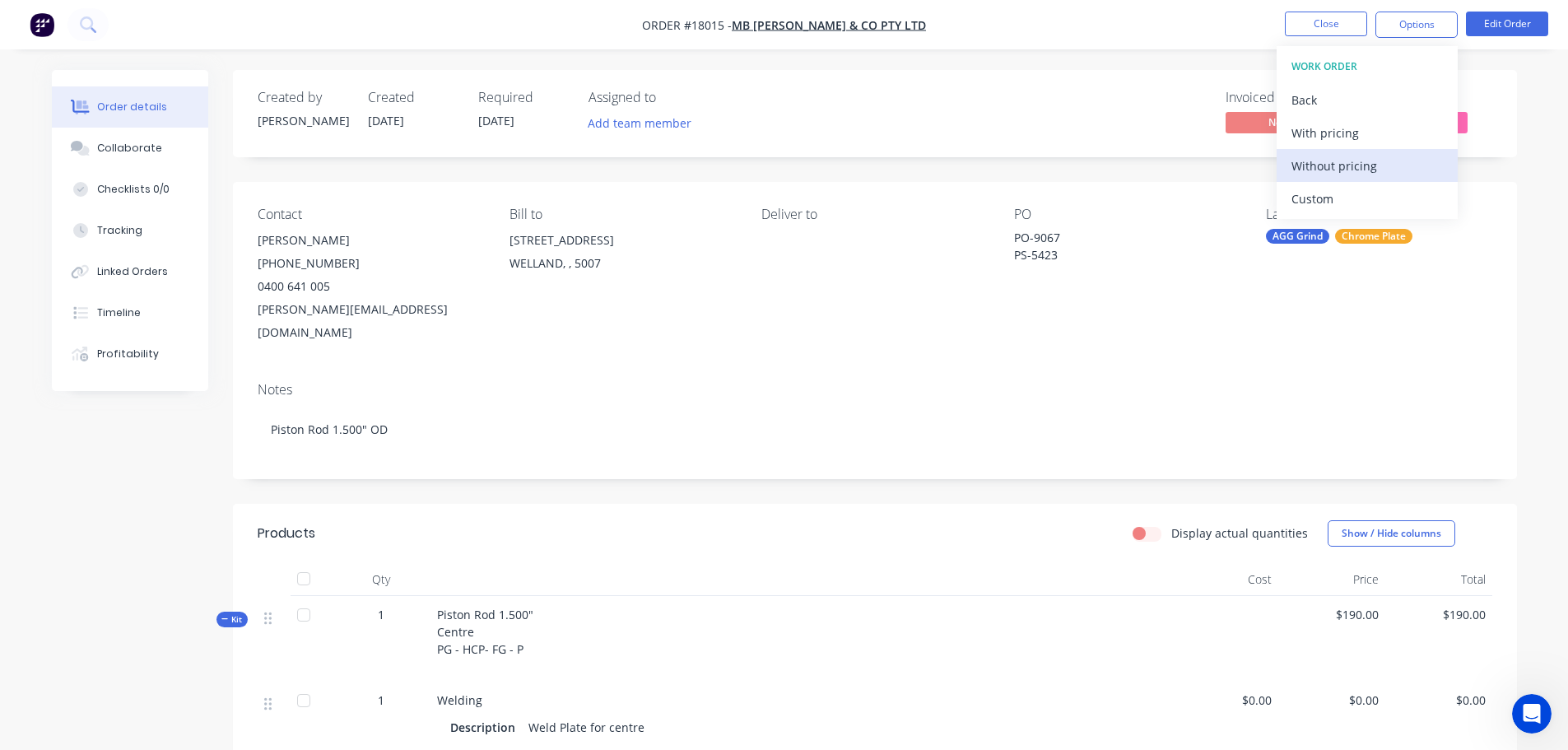
click at [1316, 164] on div "Without pricing" at bounding box center [1366, 165] width 151 height 24
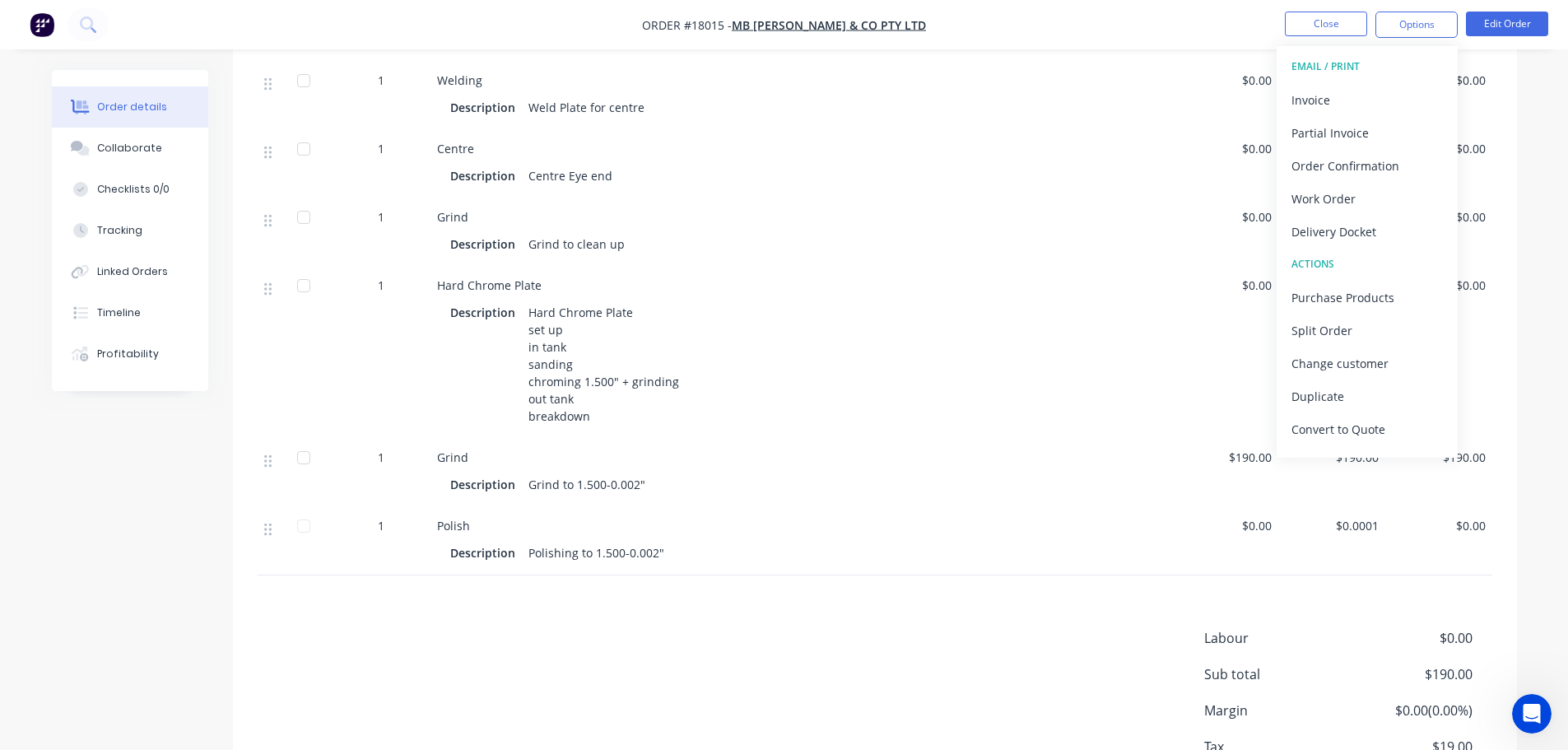
scroll to position [658, 0]
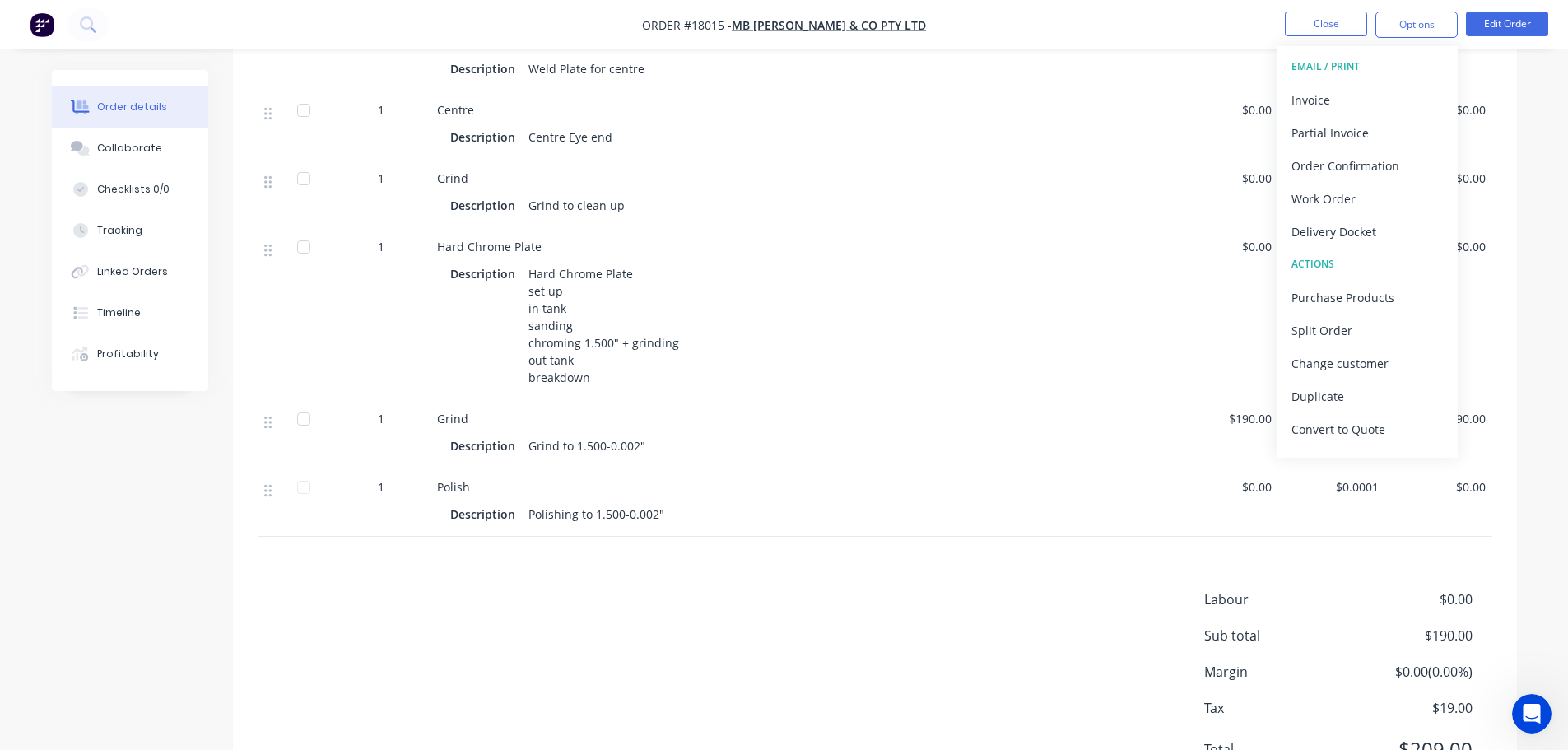
click at [761, 607] on div "Labour $0.00 Sub total $190.00 Margin $0.00 ( 0.00 %) Tax $19.00 Total $209.00" at bounding box center [875, 684] width 1234 height 191
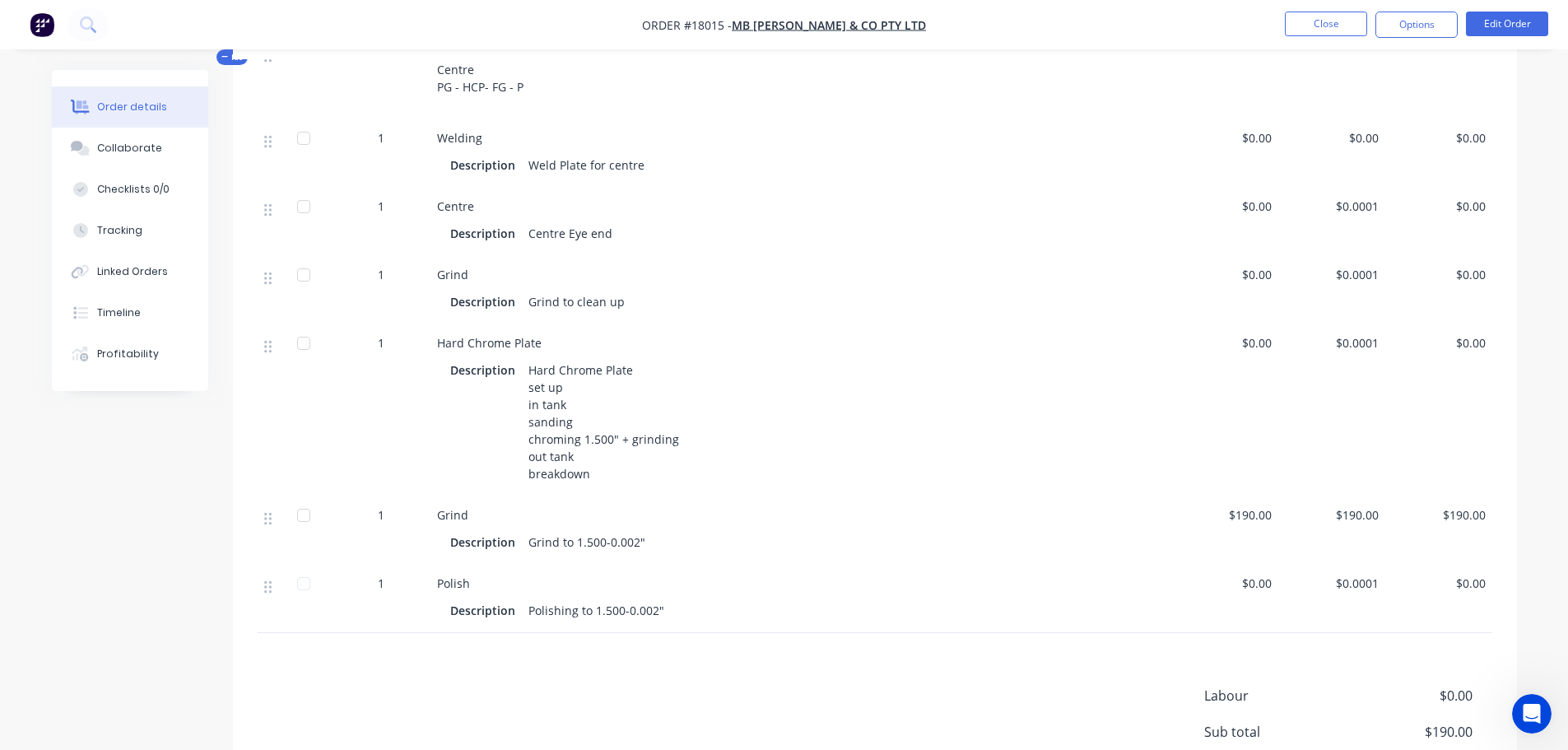
scroll to position [411, 0]
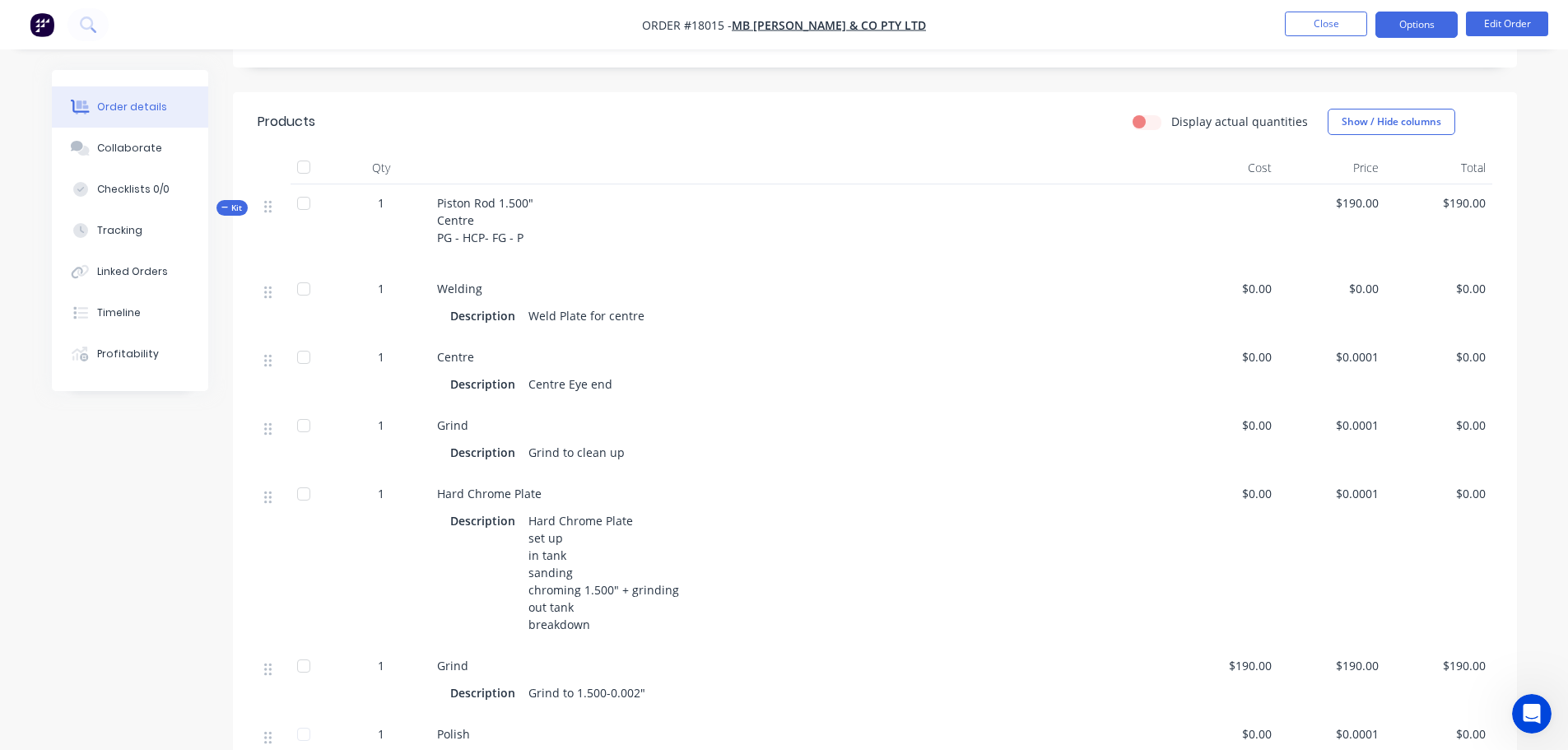
click at [1421, 29] on button "Options" at bounding box center [1415, 25] width 82 height 26
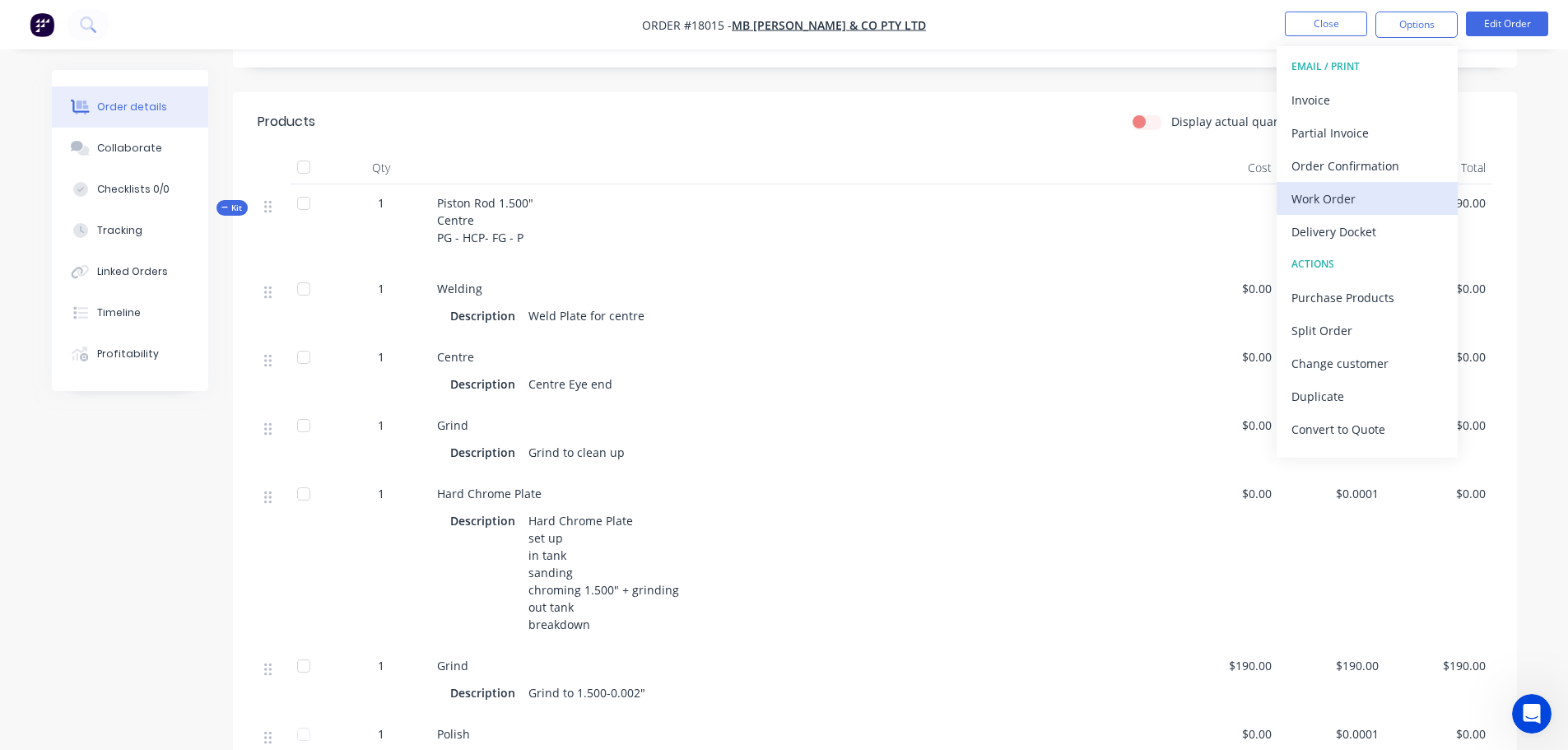
click at [1359, 204] on div "Work Order" at bounding box center [1366, 198] width 151 height 24
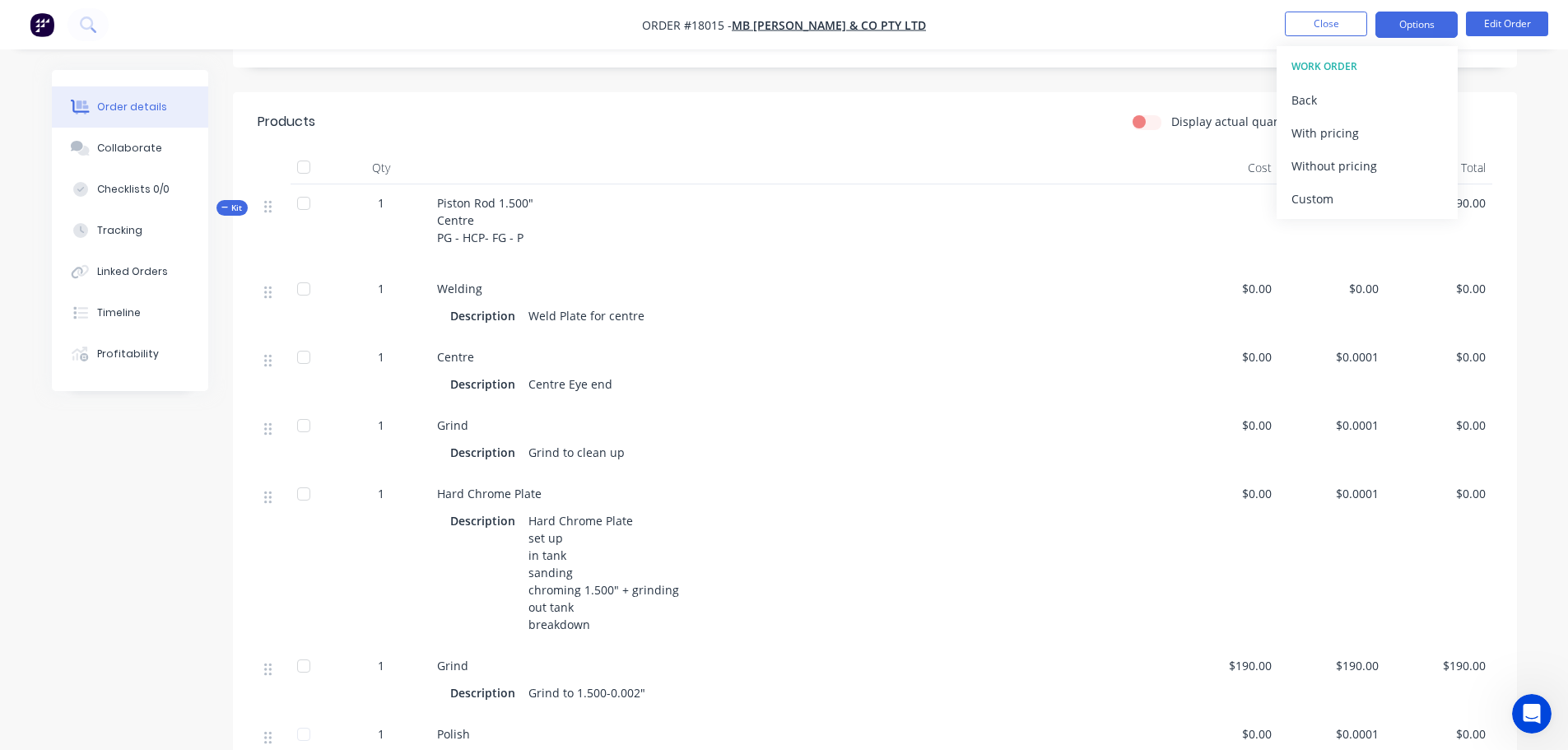
click at [1432, 25] on button "Options" at bounding box center [1415, 25] width 82 height 26
click at [1425, 14] on button "Options" at bounding box center [1415, 25] width 82 height 26
click at [1302, 106] on div "Back" at bounding box center [1366, 99] width 151 height 24
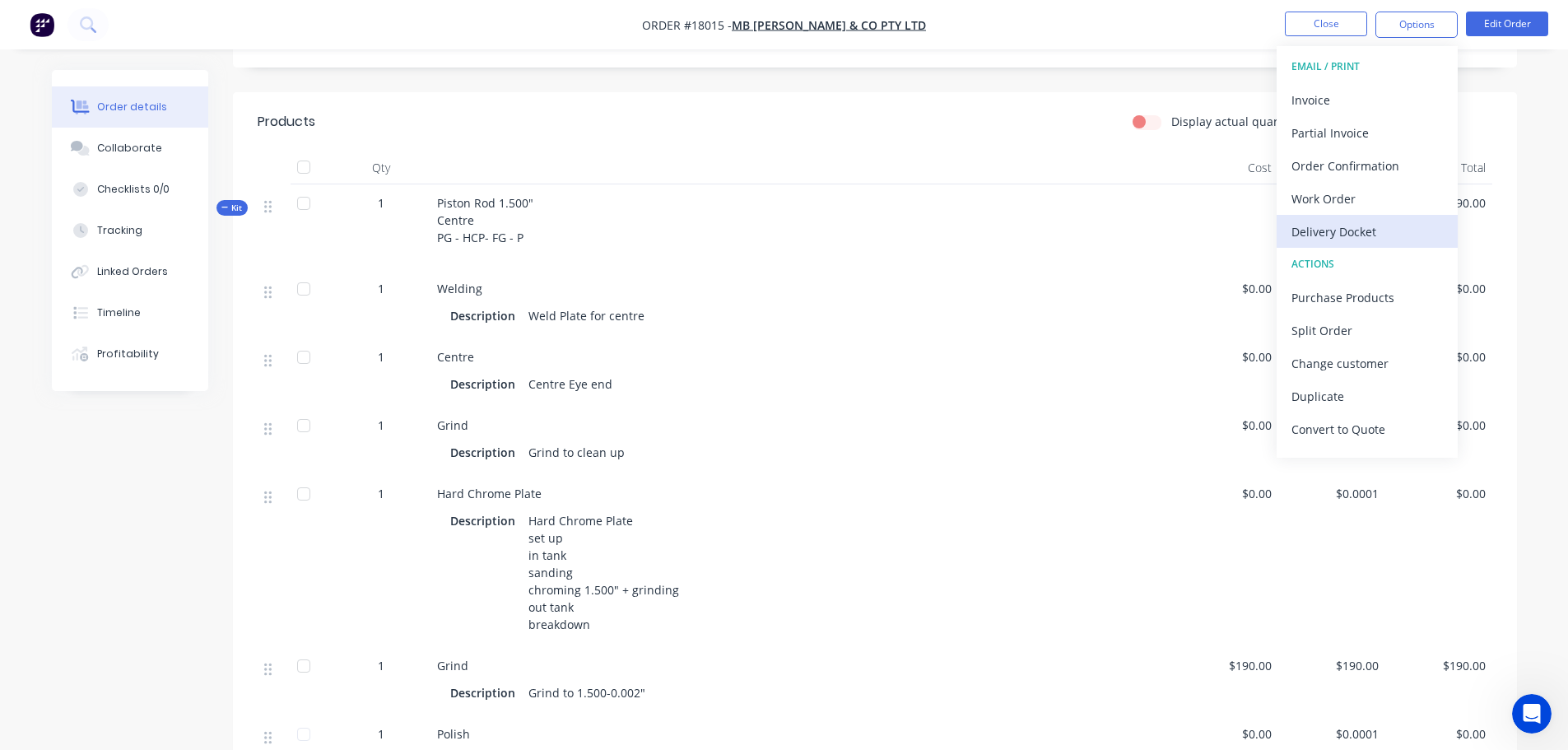
click at [1350, 222] on div "Delivery Docket" at bounding box center [1366, 231] width 151 height 24
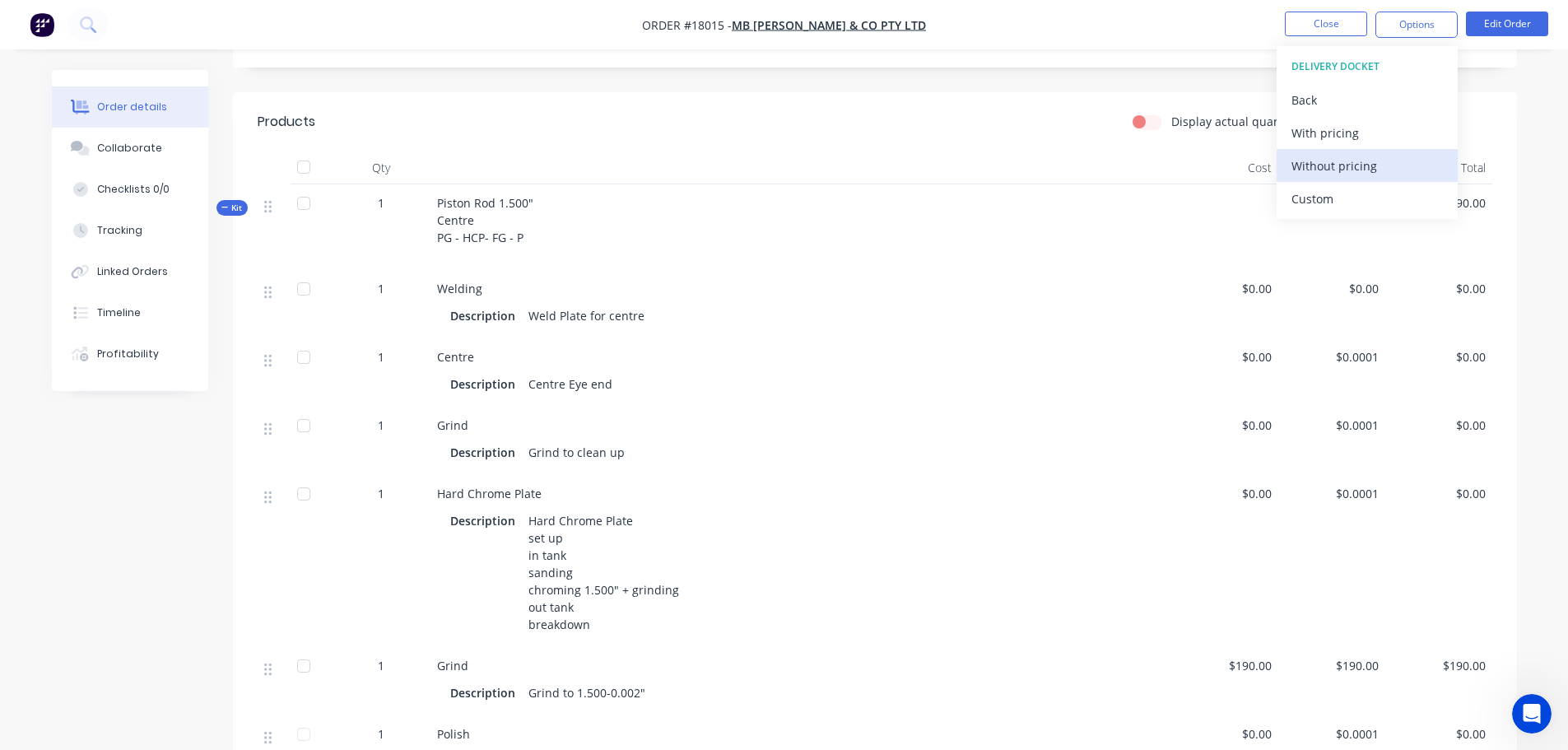
click at [1343, 164] on div "Without pricing" at bounding box center [1366, 165] width 151 height 24
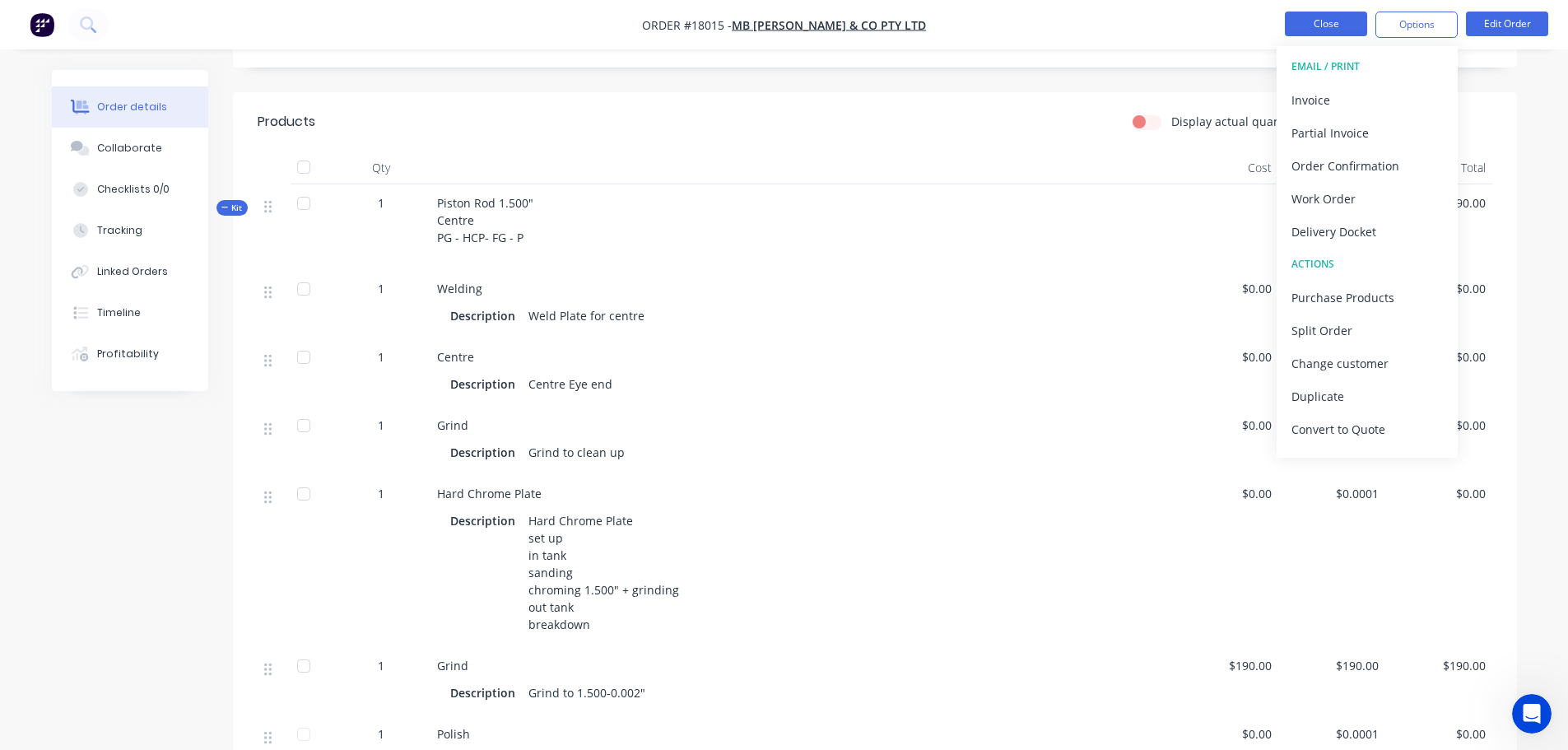
click at [1313, 23] on button "Close" at bounding box center [1325, 24] width 82 height 25
